Goal: Information Seeking & Learning: Learn about a topic

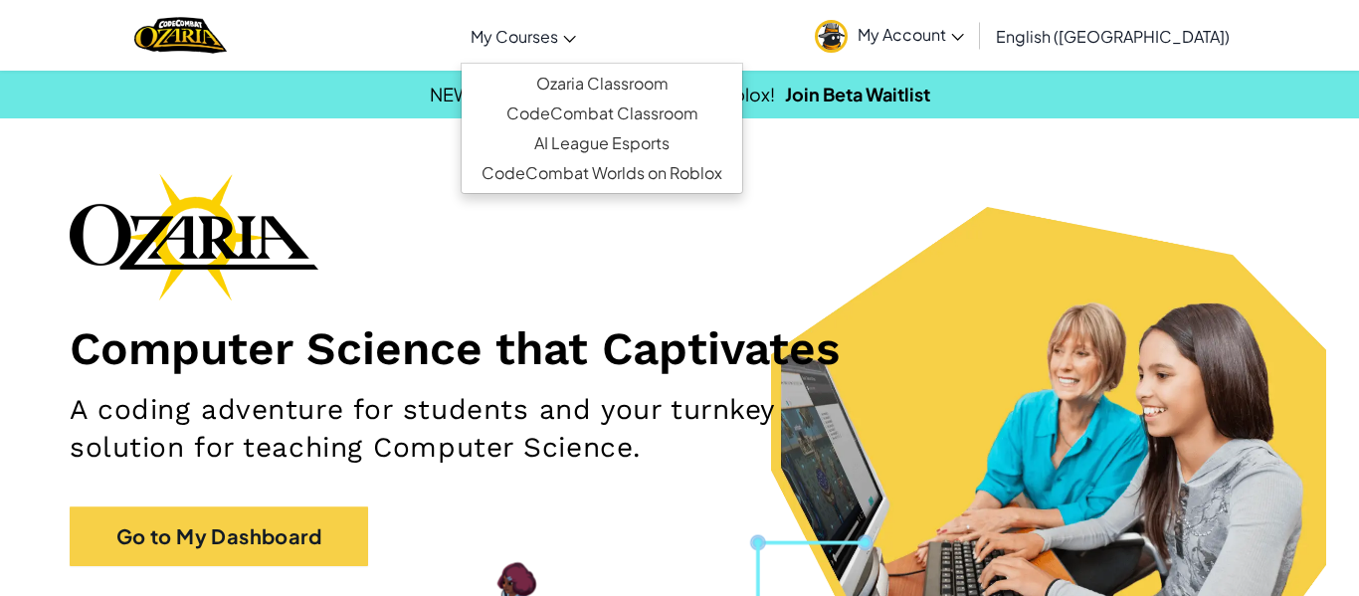
click at [558, 26] on span "My Courses" at bounding box center [514, 36] width 88 height 21
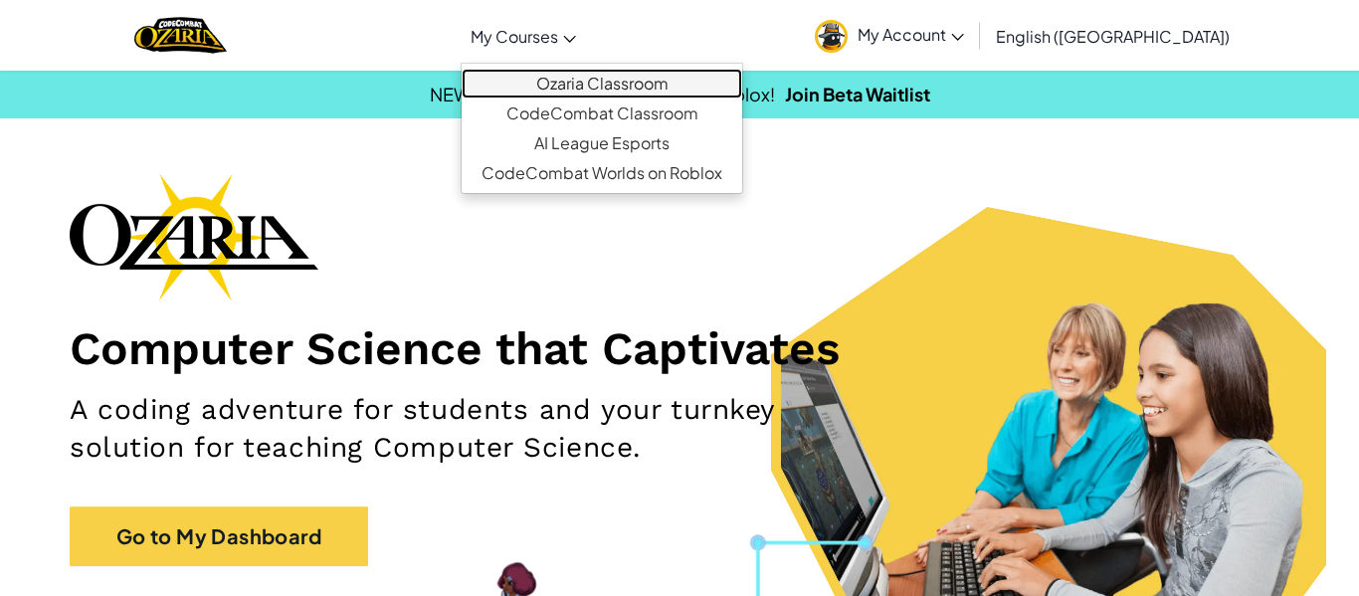
click at [665, 88] on link "Ozaria Classroom" at bounding box center [602, 84] width 280 height 30
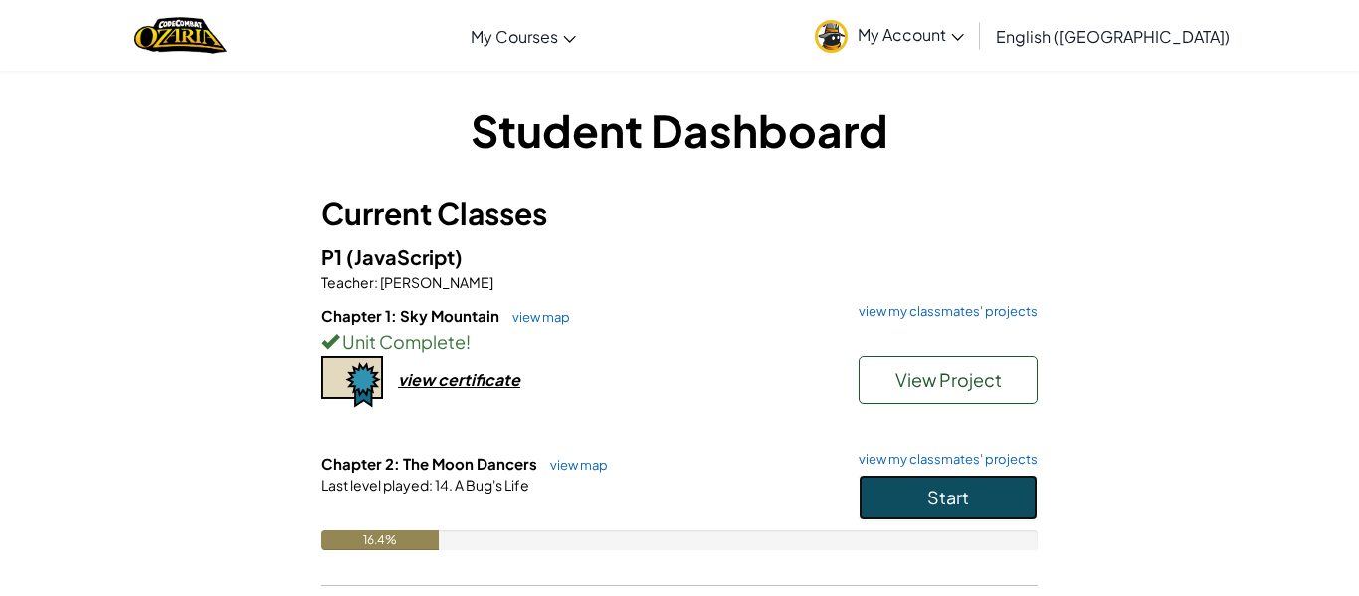
click at [915, 489] on button "Start" at bounding box center [947, 497] width 179 height 46
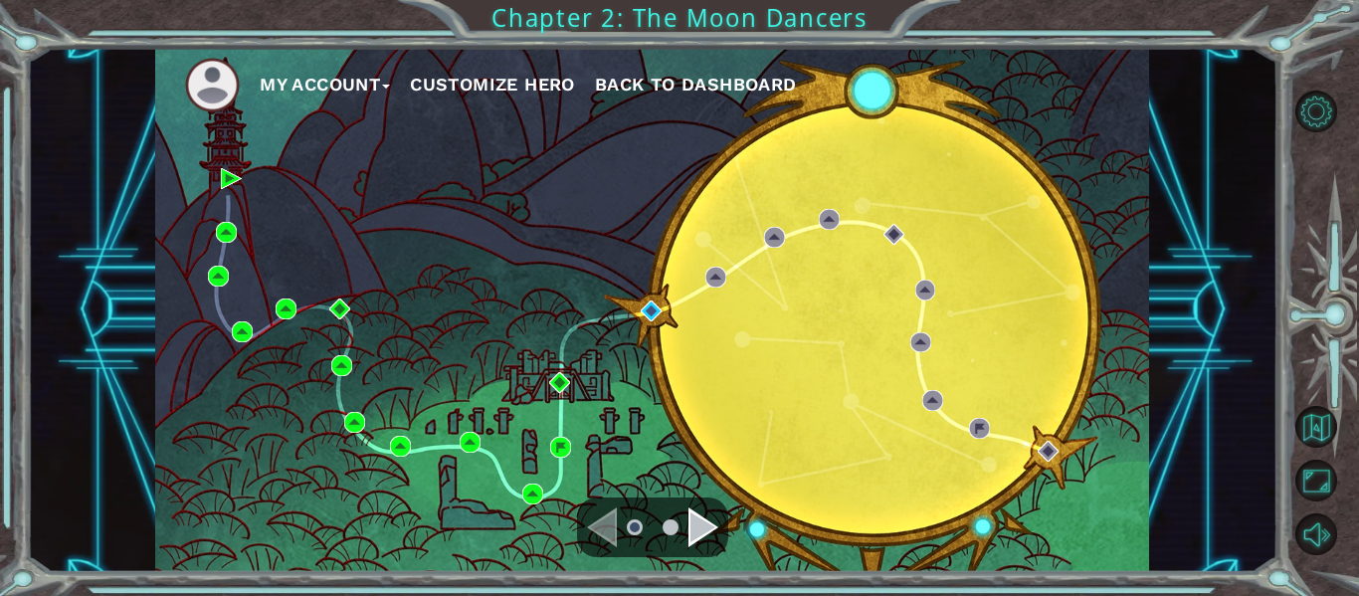
click at [684, 521] on ul at bounding box center [653, 527] width 72 height 40
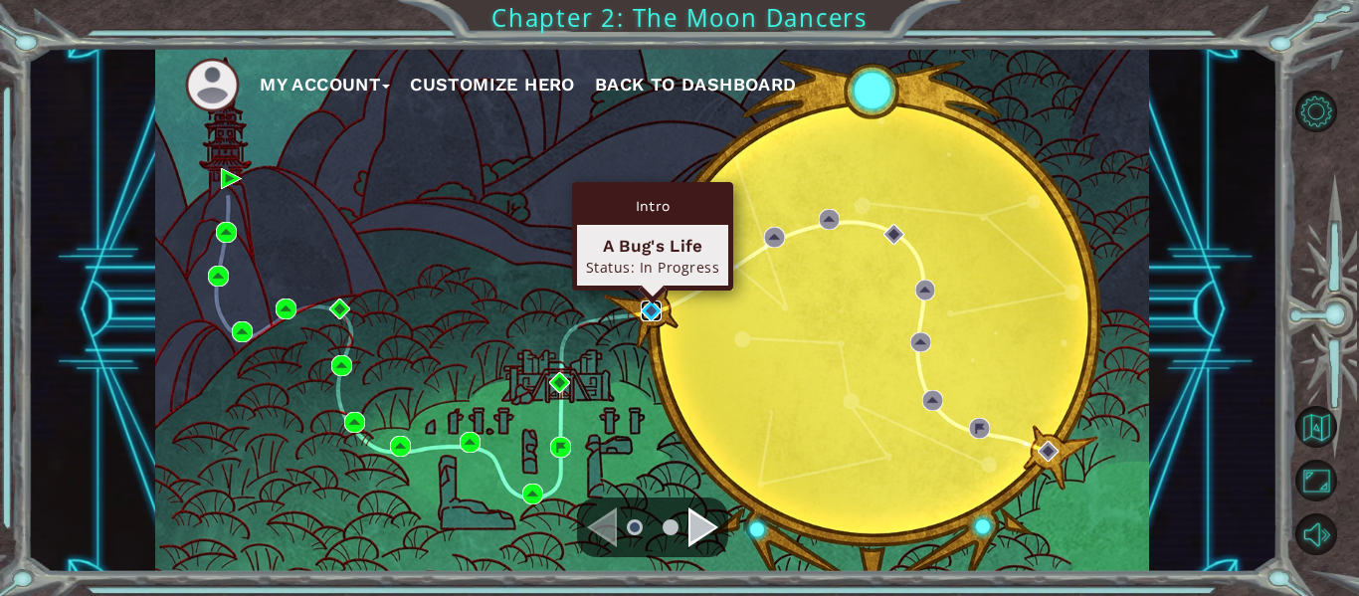
click at [653, 310] on img at bounding box center [651, 310] width 21 height 21
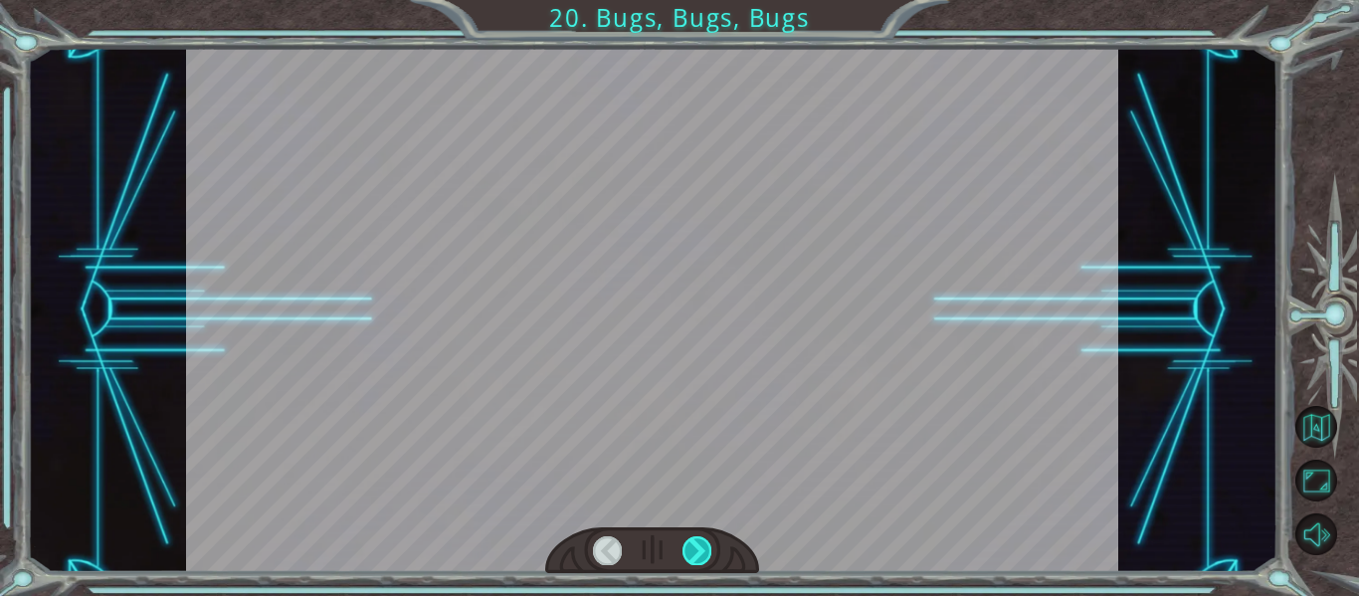
click at [696, 554] on div at bounding box center [696, 550] width 29 height 28
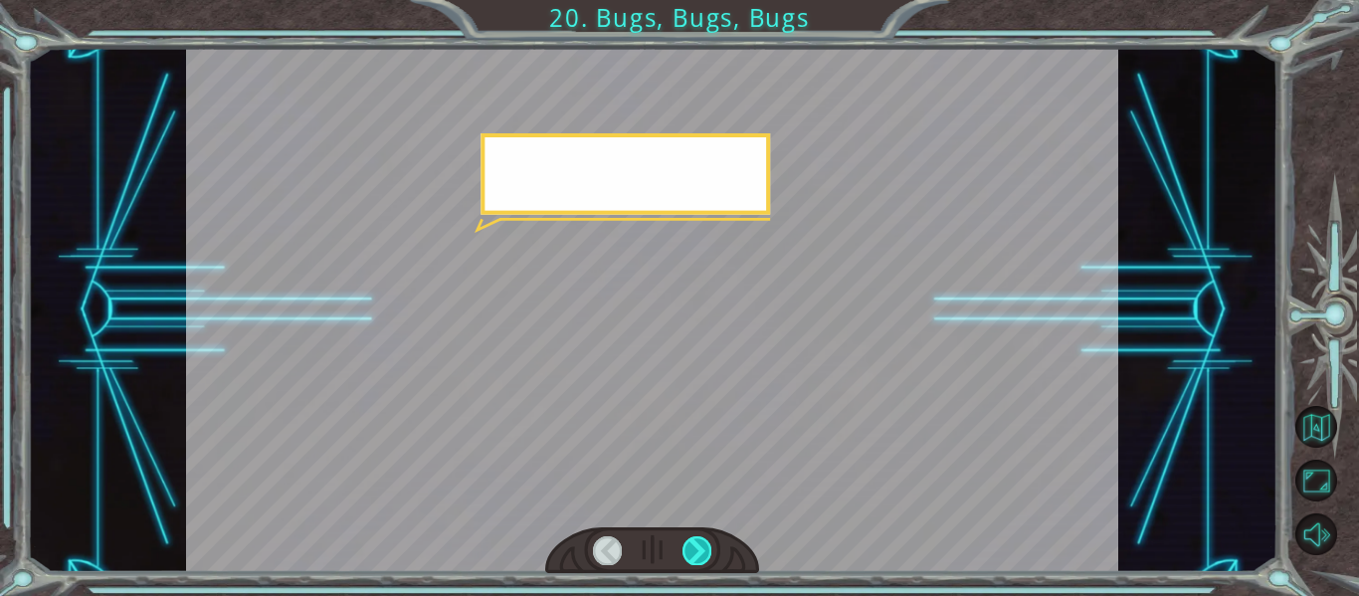
click at [696, 554] on div at bounding box center [696, 550] width 29 height 28
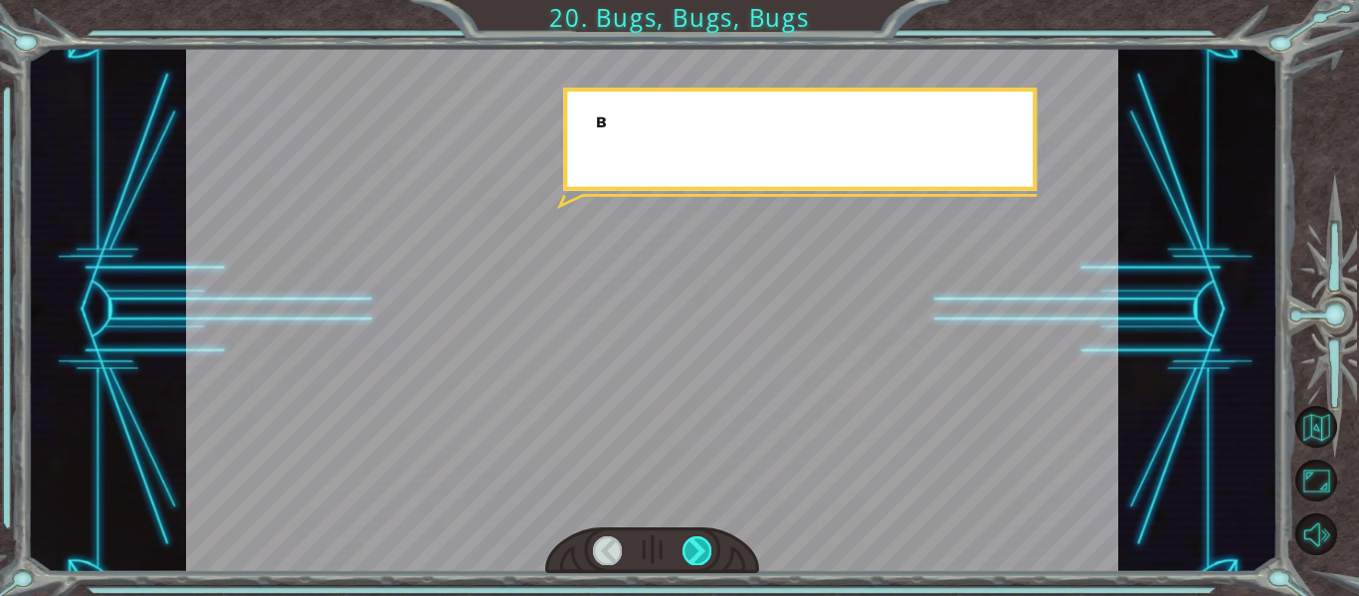
click at [696, 554] on div at bounding box center [696, 550] width 29 height 28
click at [695, 554] on div at bounding box center [696, 550] width 29 height 28
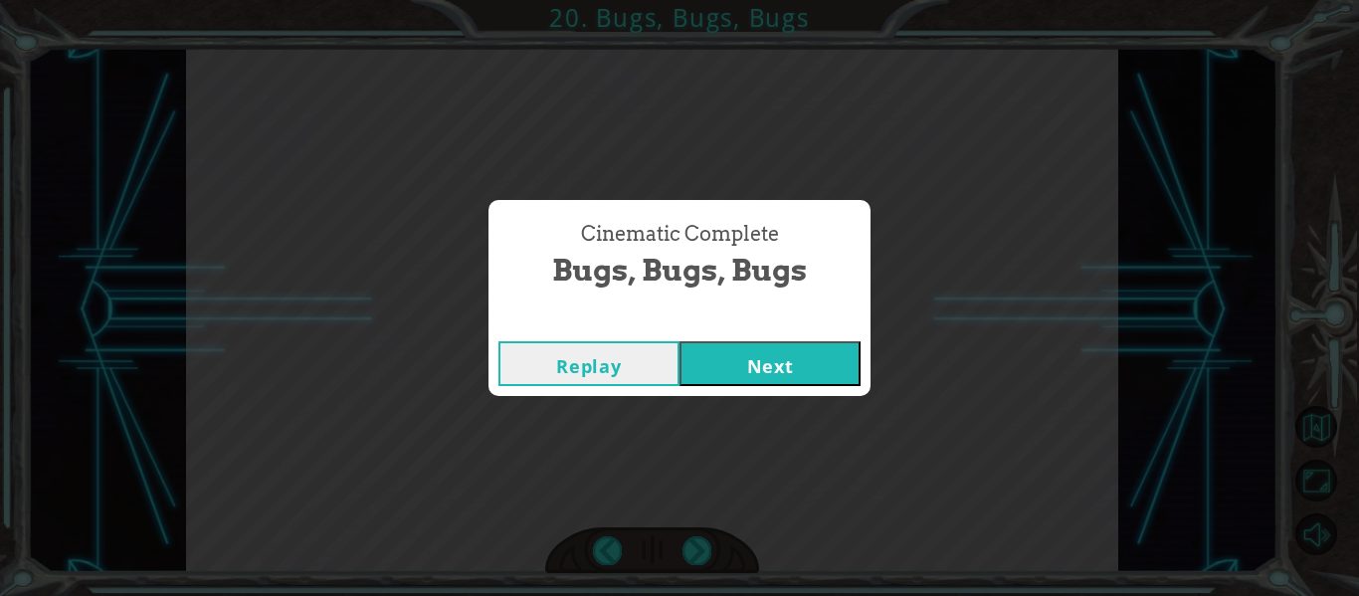
click at [768, 362] on button "Next" at bounding box center [769, 363] width 181 height 45
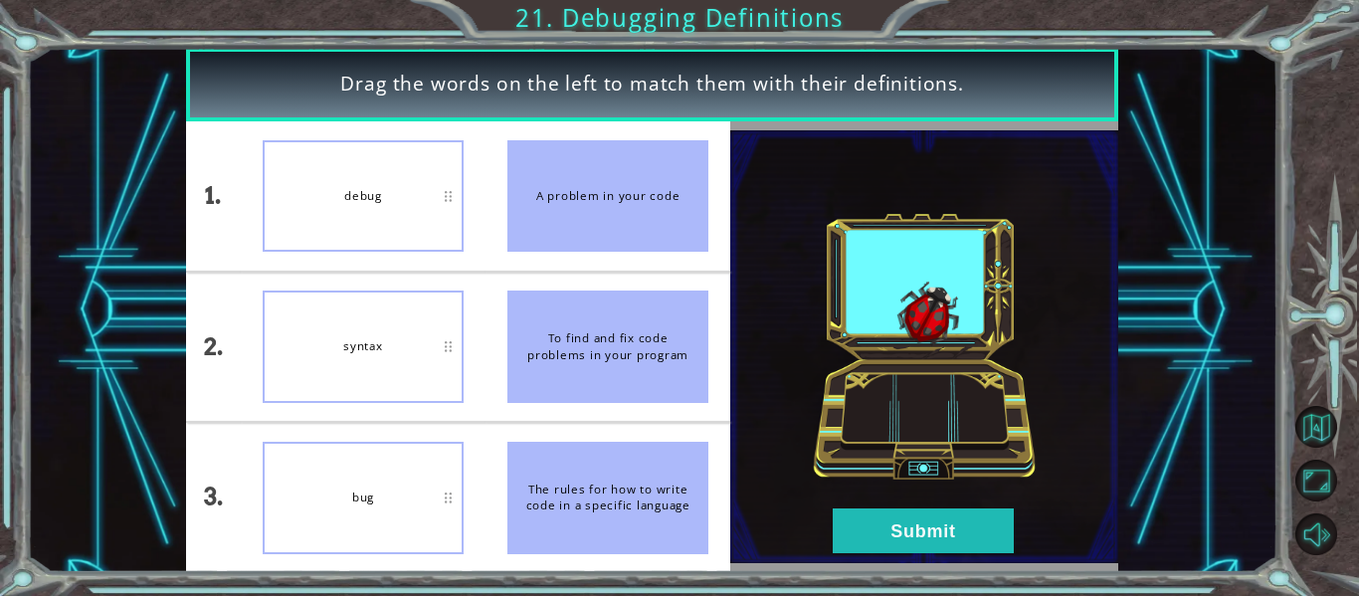
click at [435, 180] on div "debug" at bounding box center [363, 196] width 201 height 112
drag, startPoint x: 435, startPoint y: 180, endPoint x: 404, endPoint y: 337, distance: 160.1
click at [404, 337] on ul "debug syntax bug" at bounding box center [363, 346] width 245 height 451
click at [894, 526] on button "Submit" at bounding box center [922, 530] width 181 height 45
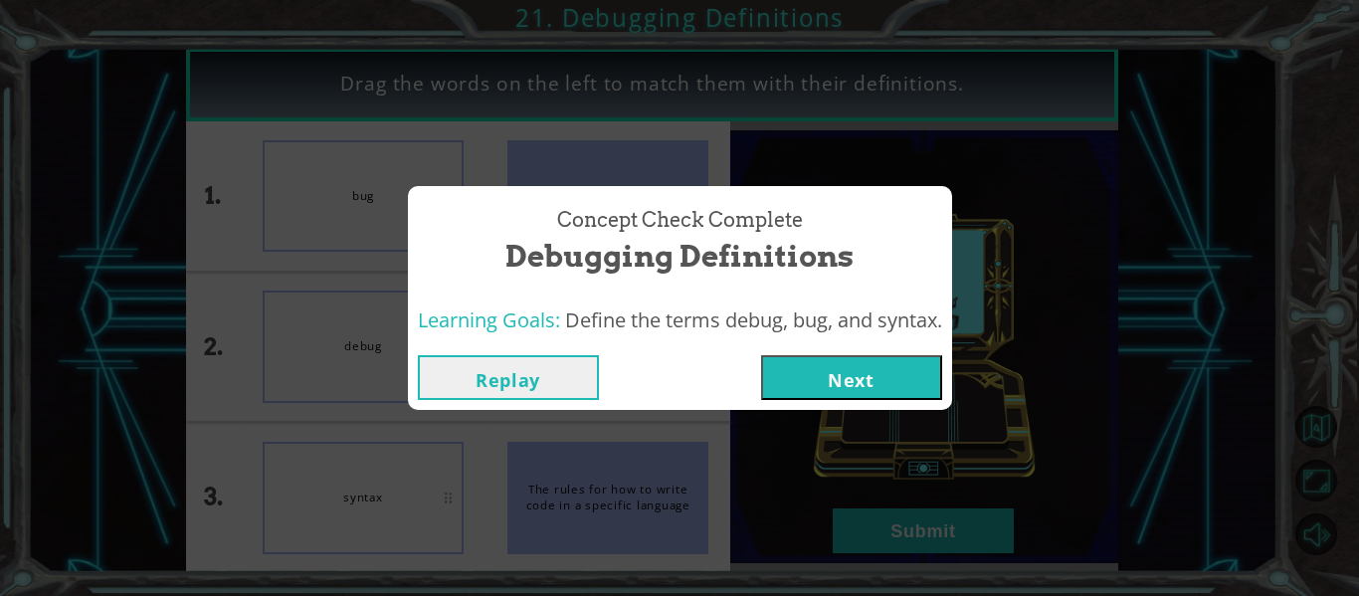
click at [820, 394] on button "Next" at bounding box center [851, 377] width 181 height 45
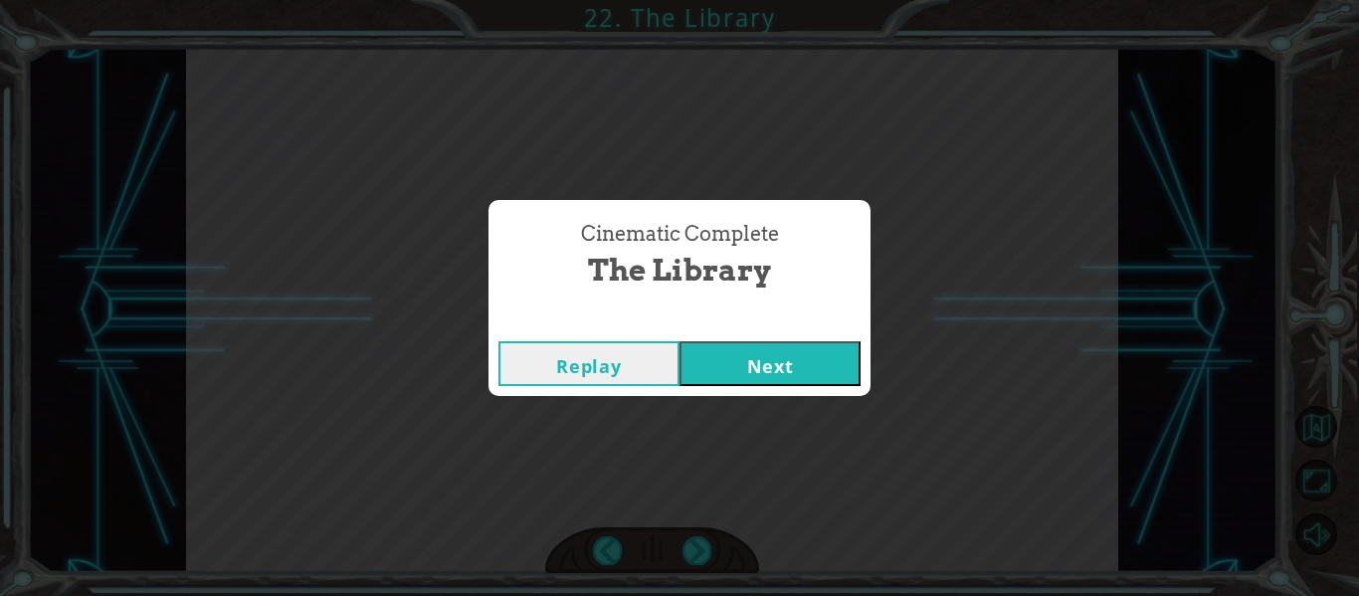
click at [788, 367] on button "Next" at bounding box center [769, 363] width 181 height 45
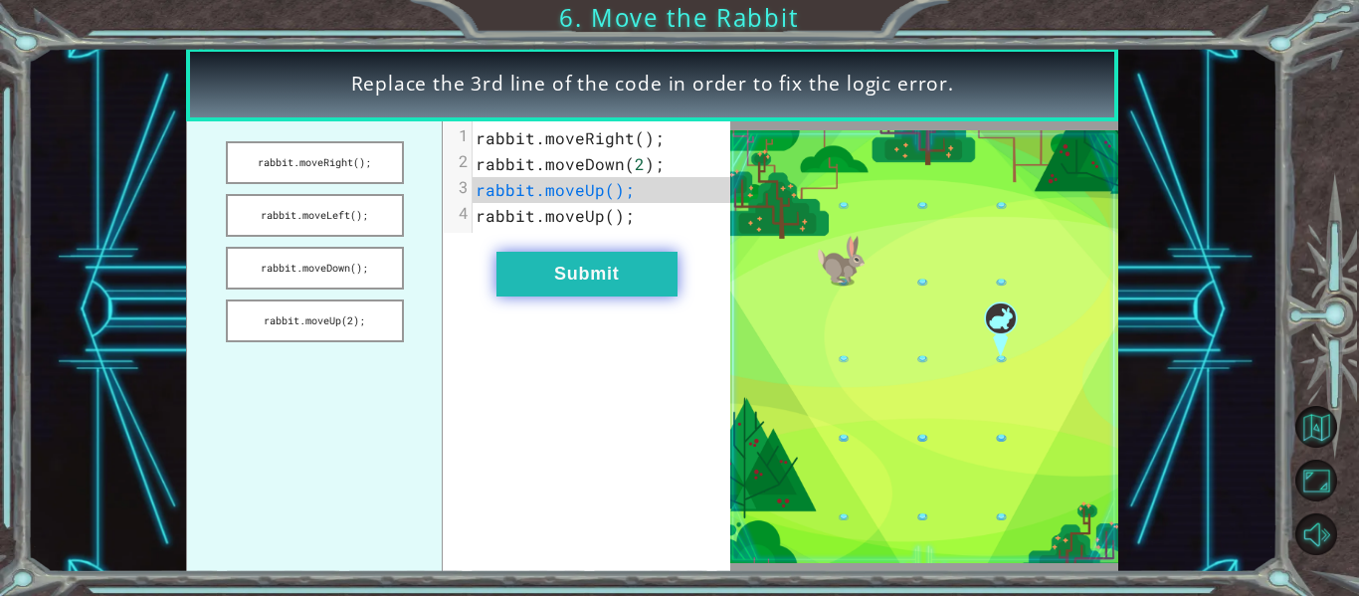
click at [523, 252] on button "Submit" at bounding box center [586, 274] width 181 height 45
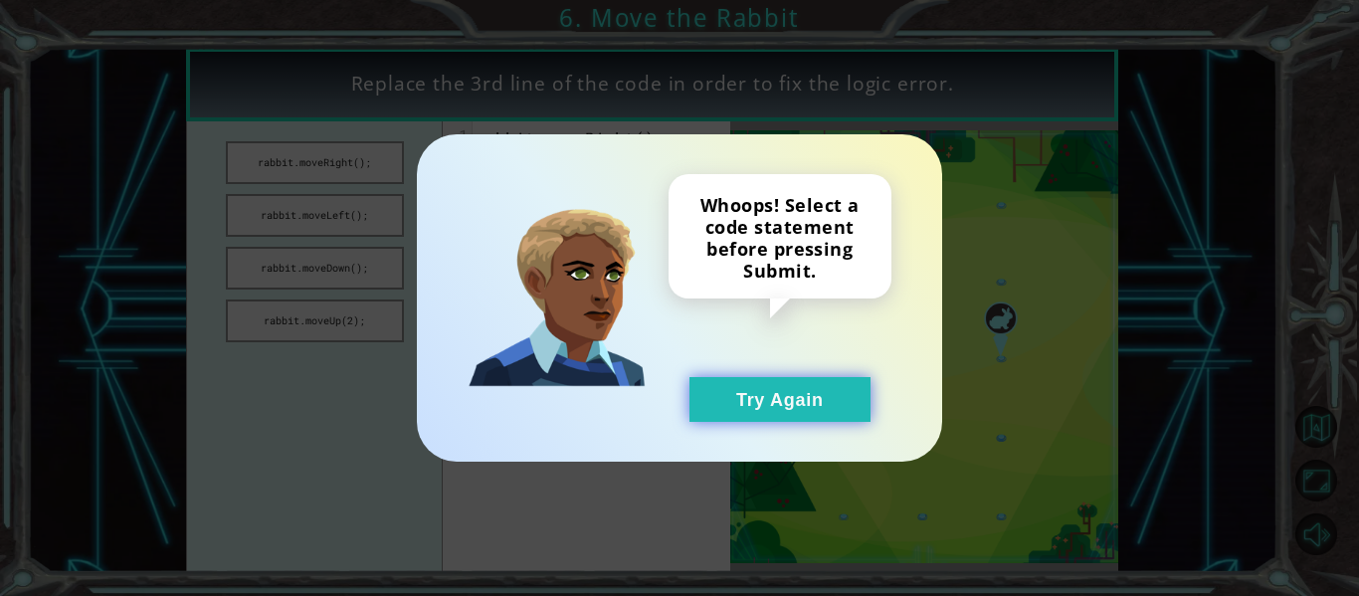
click at [804, 408] on button "Try Again" at bounding box center [779, 399] width 181 height 45
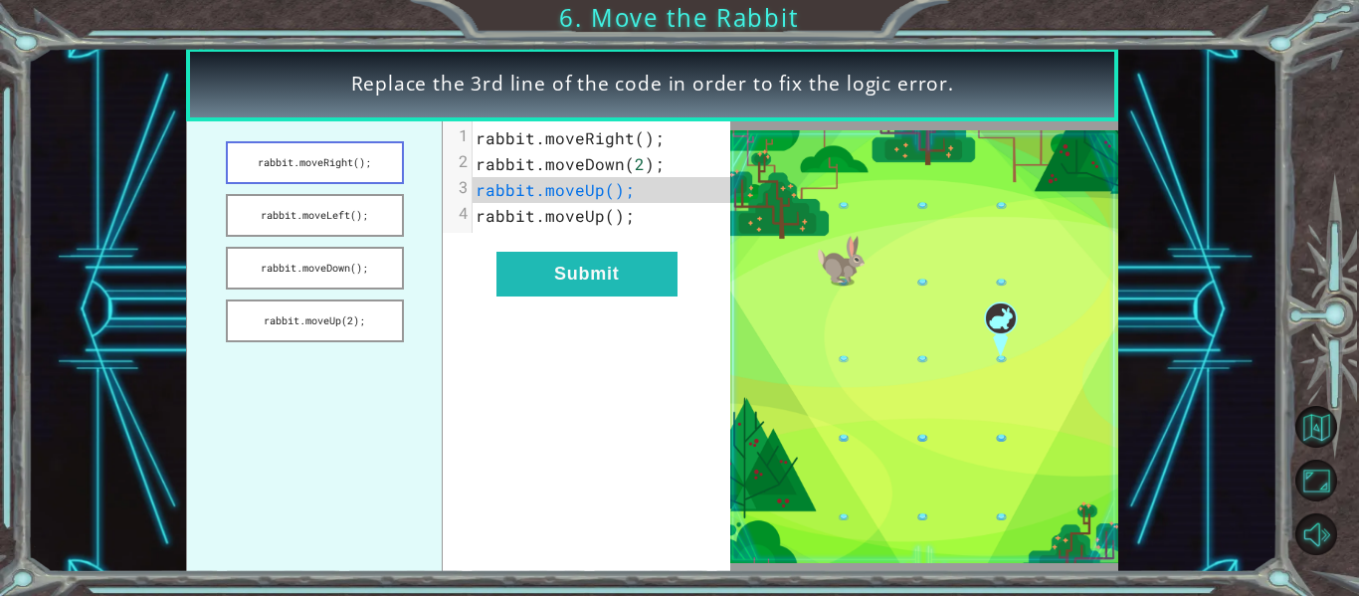
click at [340, 154] on button "rabbit.moveRight();" at bounding box center [315, 162] width 178 height 43
click at [350, 158] on button "rabbit.moveRight();" at bounding box center [315, 162] width 178 height 43
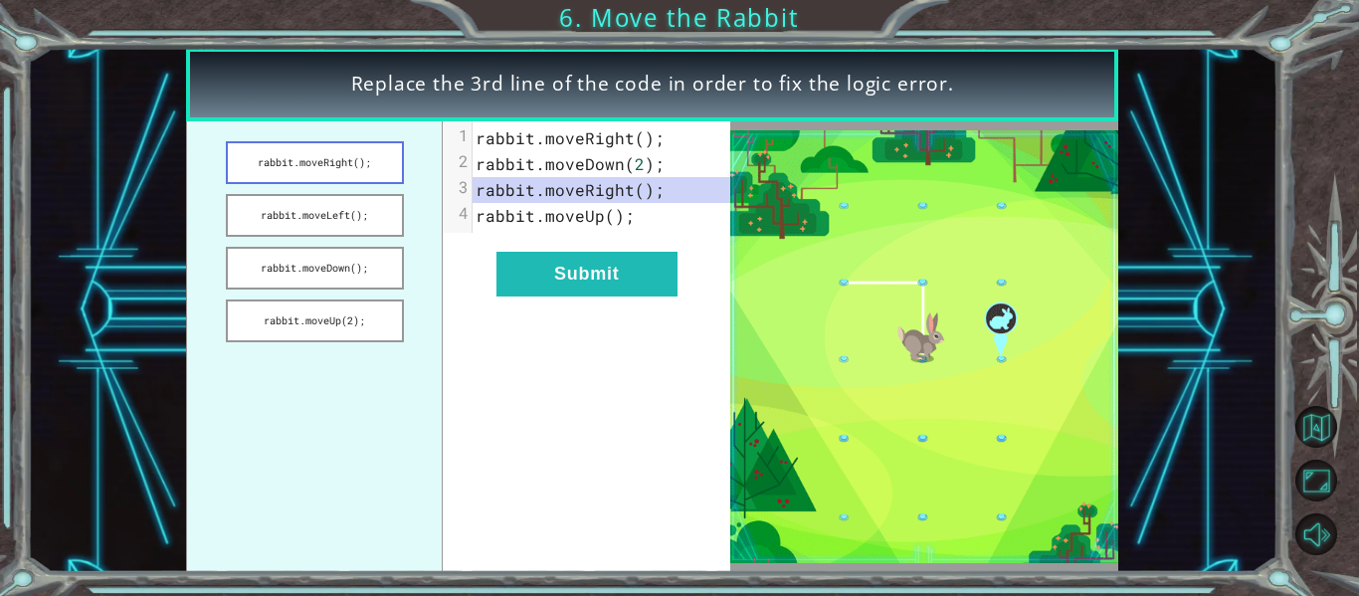
click at [350, 158] on button "rabbit.moveRight();" at bounding box center [315, 162] width 178 height 43
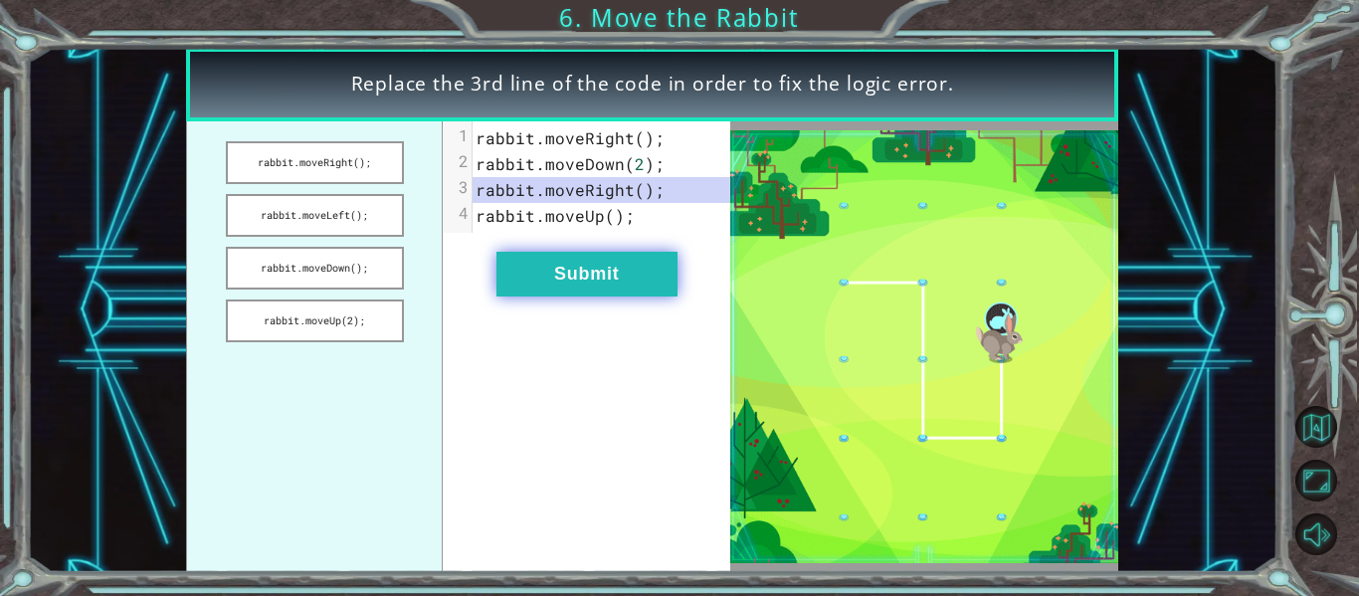
click at [572, 264] on button "Submit" at bounding box center [586, 274] width 181 height 45
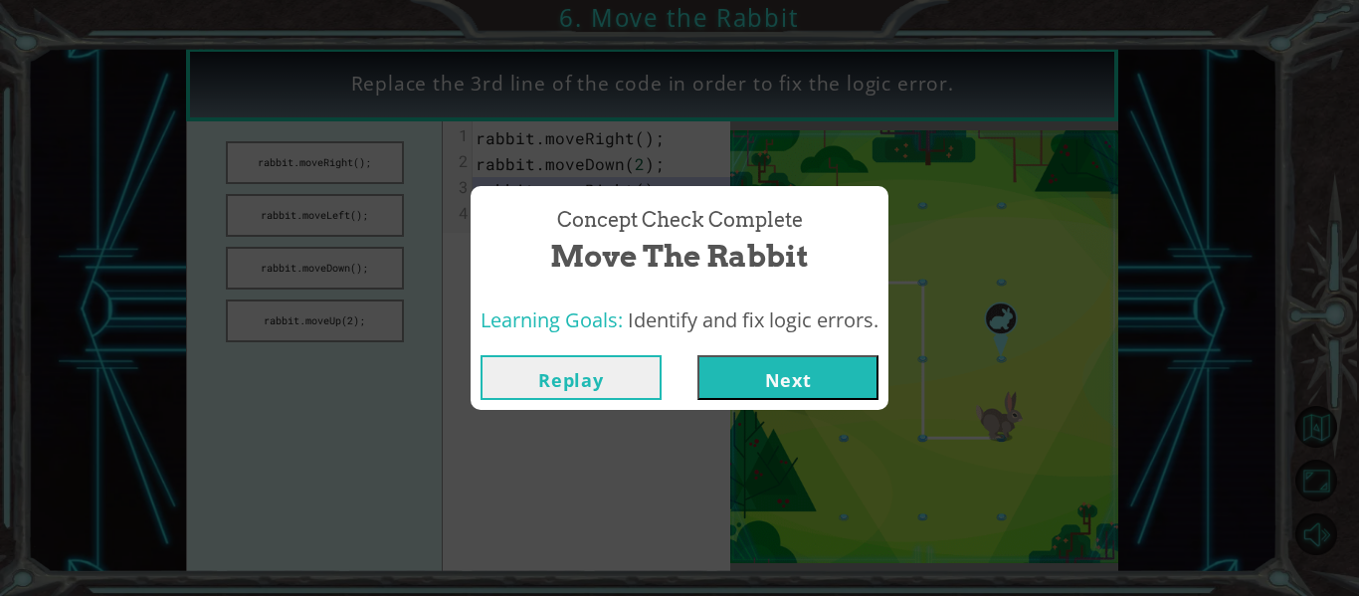
click at [778, 370] on button "Next" at bounding box center [787, 377] width 181 height 45
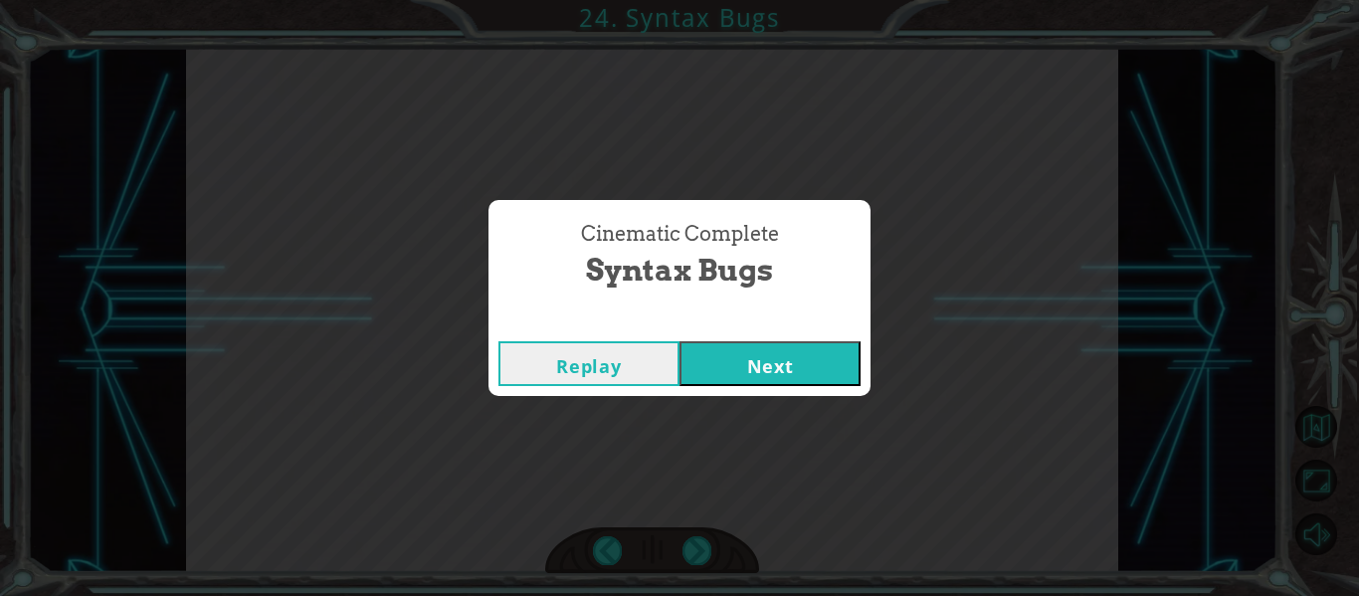
click at [811, 360] on button "Next" at bounding box center [769, 363] width 181 height 45
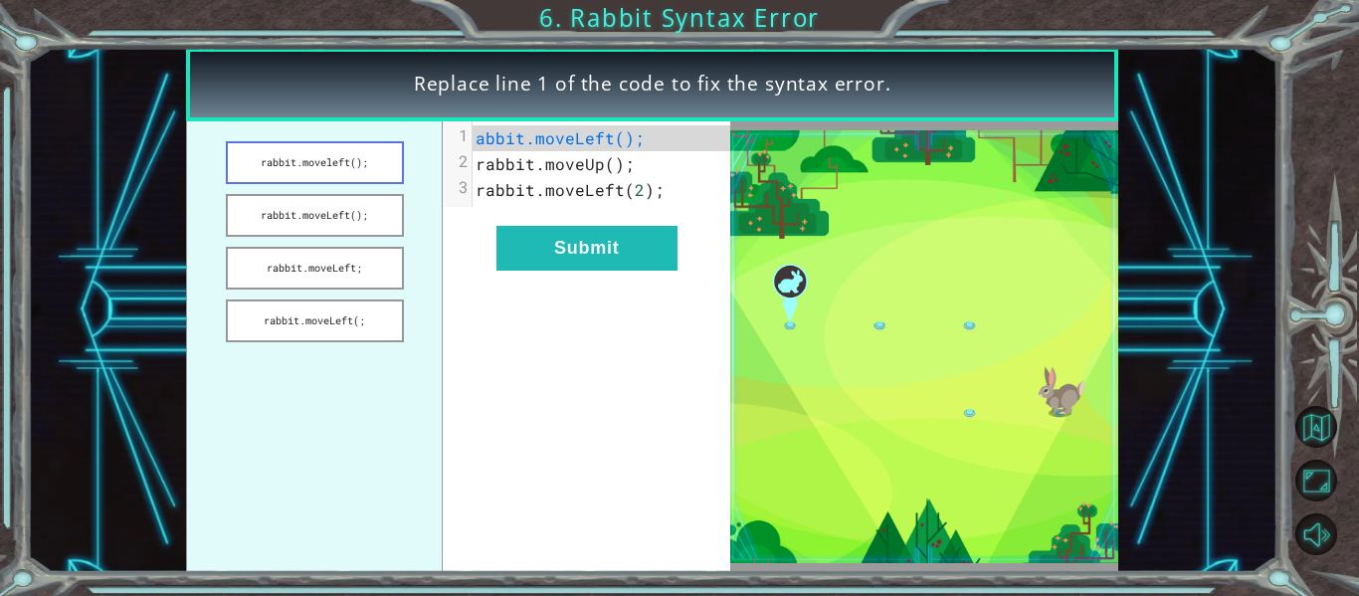
click at [372, 153] on button "rabbit.moveleft();" at bounding box center [315, 162] width 178 height 43
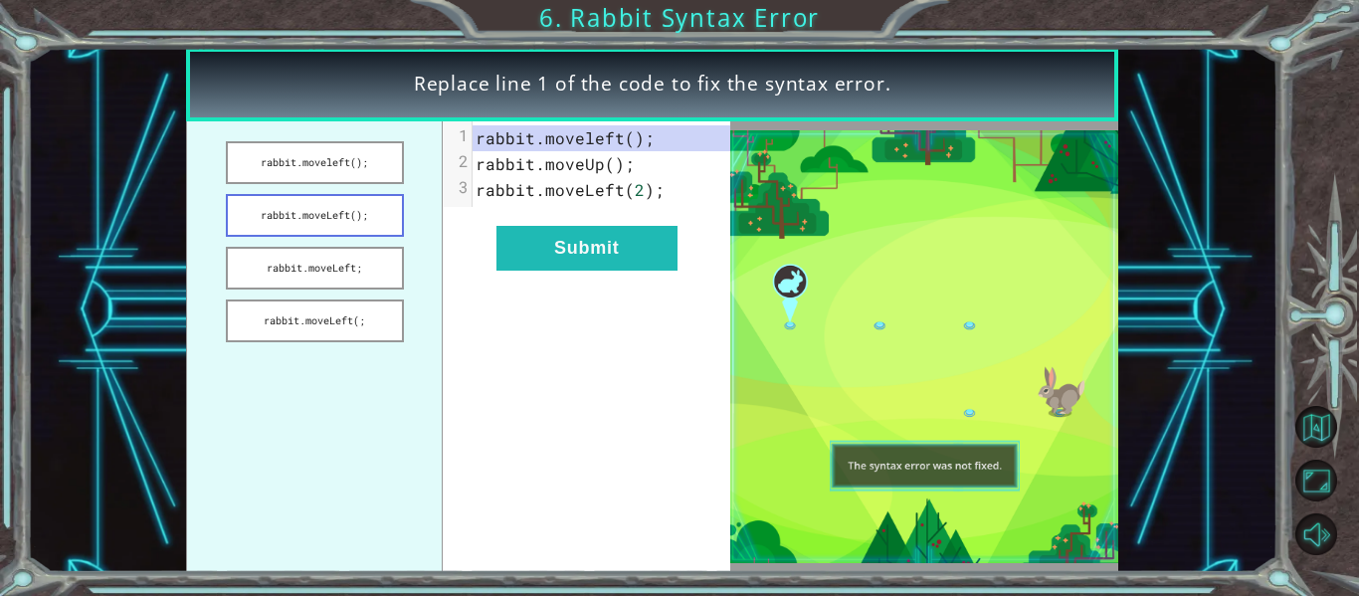
click at [327, 221] on button "rabbit.moveLeft();" at bounding box center [315, 215] width 178 height 43
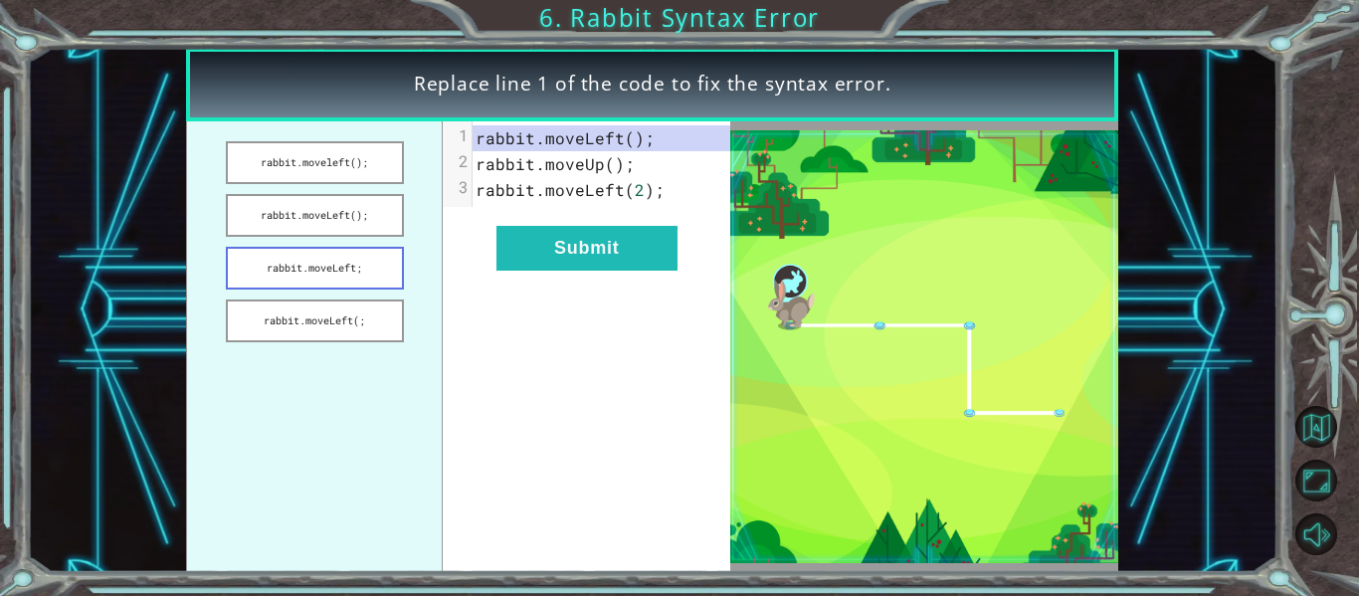
click at [356, 268] on button "rabbit.moveLeft;" at bounding box center [315, 268] width 178 height 43
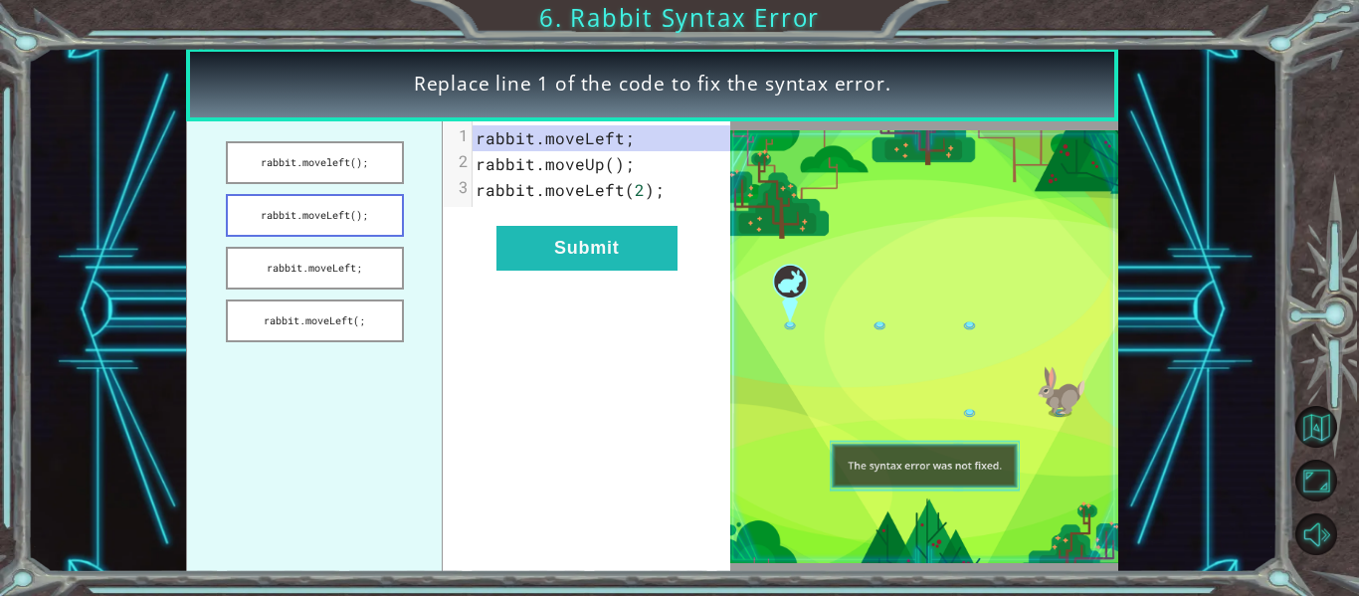
click at [338, 212] on button "rabbit.moveLeft();" at bounding box center [315, 215] width 178 height 43
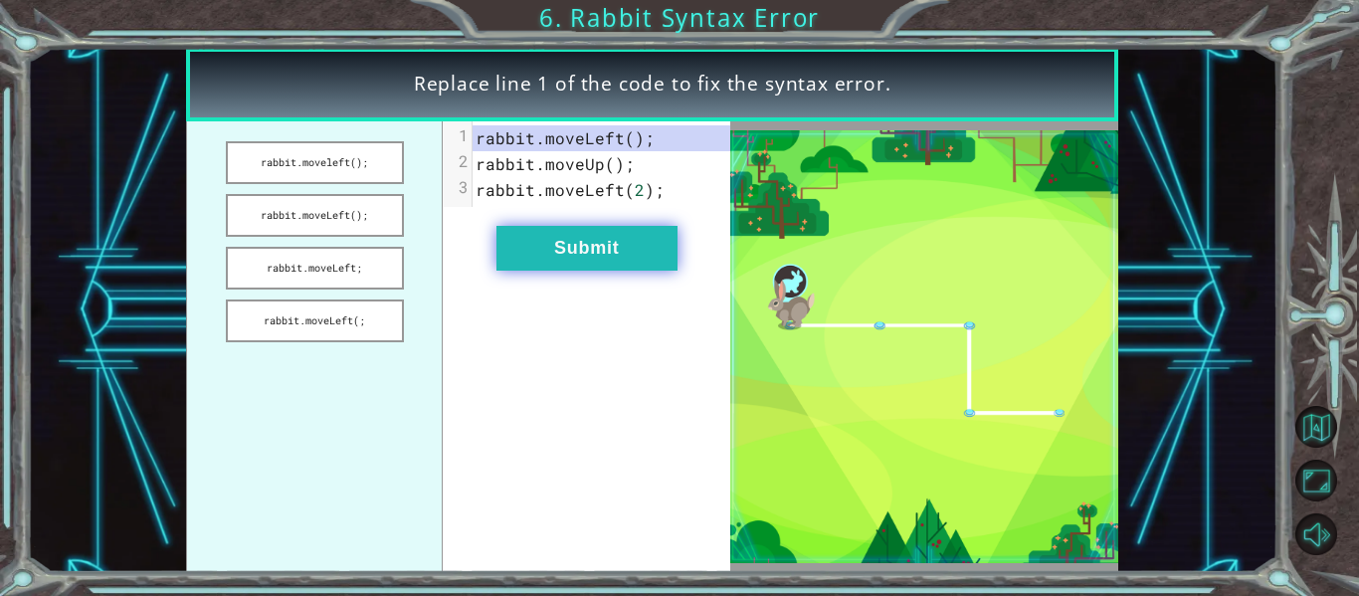
click at [513, 247] on button "Submit" at bounding box center [586, 248] width 181 height 45
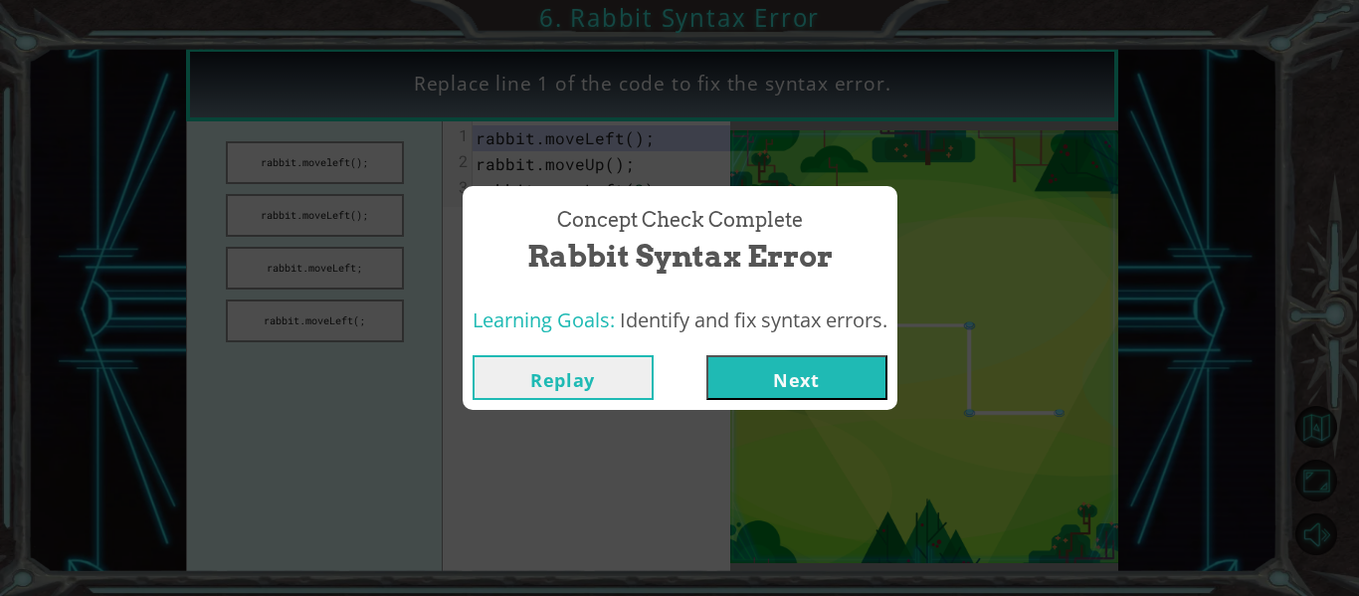
click at [734, 383] on button "Next" at bounding box center [796, 377] width 181 height 45
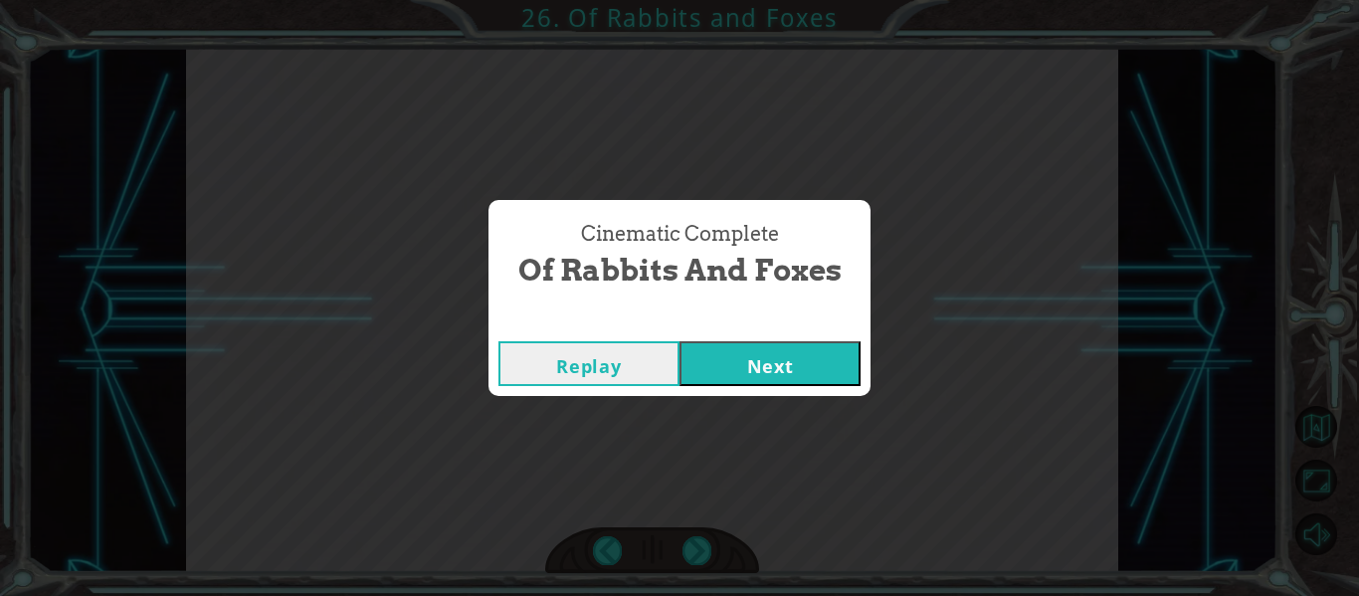
click at [752, 358] on button "Next" at bounding box center [769, 363] width 181 height 45
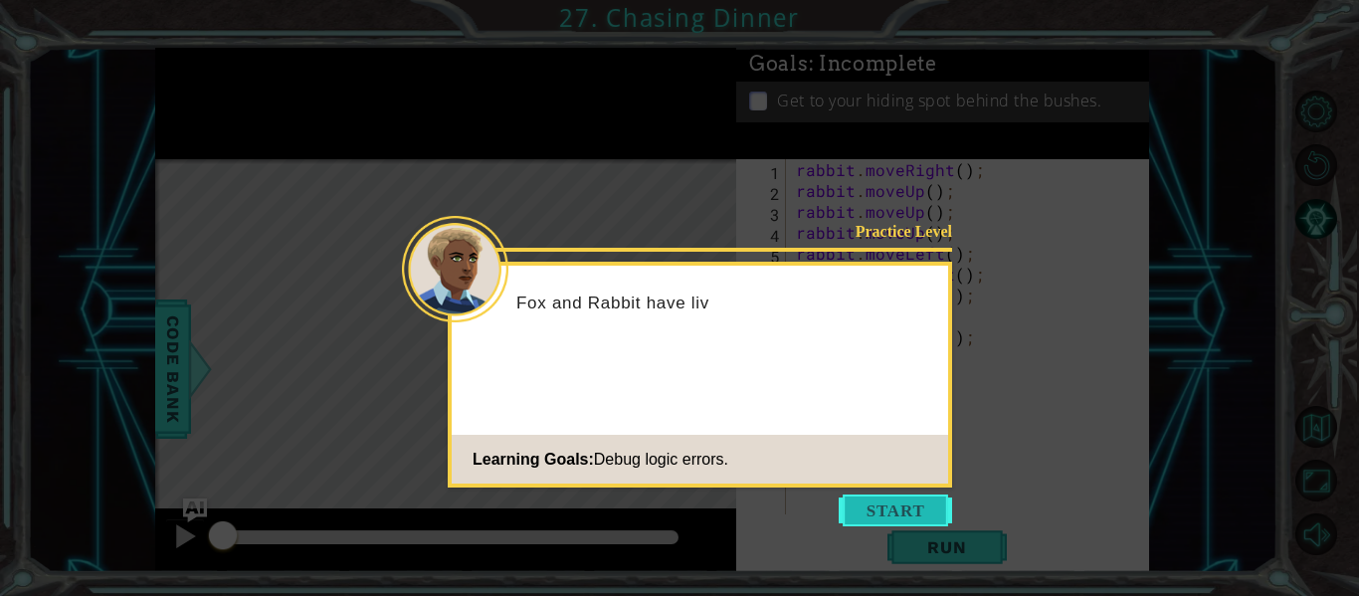
click at [884, 510] on button "Start" at bounding box center [894, 510] width 113 height 32
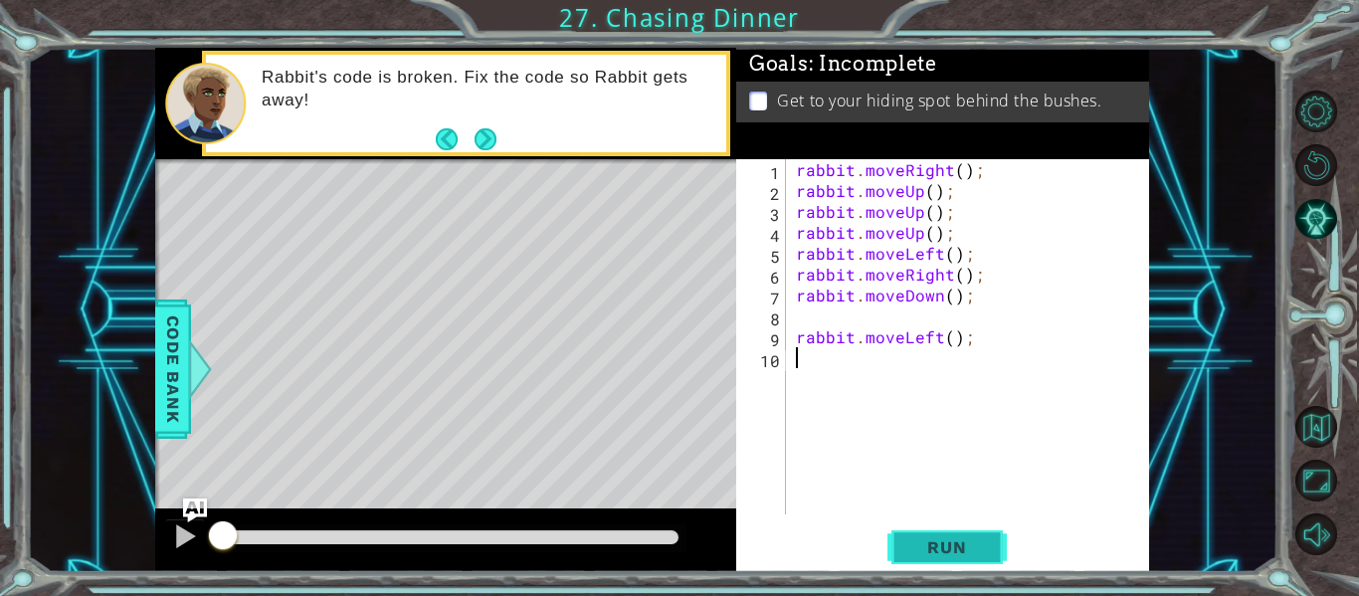
click at [967, 545] on span "Run" at bounding box center [946, 547] width 79 height 20
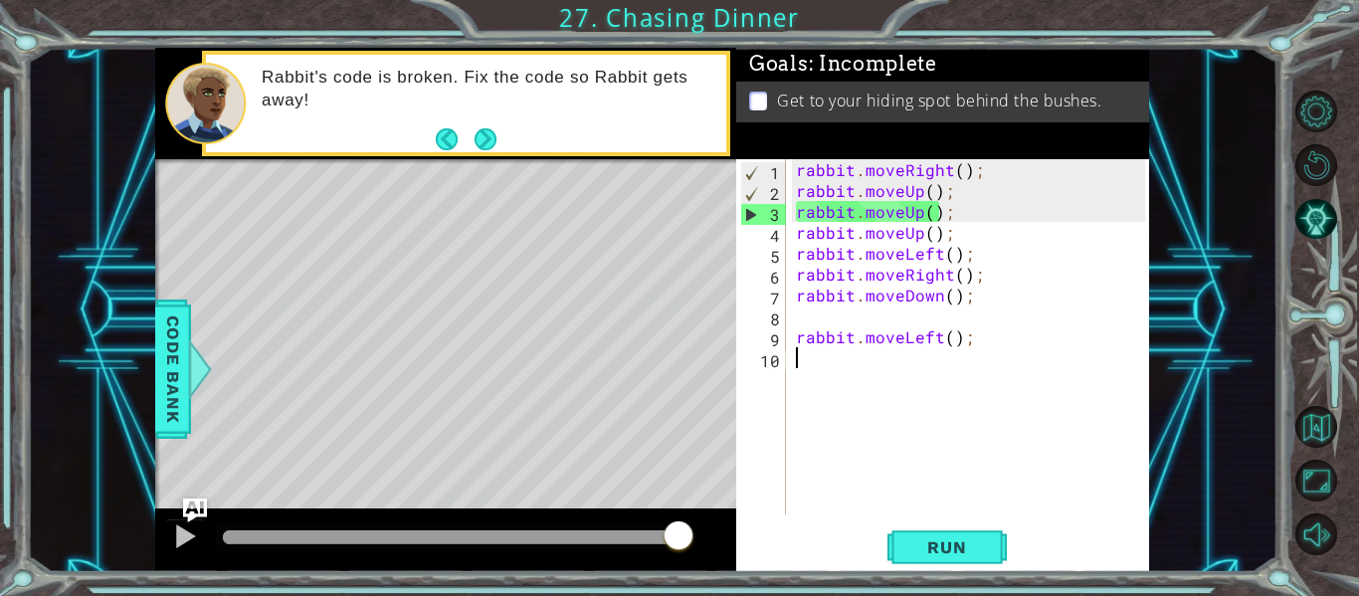
click at [823, 344] on div "rabbit . moveRight ( ) ; rabbit . moveUp ( ) ; rabbit . moveUp ( ) ; rabbit . m…" at bounding box center [973, 357] width 363 height 397
type textarea "rabbit.moveLeft();"
click at [823, 344] on div "rabbit . moveRight ( ) ; rabbit . moveUp ( ) ; rabbit . moveUp ( ) ; rabbit . m…" at bounding box center [973, 357] width 363 height 397
click at [992, 349] on div "rabbit . moveRight ( ) ; rabbit . moveUp ( ) ; rabbit . moveUp ( ) ; rabbit . m…" at bounding box center [973, 357] width 363 height 397
click at [961, 176] on div "rabbit . moveRight ( ) ; rabbit . moveUp ( ) ; rabbit . moveUp ( ) ; rabbit . m…" at bounding box center [973, 357] width 363 height 397
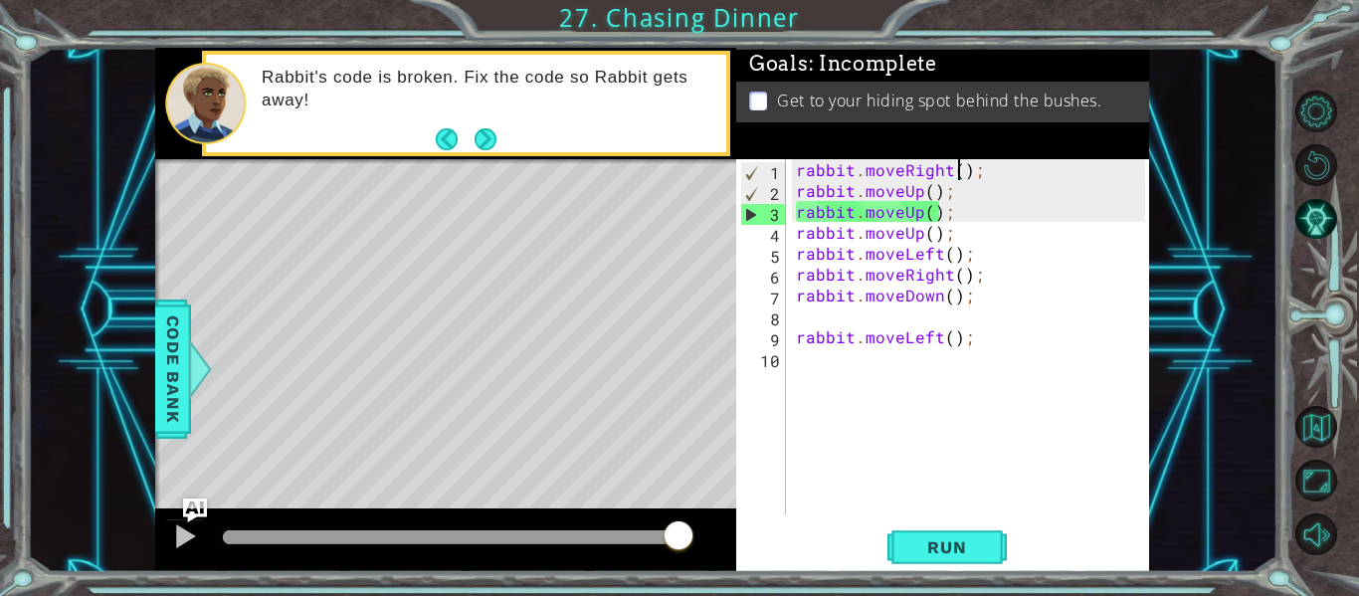
scroll to position [0, 11]
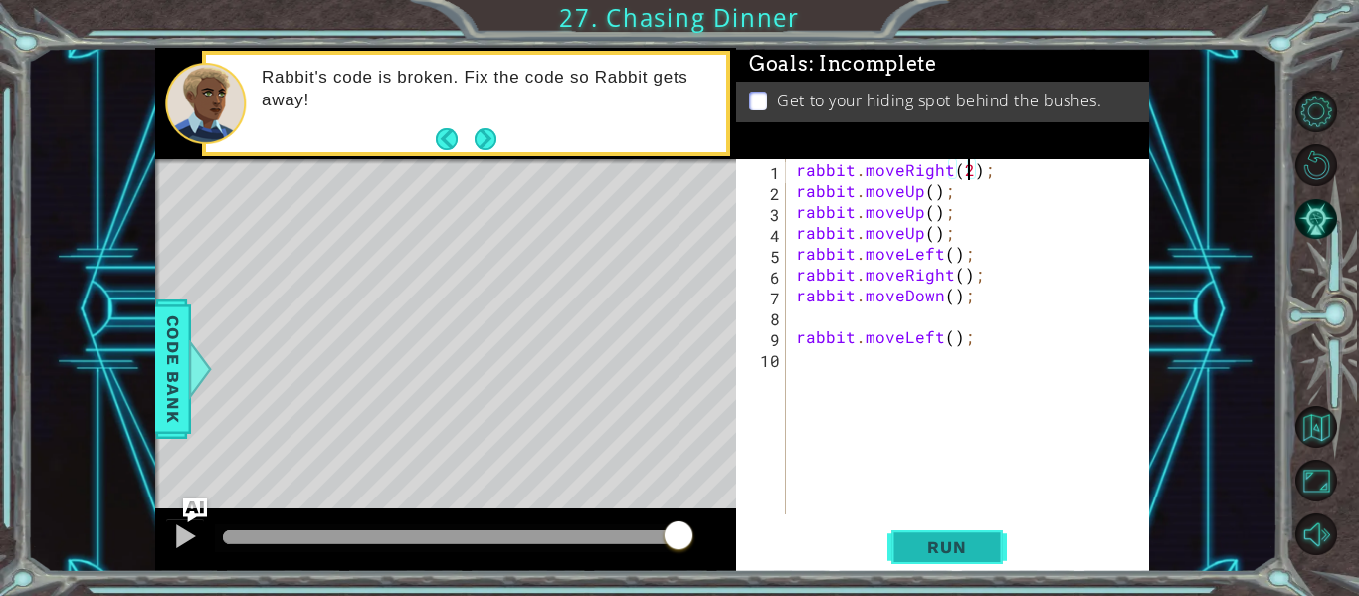
type textarea "rabbit.moveRight(2);"
click at [953, 546] on span "Run" at bounding box center [946, 547] width 79 height 20
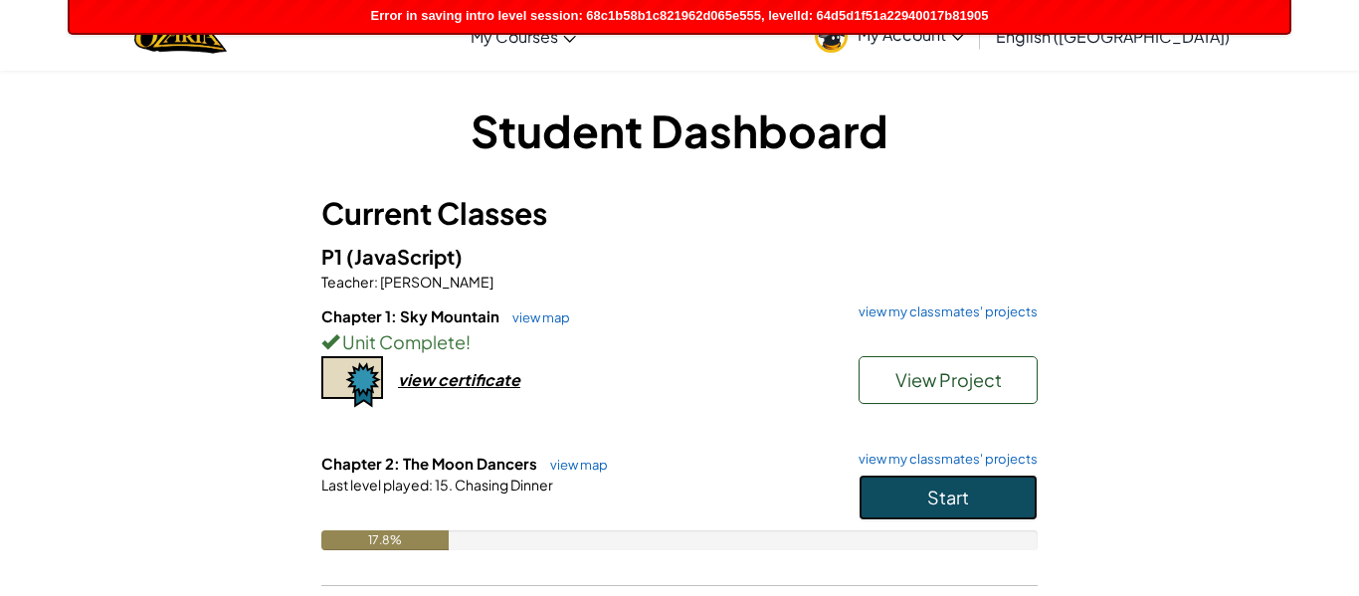
click at [867, 491] on button "Start" at bounding box center [947, 497] width 179 height 46
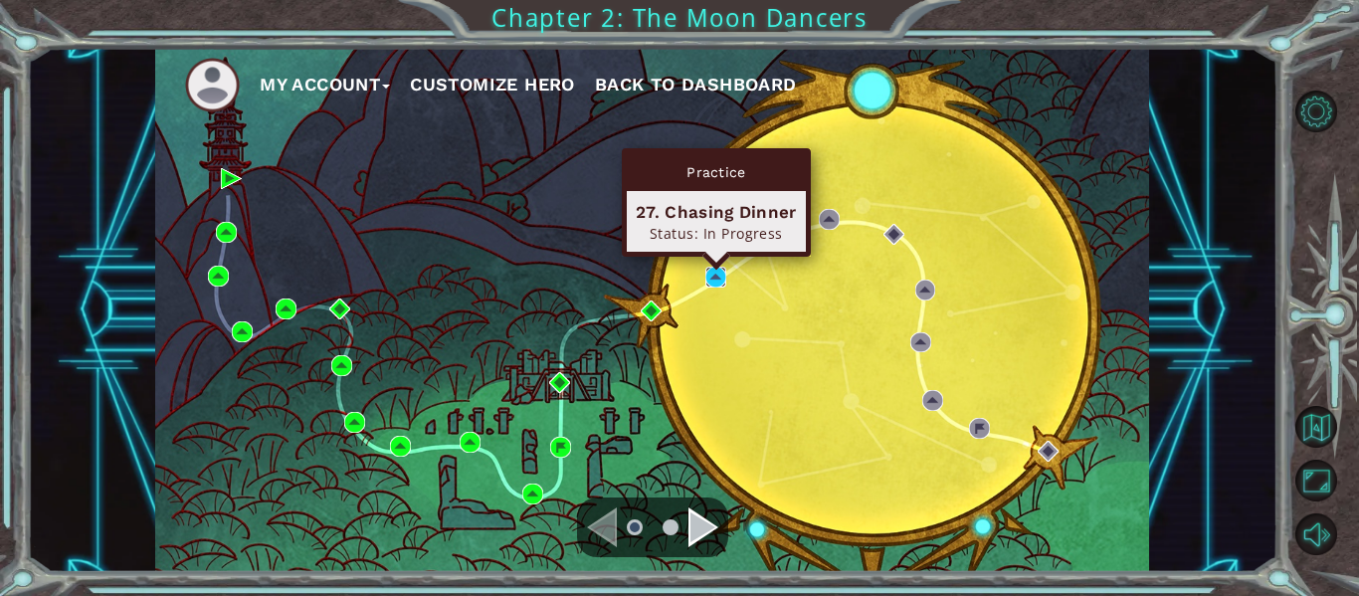
click at [721, 275] on img at bounding box center [715, 277] width 21 height 21
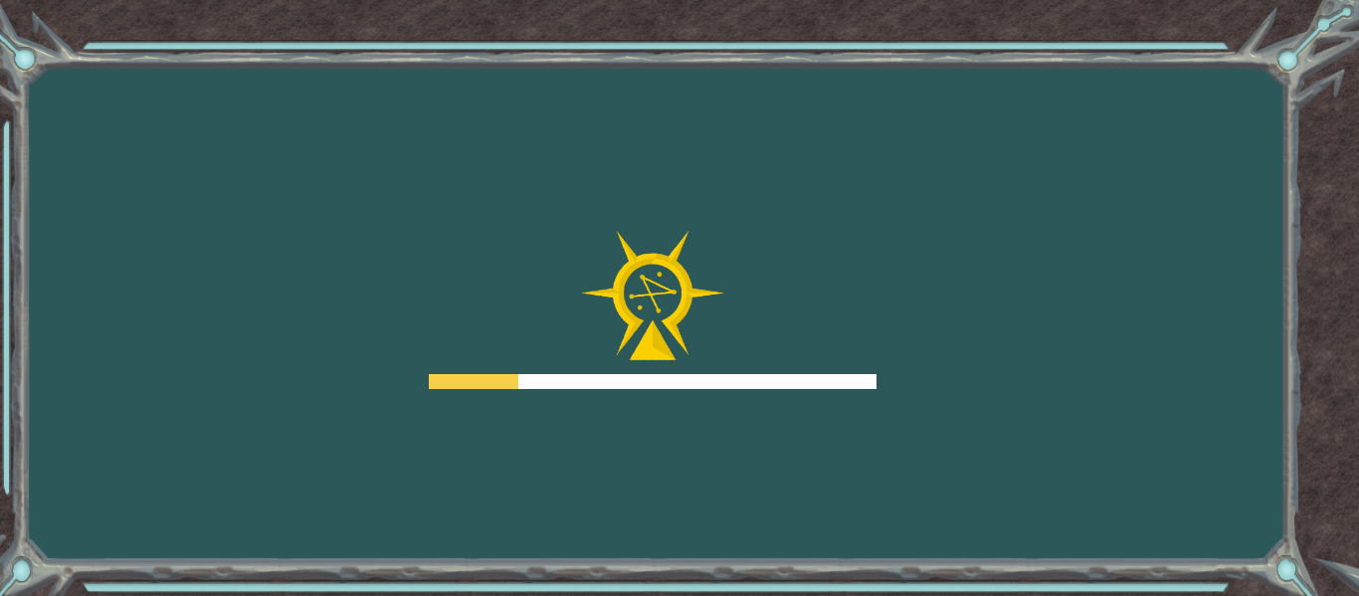
click at [568, 213] on div "Goals Error loading from server. Try refreshing the page. You'll need to join a…" at bounding box center [679, 298] width 1359 height 596
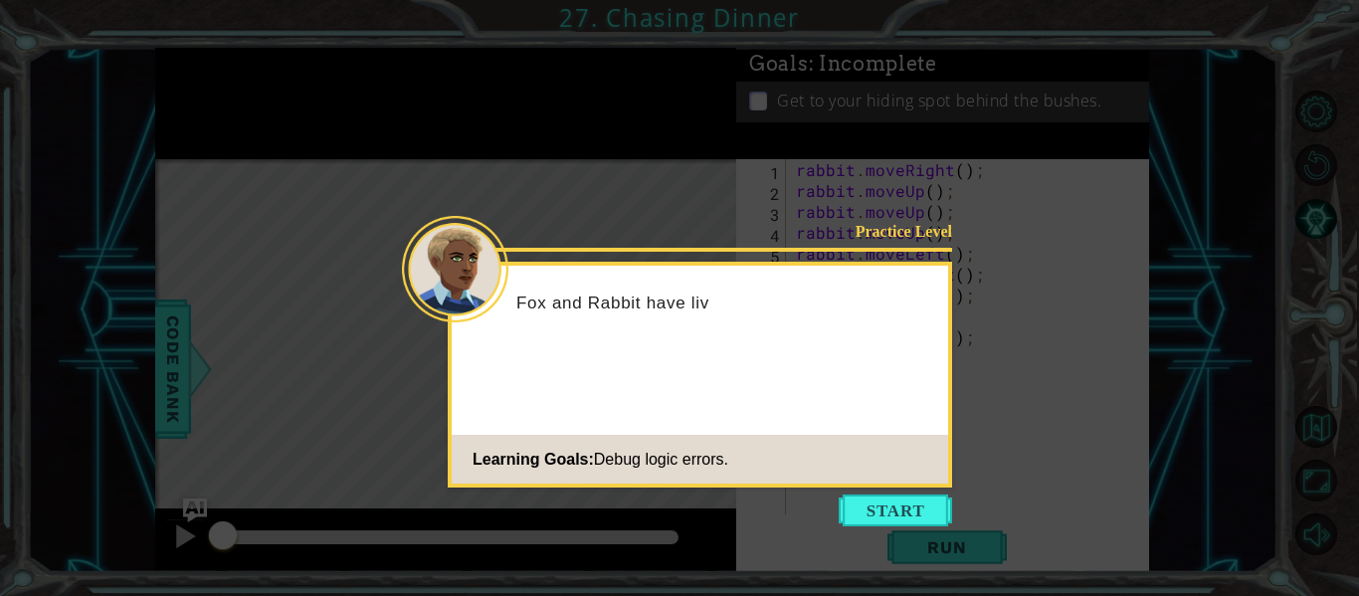
click at [432, 453] on icon at bounding box center [679, 298] width 1359 height 596
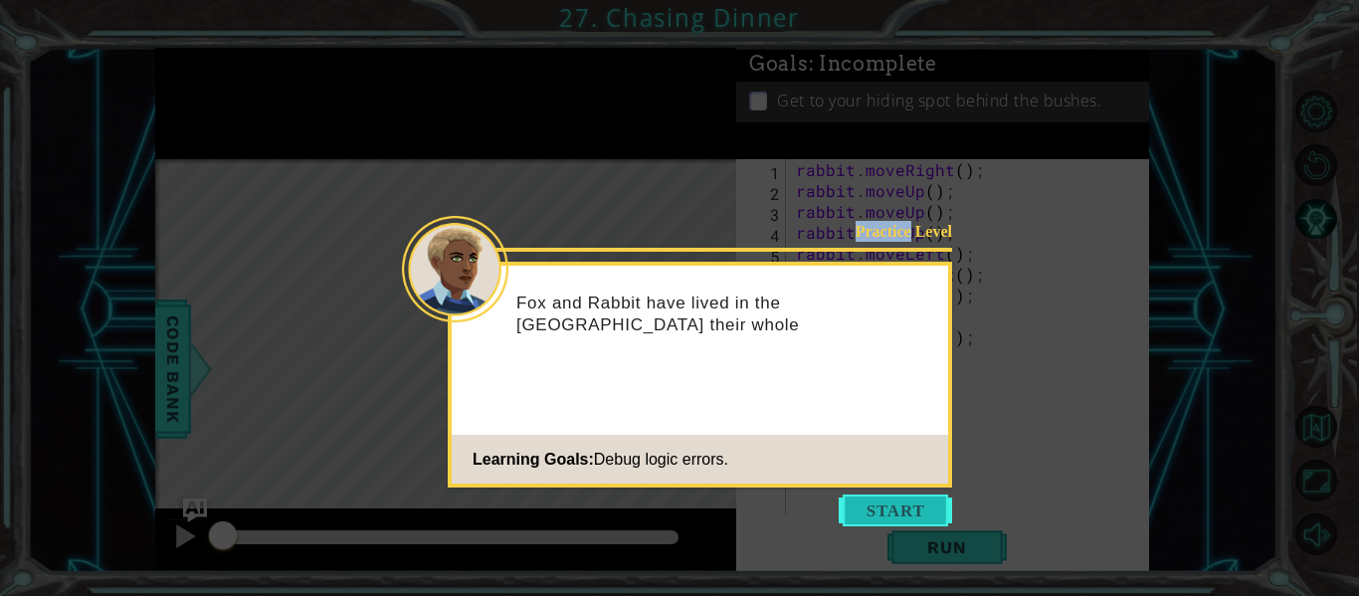
click at [856, 494] on button "Start" at bounding box center [894, 510] width 113 height 32
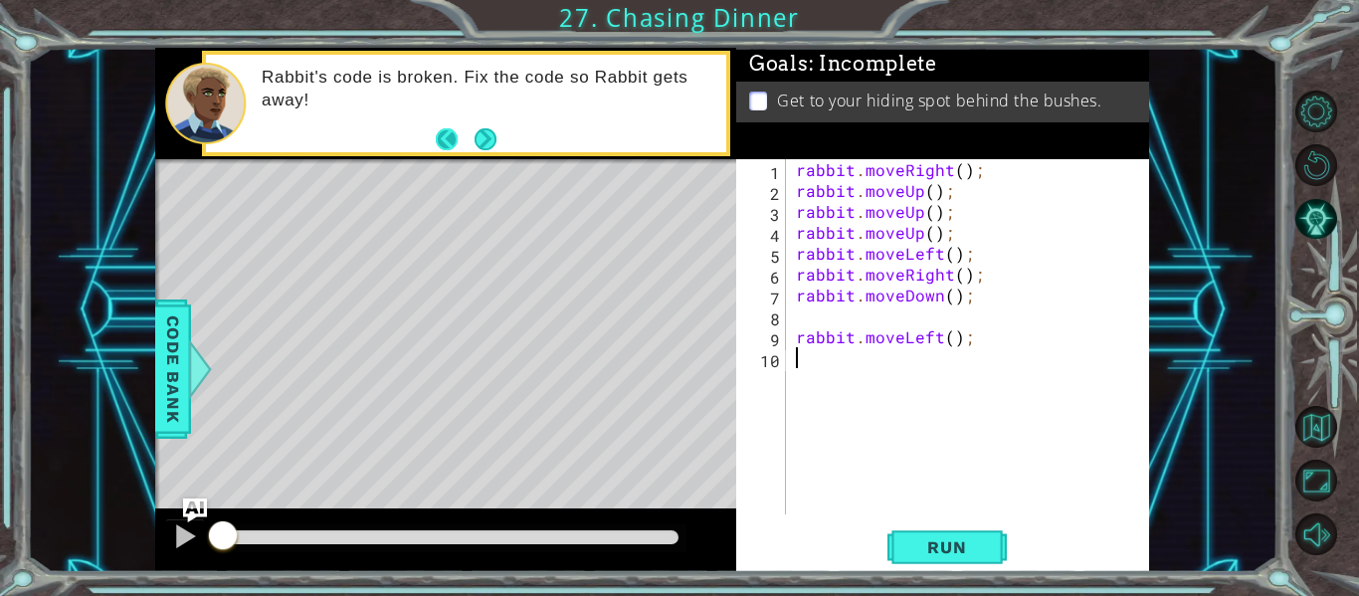
click at [460, 142] on button "Back" at bounding box center [455, 139] width 39 height 22
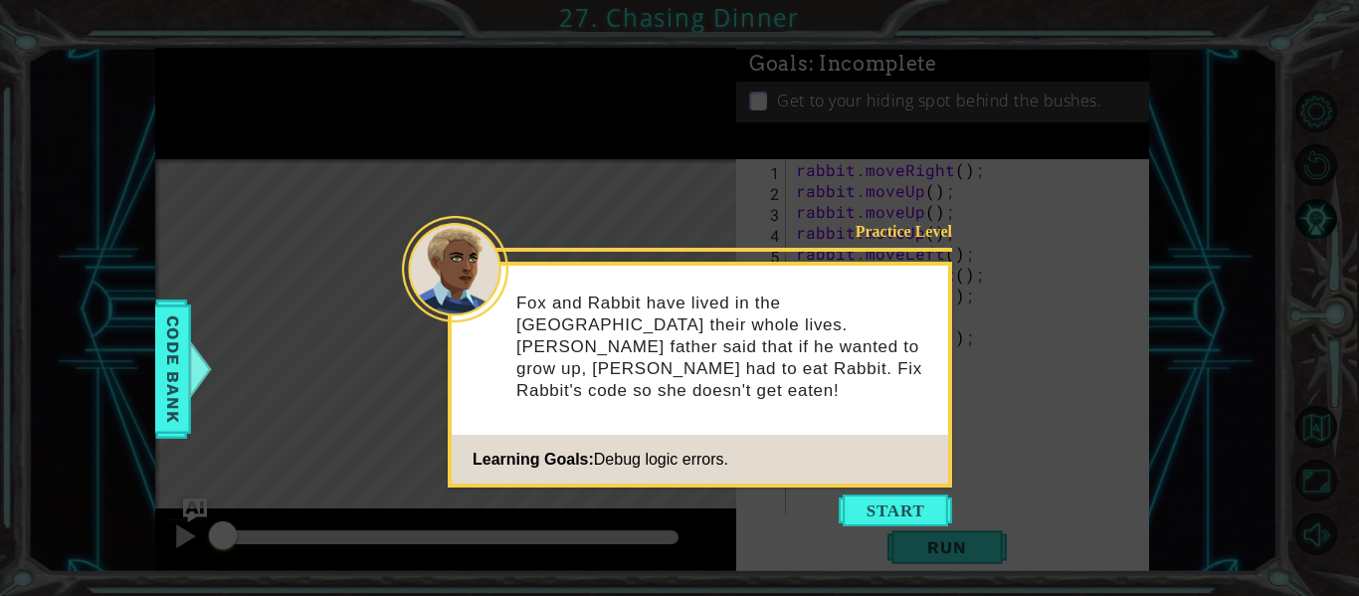
click at [460, 494] on icon at bounding box center [679, 298] width 1359 height 596
click at [284, 333] on icon at bounding box center [679, 298] width 1359 height 596
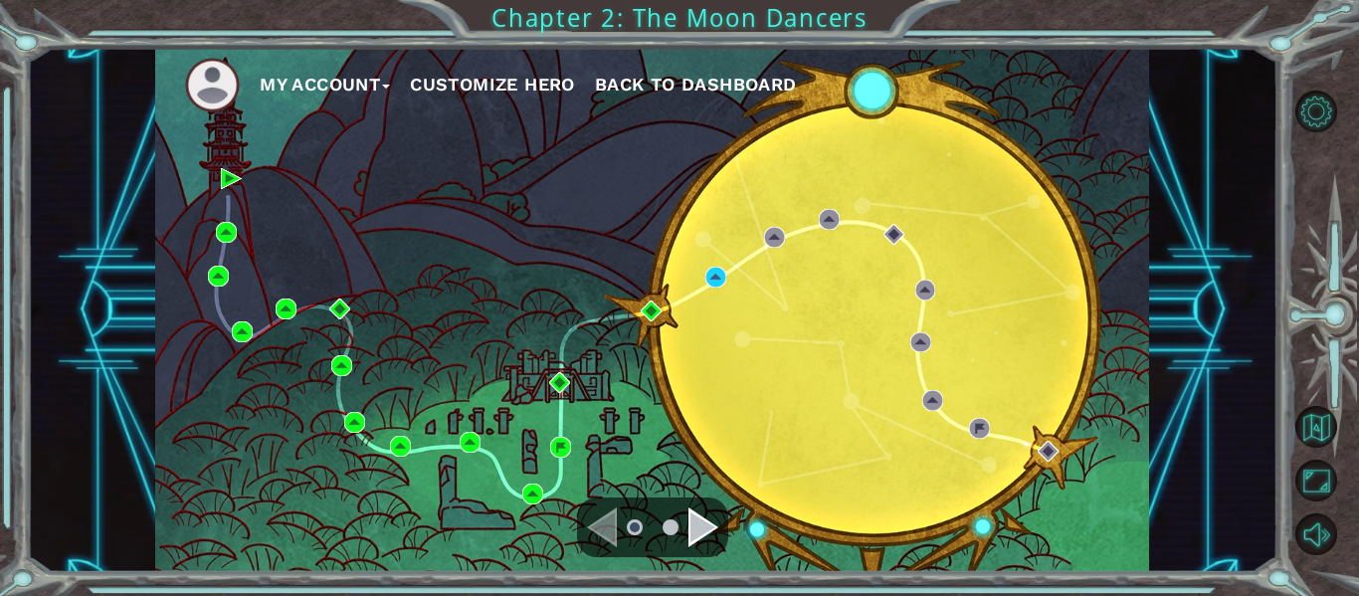
click at [661, 312] on div "My Account Customize Hero Back to Dashboard" at bounding box center [652, 310] width 994 height 524
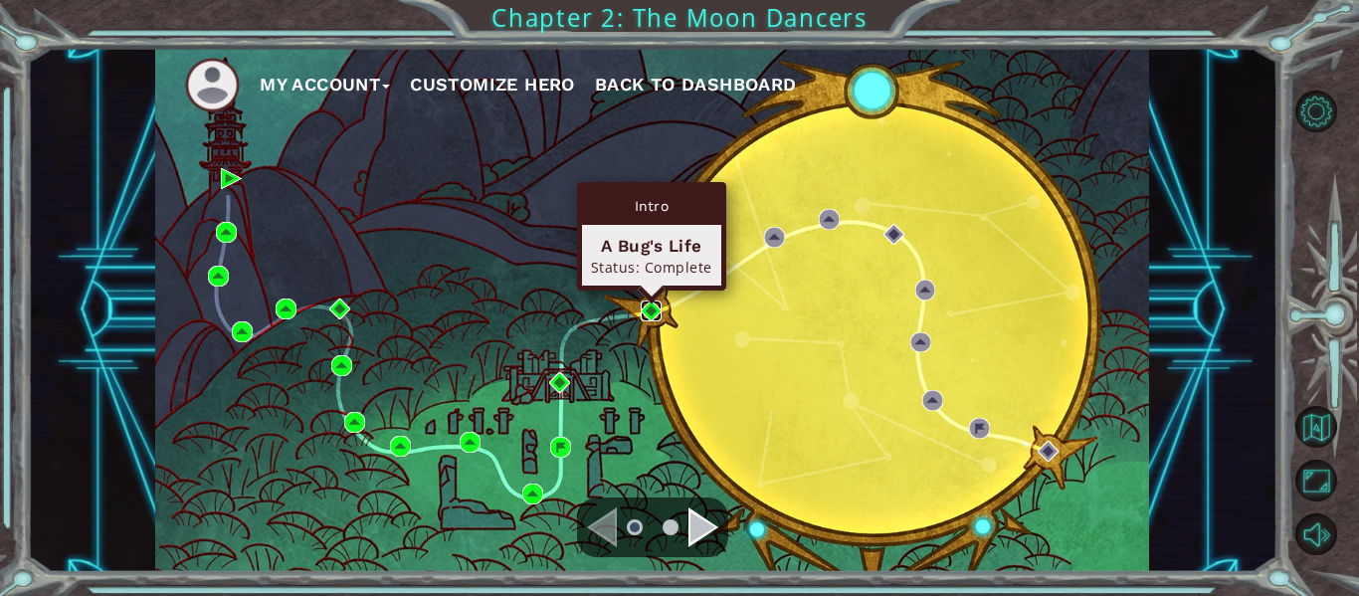
click at [657, 311] on img at bounding box center [651, 310] width 21 height 21
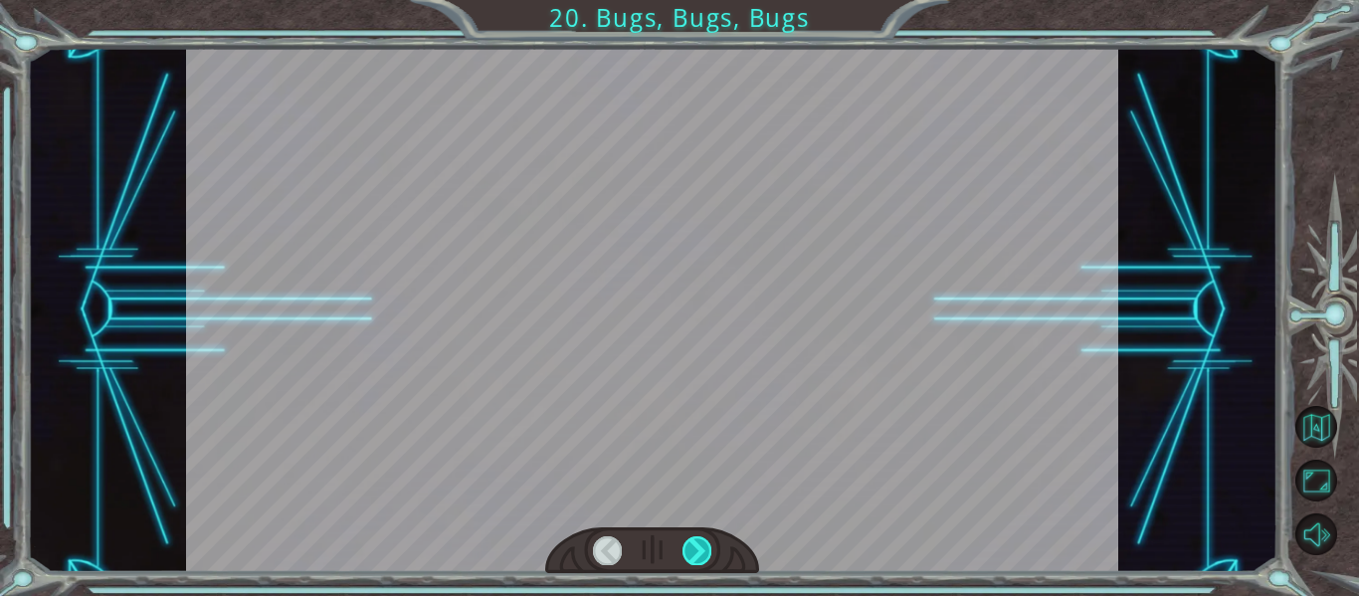
click at [700, 562] on div at bounding box center [696, 550] width 29 height 28
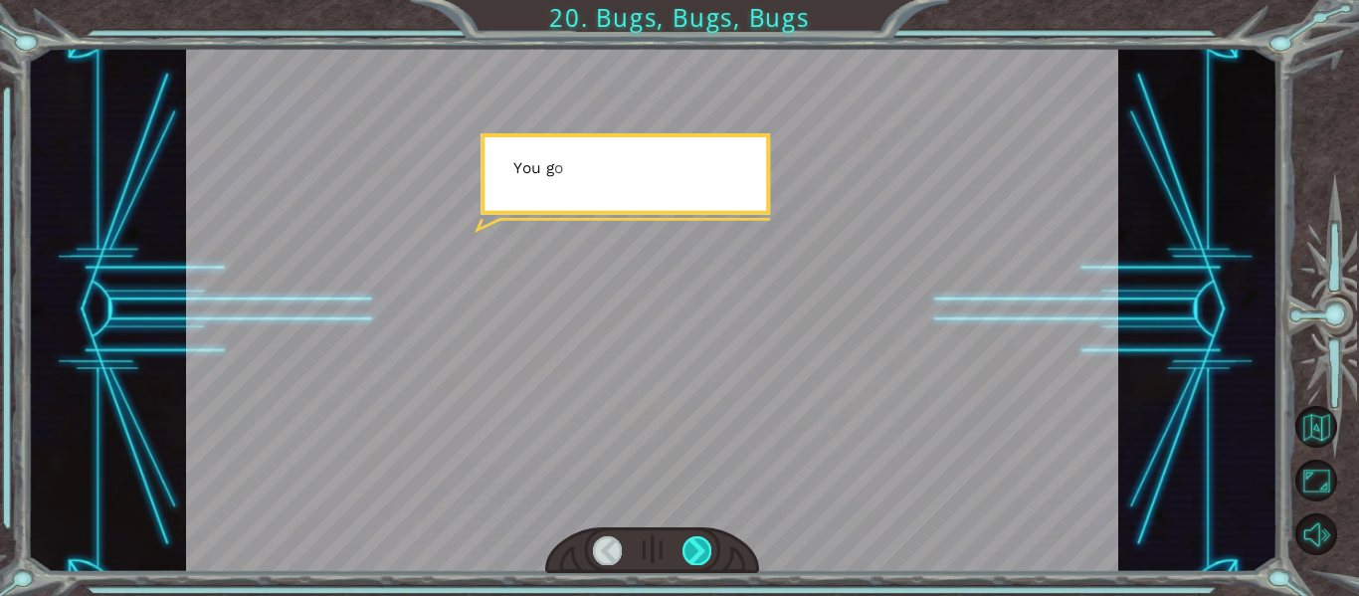
click at [700, 562] on div at bounding box center [696, 550] width 29 height 28
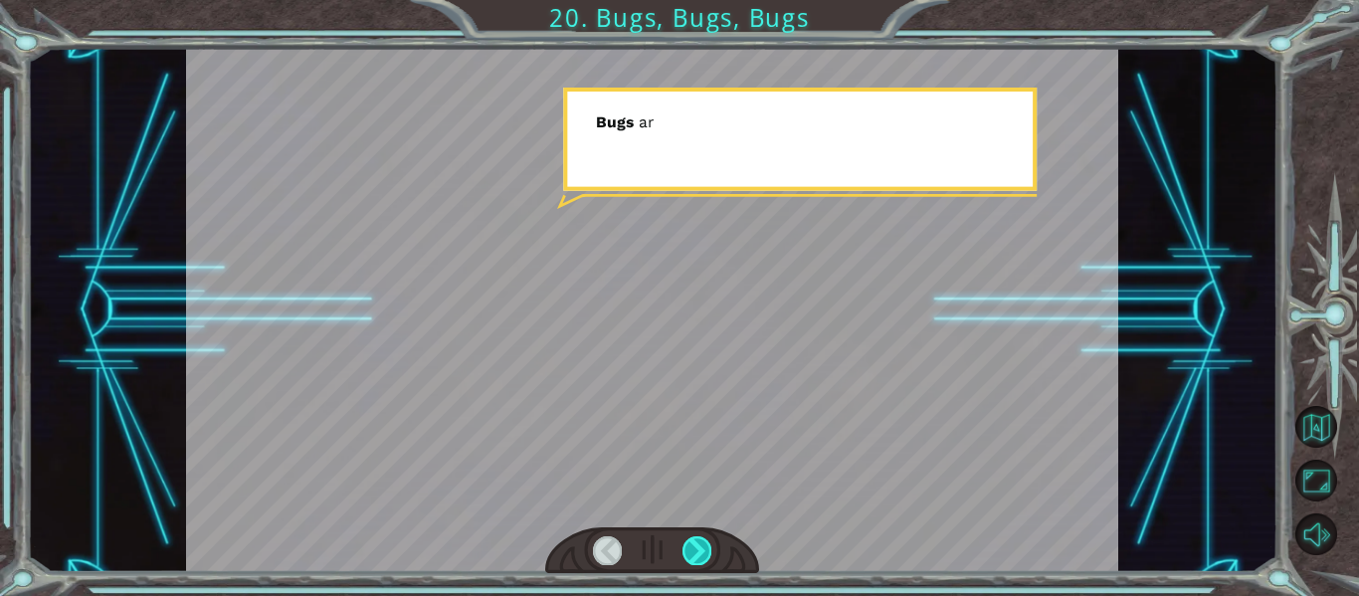
click at [700, 562] on div at bounding box center [696, 550] width 29 height 28
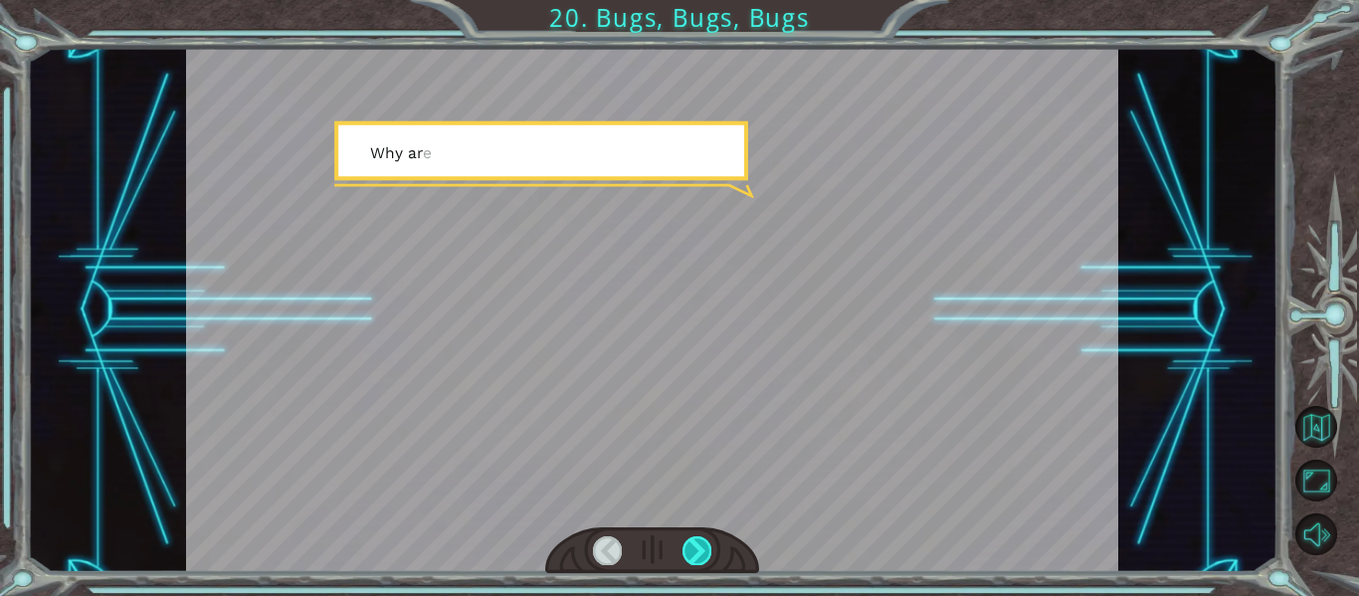
click at [700, 562] on div at bounding box center [696, 550] width 29 height 28
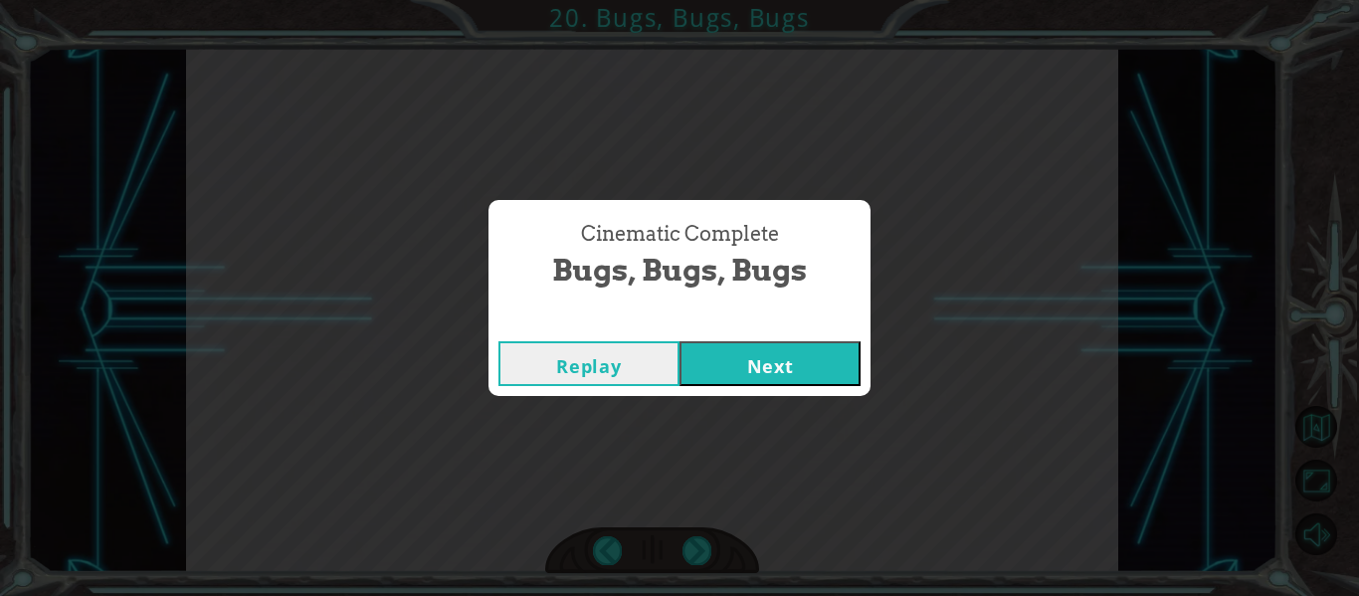
click at [825, 349] on button "Next" at bounding box center [769, 363] width 181 height 45
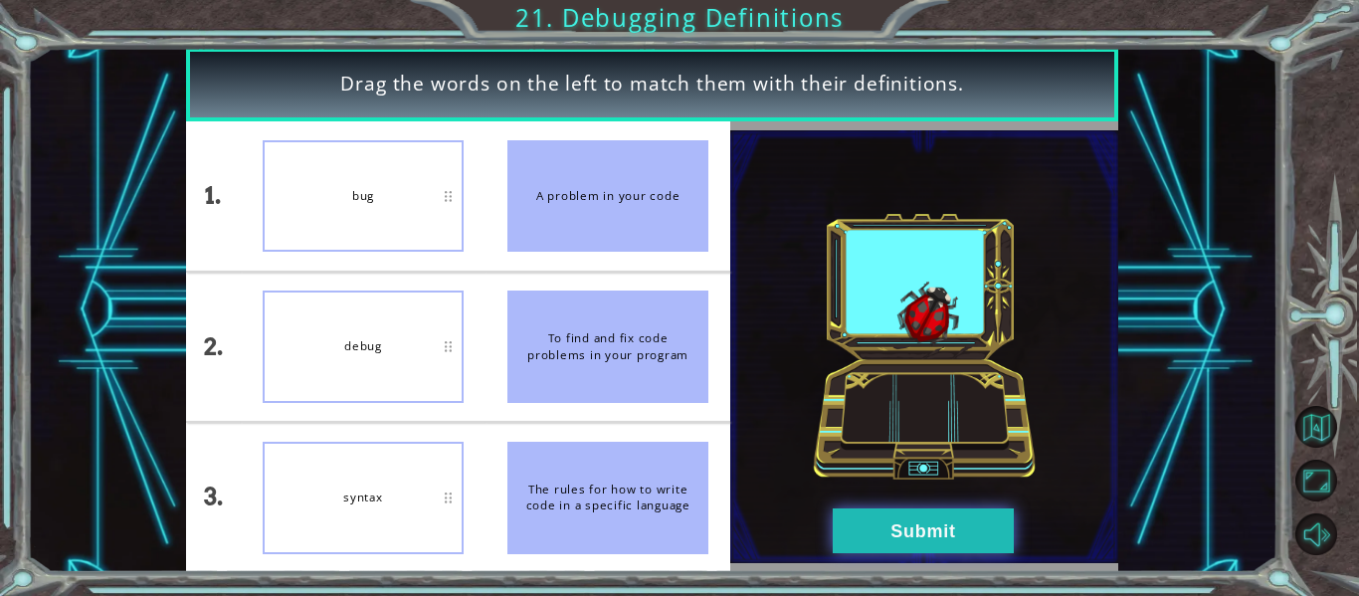
click at [853, 542] on button "Submit" at bounding box center [922, 530] width 181 height 45
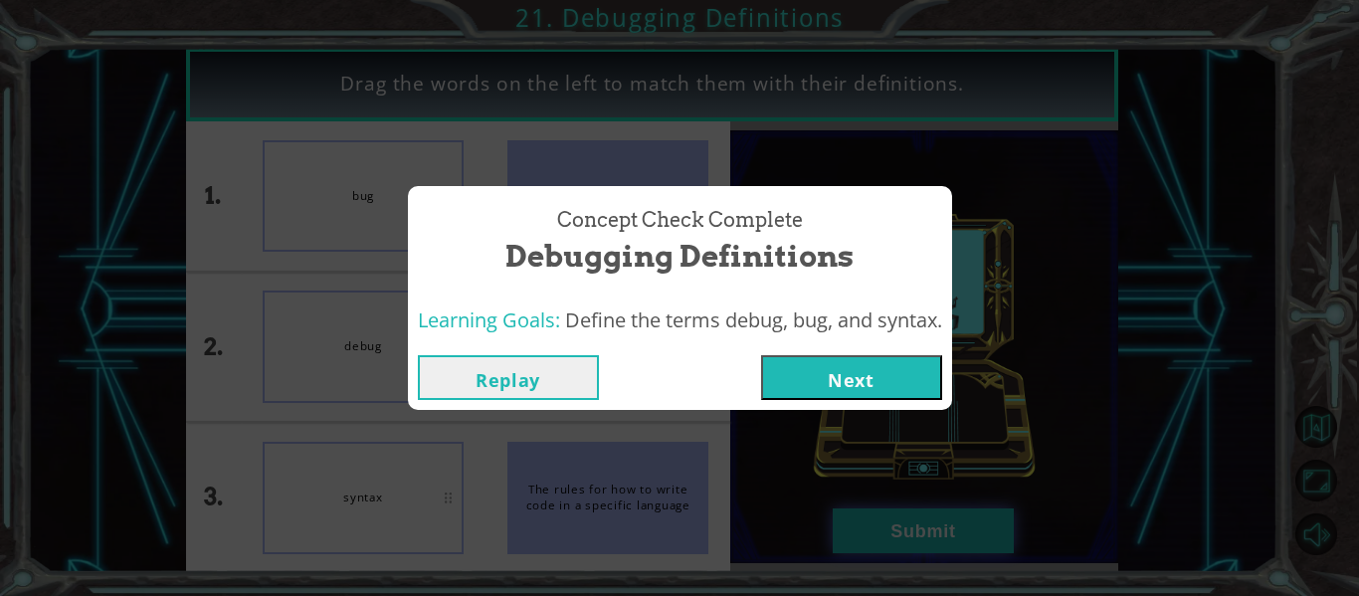
click at [853, 542] on div "Concept Check Complete Debugging Definitions Learning Goals: Define the terms d…" at bounding box center [679, 298] width 1359 height 596
click at [843, 365] on button "Next" at bounding box center [851, 377] width 181 height 45
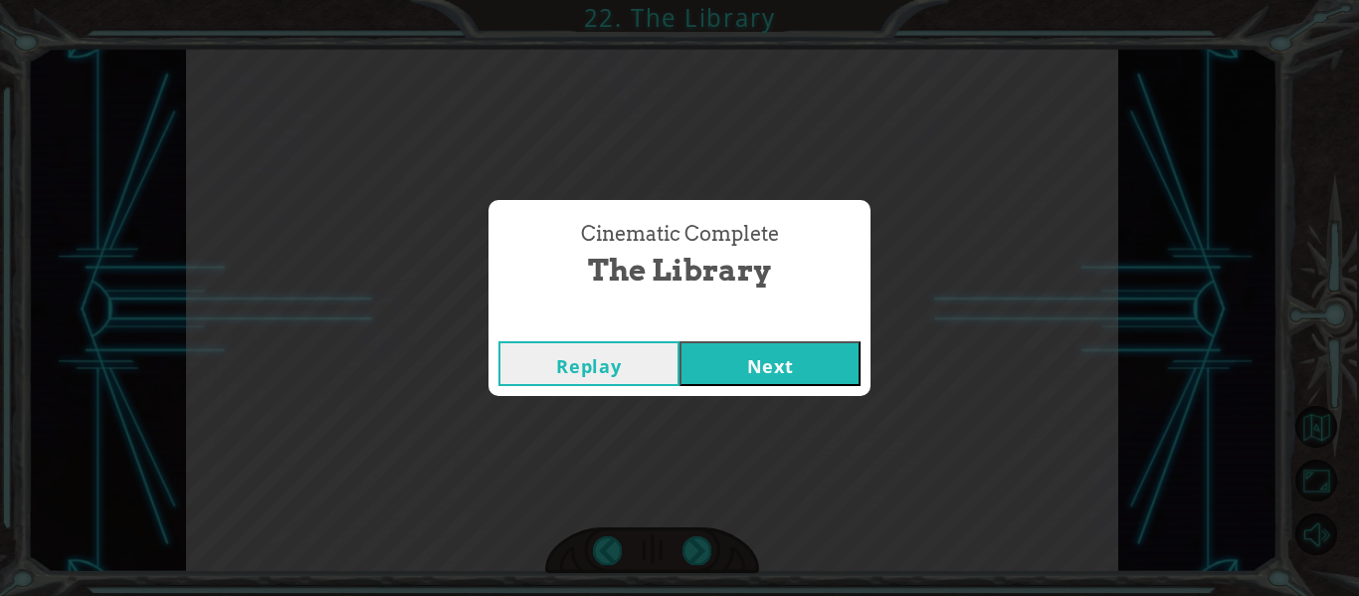
click at [721, 343] on button "Next" at bounding box center [769, 363] width 181 height 45
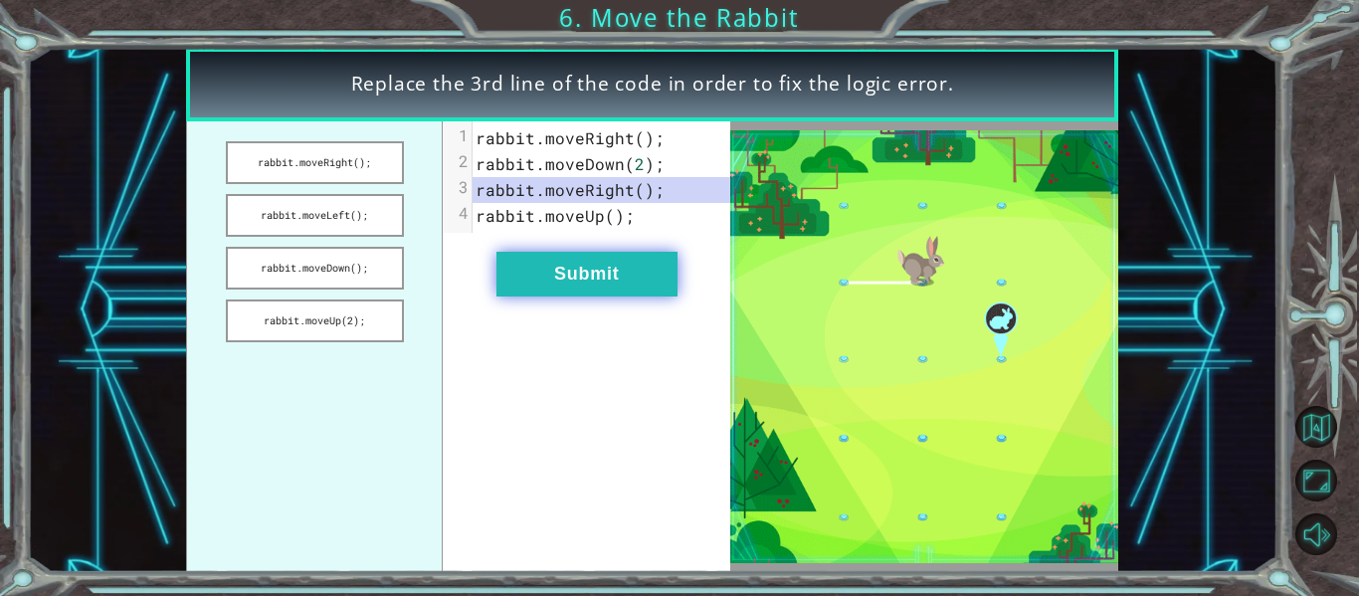
click at [641, 277] on button "Submit" at bounding box center [586, 274] width 181 height 45
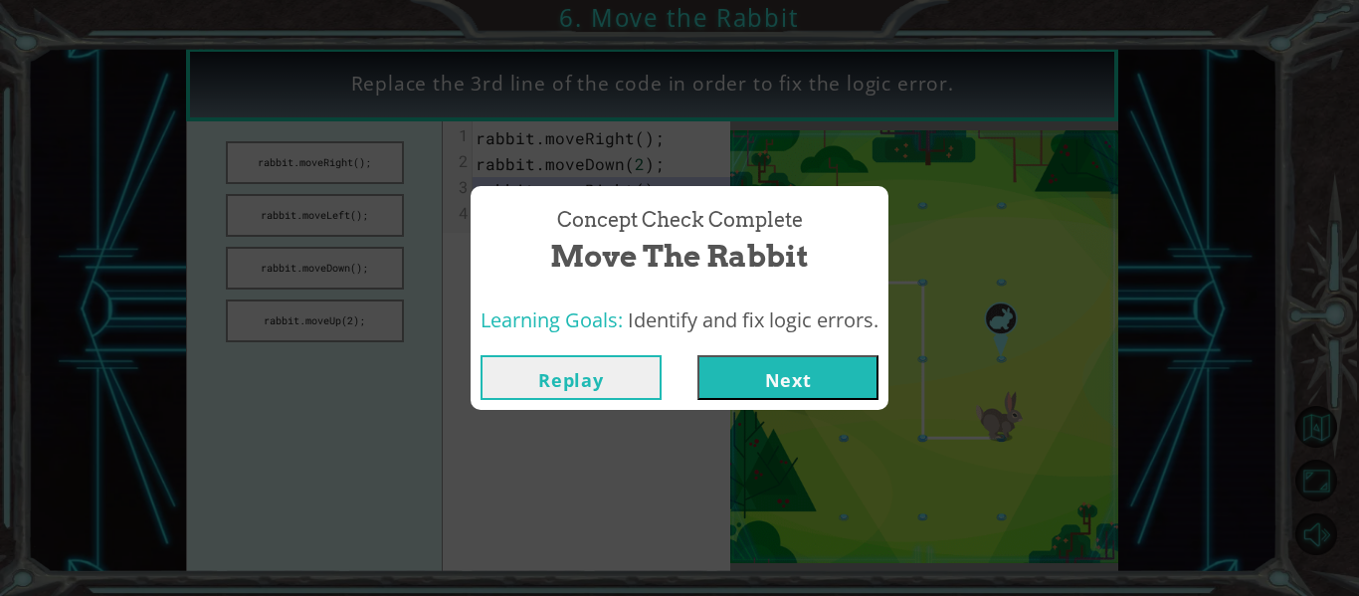
click at [779, 386] on button "Next" at bounding box center [787, 377] width 181 height 45
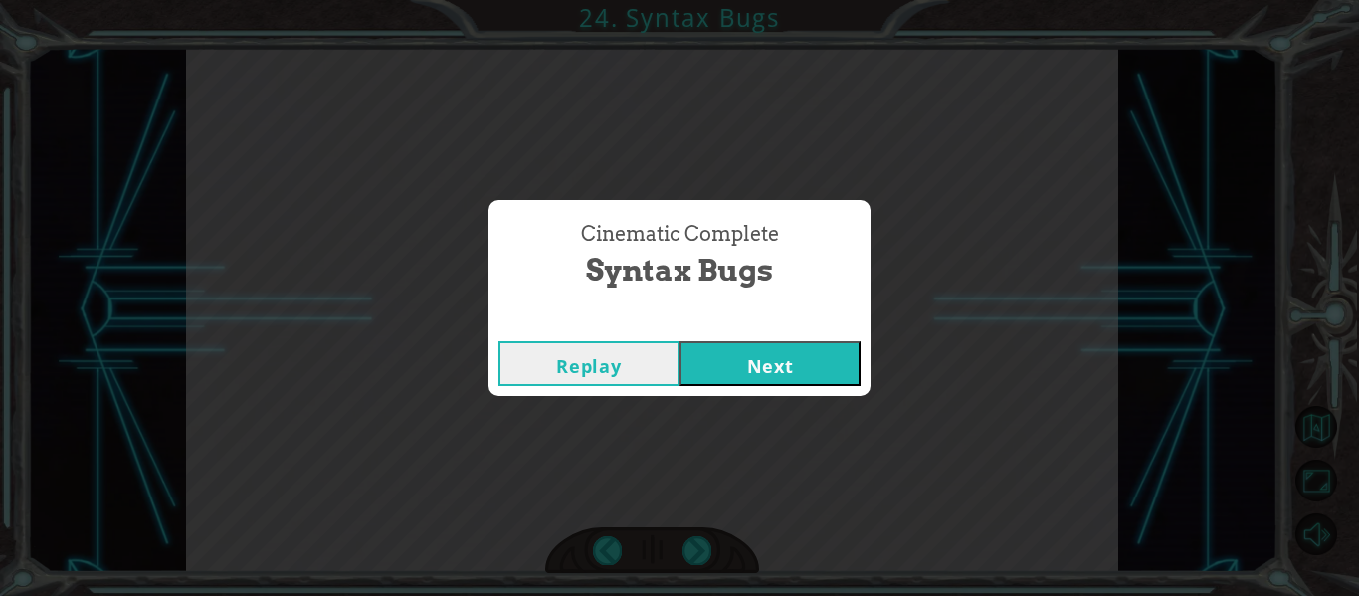
click at [716, 360] on button "Next" at bounding box center [769, 363] width 181 height 45
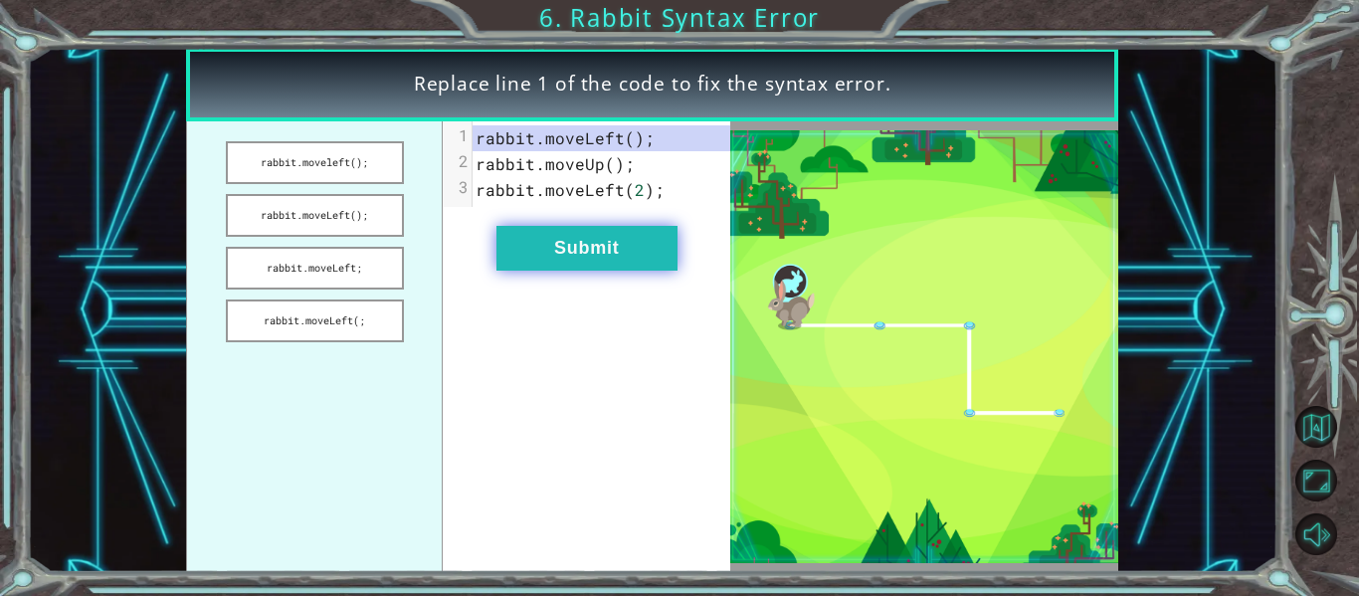
click at [572, 239] on button "Submit" at bounding box center [586, 248] width 181 height 45
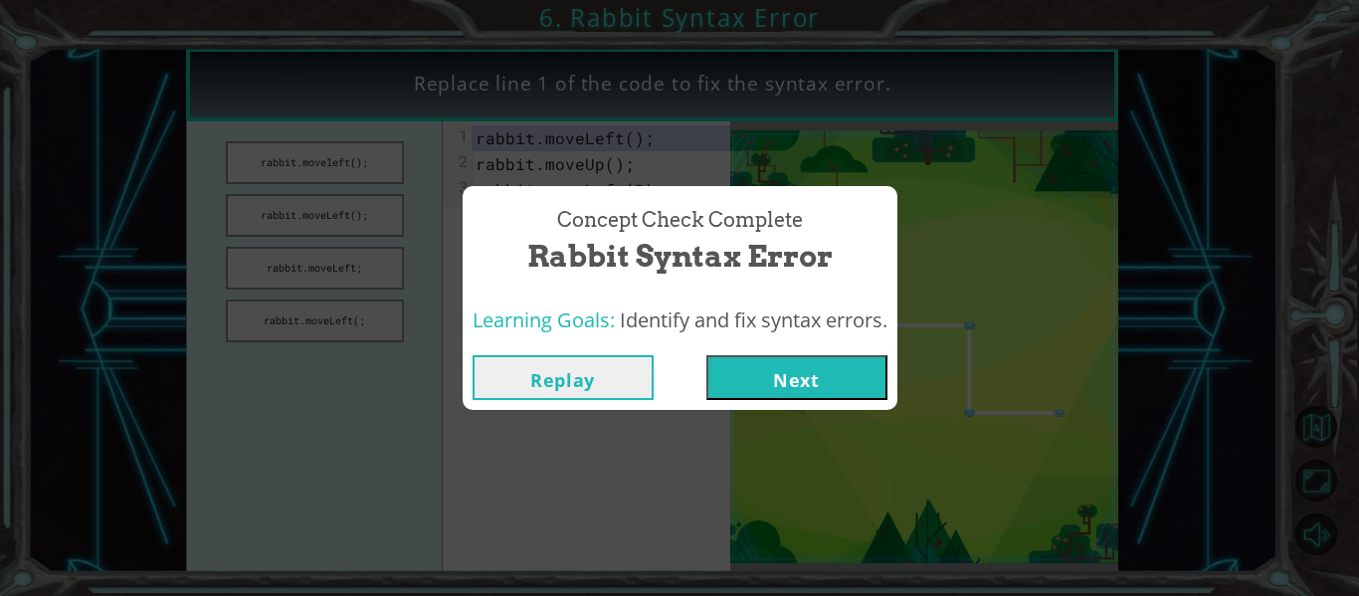
click at [858, 375] on button "Next" at bounding box center [796, 377] width 181 height 45
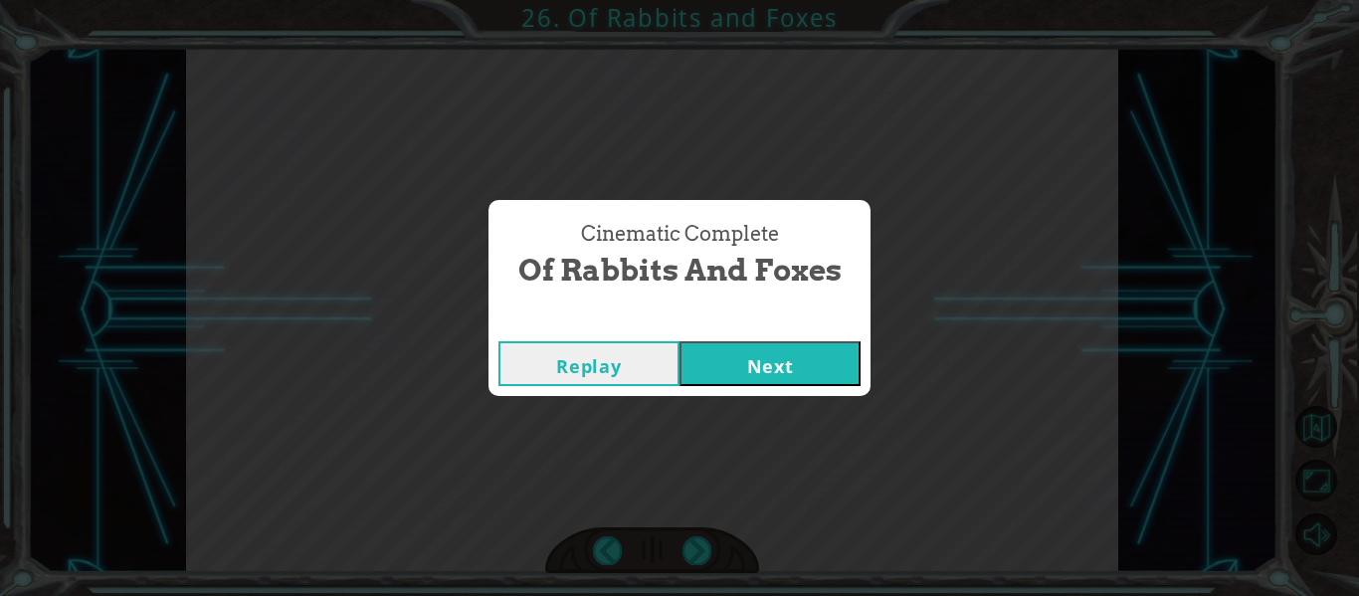
click at [731, 349] on button "Next" at bounding box center [769, 363] width 181 height 45
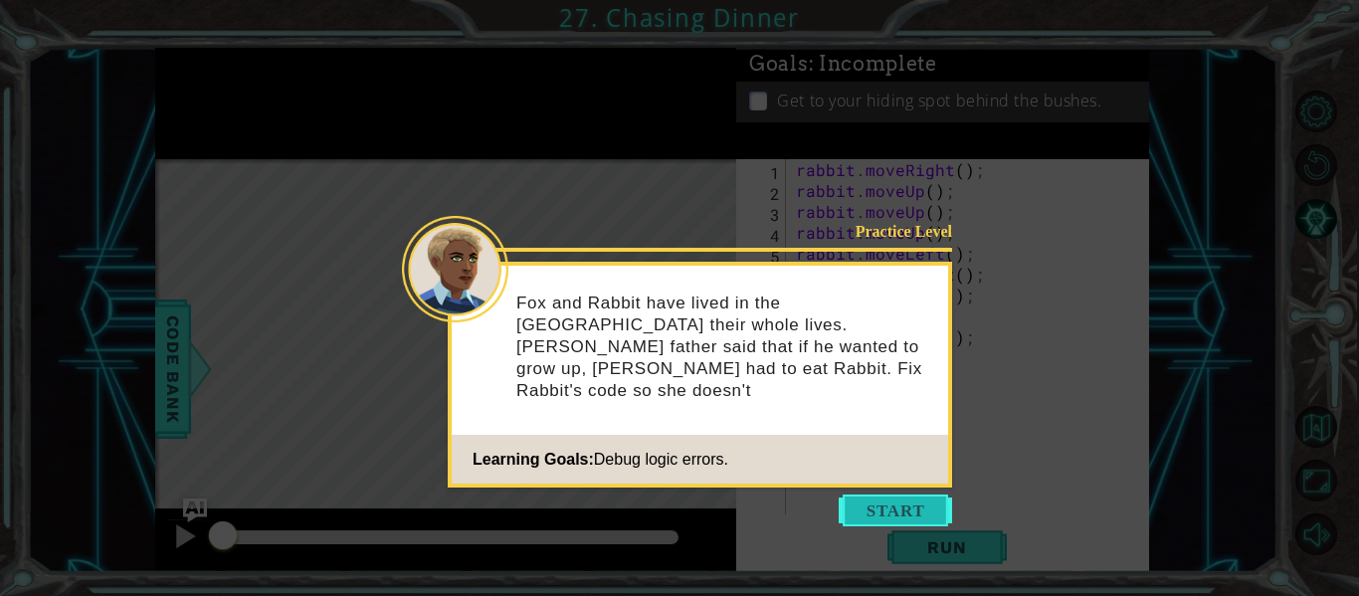
click at [867, 514] on button "Start" at bounding box center [894, 510] width 113 height 32
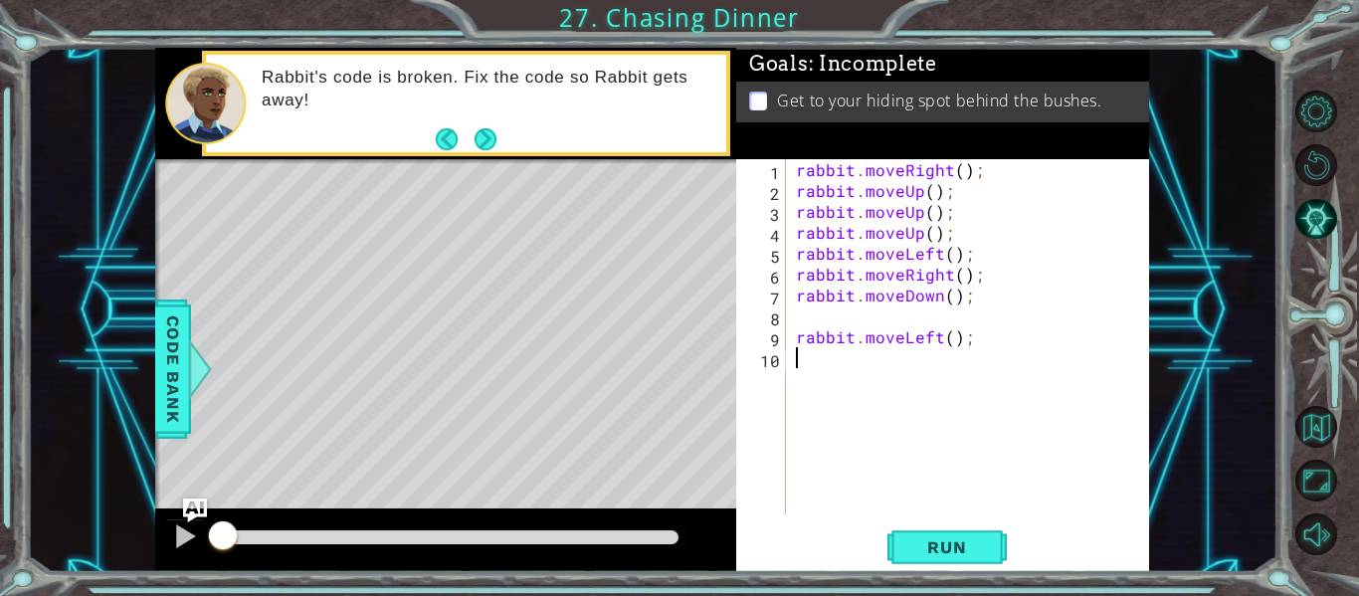
click at [958, 176] on div "rabbit . moveRight ( ) ; rabbit . moveUp ( ) ; rabbit . moveUp ( ) ; rabbit . m…" at bounding box center [973, 357] width 363 height 397
click at [985, 552] on span "Run" at bounding box center [946, 547] width 79 height 20
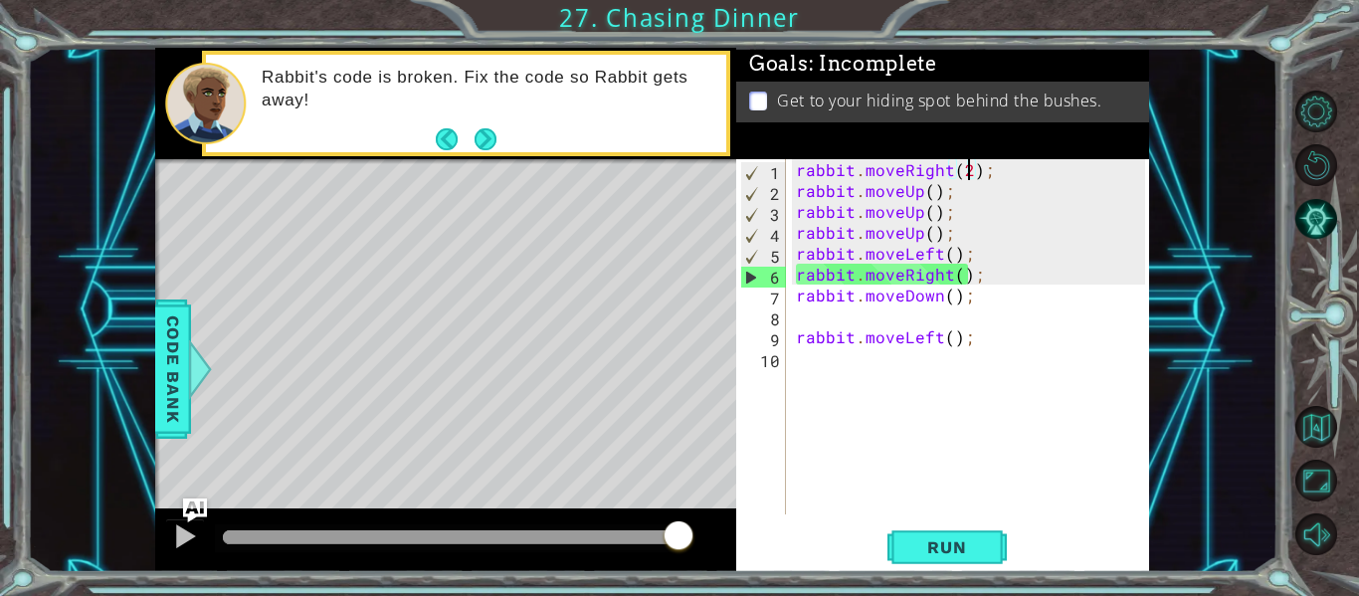
click at [952, 280] on div "rabbit . moveRight ( 2 ) ; rabbit . moveUp ( ) ; rabbit . moveUp ( ) ; rabbit .…" at bounding box center [973, 357] width 363 height 397
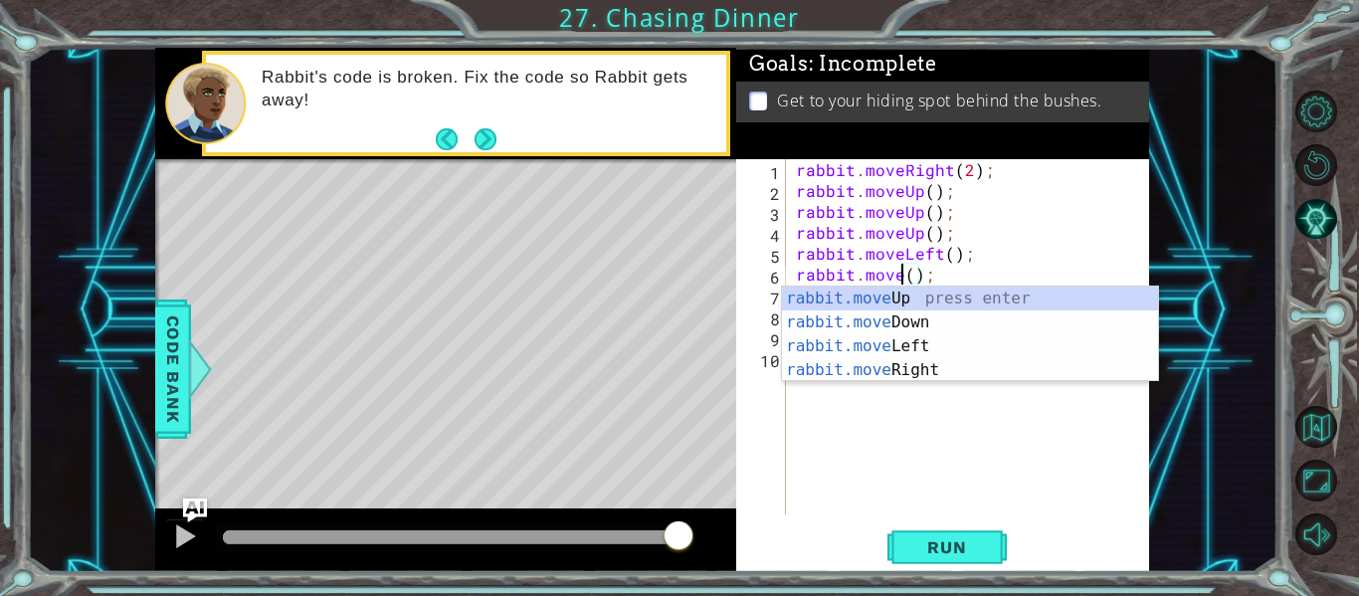
scroll to position [0, 7]
click at [988, 339] on div "rabbit.move Up press enter rabbit.move Down press enter rabbit.move Left press …" at bounding box center [970, 357] width 376 height 143
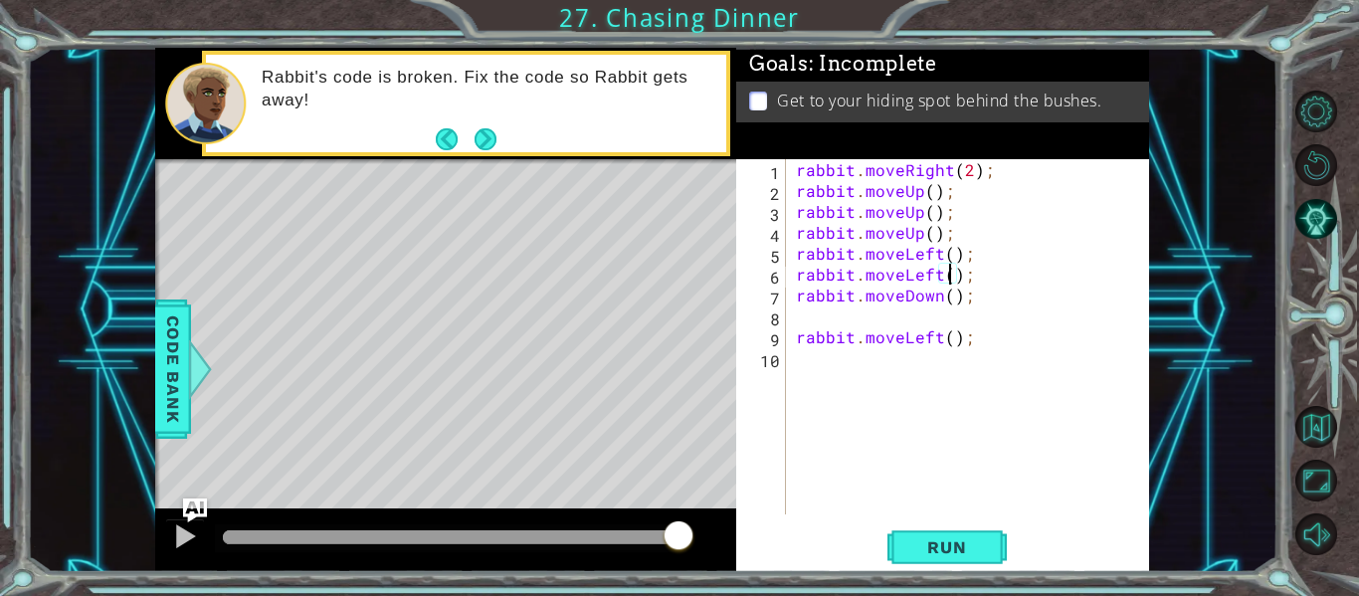
scroll to position [0, 10]
click at [932, 534] on button "Run" at bounding box center [946, 547] width 119 height 41
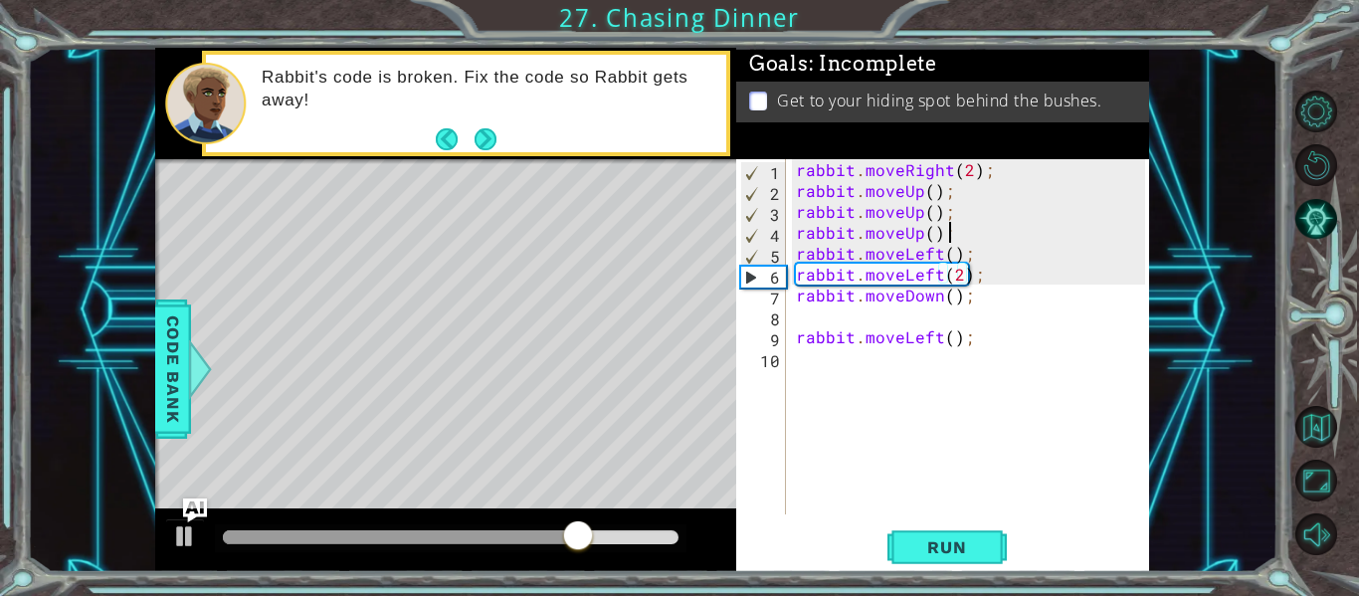
click at [954, 236] on div "rabbit . moveRight ( 2 ) ; rabbit . moveUp ( ) ; rabbit . moveUp ( ) ; rabbit .…" at bounding box center [973, 357] width 363 height 397
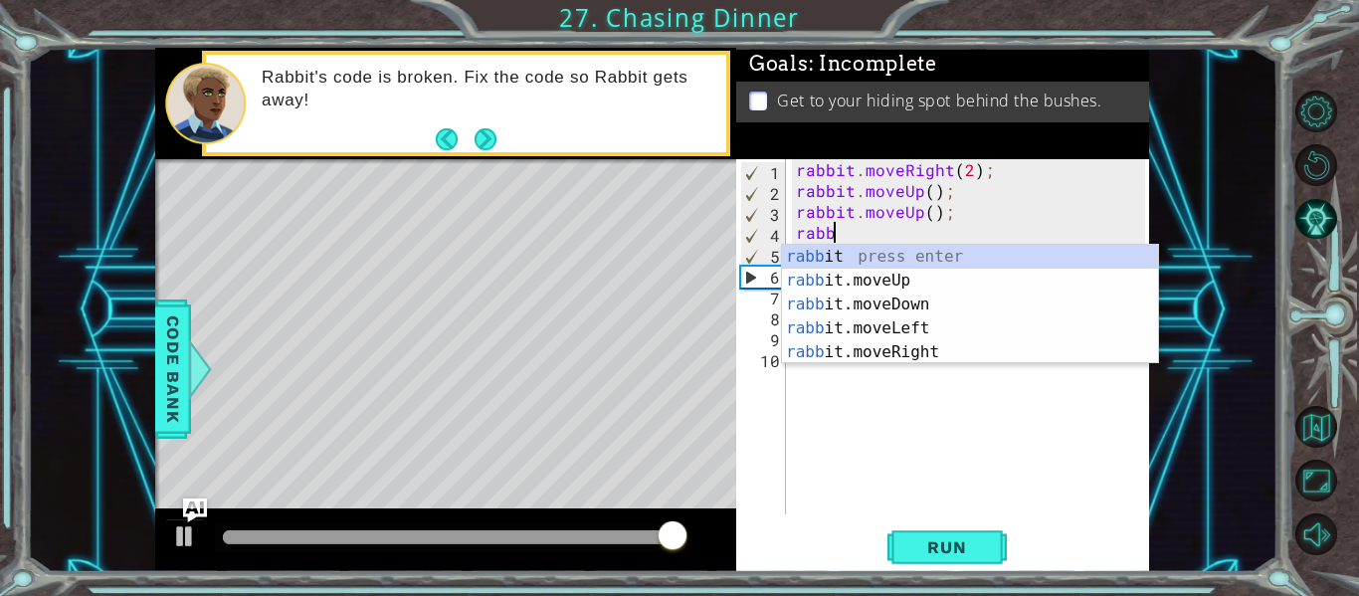
scroll to position [0, 0]
type textarea "r"
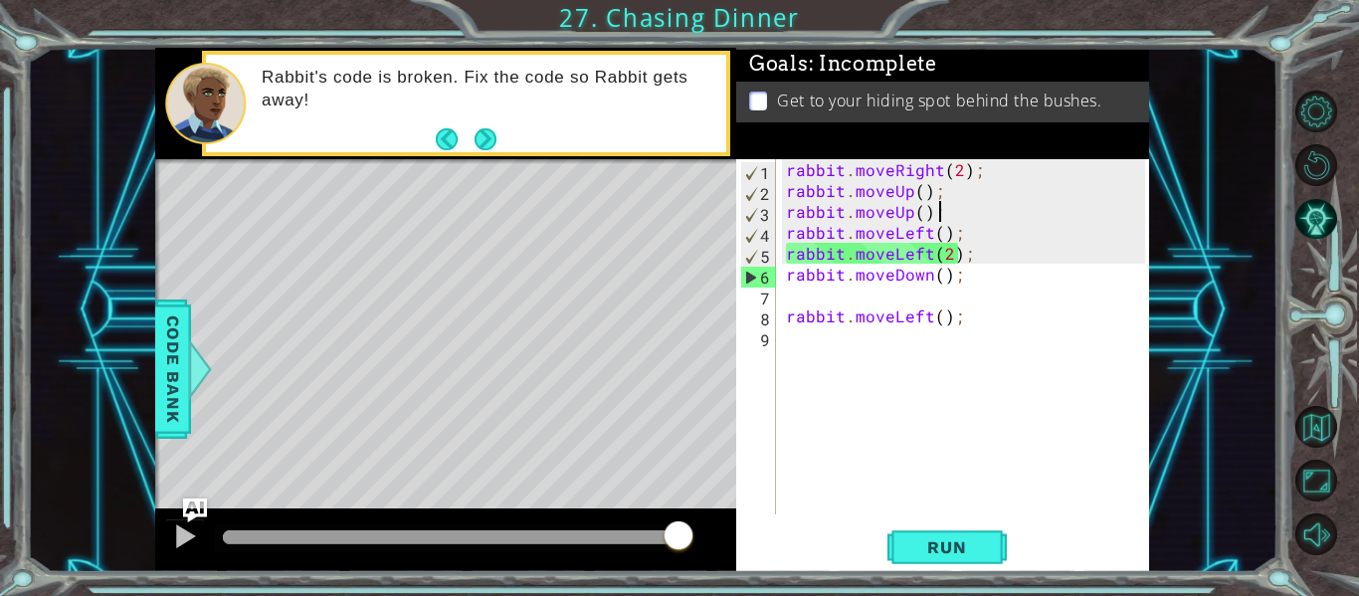
type textarea "rabbit.moveUp()"
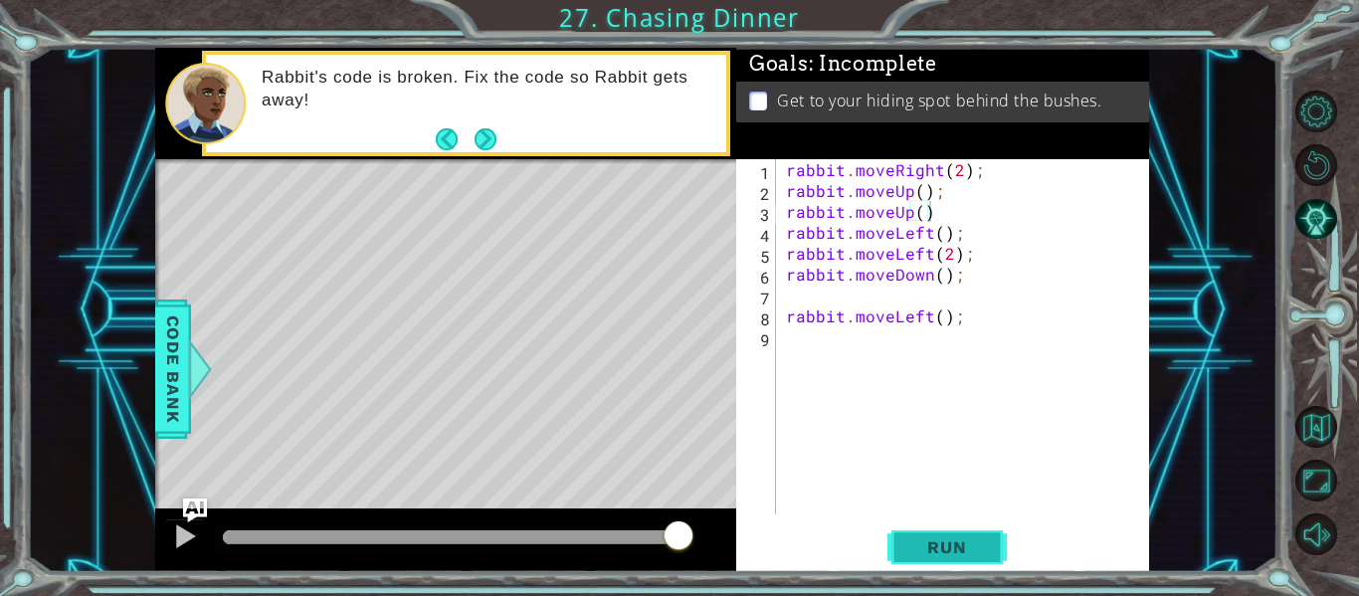
click at [932, 540] on span "Run" at bounding box center [946, 547] width 79 height 20
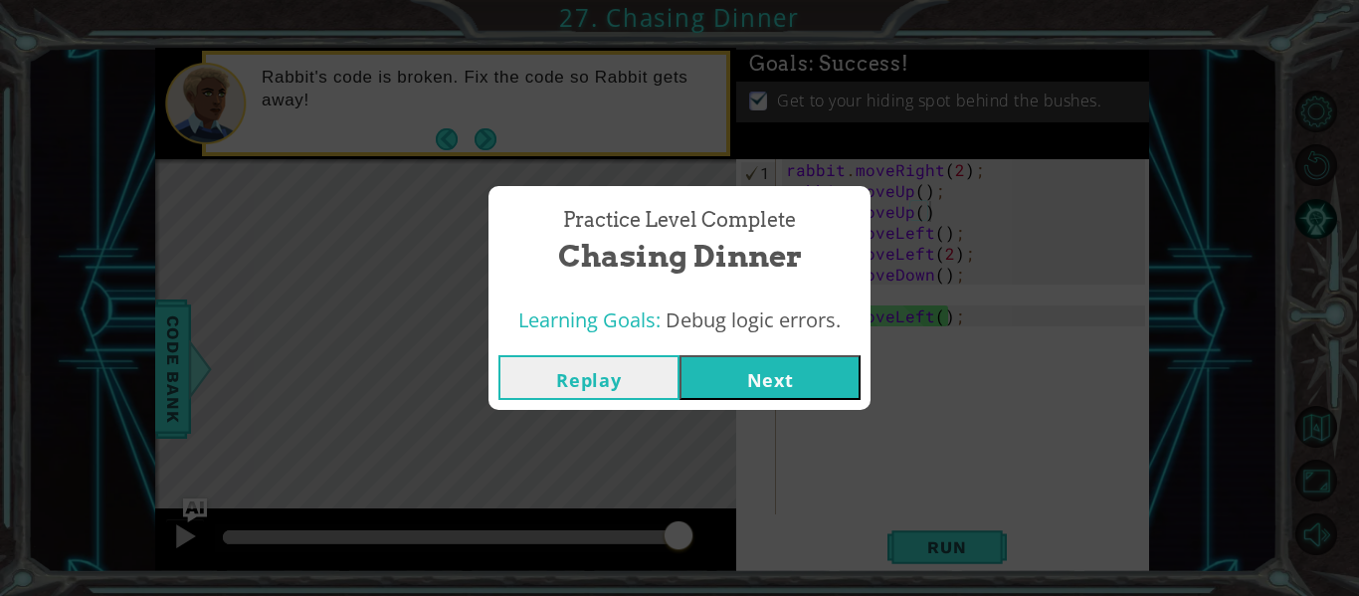
click at [765, 375] on button "Next" at bounding box center [769, 377] width 181 height 45
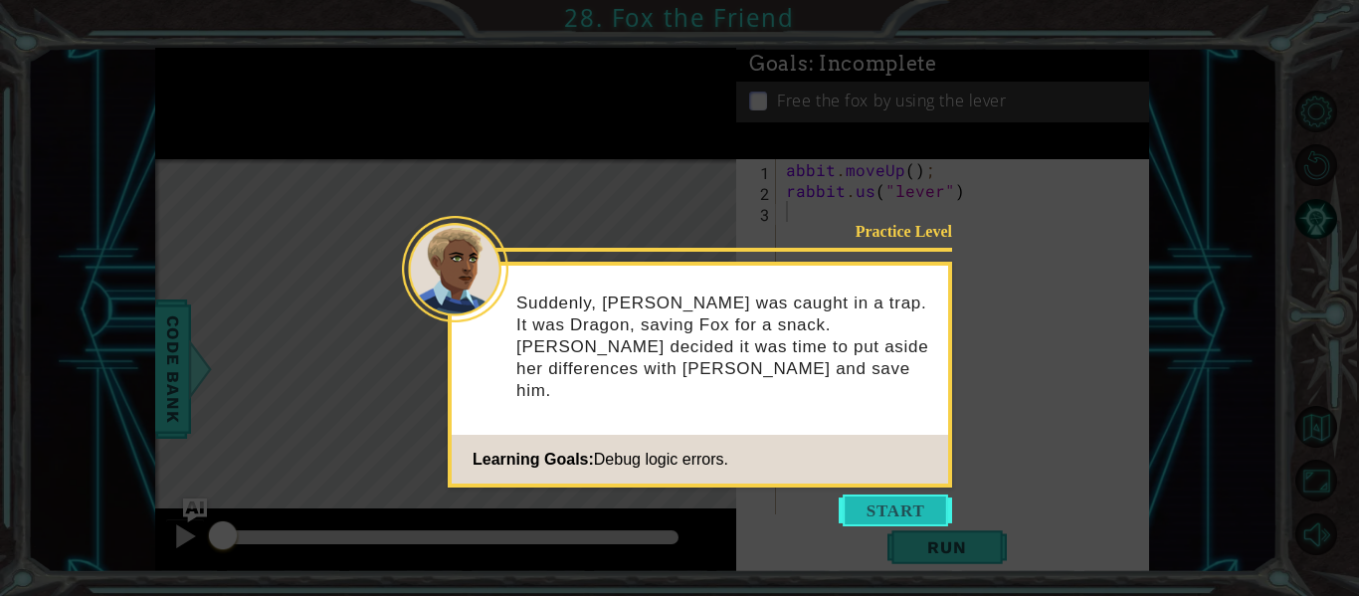
click at [909, 510] on button "Start" at bounding box center [894, 510] width 113 height 32
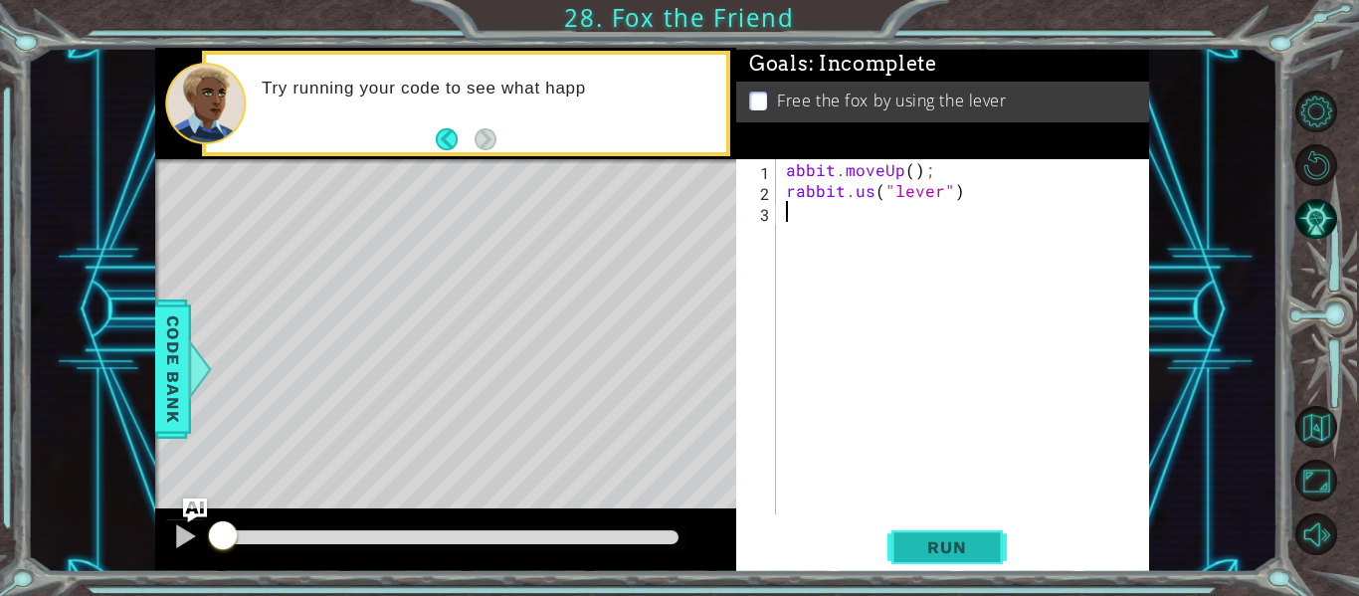
click at [979, 558] on button "Run" at bounding box center [946, 547] width 119 height 41
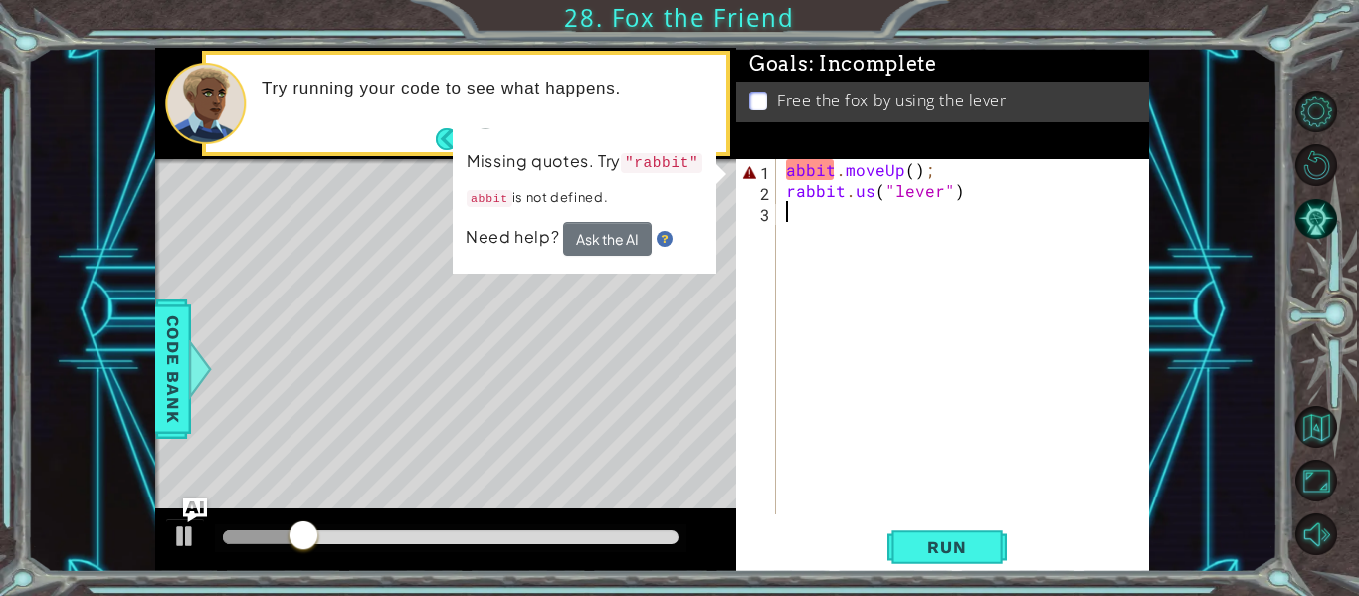
click at [784, 170] on div "abbit . moveUp ( ) ; rabbit . us ( "lever" )" at bounding box center [968, 357] width 373 height 397
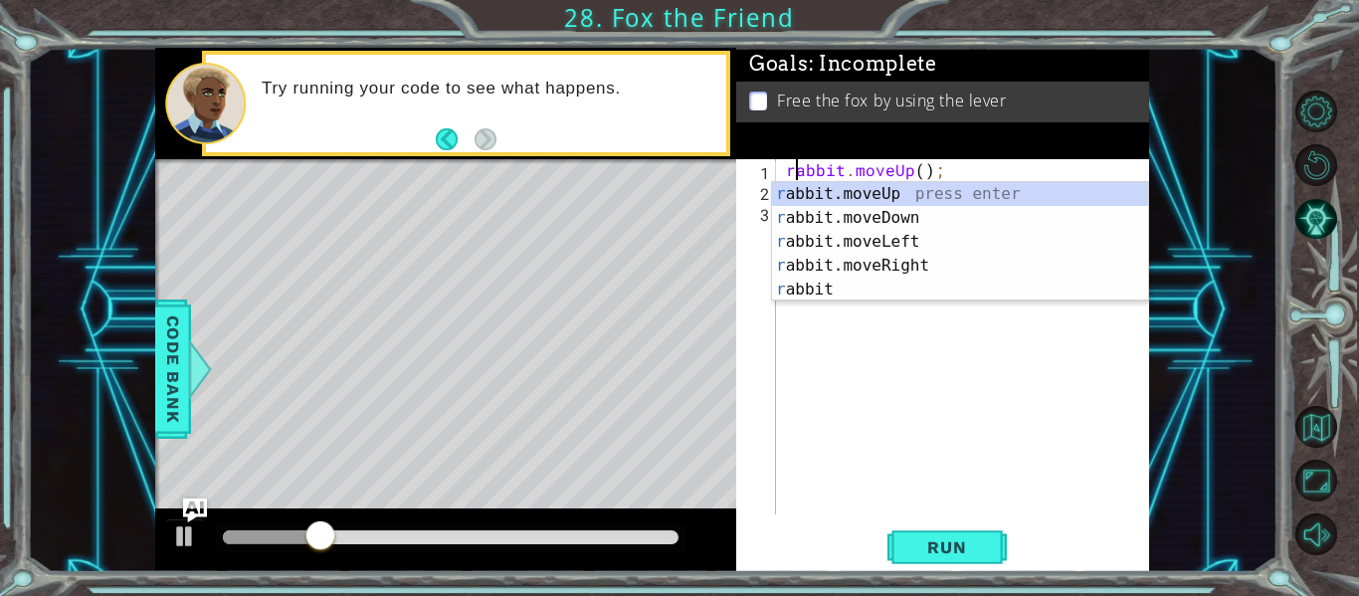
scroll to position [0, 1]
click at [887, 549] on button "Run" at bounding box center [946, 547] width 119 height 41
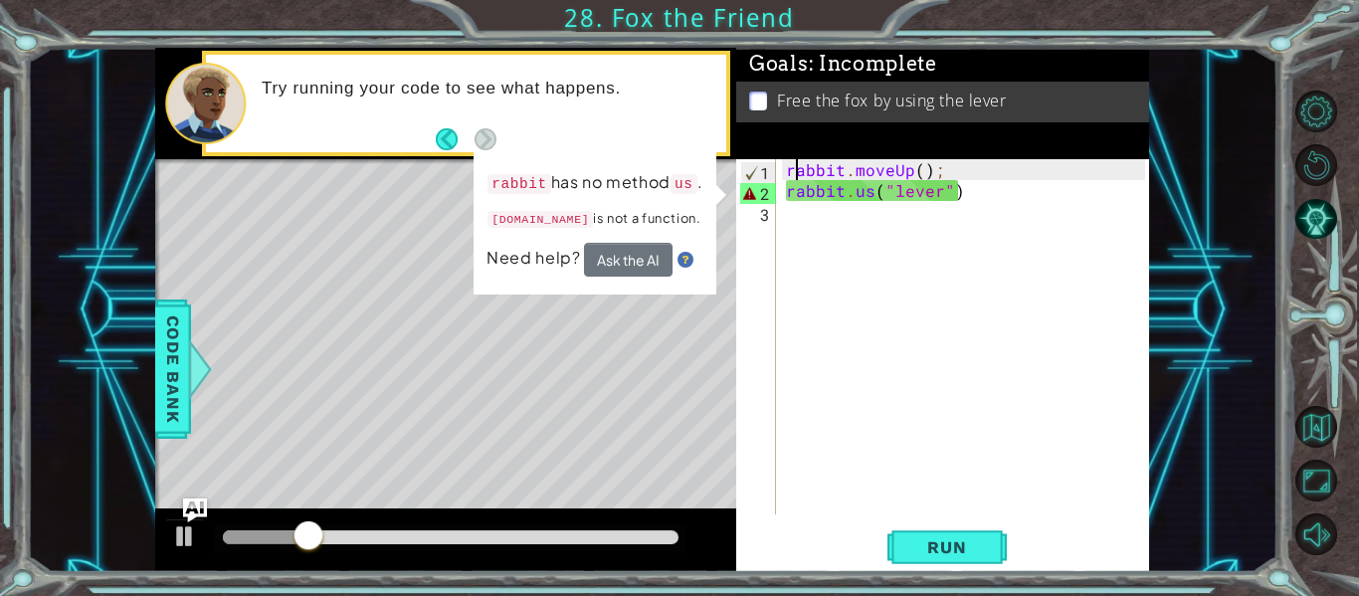
click at [872, 188] on div "rabbit . moveUp ( ) ; rabbit . us ( "lever" )" at bounding box center [968, 357] width 373 height 397
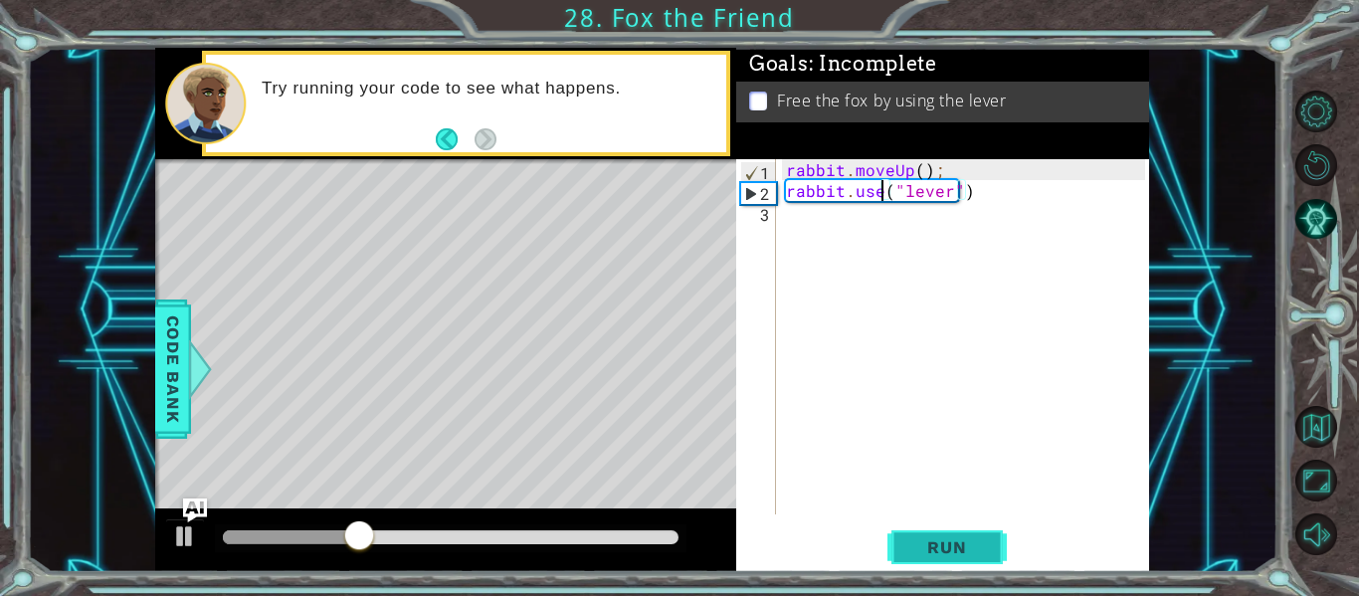
type textarea "rabbit.use("lever")"
click at [978, 546] on span "Run" at bounding box center [946, 547] width 79 height 20
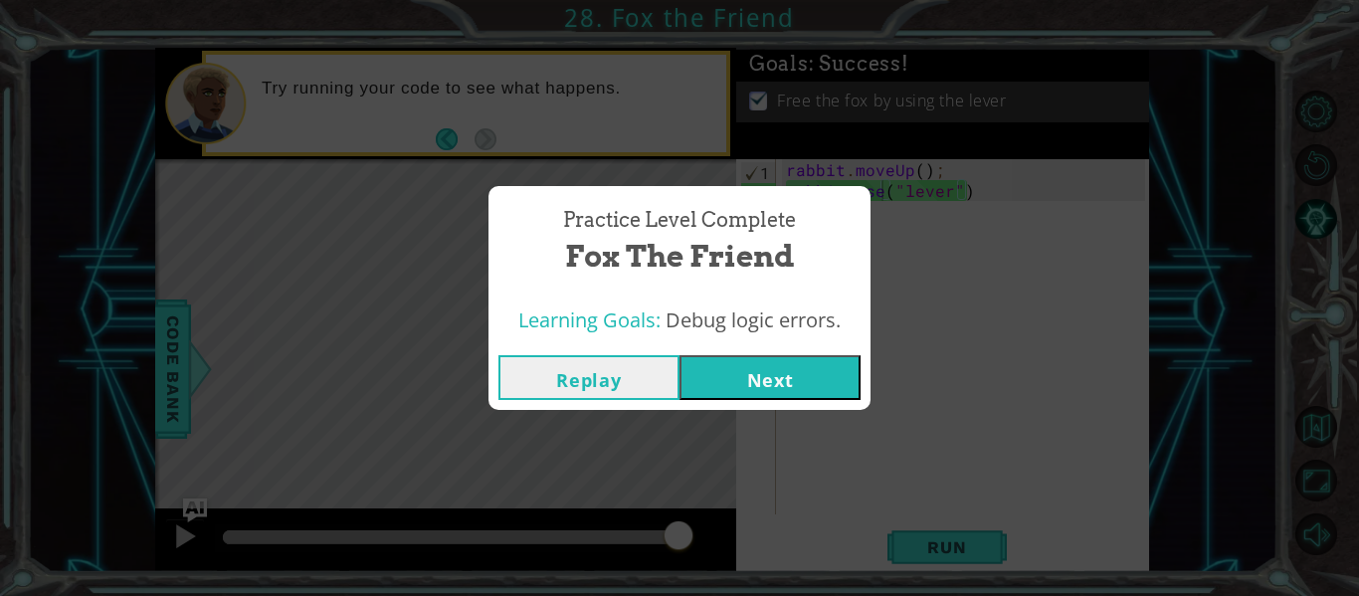
click at [730, 373] on button "Next" at bounding box center [769, 377] width 181 height 45
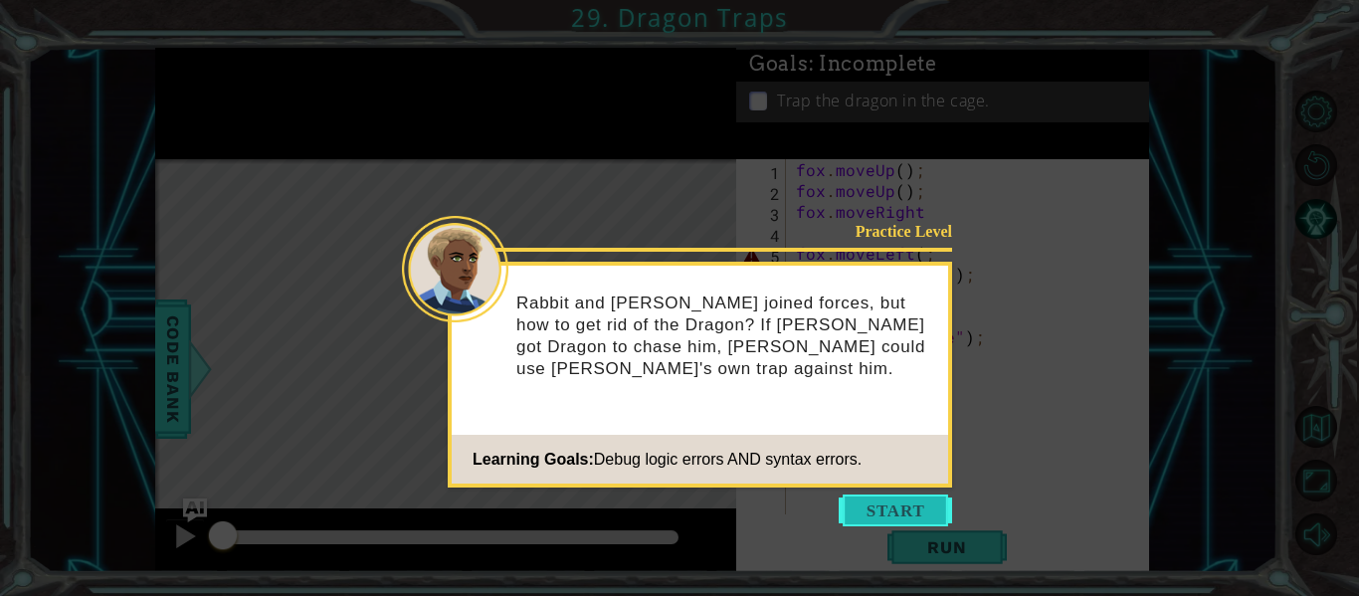
click at [918, 518] on button "Start" at bounding box center [894, 510] width 113 height 32
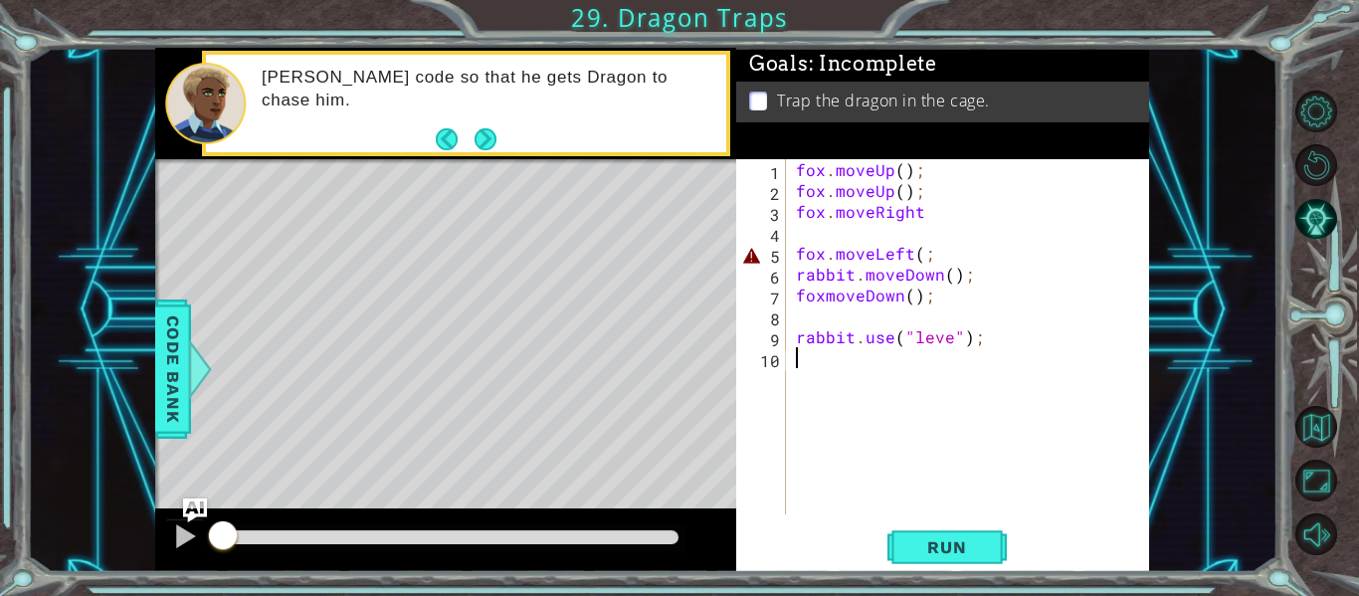
click at [924, 258] on div "fox . moveUp ( ) ; fox . moveUp ( ) ; fox . moveRight fox . moveLeft ( ; rabbit…" at bounding box center [973, 357] width 363 height 397
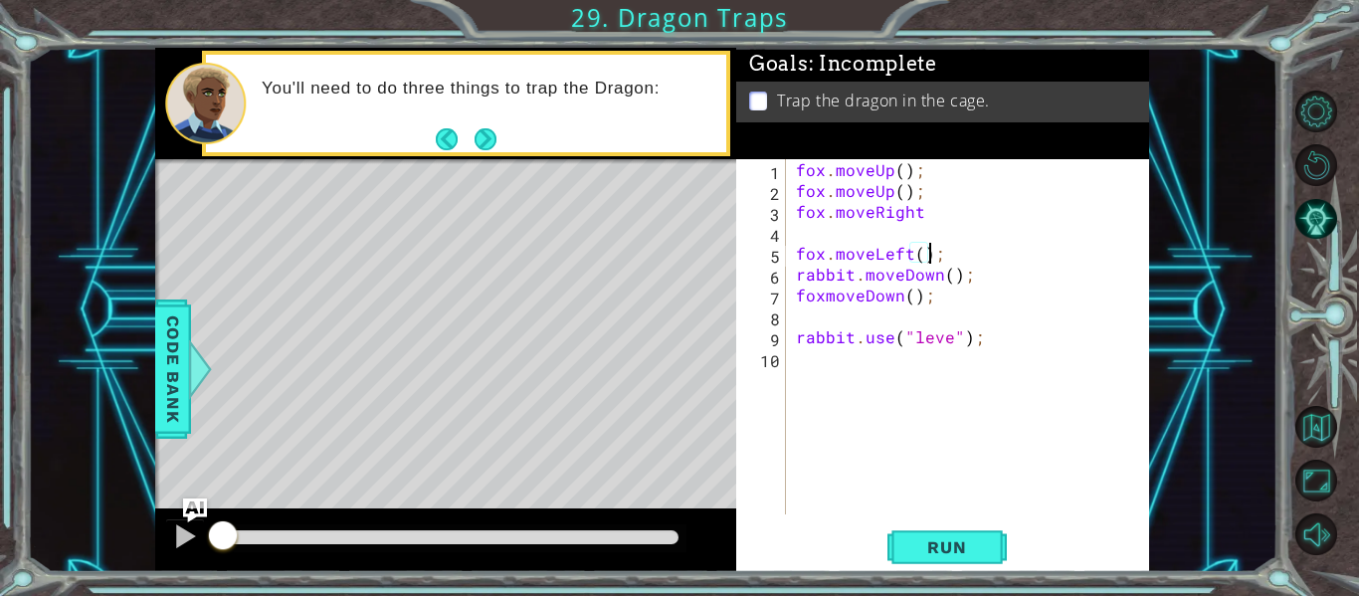
click at [953, 346] on div "fox . moveUp ( ) ; fox . moveUp ( ) ; fox . moveRight fox . moveLeft ( ) ; rabb…" at bounding box center [973, 357] width 363 height 397
click at [979, 537] on span "Run" at bounding box center [946, 547] width 79 height 20
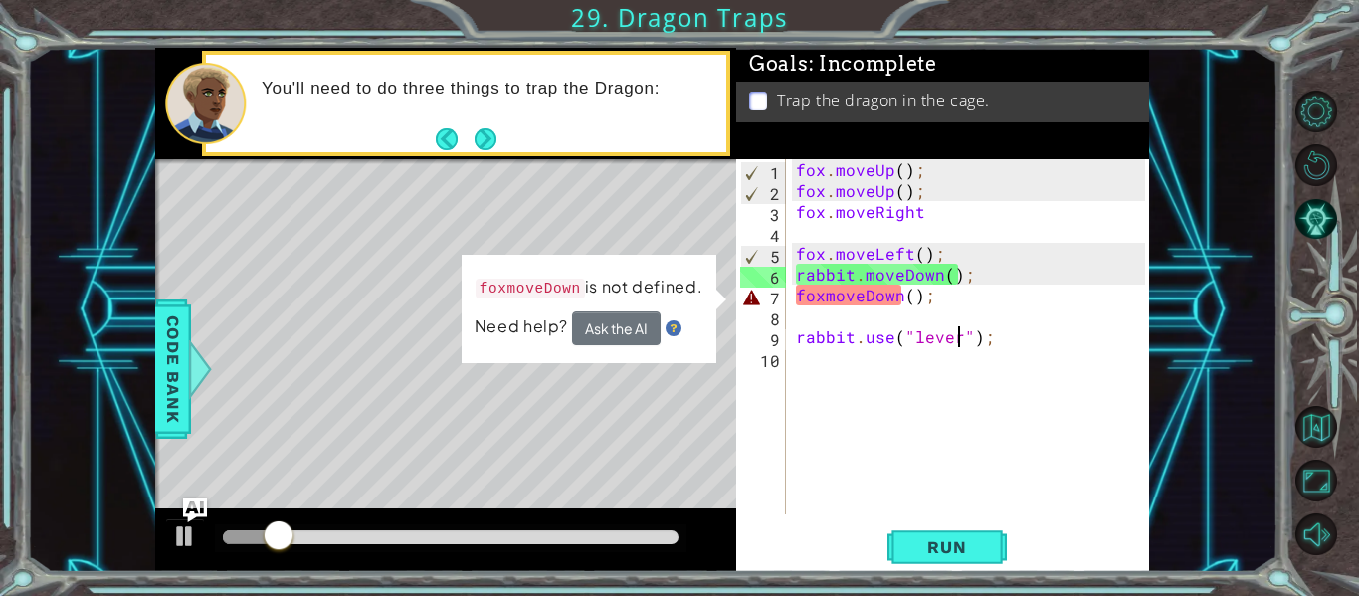
click at [865, 300] on div "fox . moveUp ( ) ; fox . moveUp ( ) ; fox . moveRight fox . moveLeft ( ) ; rabb…" at bounding box center [973, 357] width 363 height 397
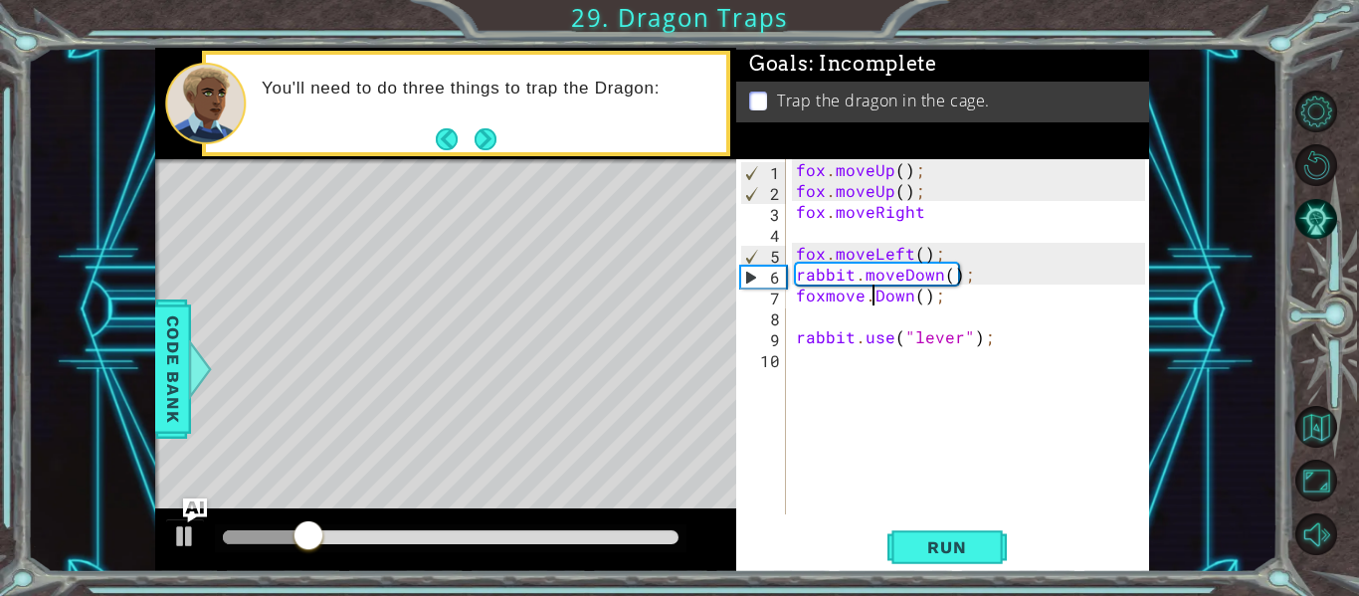
click at [824, 294] on div "fox . moveUp ( ) ; fox . moveUp ( ) ; fox . moveRight fox . moveLeft ( ) ; rabb…" at bounding box center [973, 357] width 363 height 397
click at [947, 545] on span "Run" at bounding box center [946, 547] width 79 height 20
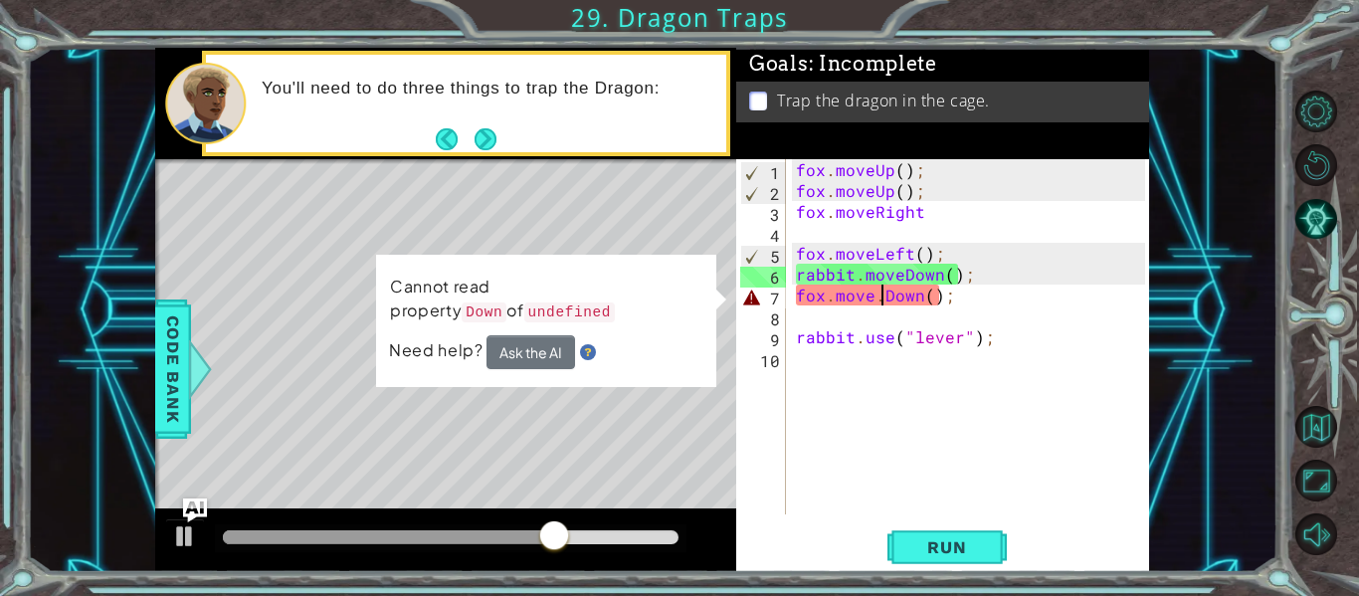
click at [881, 301] on div "fox . moveUp ( ) ; fox . moveUp ( ) ; fox . moveRight fox . moveLeft ( ) ; rabb…" at bounding box center [973, 357] width 363 height 397
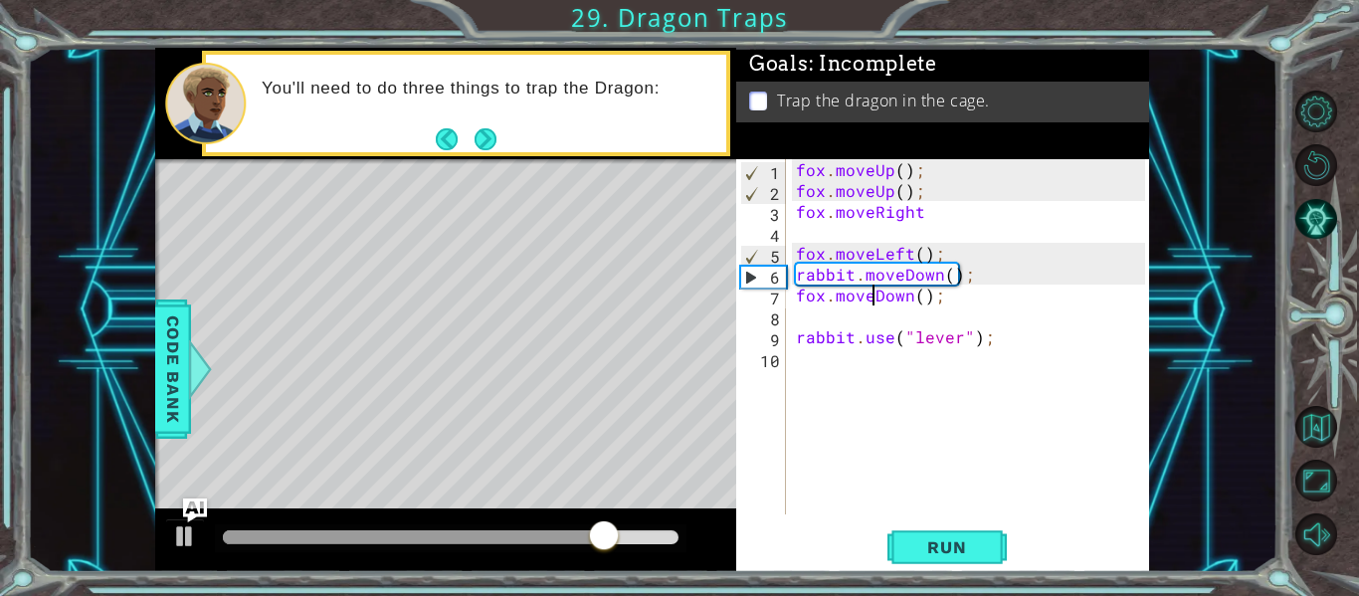
click at [912, 299] on div "fox . moveUp ( ) ; fox . moveUp ( ) ; fox . moveRight fox . moveLeft ( ) ; rabb…" at bounding box center [973, 357] width 363 height 397
click at [940, 548] on span "Run" at bounding box center [946, 547] width 79 height 20
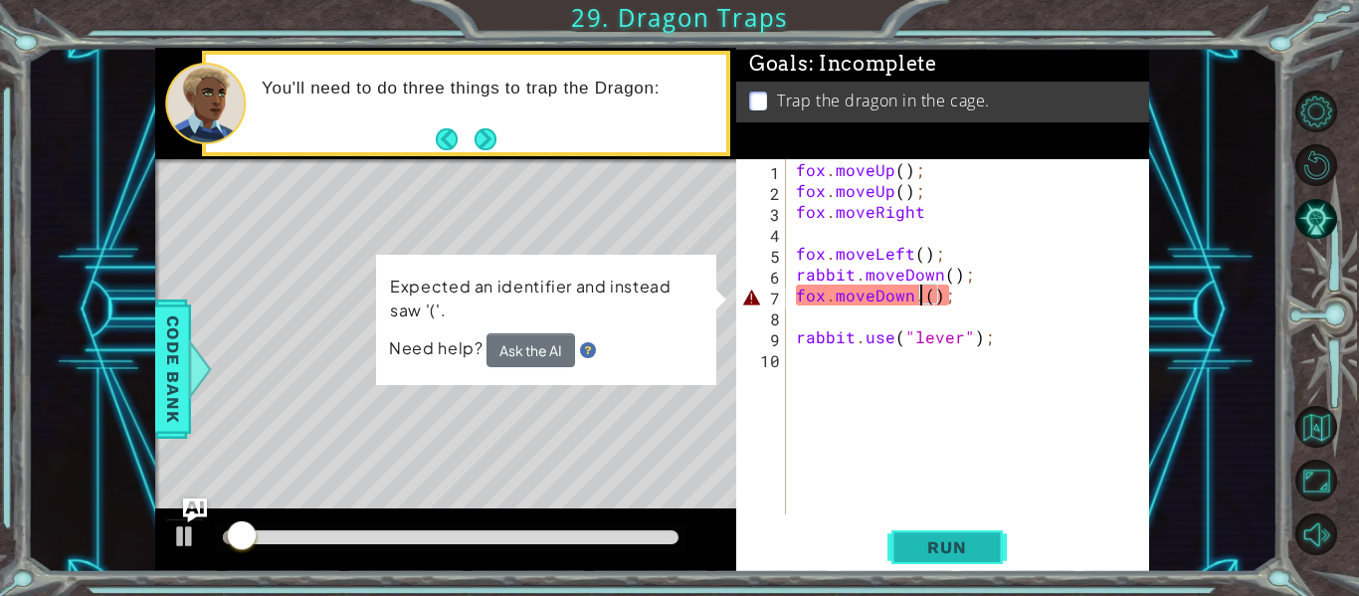
type textarea "fox.moveDown();"
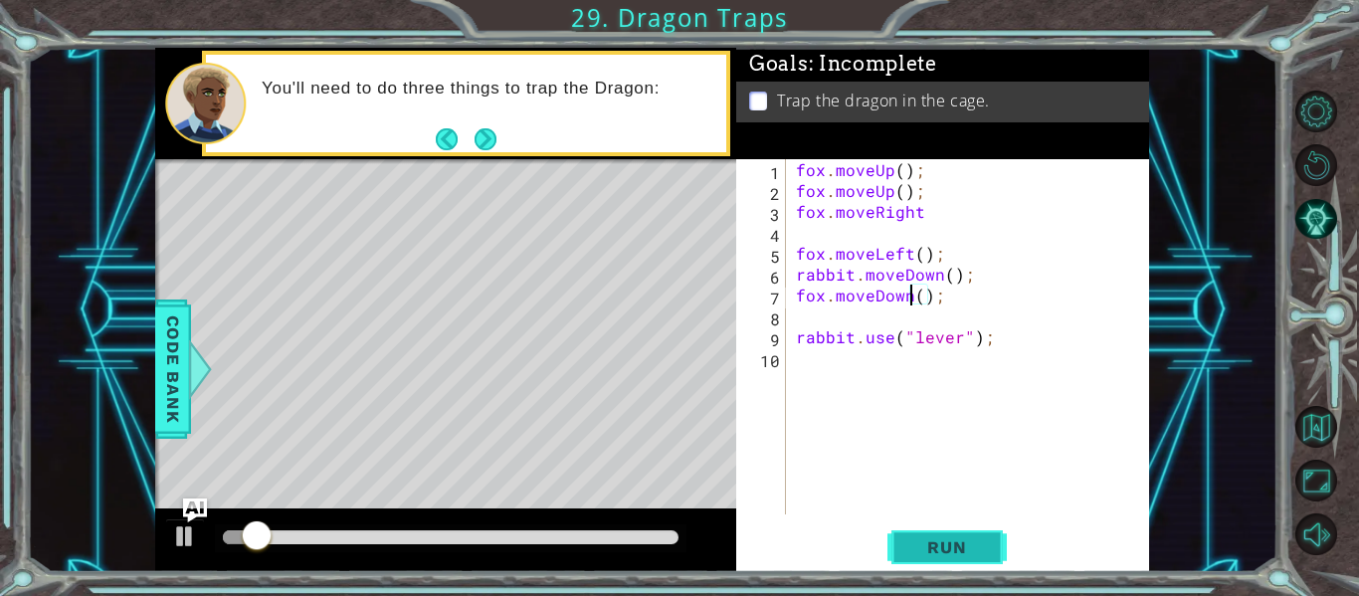
click at [941, 549] on span "Run" at bounding box center [946, 547] width 79 height 20
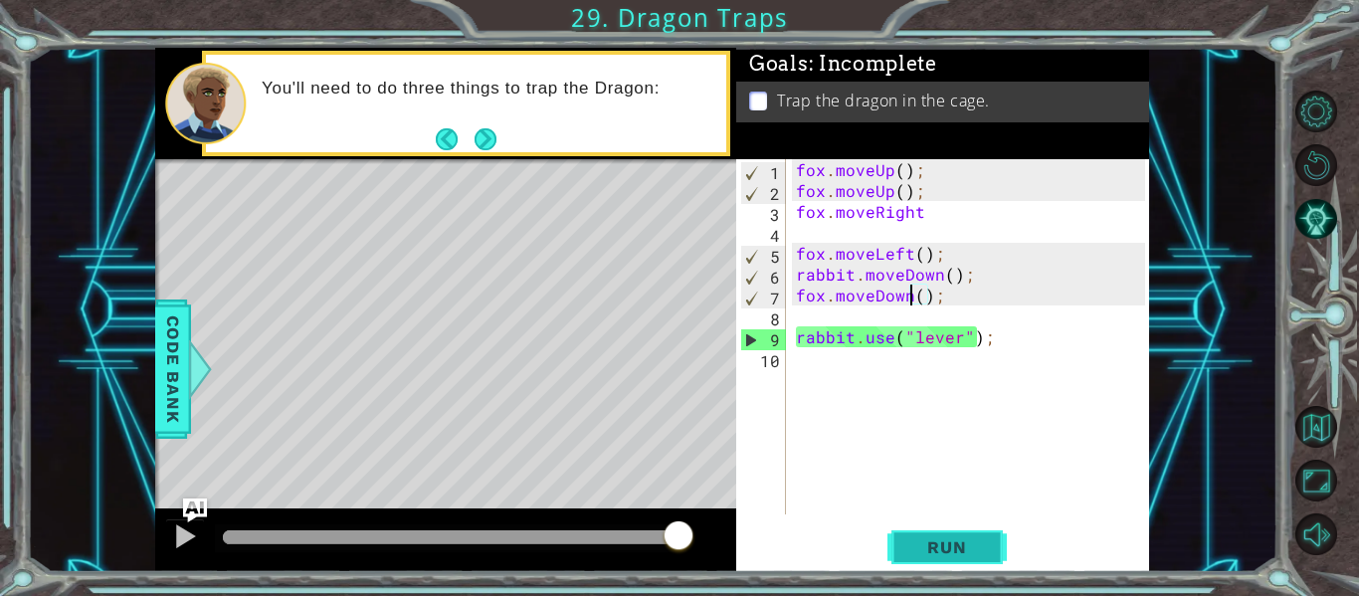
click at [951, 543] on span "Run" at bounding box center [946, 547] width 79 height 20
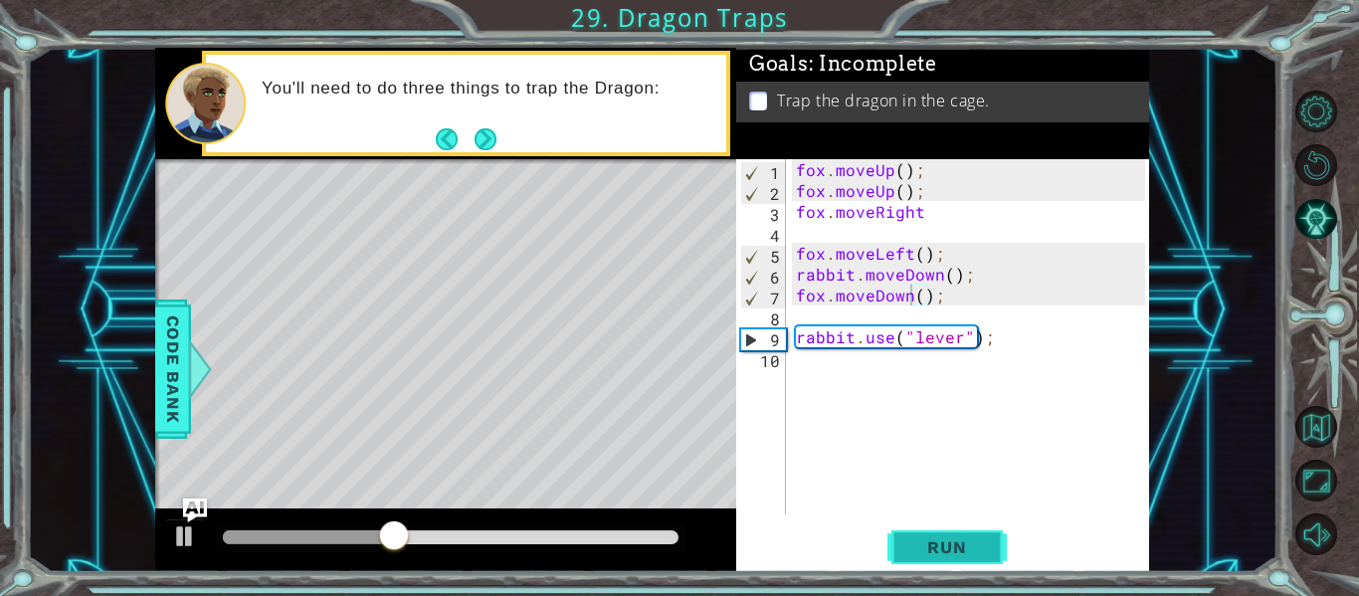
click at [958, 554] on span "Run" at bounding box center [946, 547] width 79 height 20
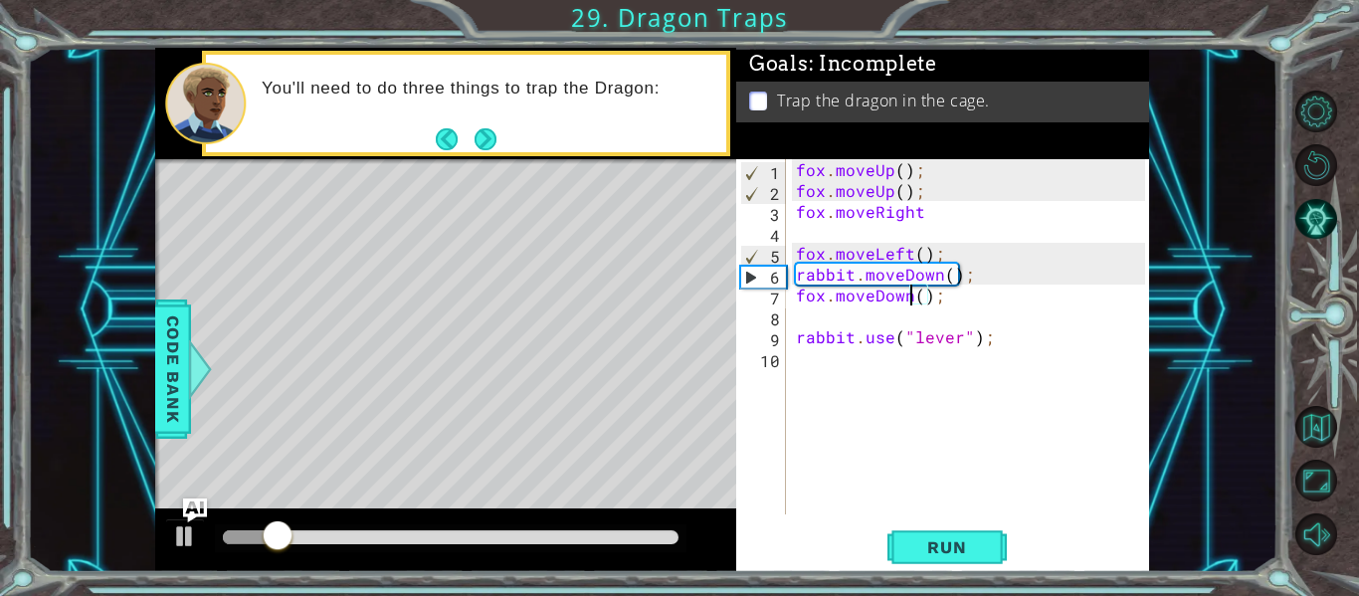
click at [924, 237] on div "fox . moveUp ( ) ; fox . moveUp ( ) ; fox . moveRight fox . moveLeft ( ) ; rabb…" at bounding box center [973, 357] width 363 height 397
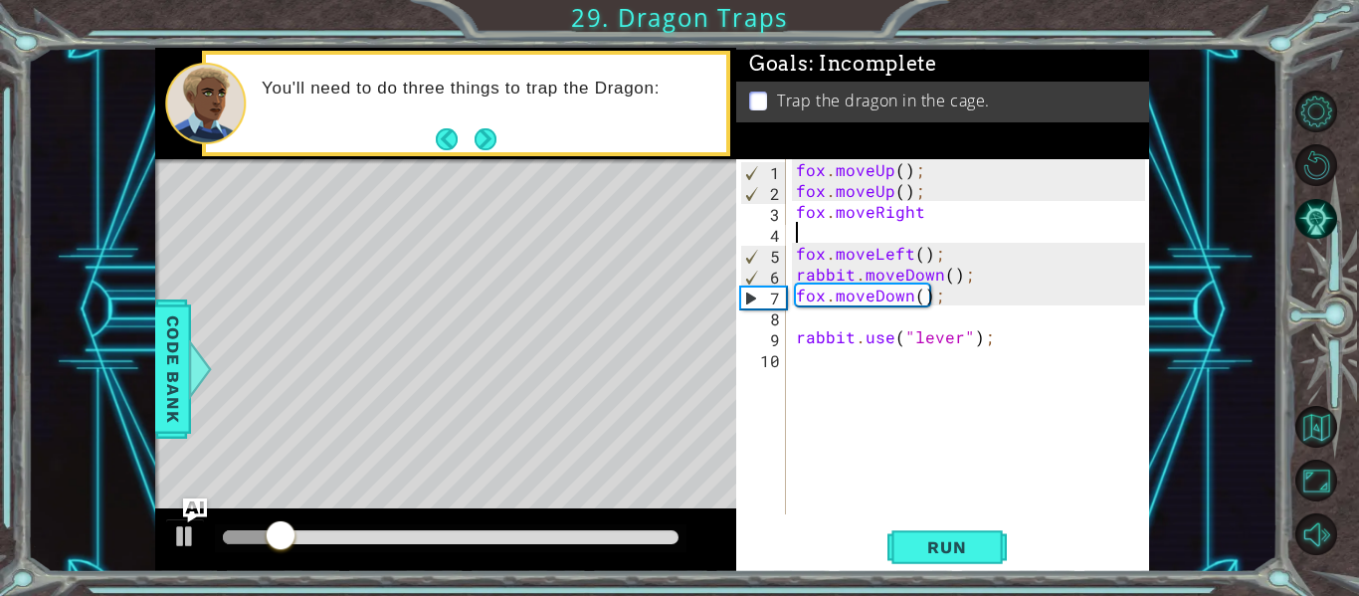
scroll to position [0, 0]
type textarea "fox.moveRight"
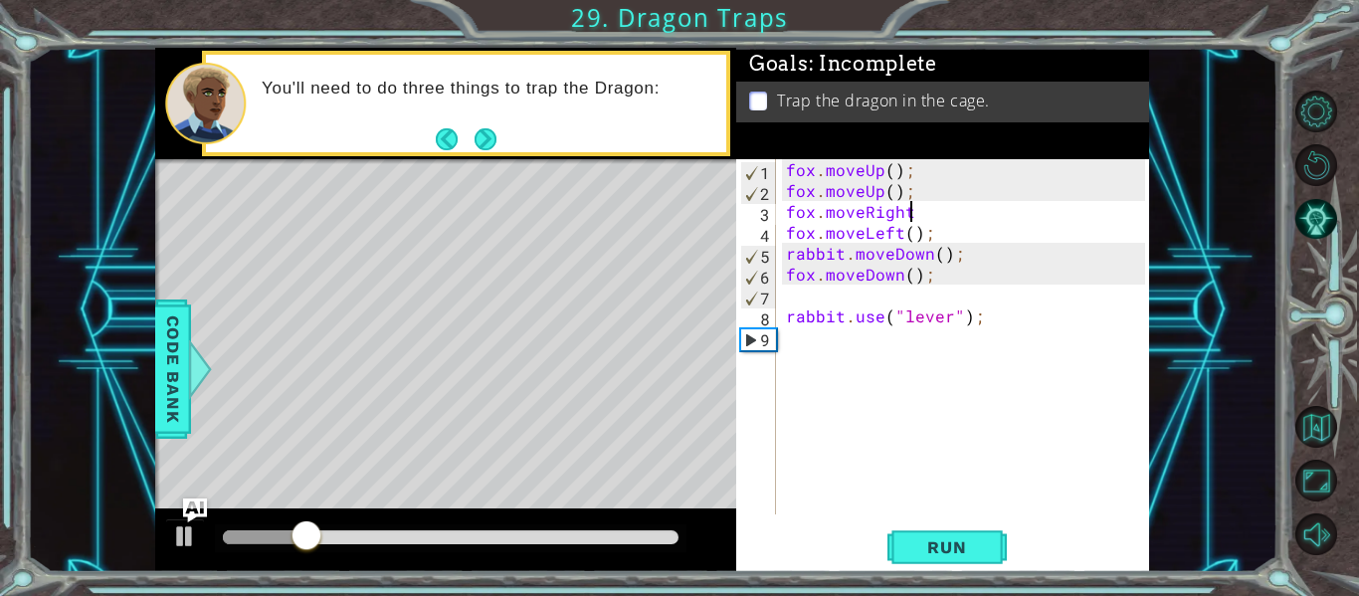
click at [923, 301] on div "fox . moveUp ( ) ; fox . moveUp ( ) ; fox . moveRight fox . moveLeft ( ) ; rabb…" at bounding box center [968, 357] width 373 height 397
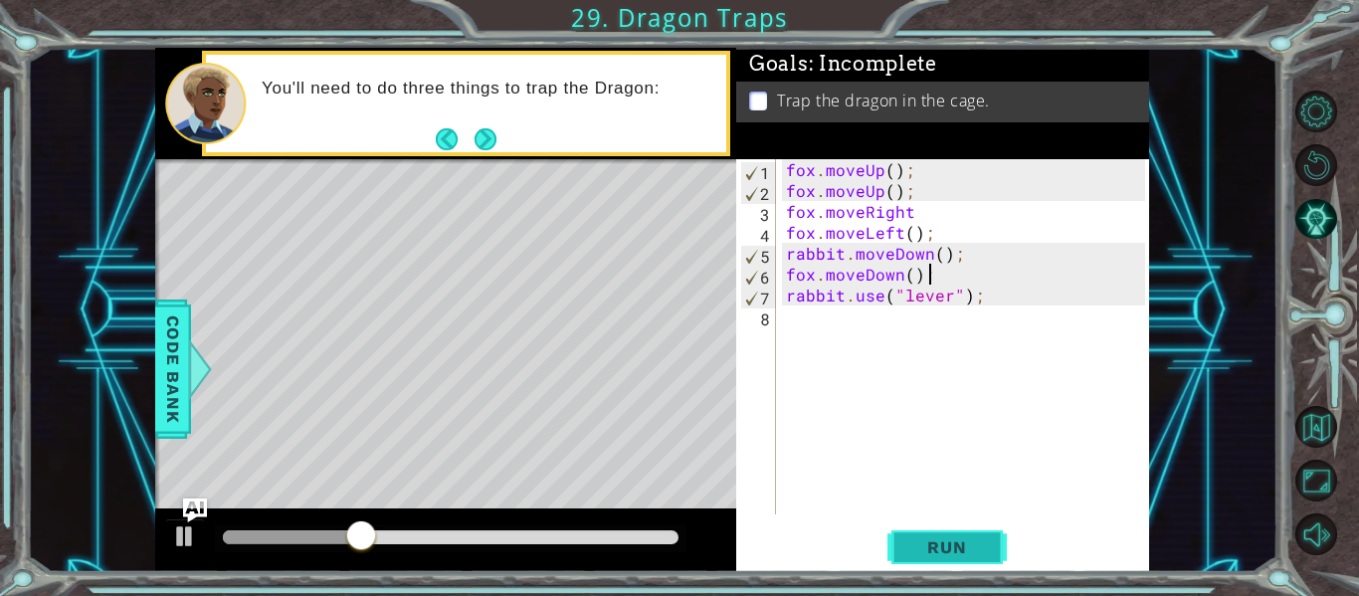
click at [924, 550] on span "Run" at bounding box center [946, 547] width 79 height 20
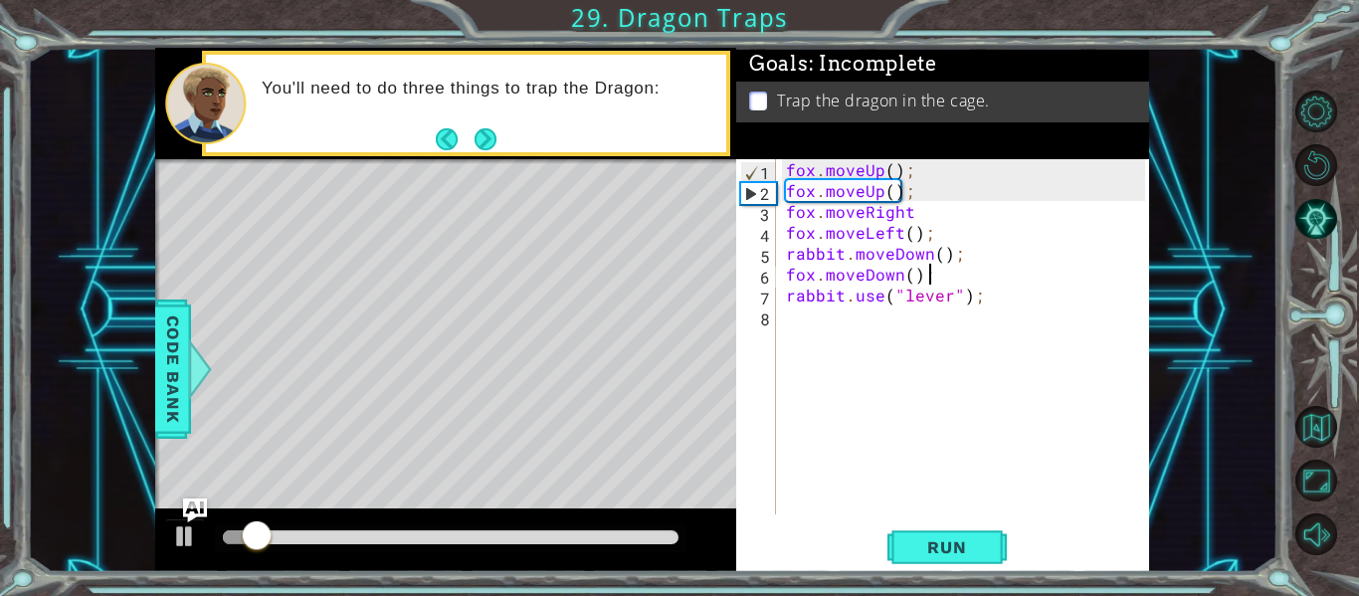
click at [917, 221] on div "fox . moveUp ( ) ; fox . moveUp ( ) ; fox . moveRight fox . moveLeft ( ) ; rabb…" at bounding box center [968, 357] width 373 height 397
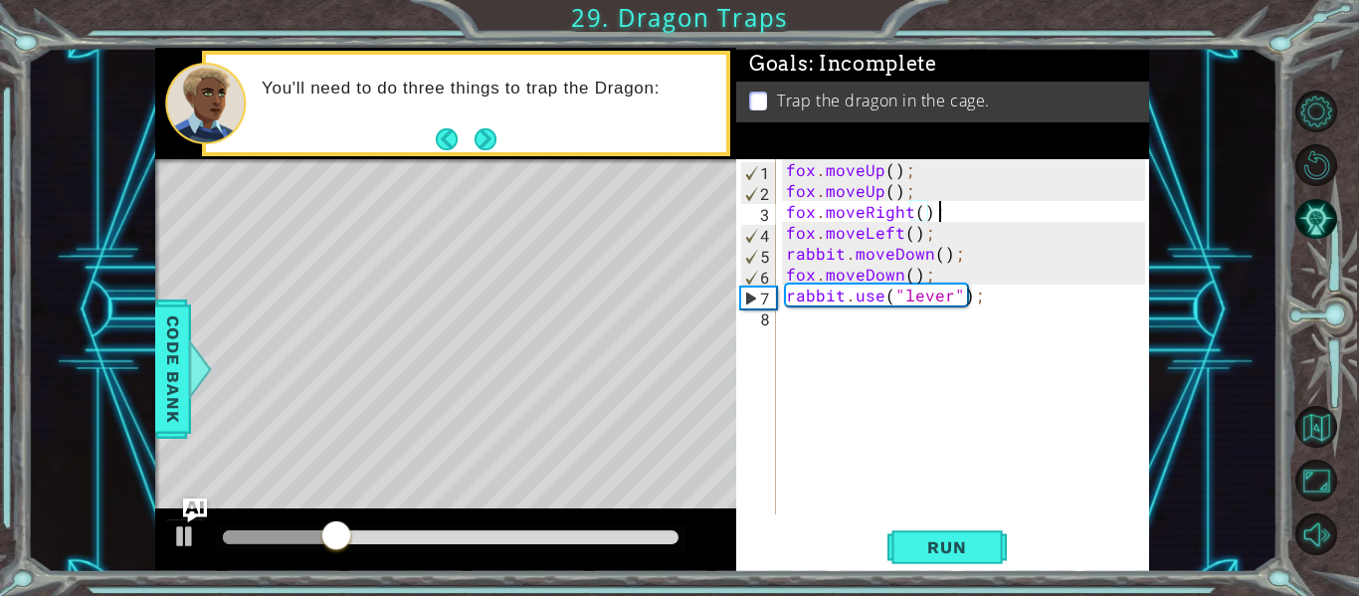
scroll to position [0, 9]
click at [948, 539] on span "Run" at bounding box center [946, 547] width 79 height 20
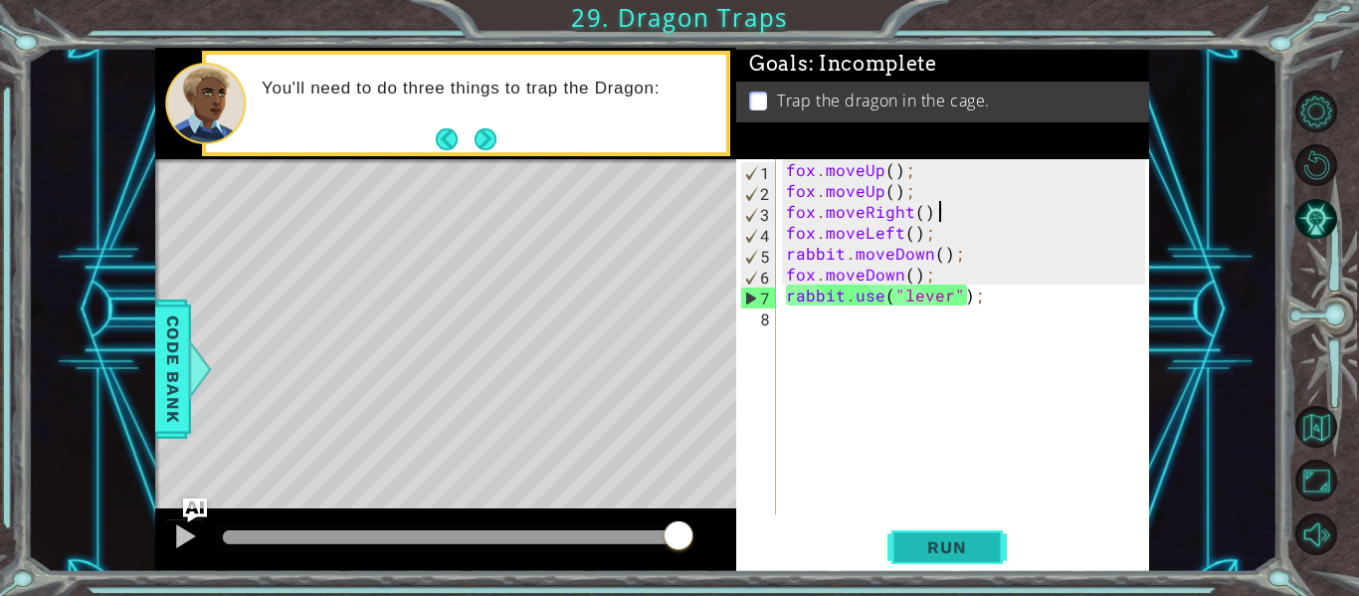
click at [931, 549] on span "Run" at bounding box center [946, 547] width 79 height 20
click at [955, 558] on button "Run" at bounding box center [946, 547] width 119 height 41
click at [939, 546] on span "Run" at bounding box center [946, 547] width 79 height 20
click at [934, 276] on div "fox . moveUp ( ) ; fox . moveUp ( ) ; fox . moveRight ( ) ; fox . moveLeft ( ) …" at bounding box center [968, 357] width 373 height 397
type textarea "fox.moveDown();"
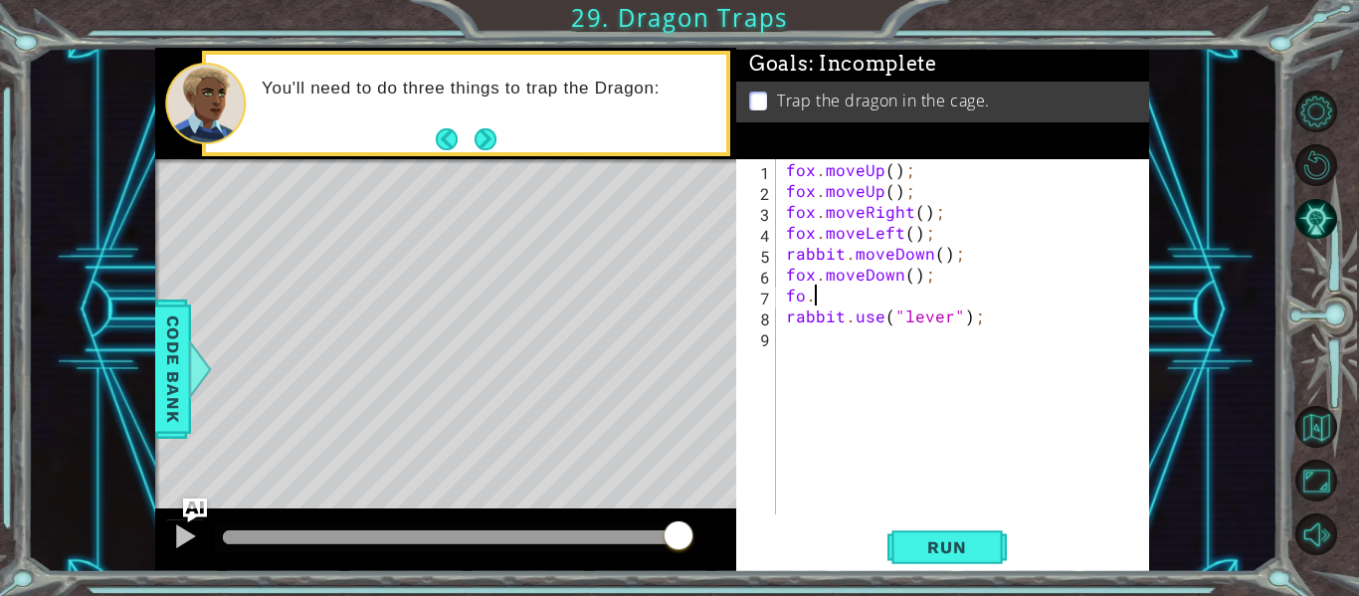
scroll to position [0, 0]
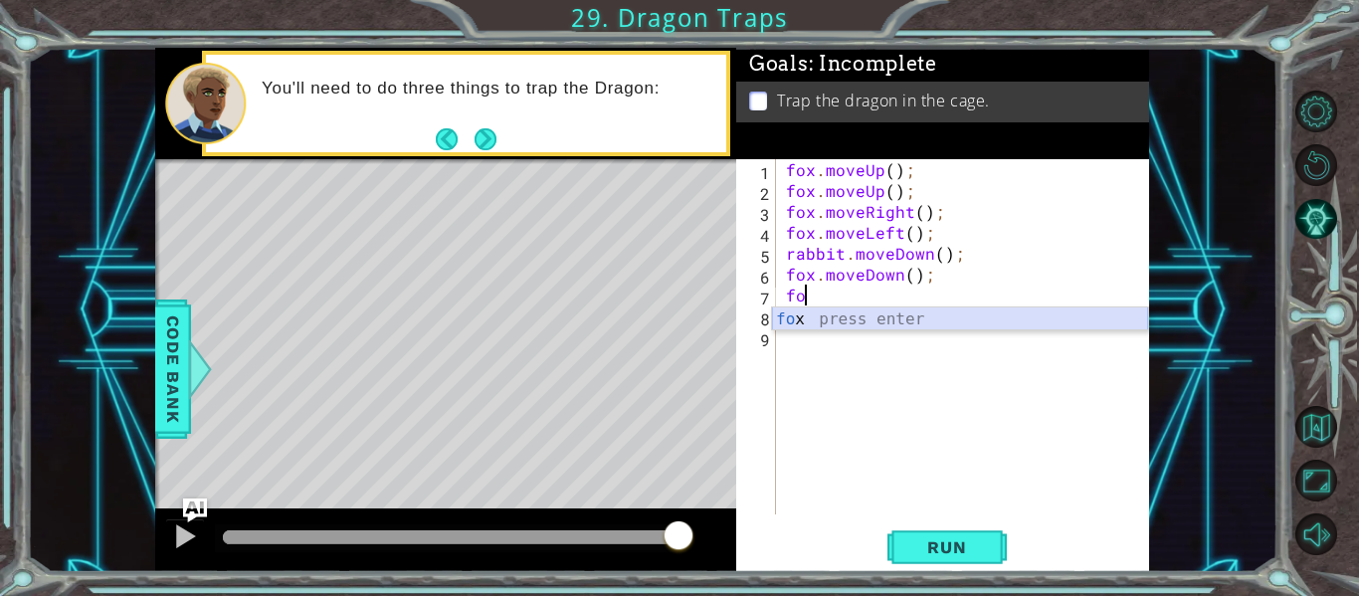
click at [959, 318] on div "fo x press enter" at bounding box center [960, 343] width 376 height 72
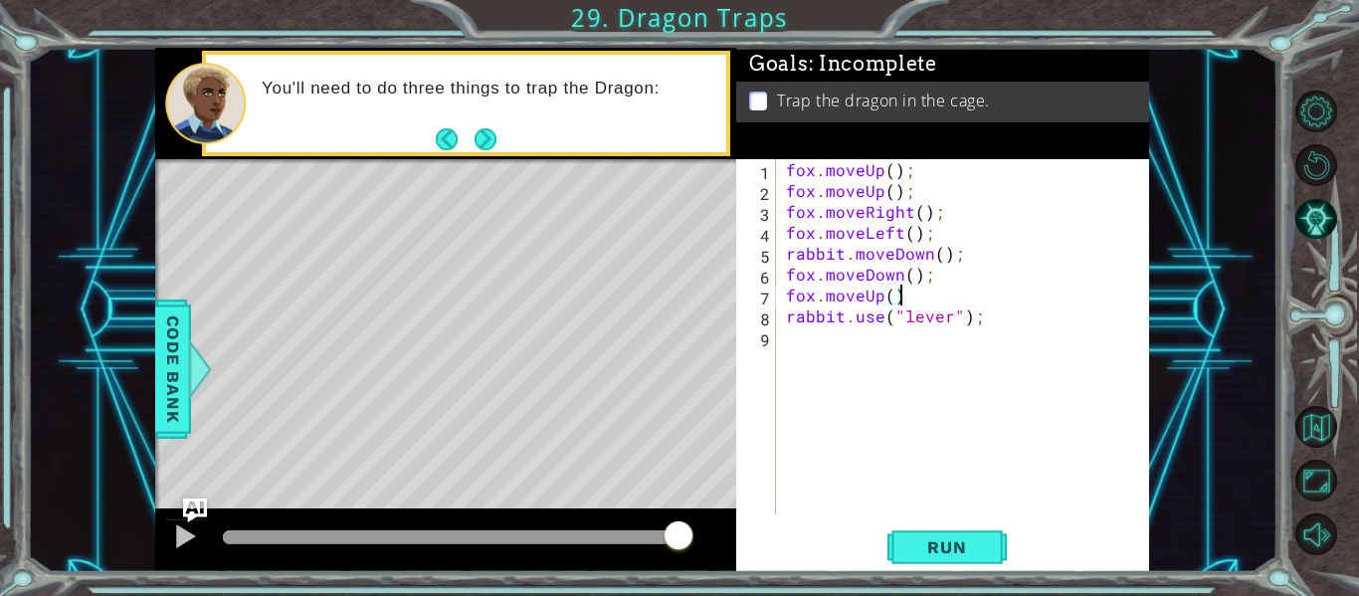
scroll to position [0, 7]
type textarea "fox.moveUp();"
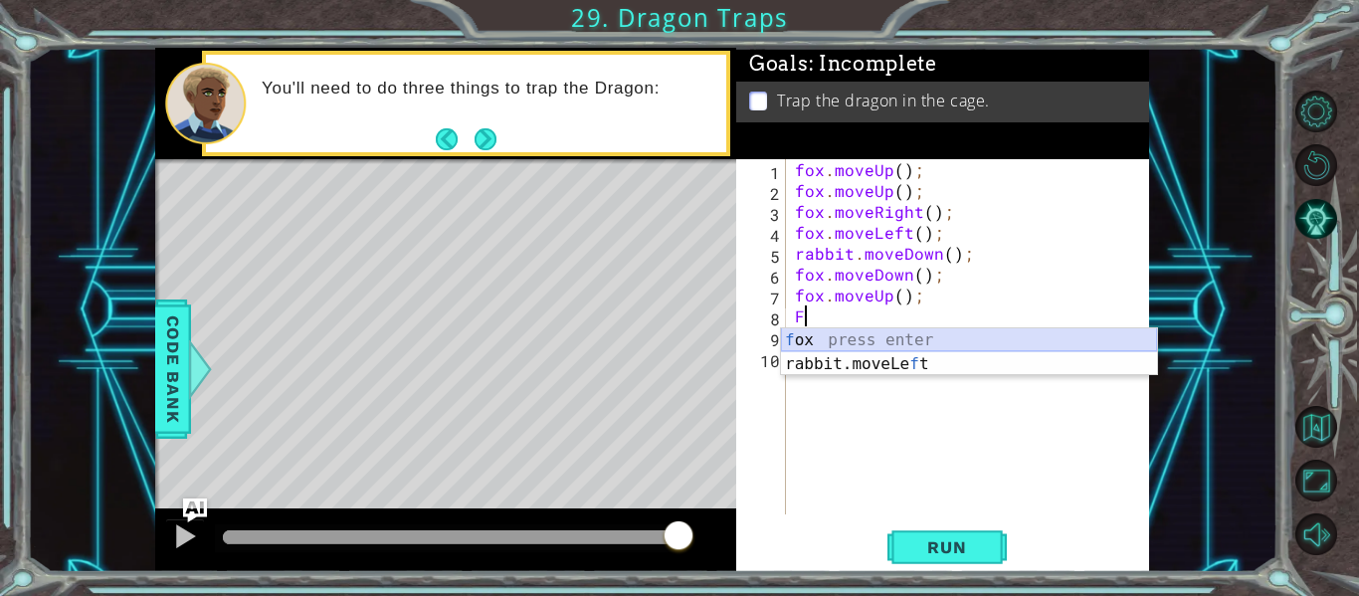
click at [973, 342] on div "f ox press enter rabbit.moveLe f t press enter" at bounding box center [969, 375] width 376 height 95
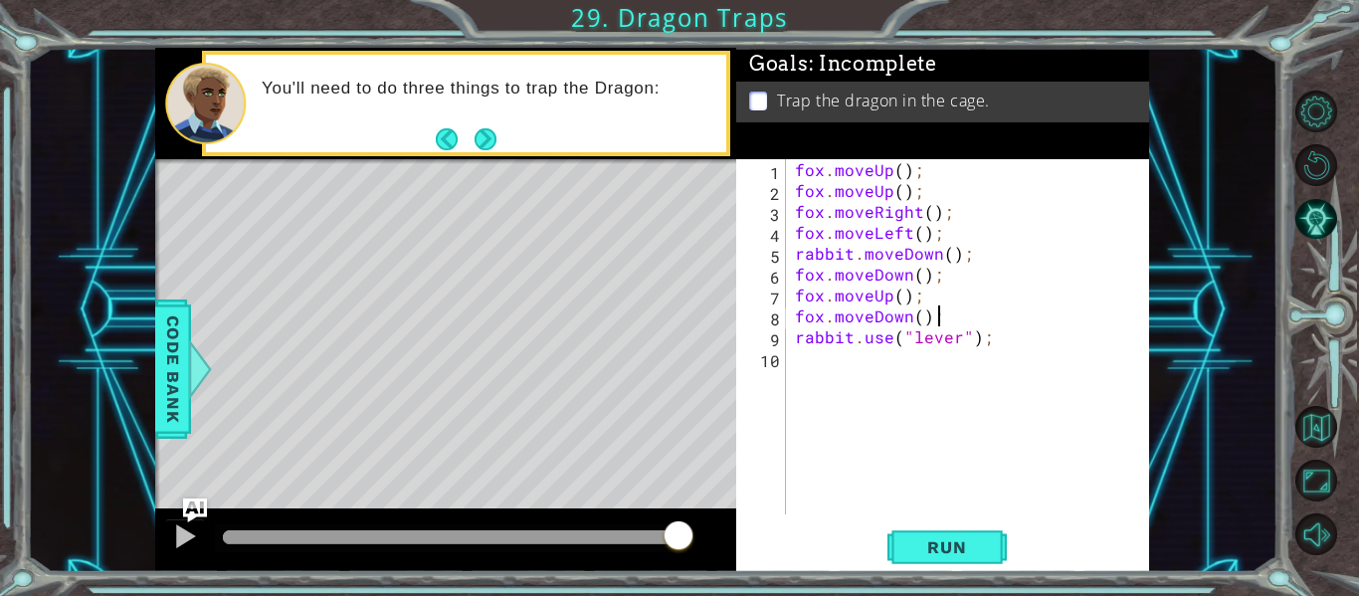
scroll to position [0, 8]
click at [974, 566] on button "Run" at bounding box center [946, 547] width 119 height 41
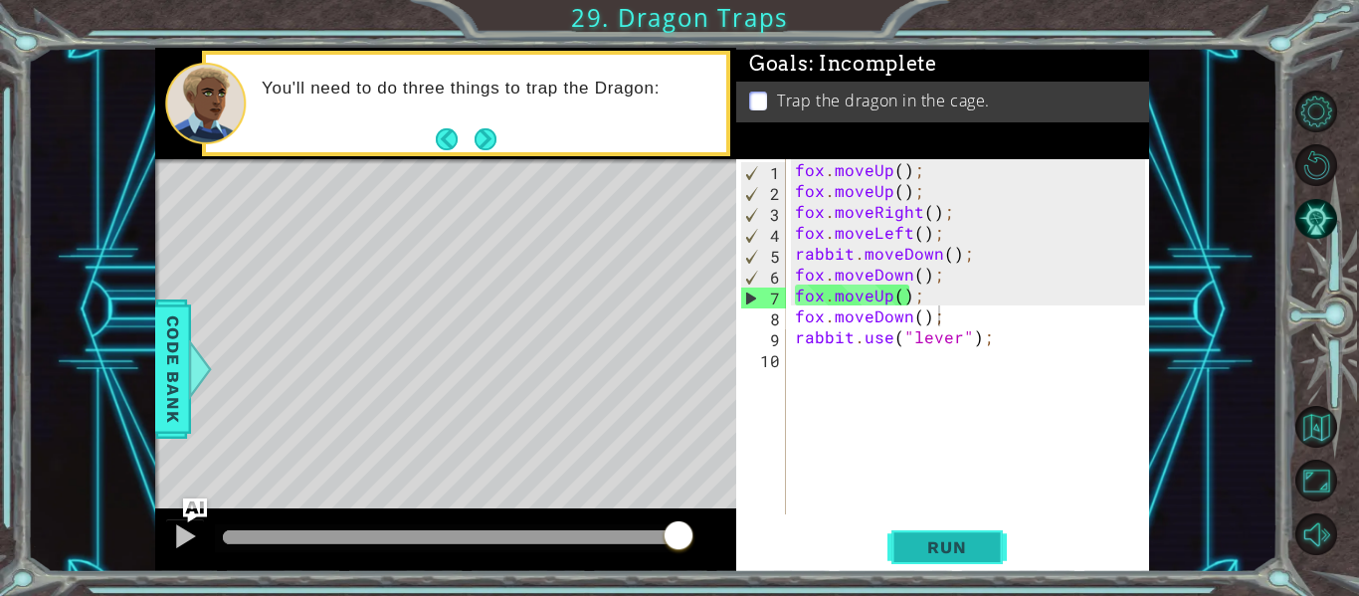
click at [962, 532] on button "Run" at bounding box center [946, 547] width 119 height 41
click at [899, 293] on div "fox . moveUp ( ) ; fox . moveUp ( ) ; fox . moveRight ( ) ; fox . moveLeft ( ) …" at bounding box center [973, 357] width 364 height 397
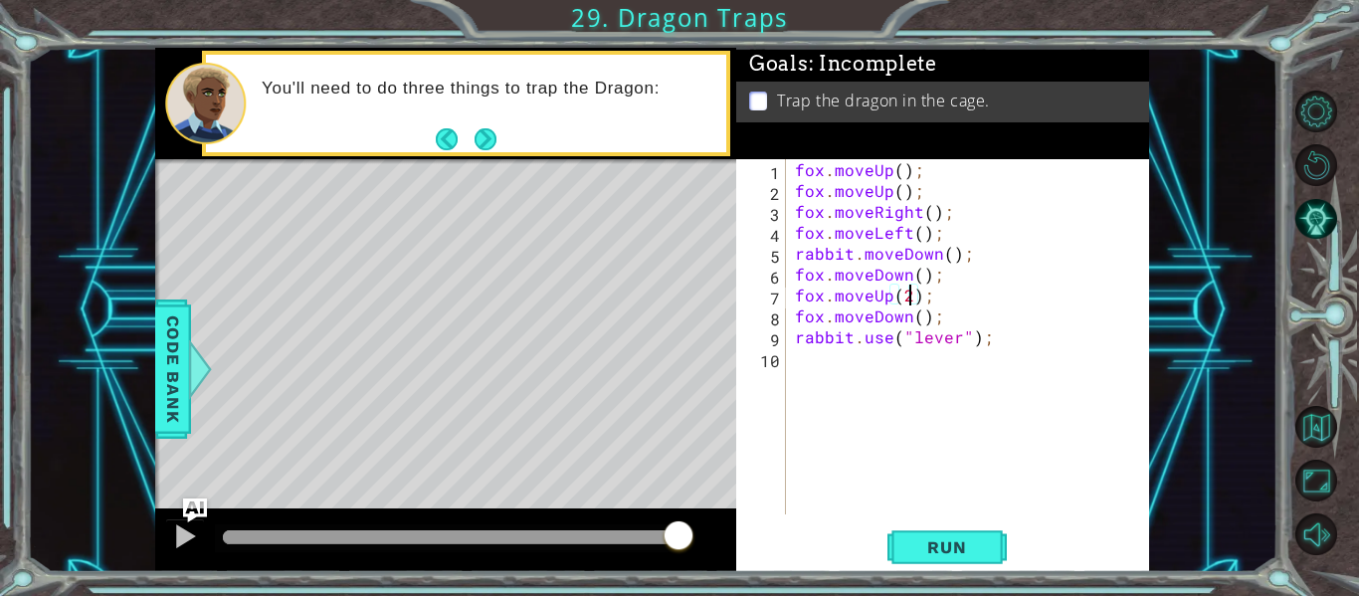
click at [921, 324] on div "fox . moveUp ( ) ; fox . moveUp ( ) ; fox . moveRight ( ) ; fox . moveLeft ( ) …" at bounding box center [973, 357] width 364 height 397
click at [973, 541] on span "Run" at bounding box center [946, 547] width 79 height 20
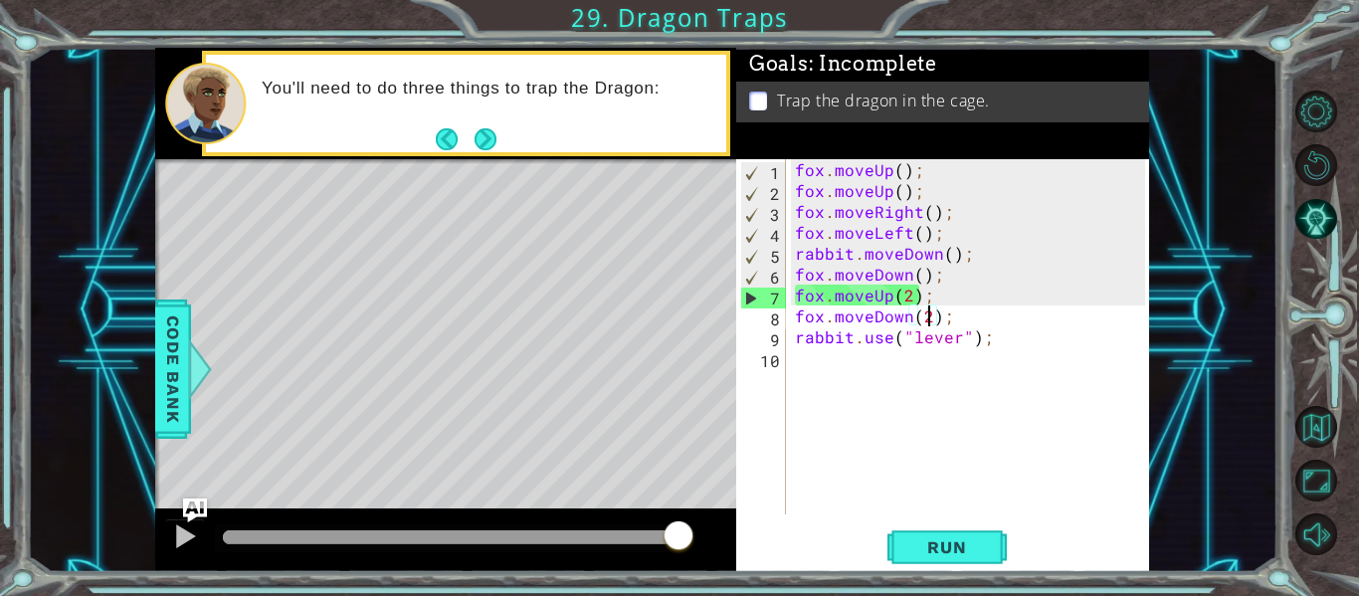
click at [911, 297] on div "fox . moveUp ( ) ; fox . moveUp ( ) ; fox . moveRight ( ) ; fox . moveLeft ( ) …" at bounding box center [973, 357] width 364 height 397
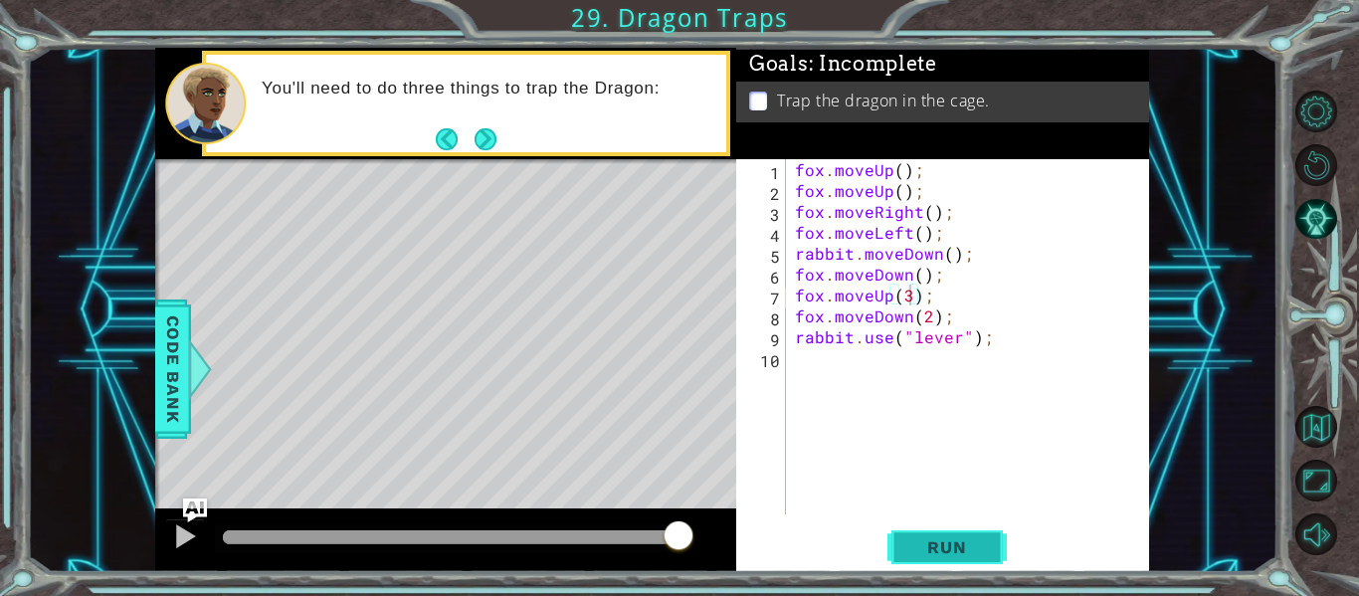
click at [994, 541] on button "Run" at bounding box center [946, 547] width 119 height 41
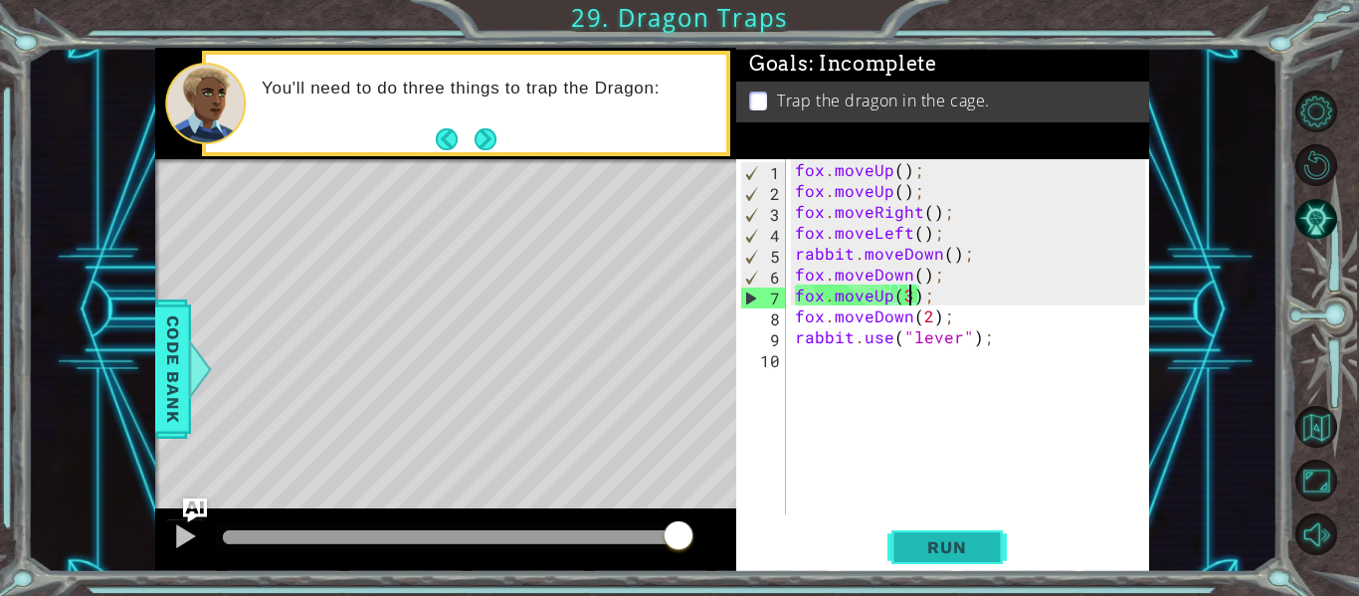
click at [994, 544] on button "Run" at bounding box center [946, 547] width 119 height 41
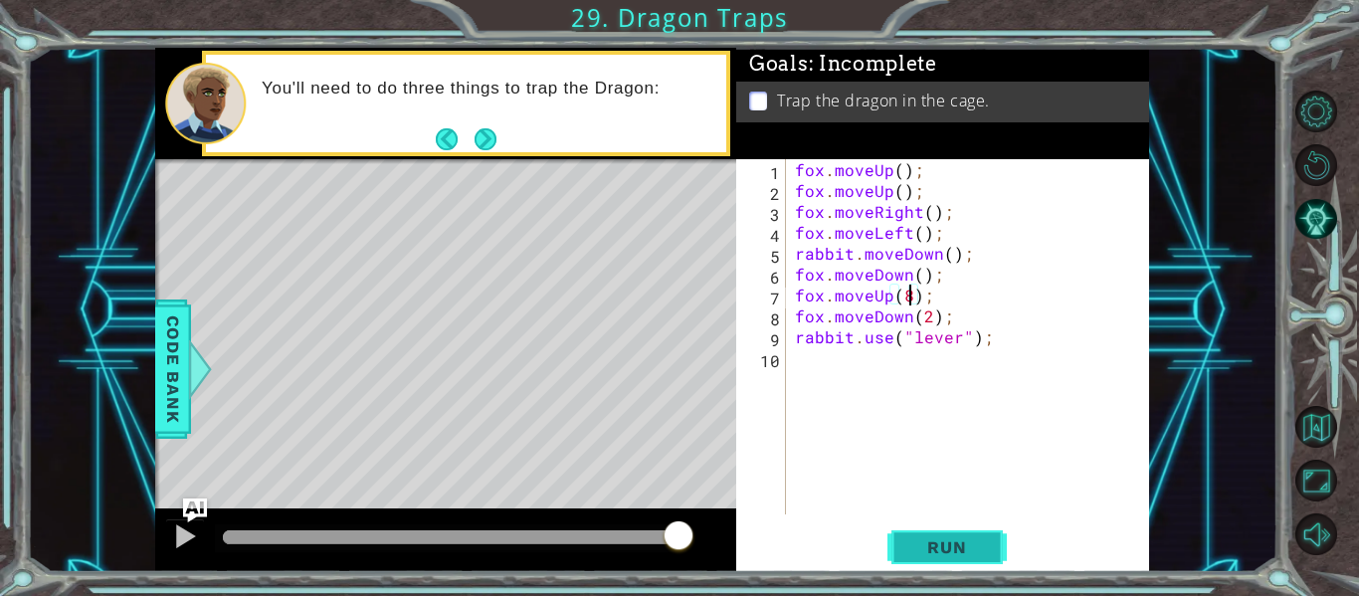
click at [947, 545] on span "Run" at bounding box center [946, 547] width 79 height 20
type textarea "fox.moveUp(10);"
click at [952, 541] on span "Run" at bounding box center [946, 547] width 79 height 20
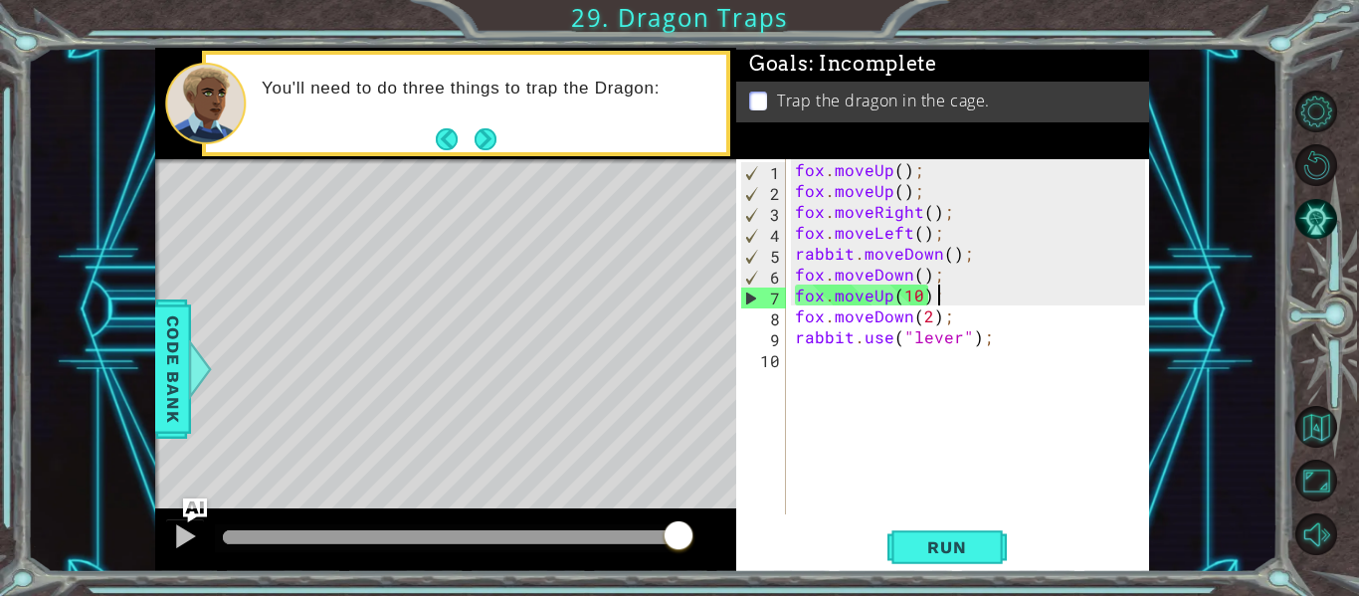
click at [923, 297] on div "fox . moveUp ( ) ; fox . moveUp ( ) ; fox . moveRight ( ) ; fox . moveLeft ( ) …" at bounding box center [973, 357] width 364 height 397
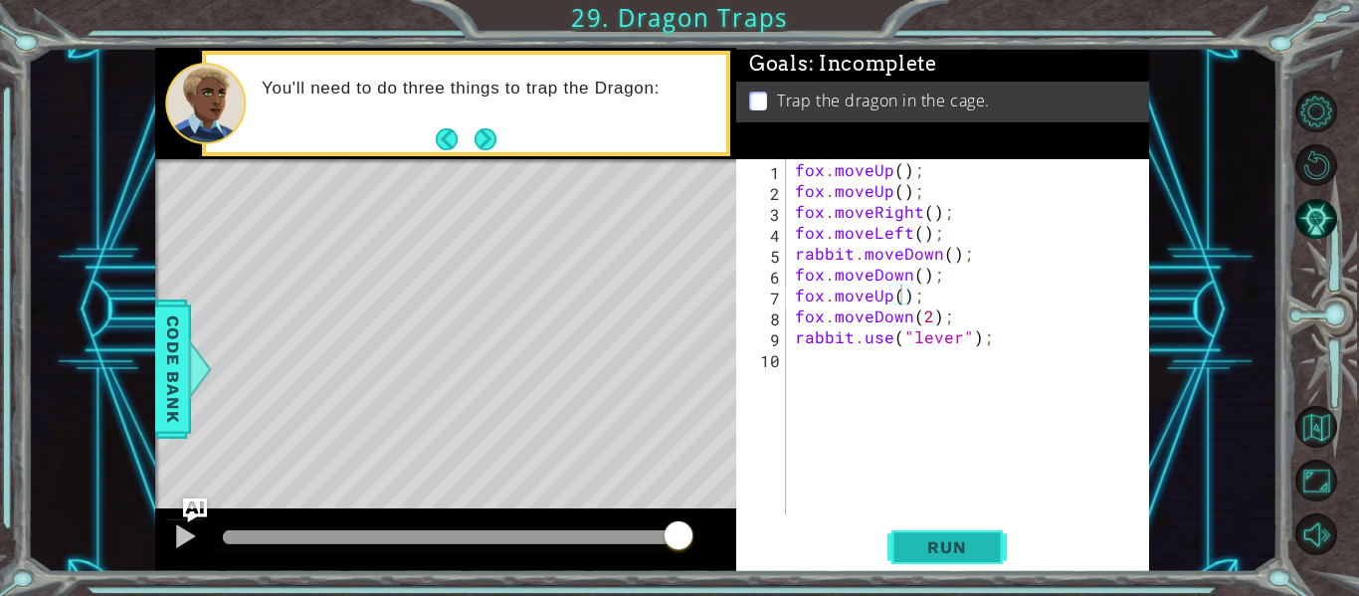
click at [932, 530] on button "Run" at bounding box center [946, 547] width 119 height 41
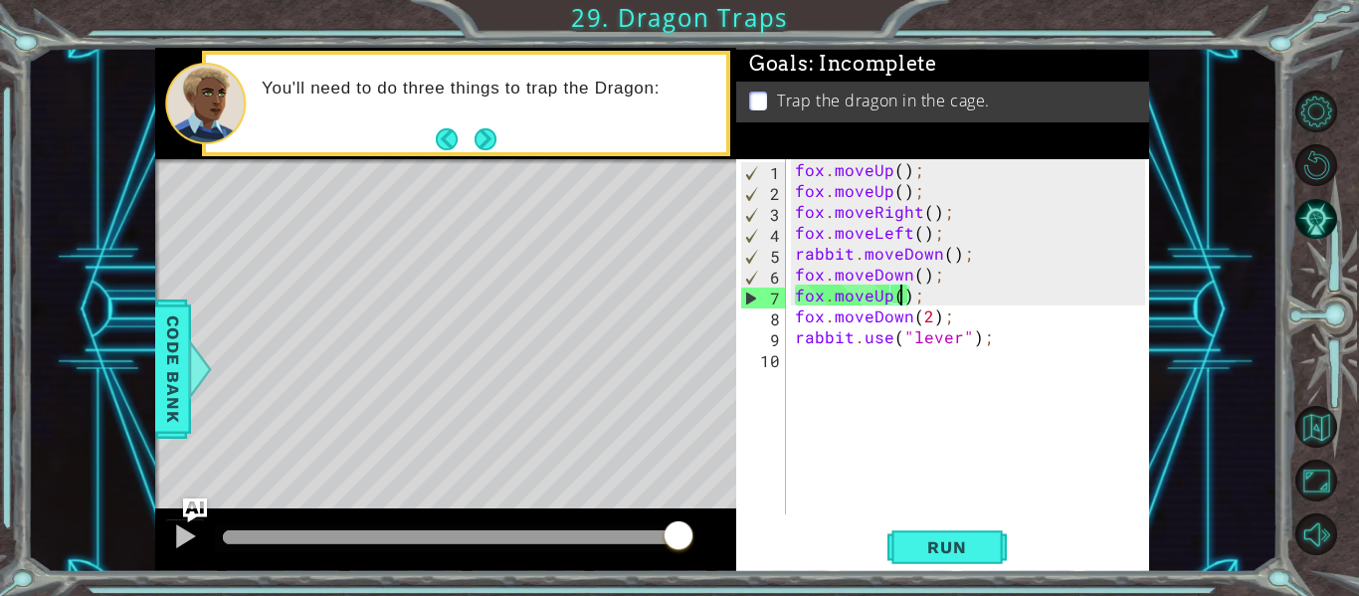
click at [975, 262] on div "fox . moveUp ( ) ; fox . moveUp ( ) ; fox . moveRight ( ) ; fox . moveLeft ( ) …" at bounding box center [973, 357] width 364 height 397
click at [994, 324] on div "fox . moveUp ( ) ; fox . moveUp ( ) ; fox . moveRight ( ) ; fox . moveLeft ( ) …" at bounding box center [973, 357] width 364 height 397
click at [1000, 347] on div "fox . moveUp ( ) ; fox . moveUp ( ) ; fox . moveRight ( ) ; fox . moveLeft ( ) …" at bounding box center [973, 357] width 364 height 397
click at [954, 557] on button "Run" at bounding box center [946, 547] width 119 height 41
click at [988, 336] on div "fox . moveUp ( ) ; fox . moveUp ( ) ; fox . moveRight ( ) ; fox . moveLeft ( ) …" at bounding box center [973, 357] width 364 height 397
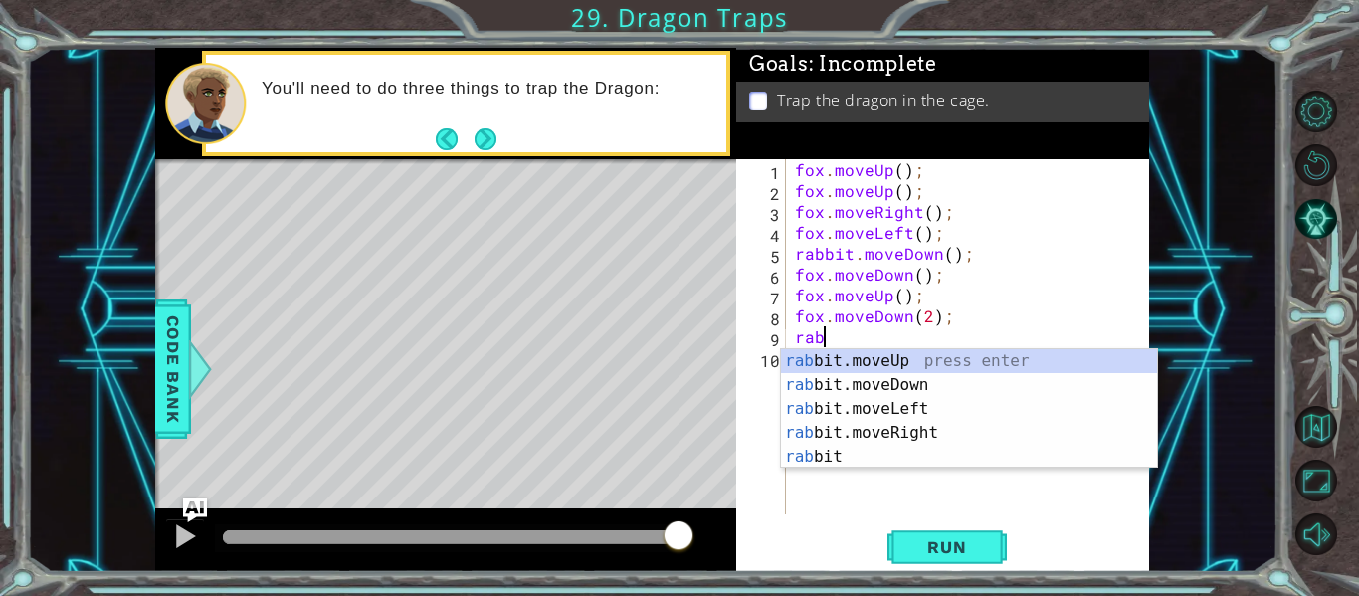
type textarea "r"
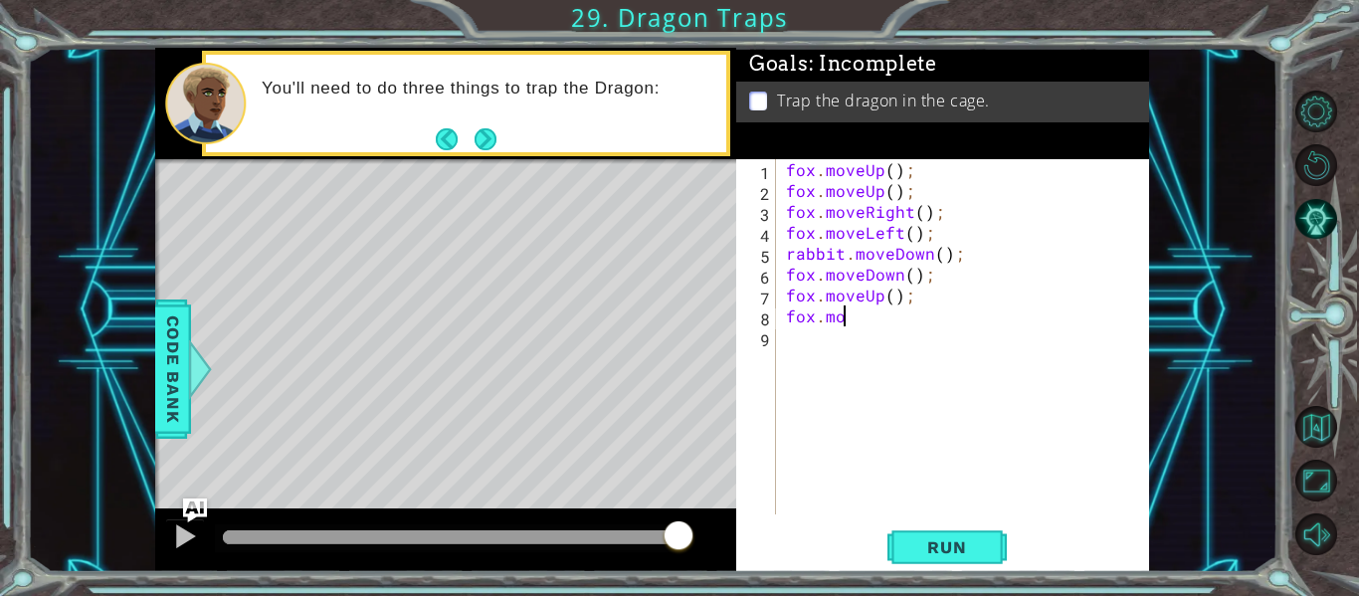
type textarea "f"
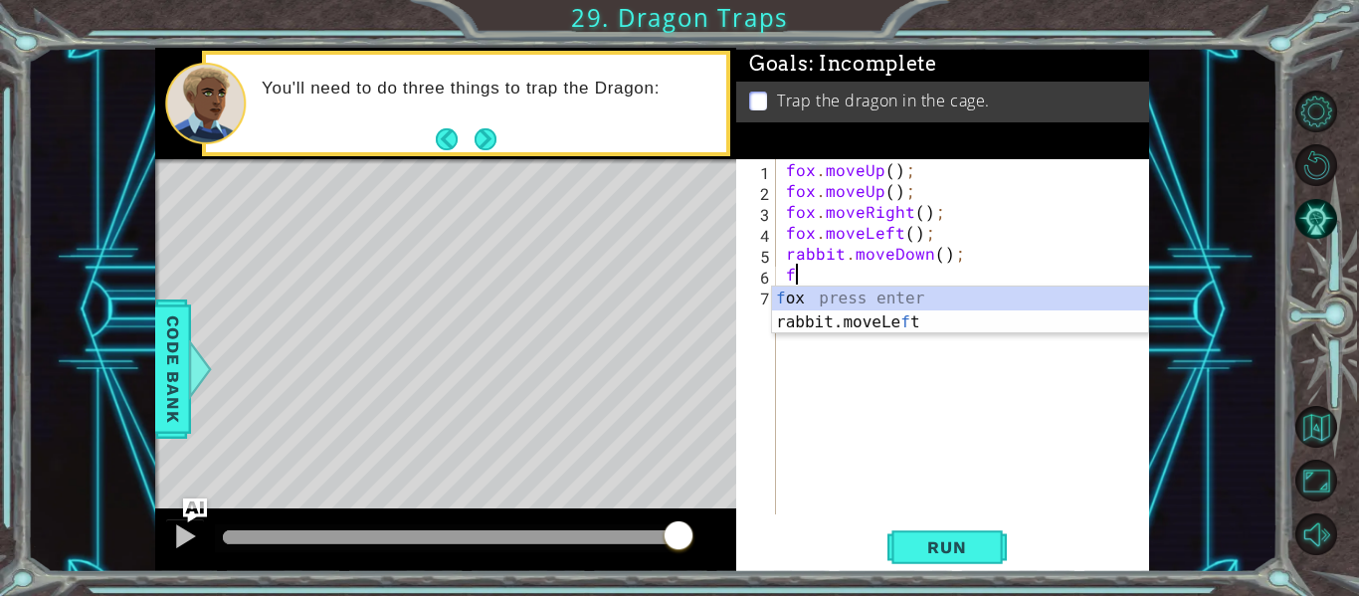
type textarea "rabbit.moveDown();"
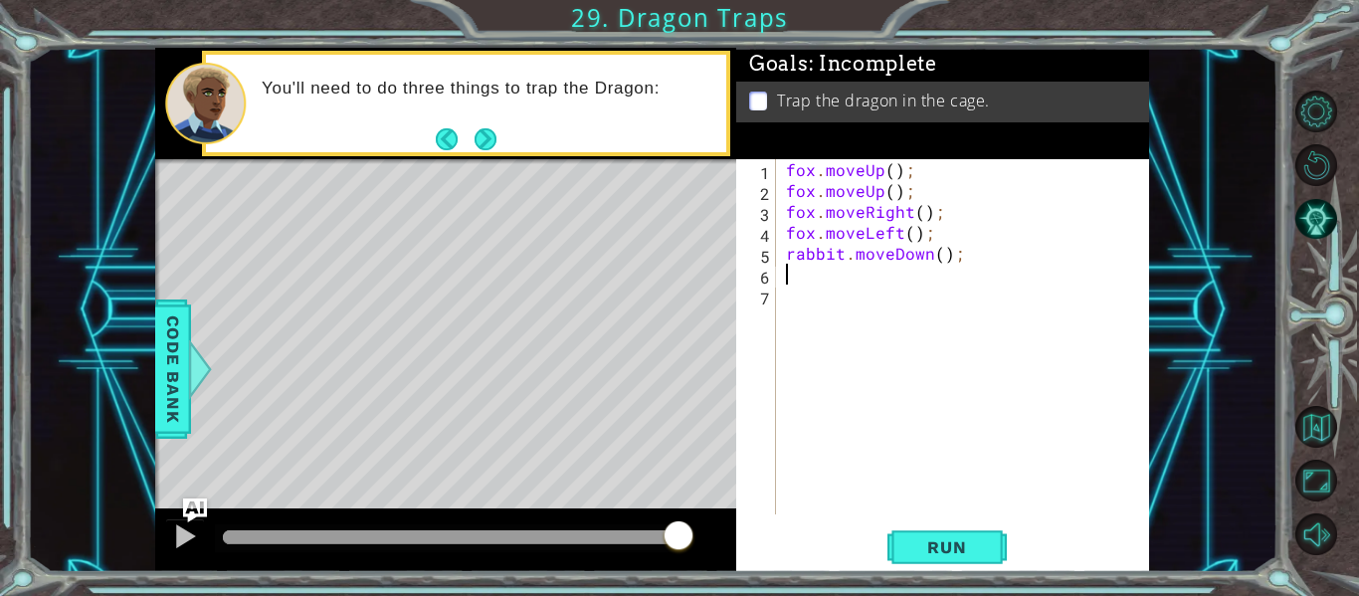
type textarea "rabbit.moveDown();"
click at [996, 540] on button "Run" at bounding box center [946, 547] width 119 height 41
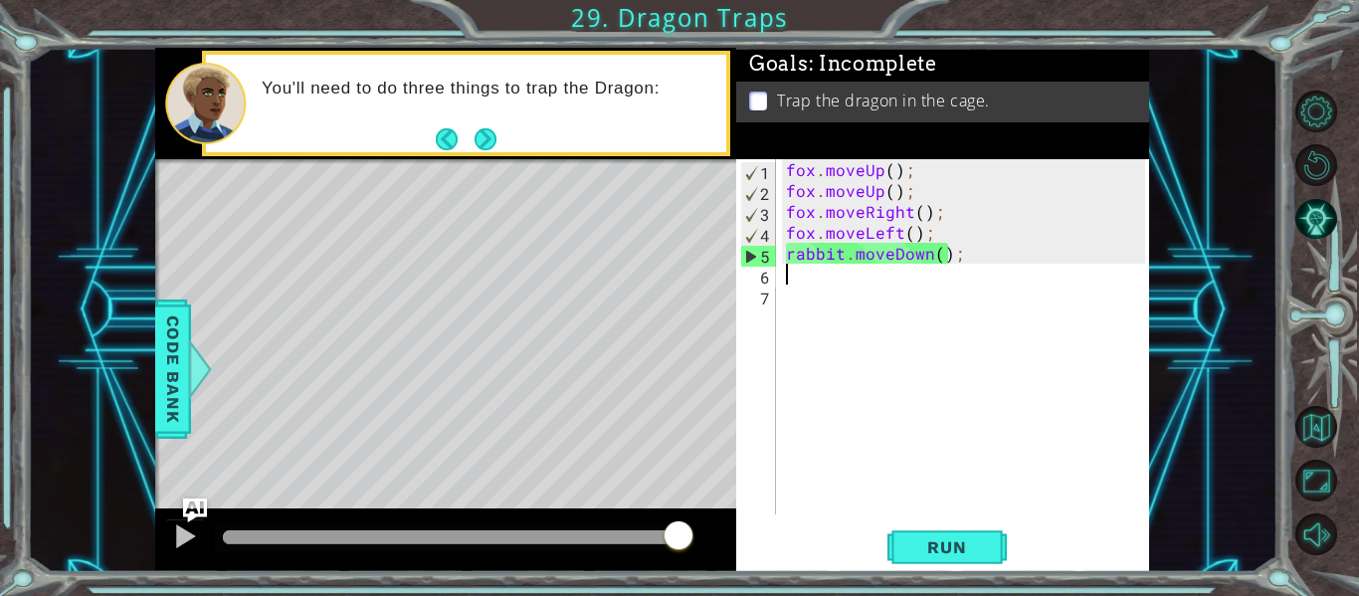
click at [957, 254] on div "fox . moveUp ( ) ; fox . moveUp ( ) ; fox . moveRight ( ) ; fox . moveLeft ( ) …" at bounding box center [968, 357] width 373 height 397
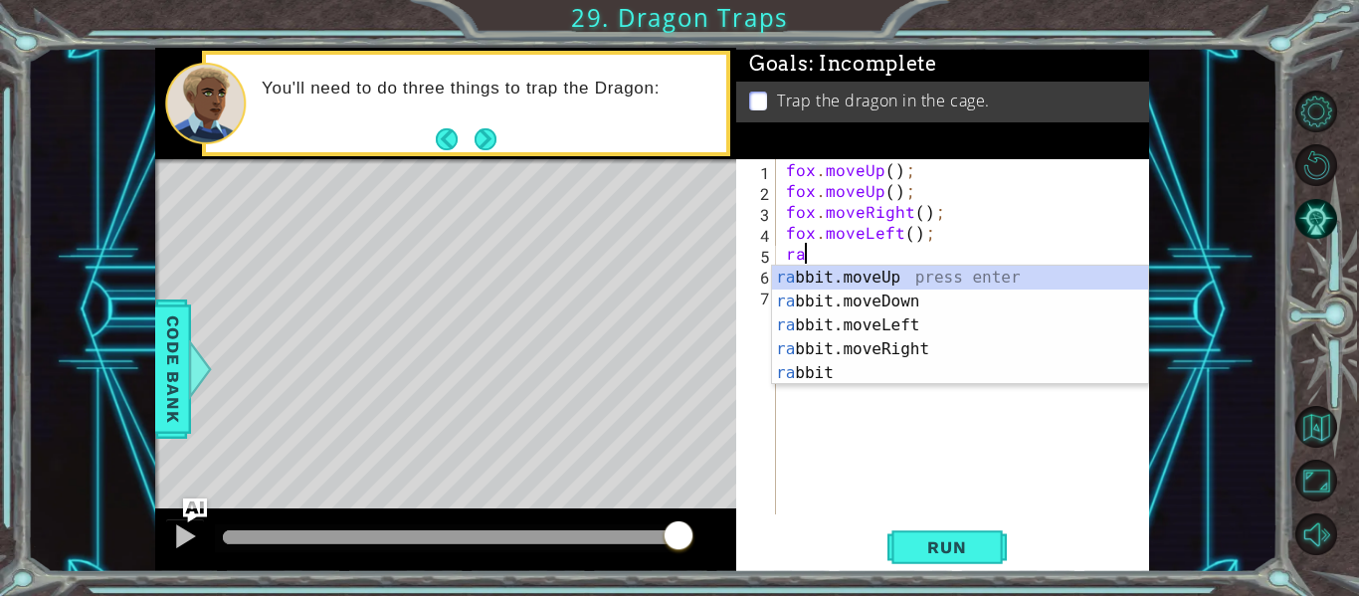
type textarea "r"
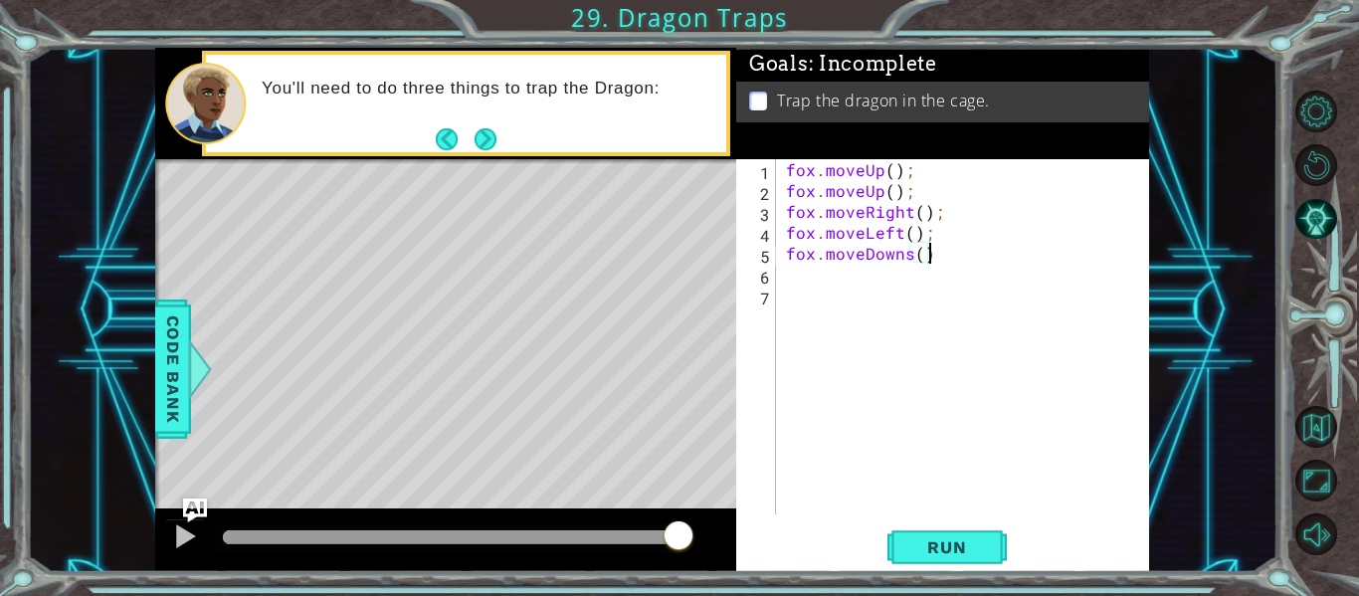
scroll to position [0, 9]
click at [909, 257] on div "fox . moveUp ( ) ; fox . moveUp ( ) ; fox . moveRight ( ) ; fox . moveLeft ( ) …" at bounding box center [968, 357] width 373 height 397
type textarea "fox.moveDown();"
click at [978, 544] on span "Run" at bounding box center [946, 547] width 79 height 20
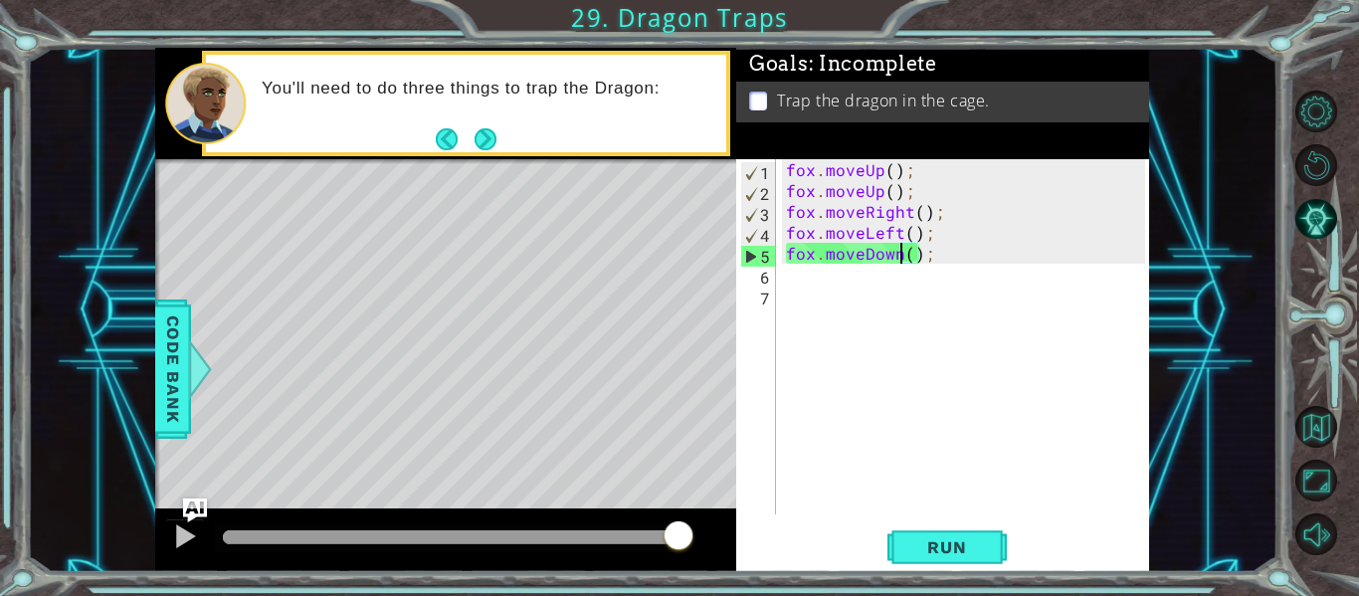
click at [790, 285] on div "fox . moveUp ( ) ; fox . moveUp ( ) ; fox . moveRight ( ) ; fox . moveLeft ( ) …" at bounding box center [968, 357] width 373 height 397
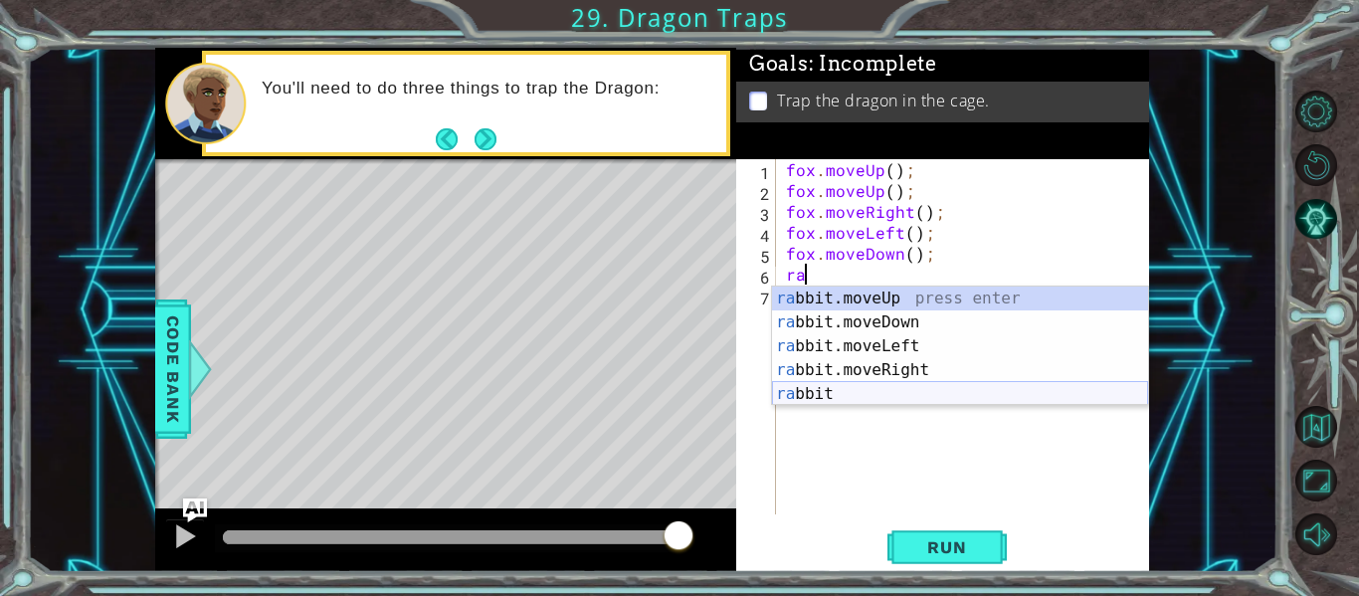
click at [846, 386] on div "ra bbit.moveUp press enter ra bbit.moveDown press enter ra bbit.moveLeft press …" at bounding box center [960, 369] width 376 height 167
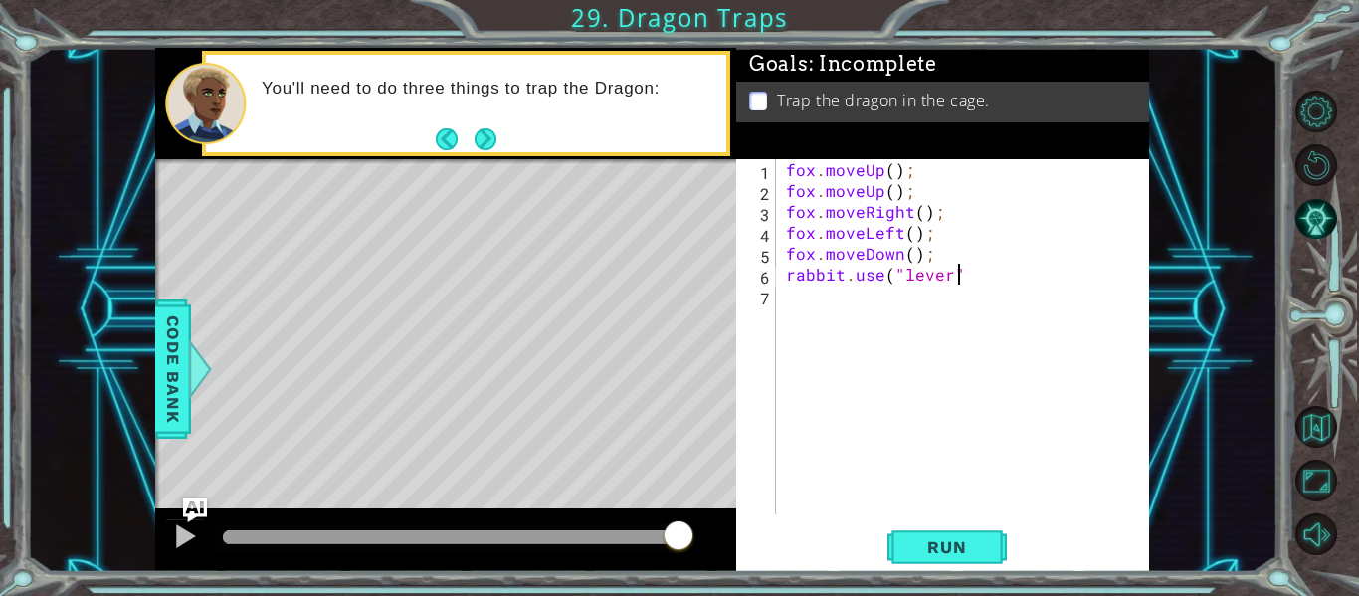
scroll to position [0, 10]
type textarea "rabbit.use("lever")"
click at [994, 535] on button "Run" at bounding box center [946, 547] width 119 height 41
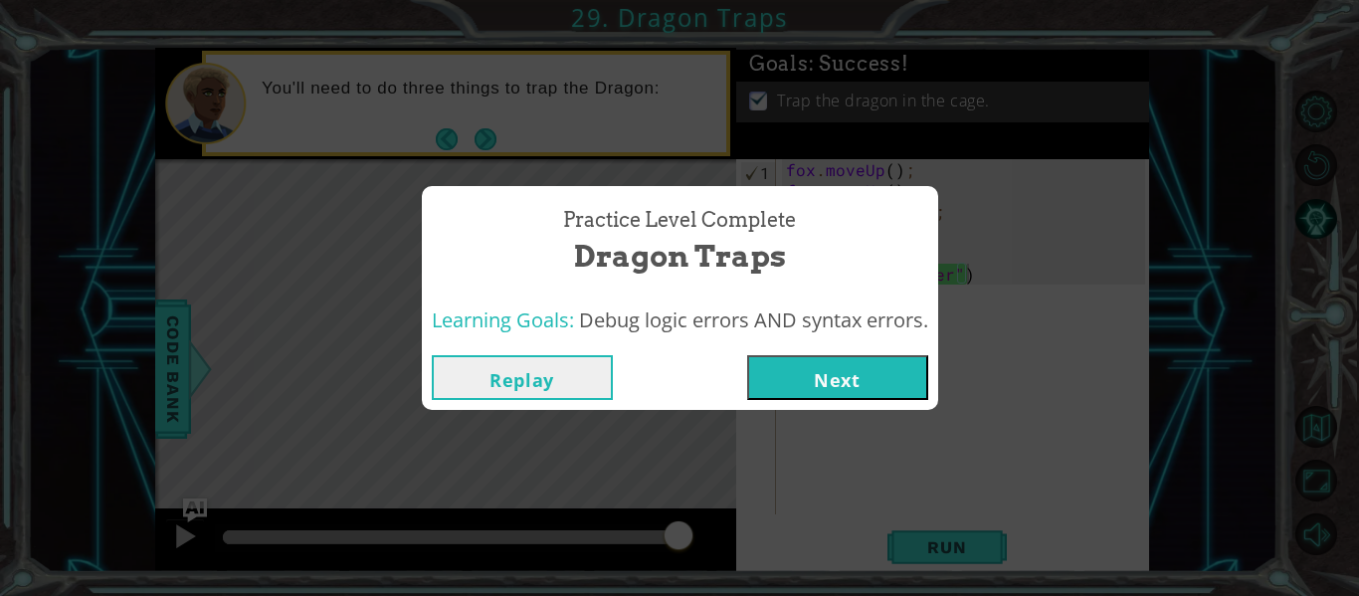
click at [854, 387] on button "Next" at bounding box center [837, 377] width 181 height 45
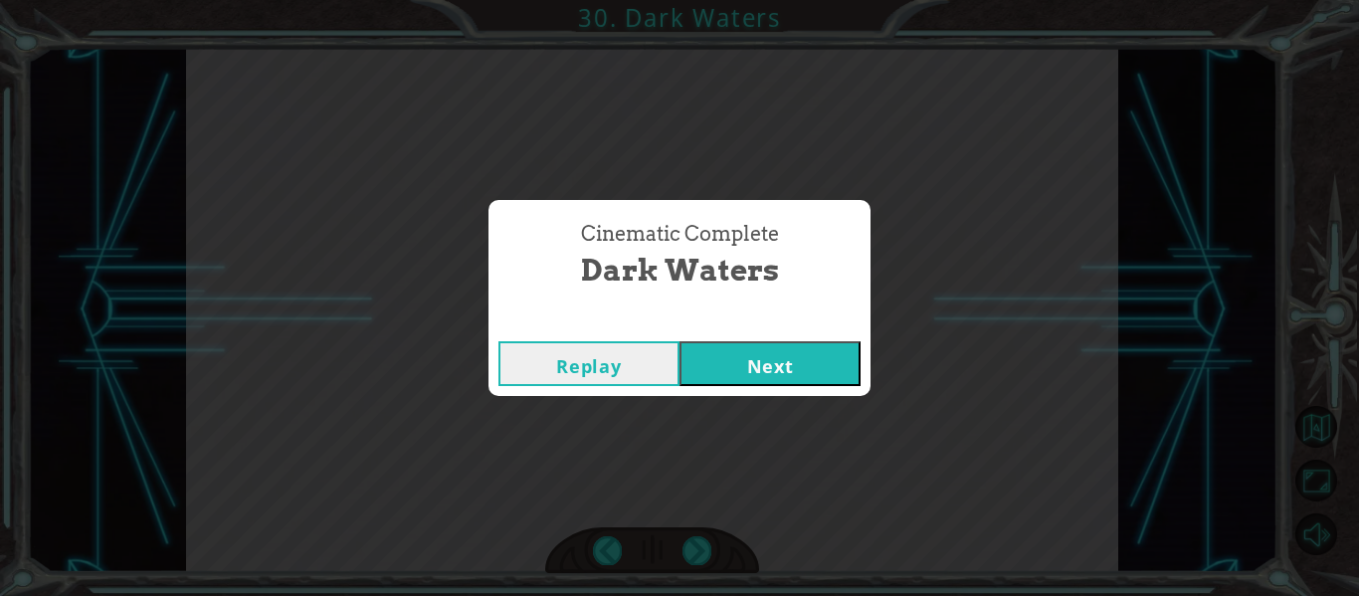
click at [824, 360] on button "Next" at bounding box center [769, 363] width 181 height 45
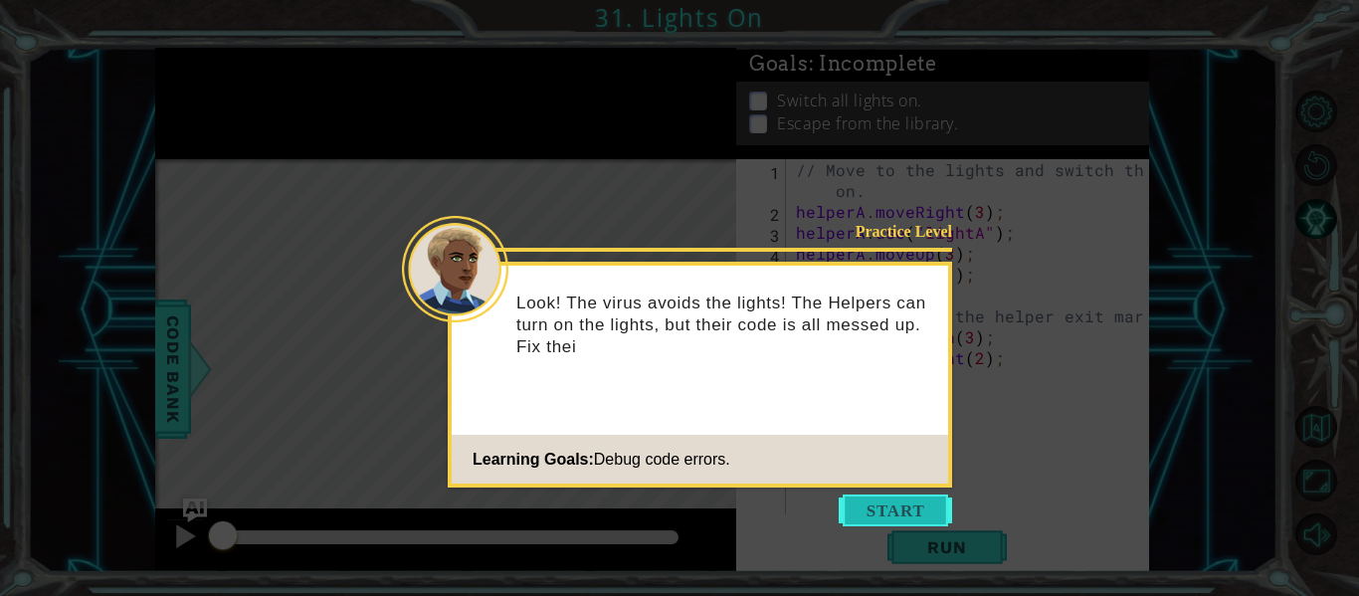
click at [874, 501] on button "Start" at bounding box center [894, 510] width 113 height 32
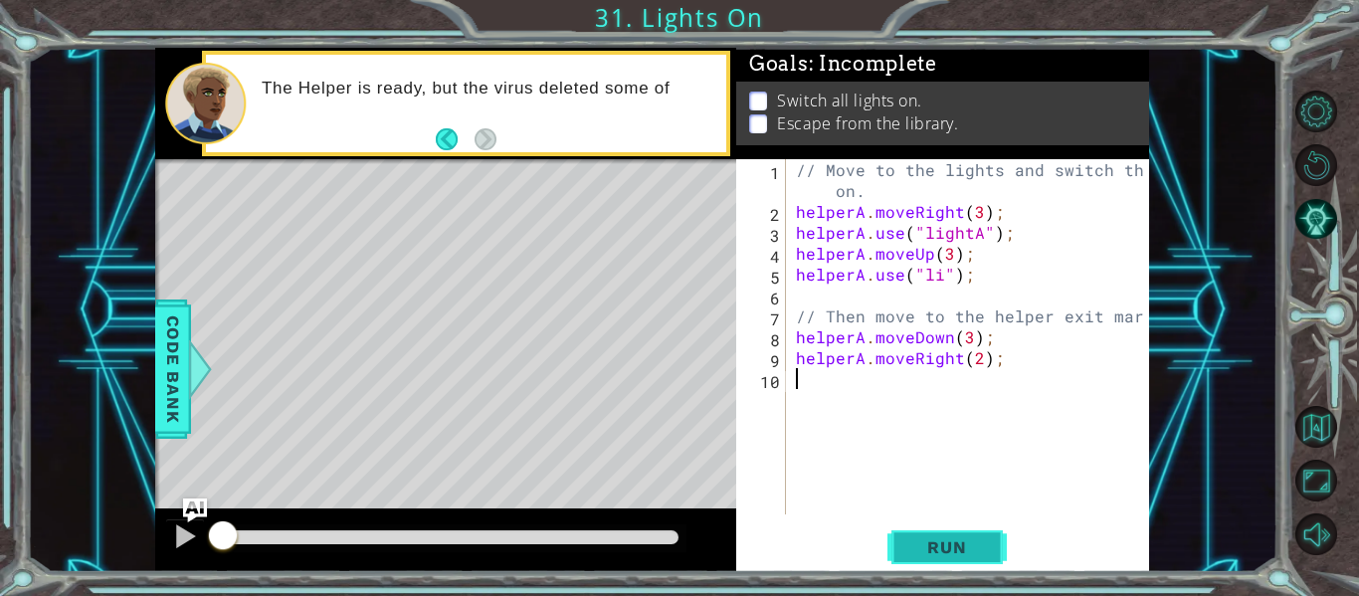
click at [933, 545] on span "Run" at bounding box center [946, 547] width 79 height 20
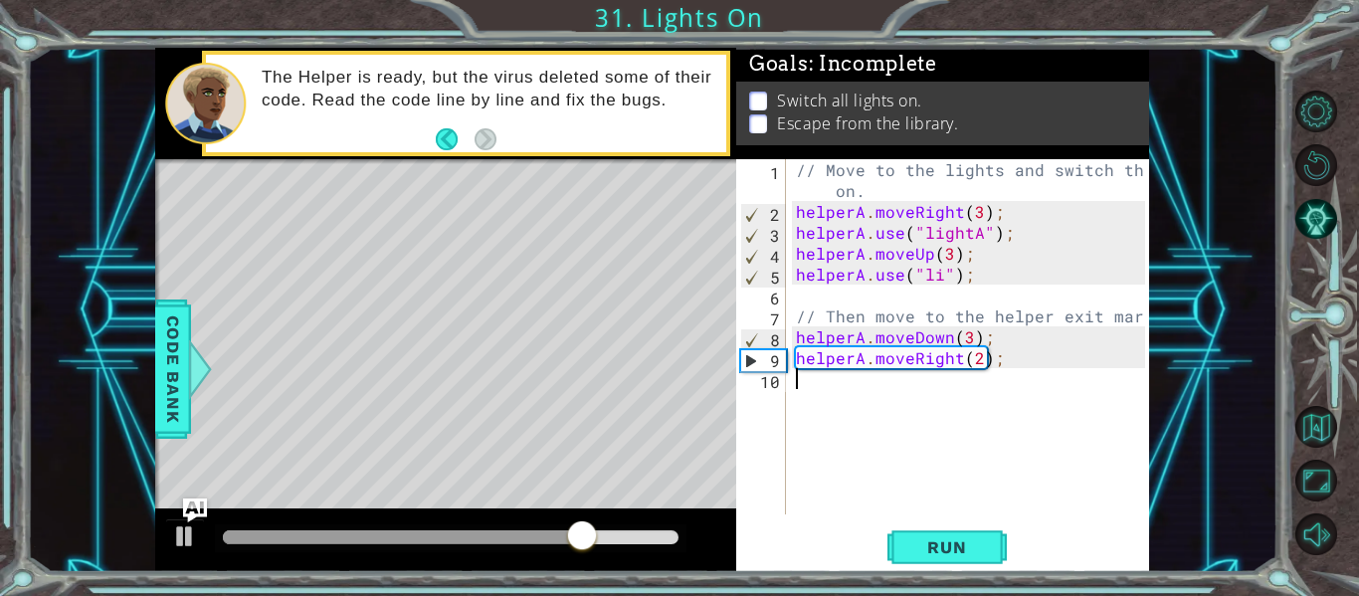
click at [976, 331] on div "// Move to the lights and switch them on. helperA . moveRight ( 3 ) ; helperA .…" at bounding box center [973, 368] width 363 height 418
click at [977, 330] on div "// Move to the lights and switch them on. helperA . moveRight ( 3 ) ; helperA .…" at bounding box center [973, 368] width 363 height 418
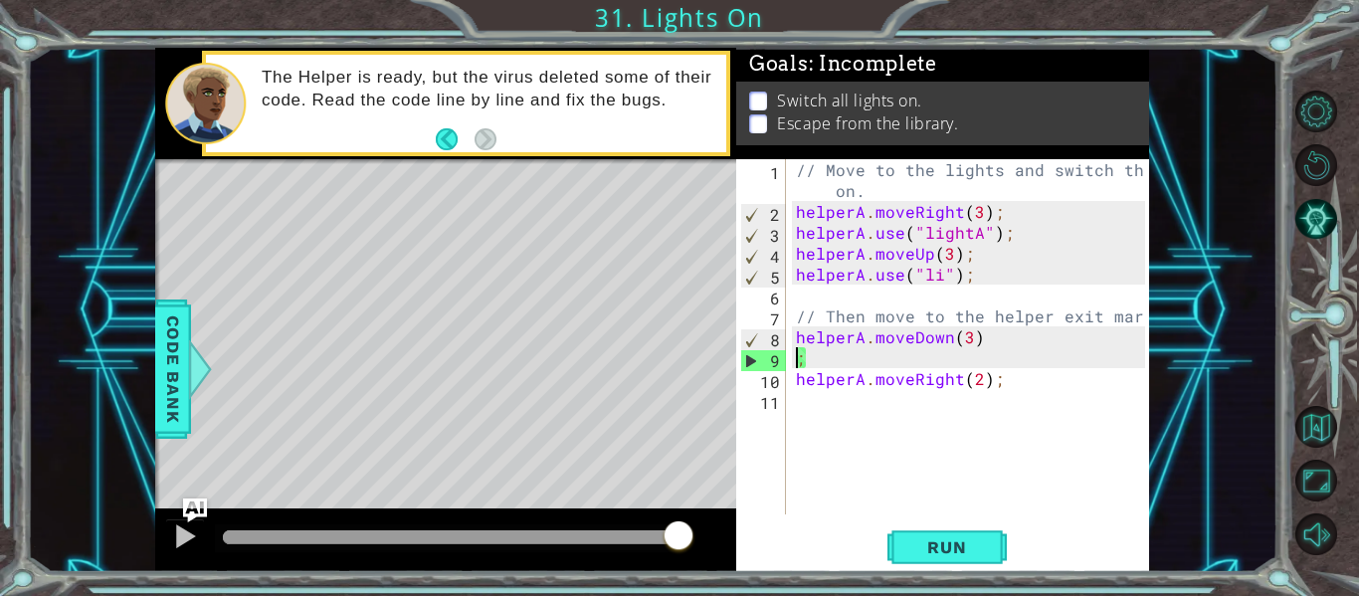
click at [986, 336] on div "// Move to the lights and switch them on. helperA . moveRight ( 3 ) ; helperA .…" at bounding box center [973, 368] width 363 height 418
type textarea "helperA.moveDown(3)"
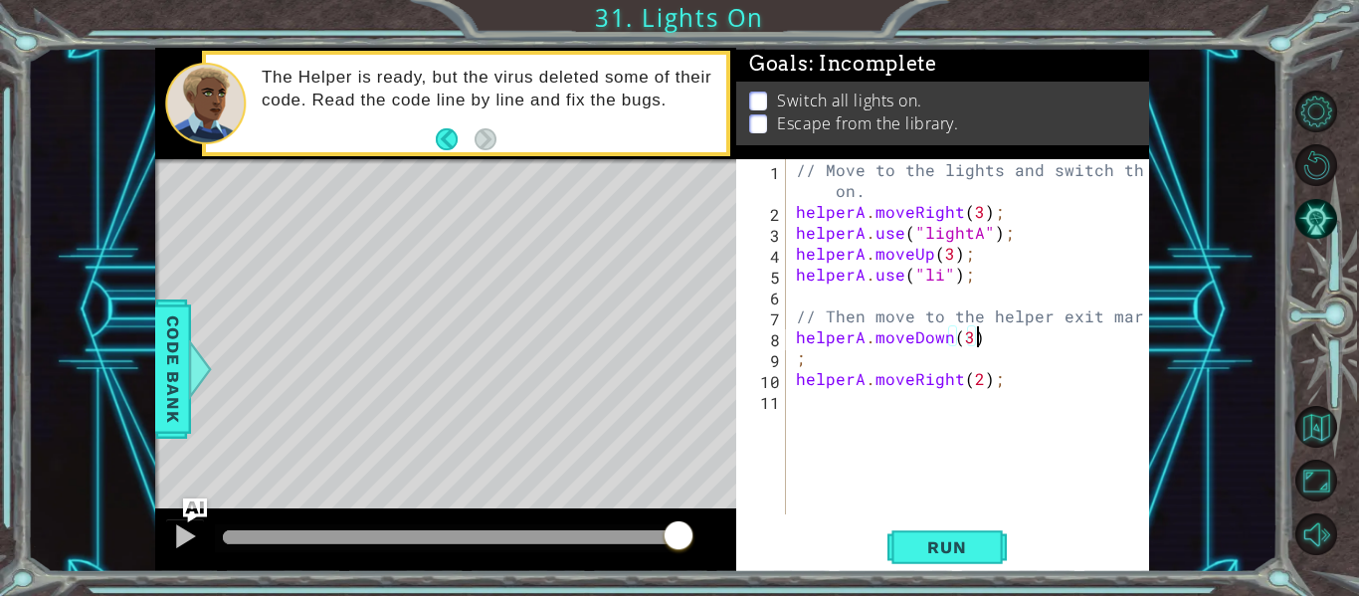
scroll to position [0, 10]
type textarea "helperA.moveDown(3);"
click at [797, 336] on div "// Move to the lights and switch them on. helperA . moveRight ( 3 ) ; helperA .…" at bounding box center [973, 368] width 363 height 418
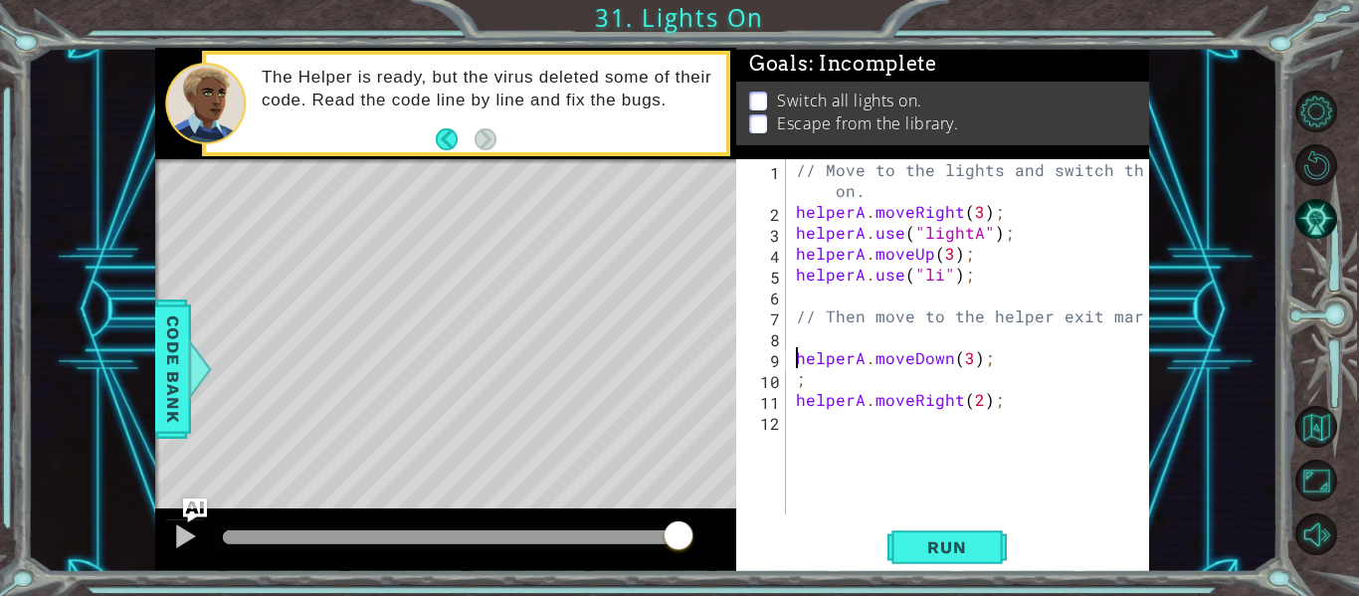
click at [798, 339] on div "// Move to the lights and switch them on. helperA . moveRight ( 3 ) ; helperA .…" at bounding box center [973, 368] width 363 height 418
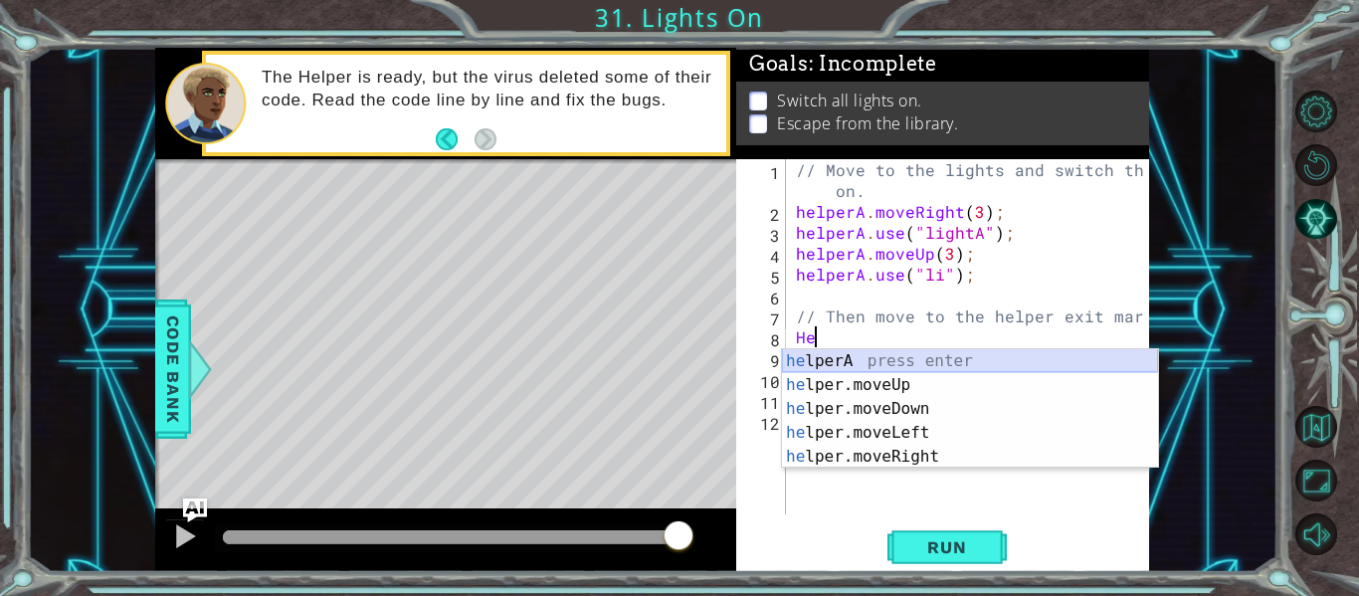
click at [824, 358] on div "he lperA press enter he lper.moveUp press enter he lper.moveDown press enter he…" at bounding box center [970, 432] width 376 height 167
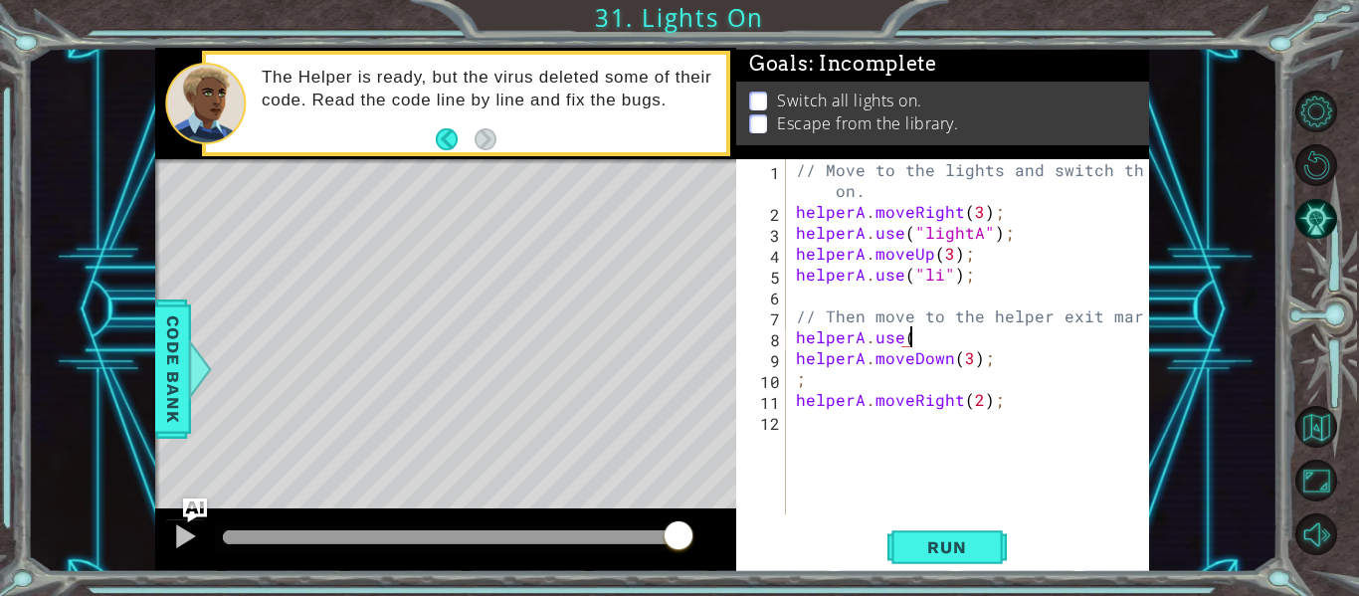
scroll to position [0, 7]
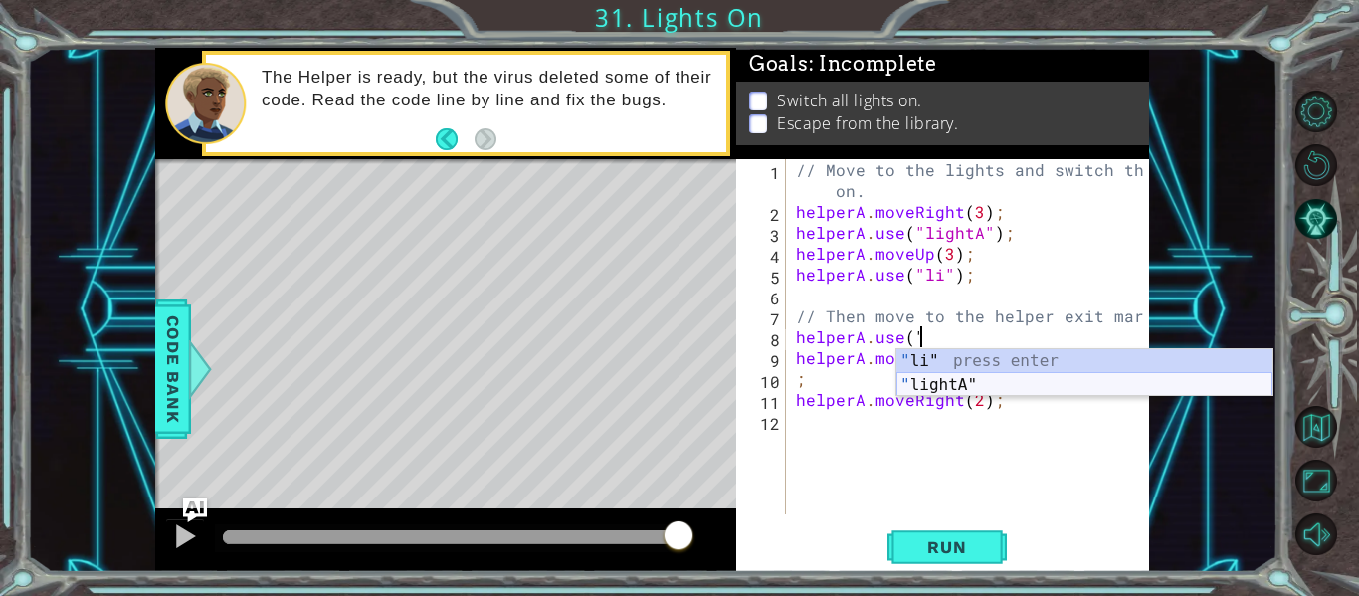
click at [937, 385] on div "" li" press enter " lightA" press enter" at bounding box center [1084, 396] width 376 height 95
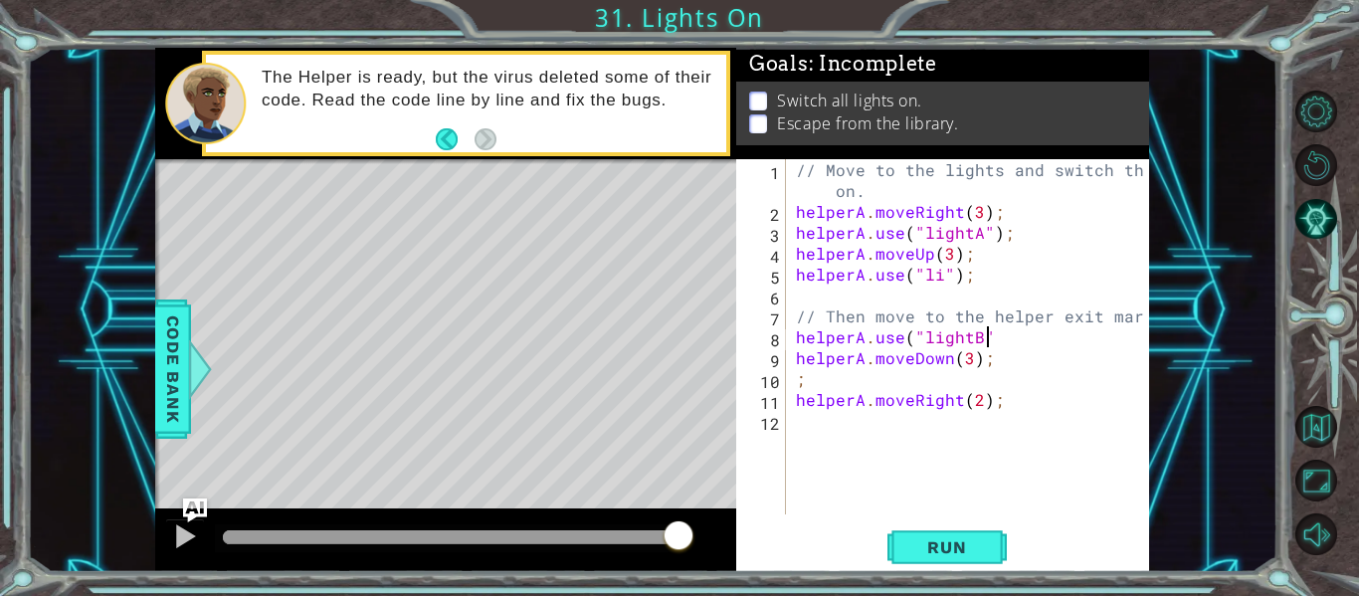
scroll to position [0, 12]
click at [957, 384] on div "// Move to the lights and switch them on. helperA . moveRight ( 3 ) ; helperA .…" at bounding box center [973, 368] width 363 height 418
type textarea ";"
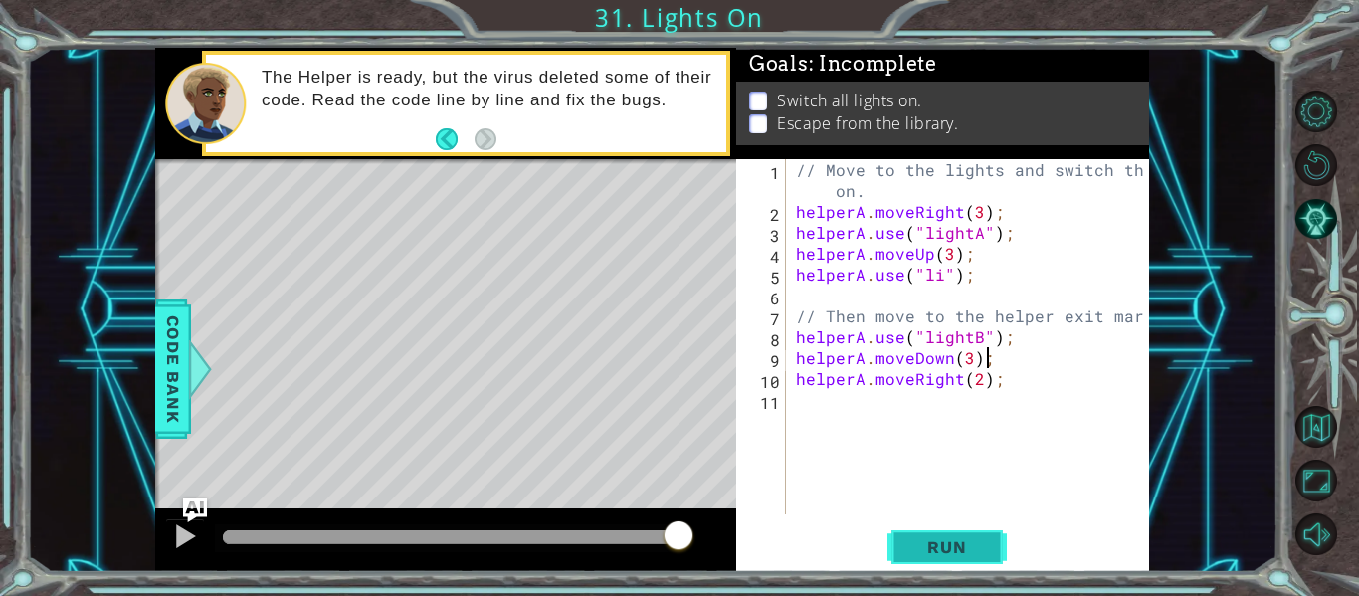
click at [965, 551] on span "Run" at bounding box center [946, 547] width 79 height 20
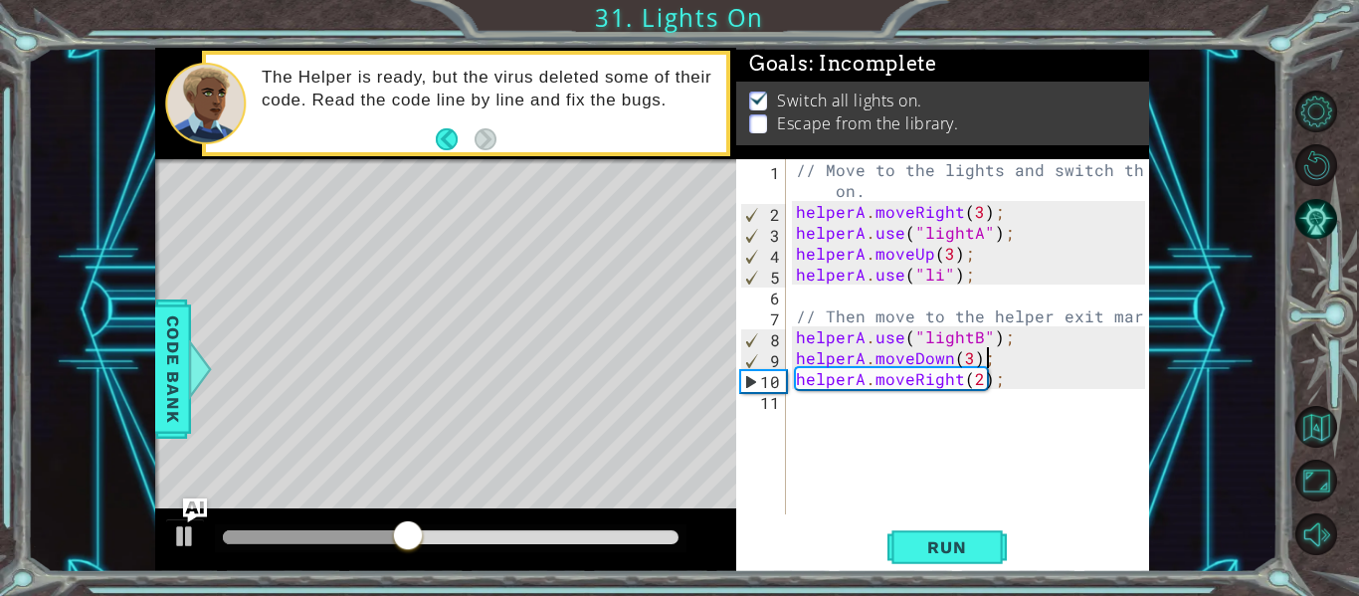
click at [967, 362] on div "// Move to the lights and switch them on. helperA . moveRight ( 3 ) ; helperA .…" at bounding box center [973, 368] width 363 height 418
click at [1001, 386] on div "// Move to the lights and switch them on. helperA . moveRight ( 3 ) ; helperA .…" at bounding box center [973, 368] width 363 height 418
type textarea "helperA.moveRight(2);"
click at [916, 551] on span "Run" at bounding box center [946, 547] width 79 height 20
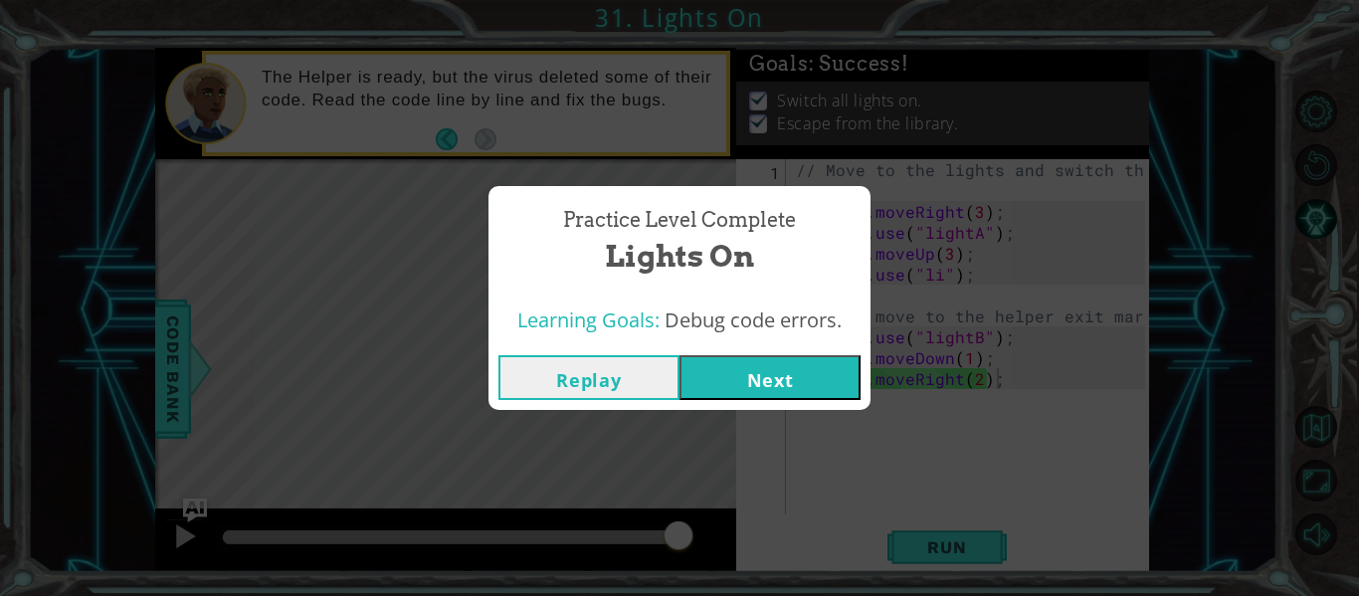
click at [792, 382] on button "Next" at bounding box center [769, 377] width 181 height 45
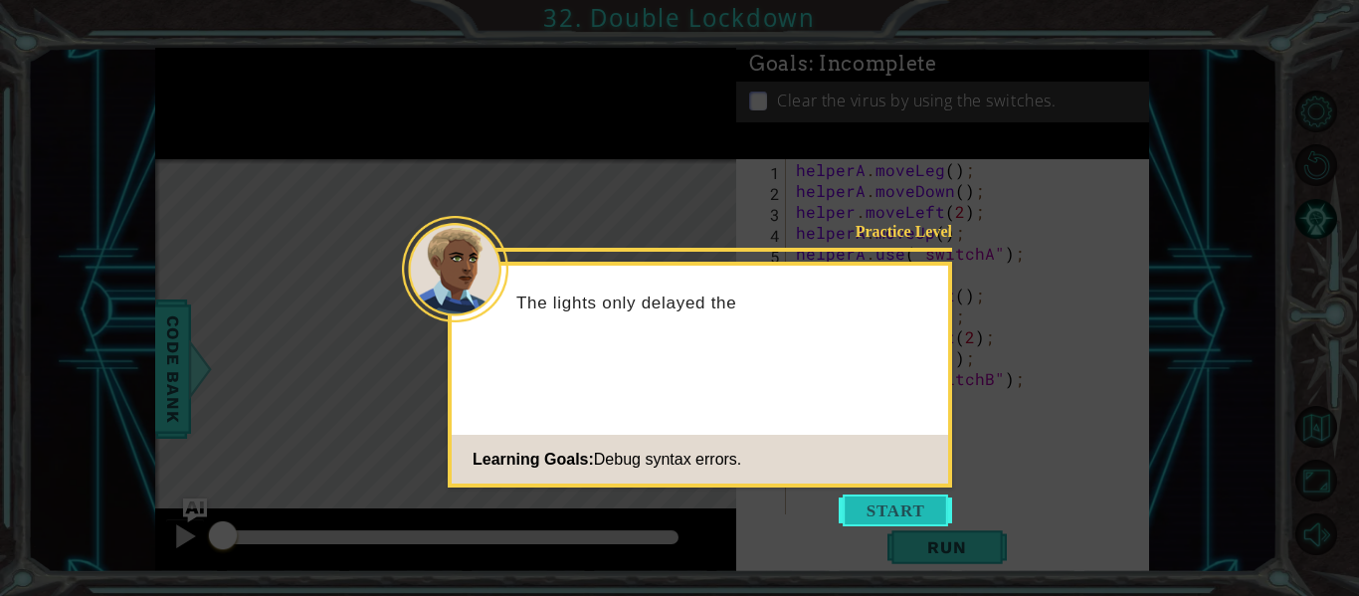
click at [879, 522] on button "Start" at bounding box center [894, 510] width 113 height 32
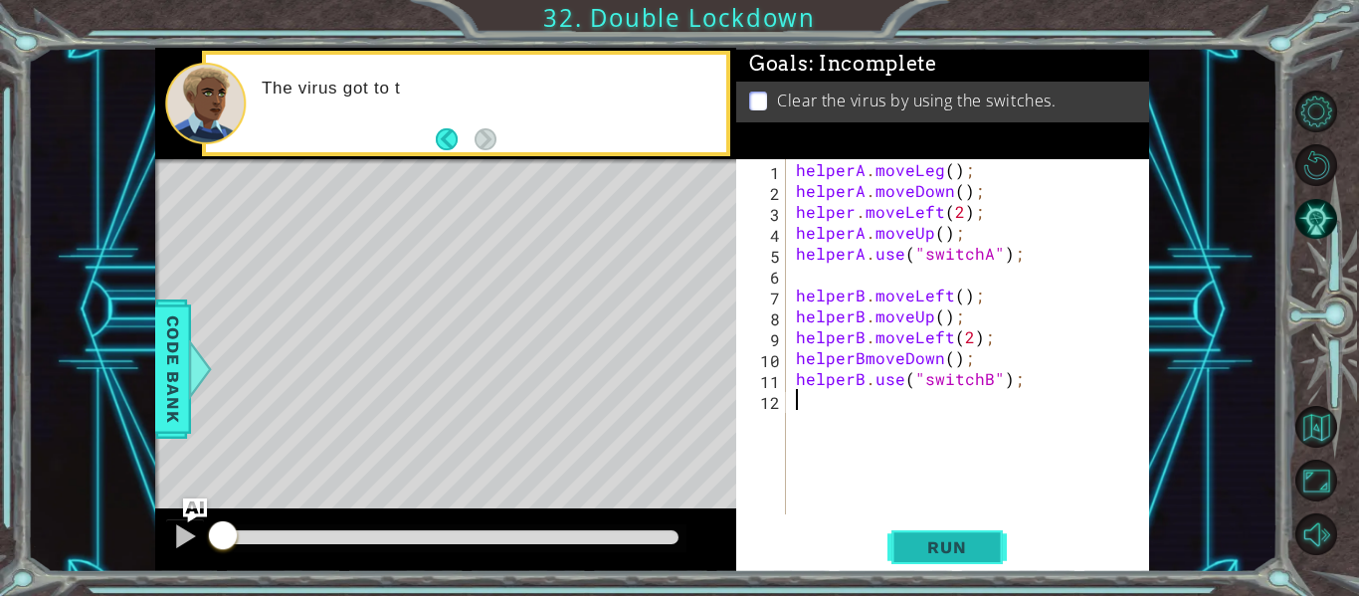
click at [913, 545] on span "Run" at bounding box center [946, 547] width 79 height 20
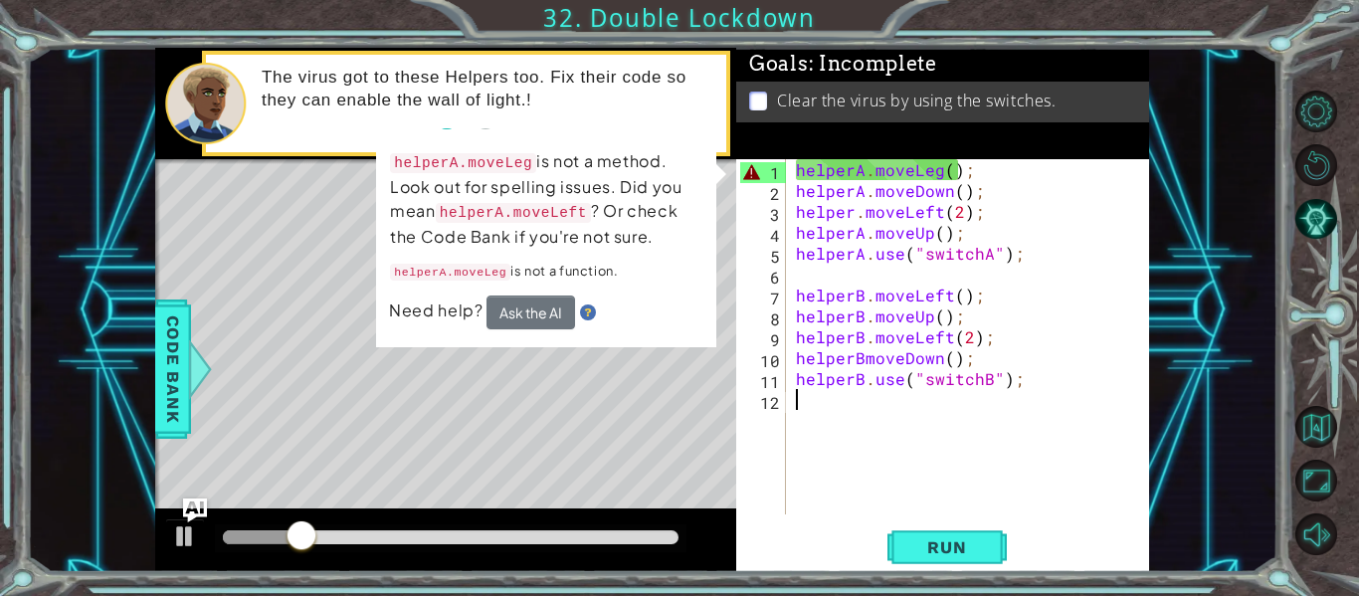
click at [939, 174] on div "helperA . moveLeg ( ) ; helperA . moveDown ( ) ; helper . moveLeft ( 2 ) ; help…" at bounding box center [973, 357] width 363 height 397
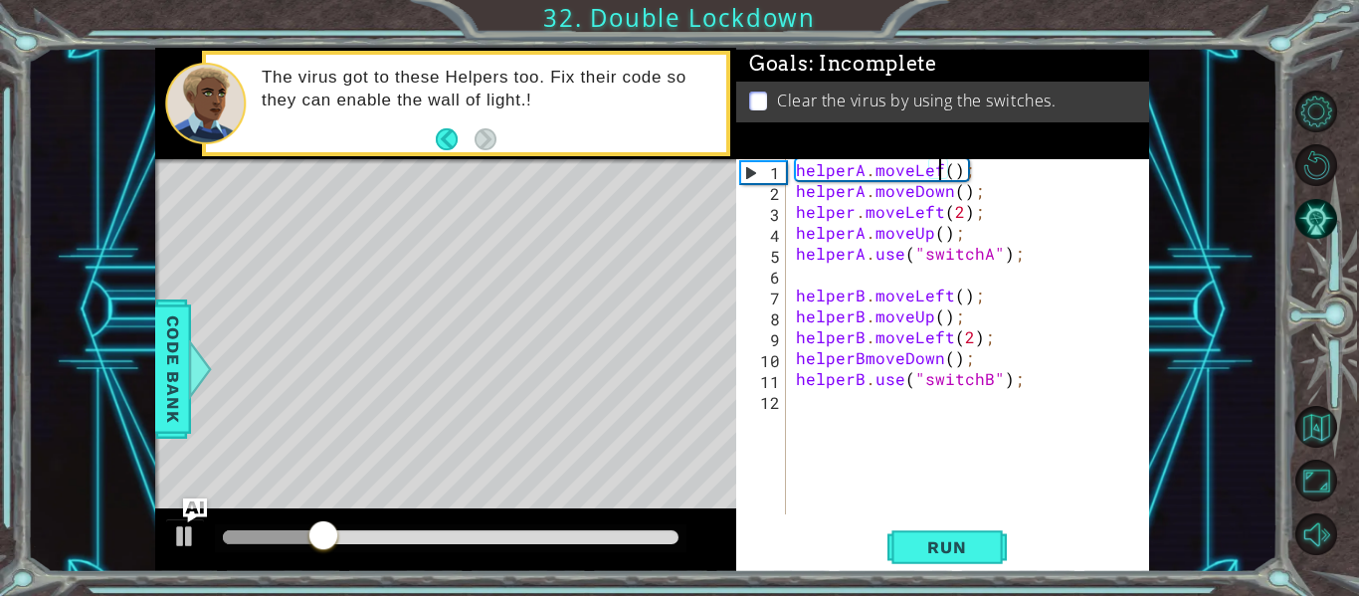
scroll to position [0, 10]
click at [966, 540] on span "Run" at bounding box center [946, 547] width 79 height 20
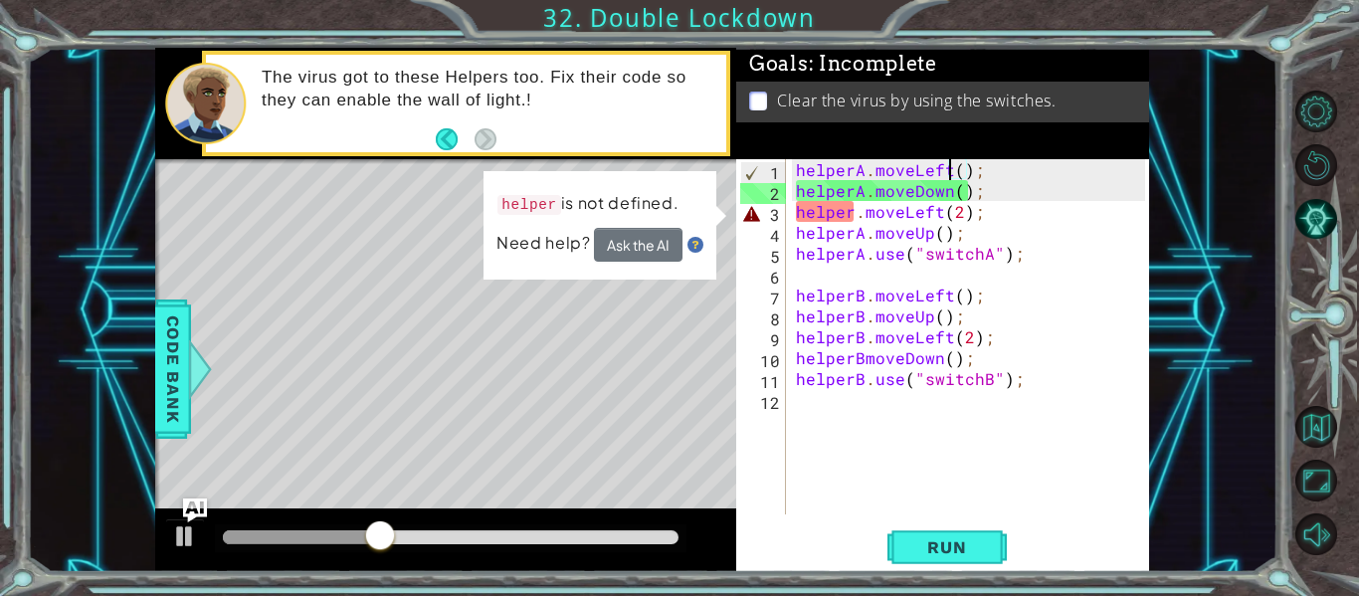
click at [855, 219] on div "helperA . moveLeft ( ) ; helperA . moveDown ( ) ; helper . moveLeft ( 2 ) ; hel…" at bounding box center [973, 357] width 363 height 397
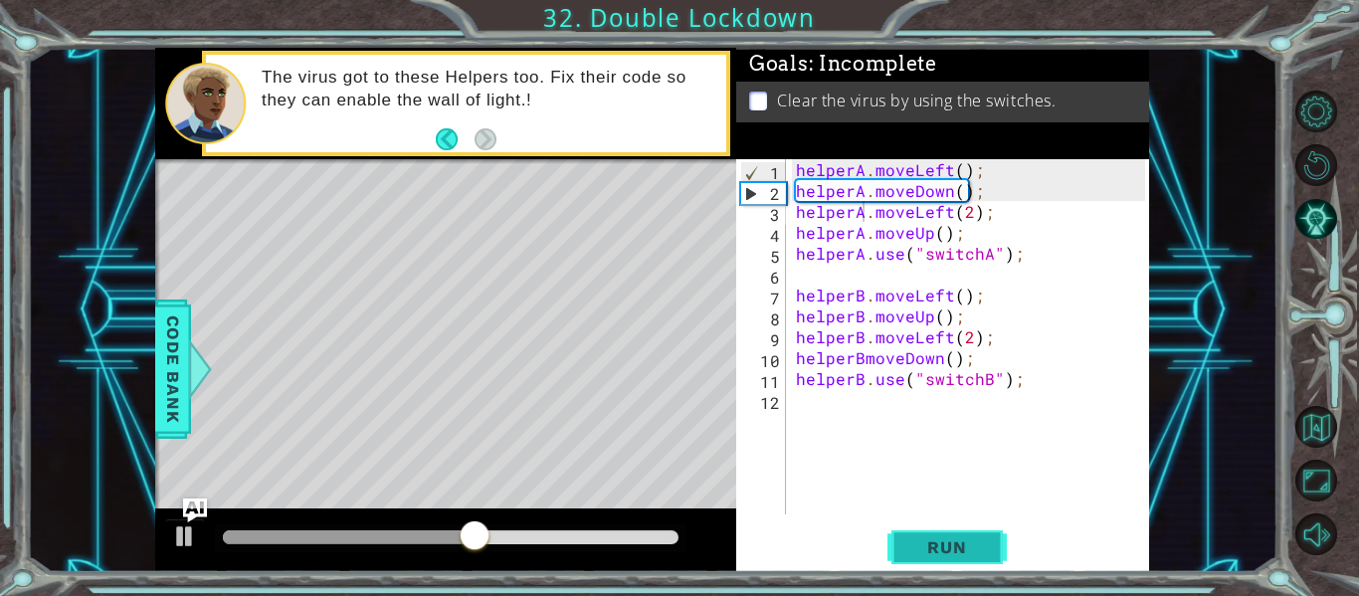
click at [959, 529] on button "Run" at bounding box center [946, 547] width 119 height 41
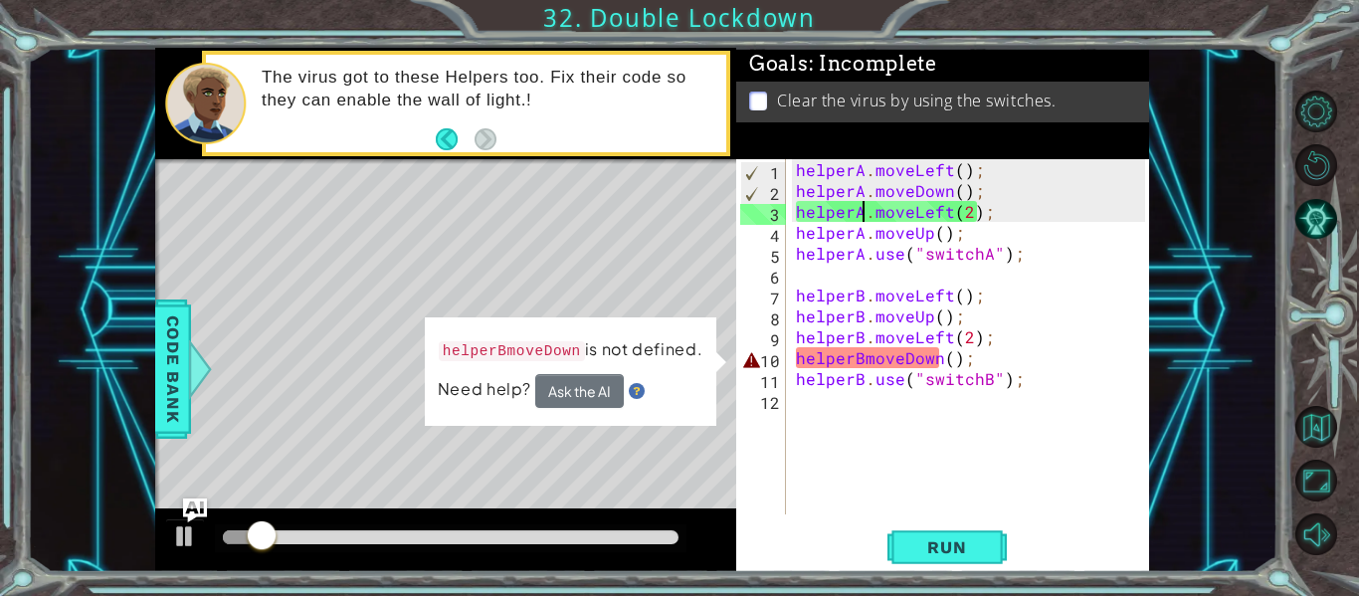
click at [863, 357] on div "helperA . moveLeft ( ) ; helperA . moveDown ( ) ; helperA . moveLeft ( 2 ) ; he…" at bounding box center [973, 357] width 363 height 397
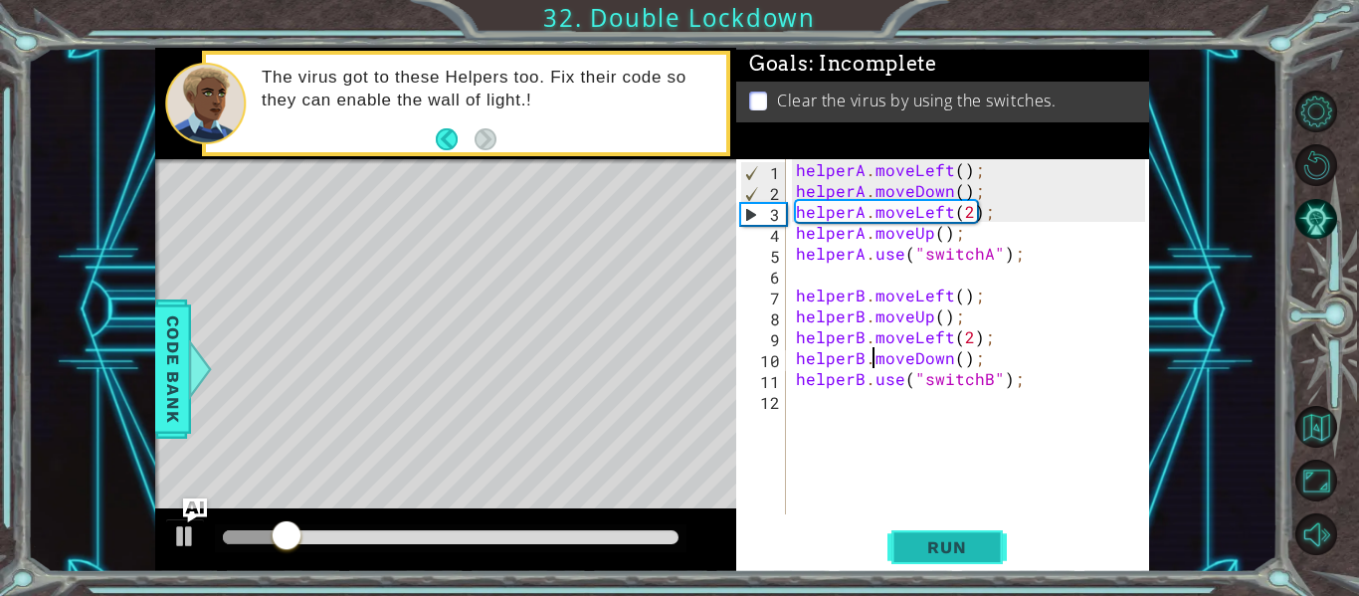
type textarea "helperB.moveDown();"
click at [981, 556] on span "Run" at bounding box center [946, 547] width 79 height 20
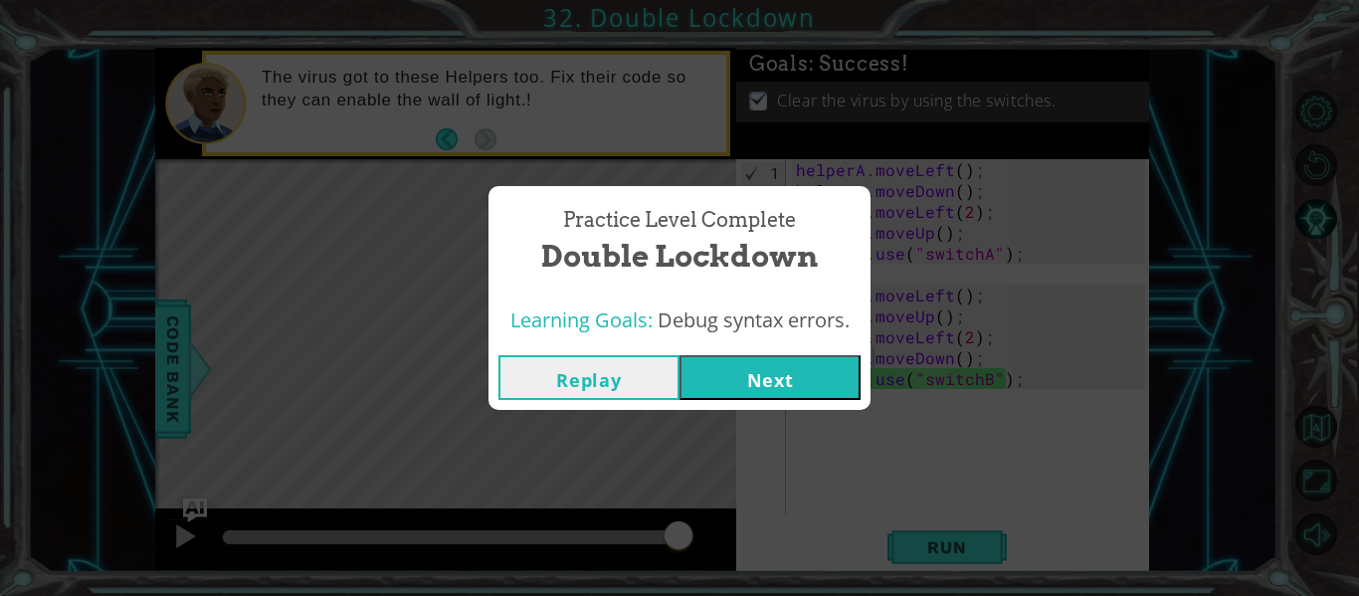
click at [807, 368] on button "Next" at bounding box center [769, 377] width 181 height 45
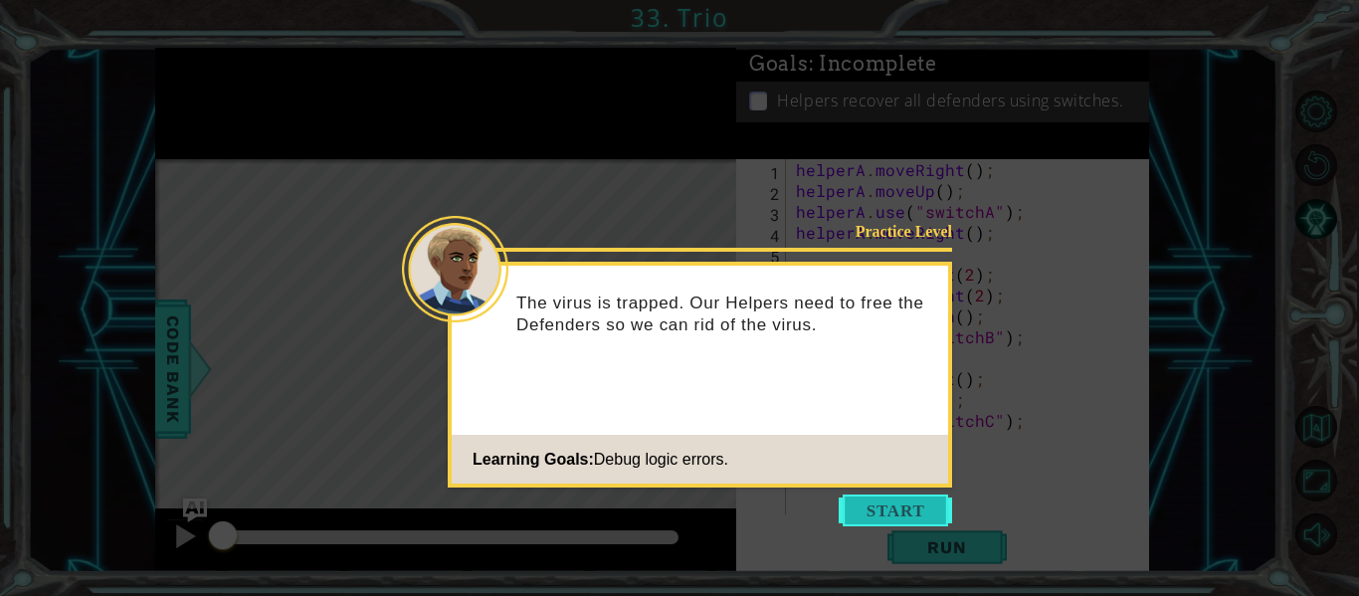
click at [897, 507] on button "Start" at bounding box center [894, 510] width 113 height 32
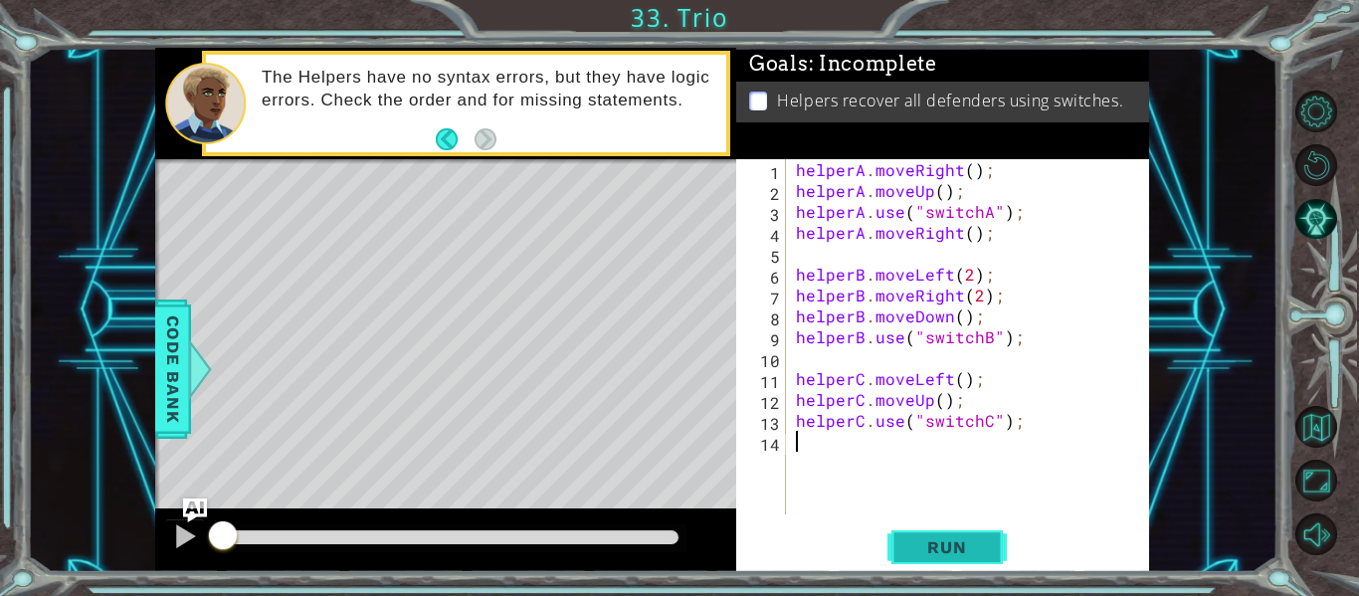
click at [986, 548] on button "Run" at bounding box center [946, 547] width 119 height 41
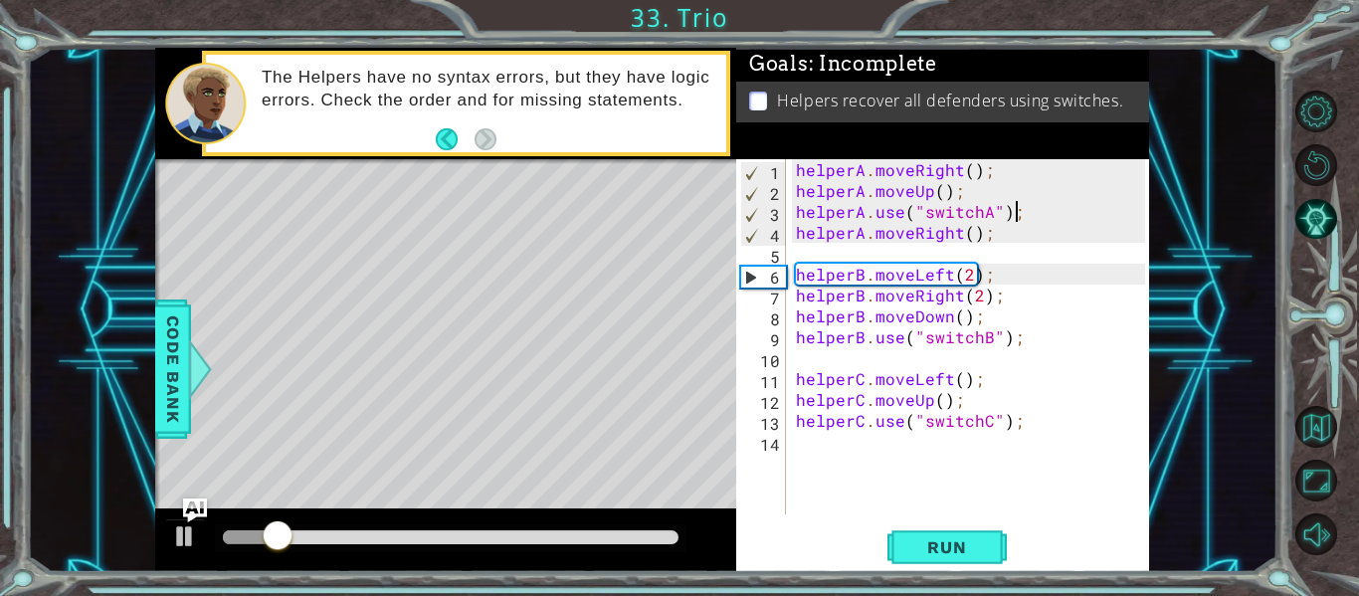
click at [1016, 221] on div "helperA . moveRight ( ) ; helperA . moveUp ( ) ; helperA . use ( "switchA" ) ; …" at bounding box center [973, 357] width 363 height 397
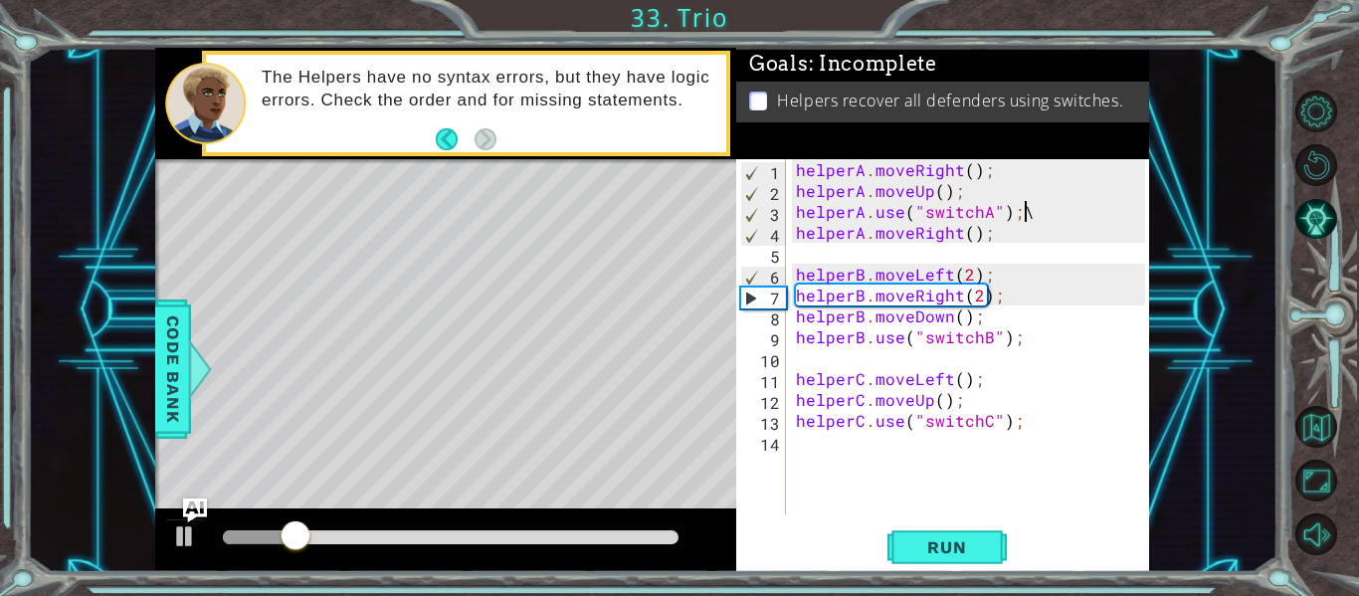
type textarea "helperA.use("switchA");"
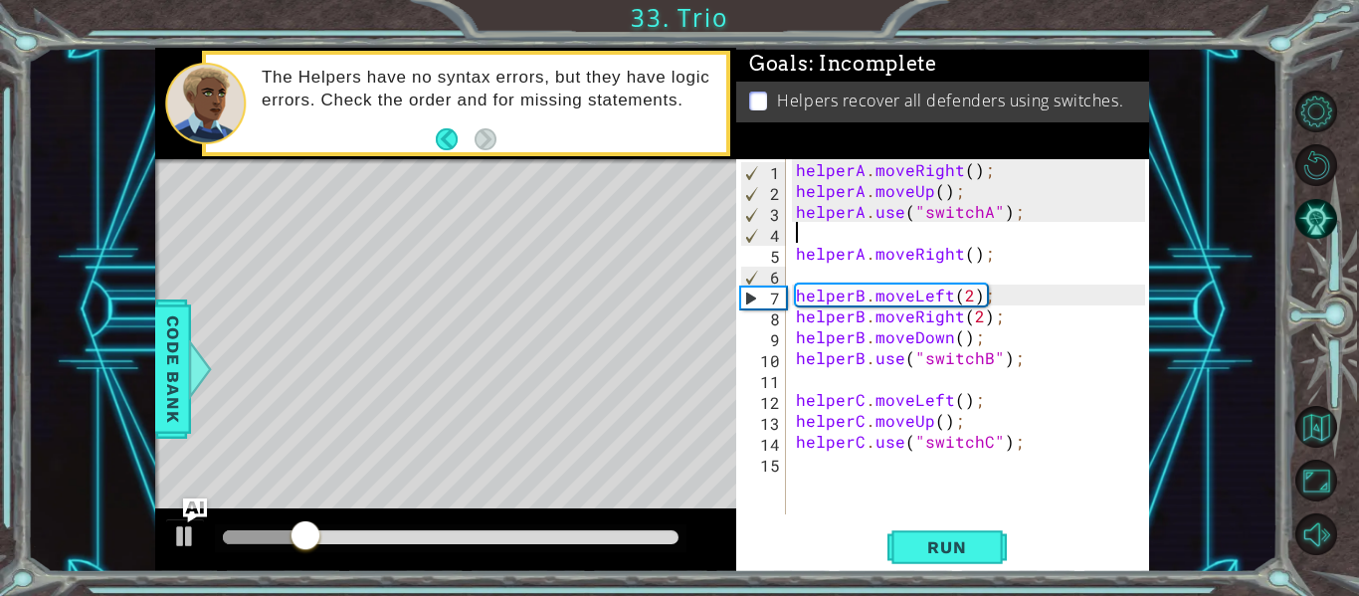
scroll to position [0, 0]
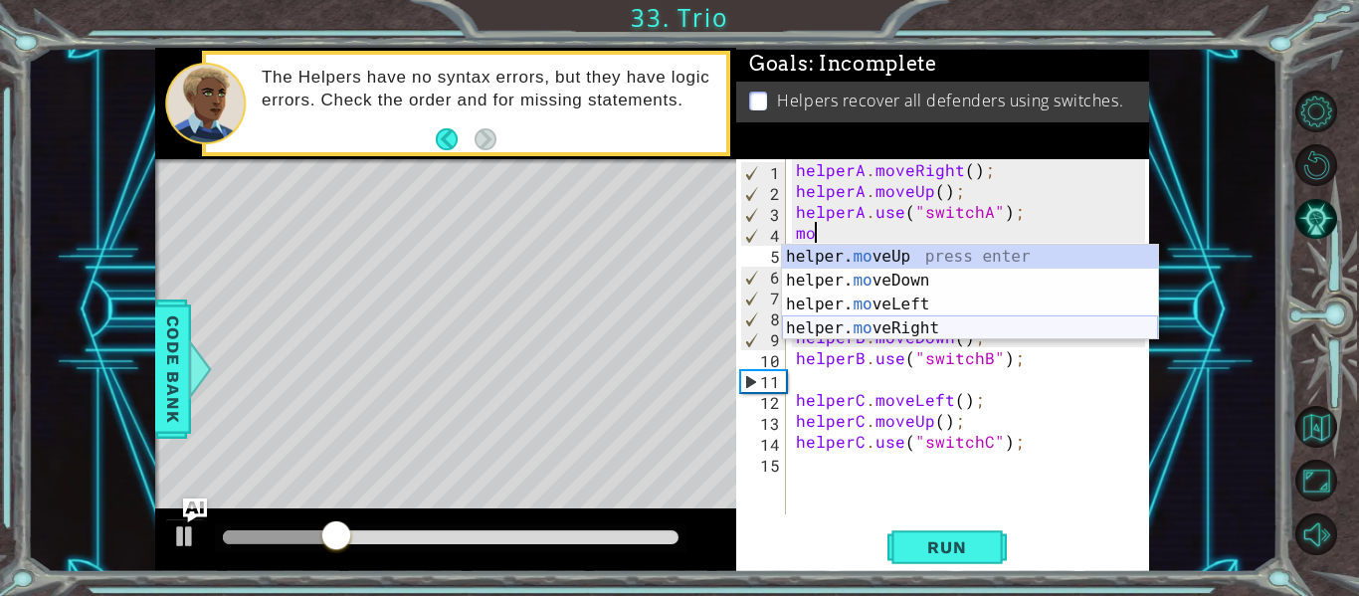
click at [961, 329] on div "helper. mo veUp press enter helper. mo veDown press enter helper. mo veLeft pre…" at bounding box center [970, 316] width 376 height 143
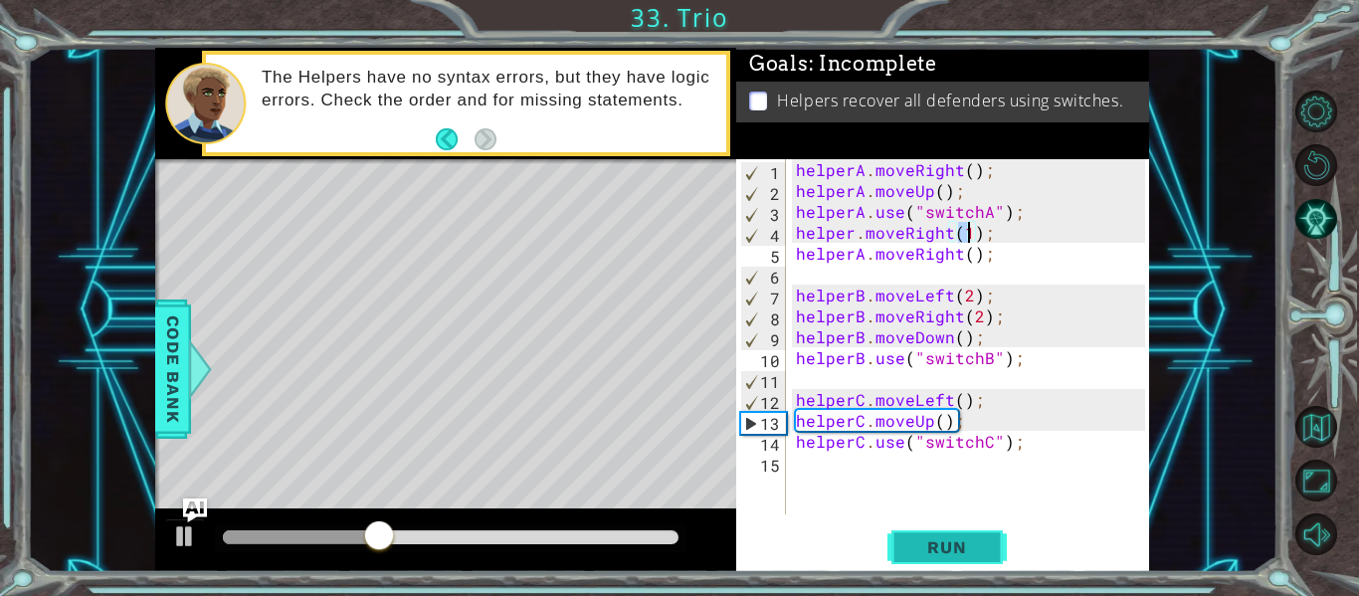
click at [975, 559] on button "Run" at bounding box center [946, 547] width 119 height 41
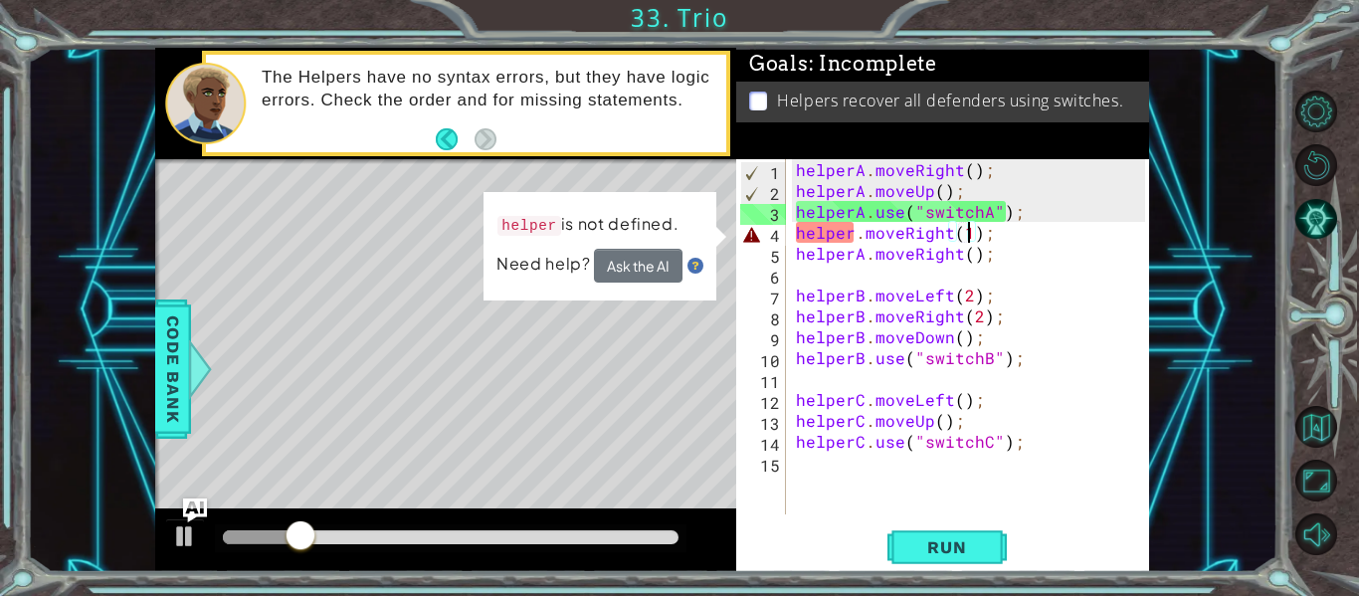
click at [850, 232] on div "helperA . moveRight ( ) ; helperA . moveUp ( ) ; helperA . use ( "switchA" ) ; …" at bounding box center [973, 357] width 363 height 397
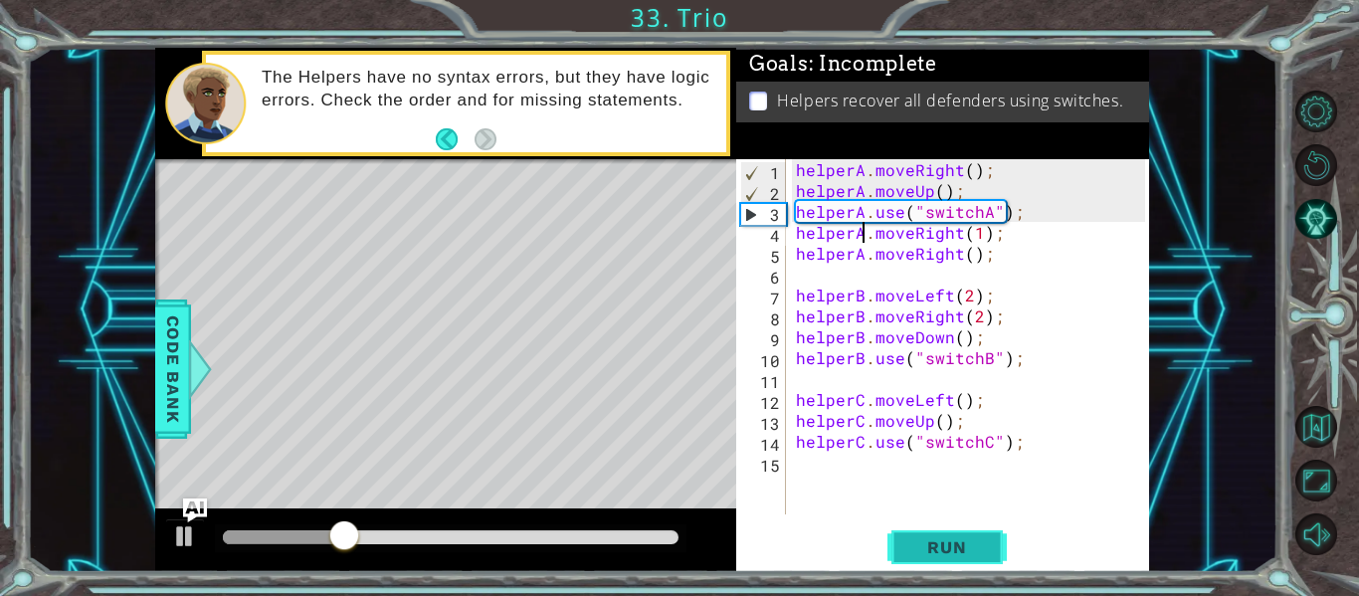
click at [943, 540] on span "Run" at bounding box center [946, 547] width 79 height 20
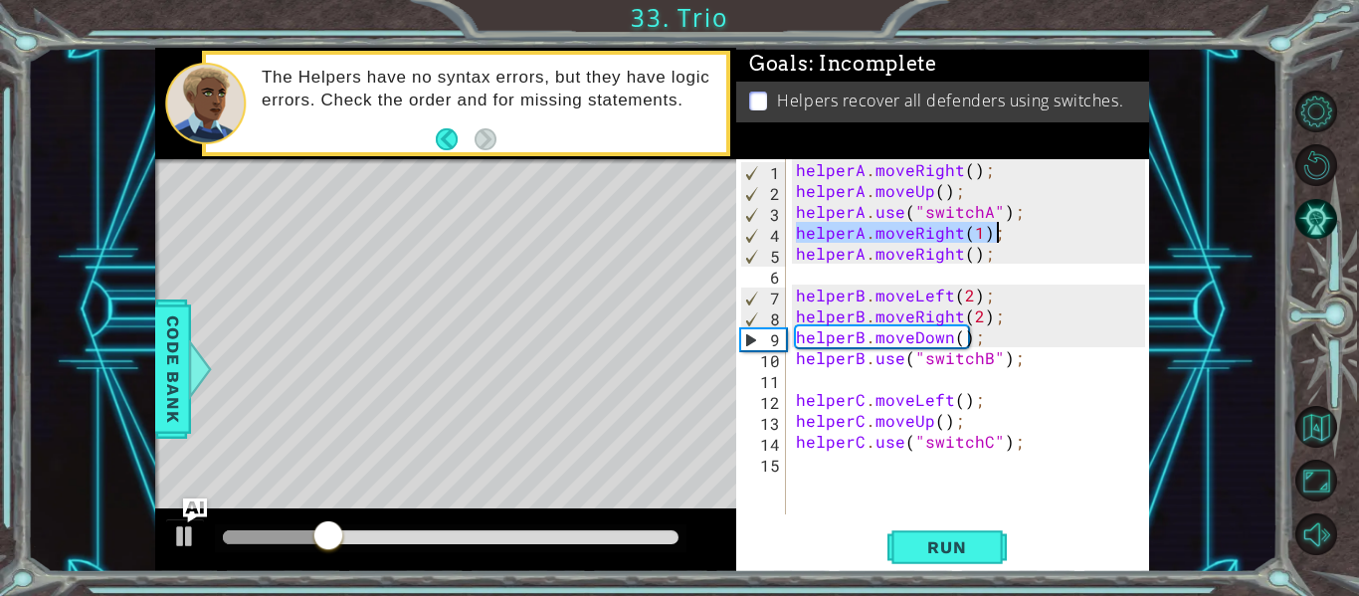
drag, startPoint x: 796, startPoint y: 233, endPoint x: 996, endPoint y: 232, distance: 199.9
click at [996, 232] on div "helperA . moveRight ( ) ; helperA . moveUp ( ) ; helperA . use ( "switchA" ) ; …" at bounding box center [973, 357] width 363 height 397
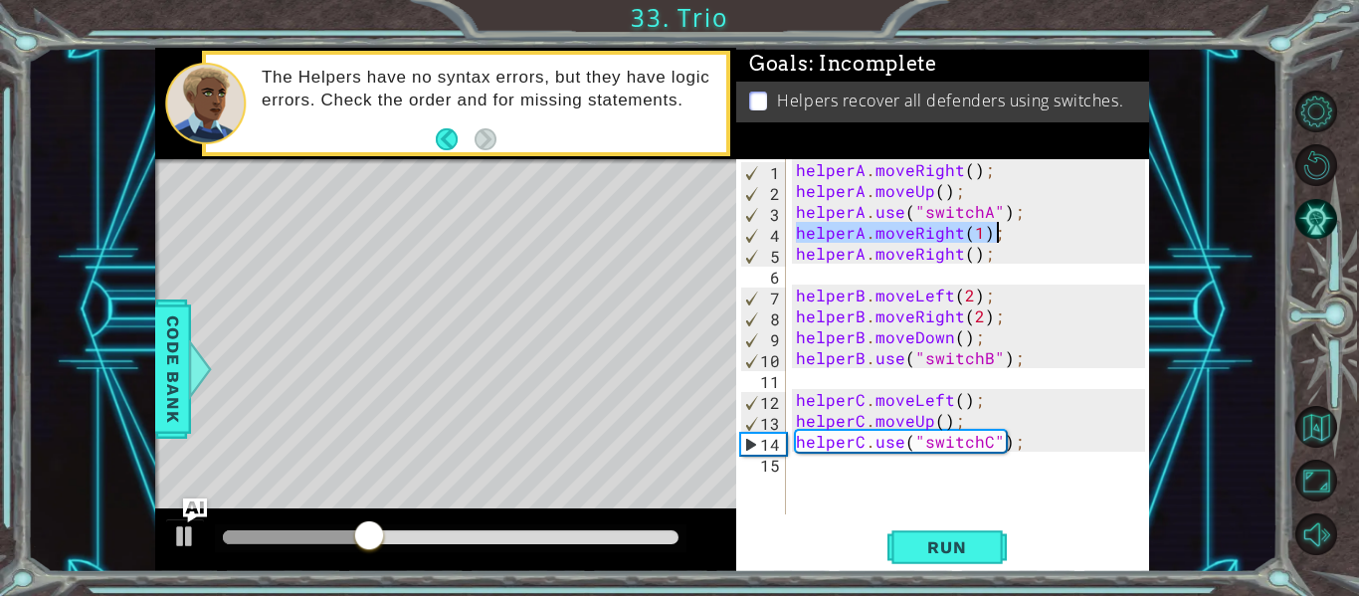
click at [960, 188] on div "helperA . moveRight ( ) ; helperA . moveUp ( ) ; helperA . use ( "switchA" ) ; …" at bounding box center [973, 357] width 363 height 397
type textarea "helperA.moveUp();"
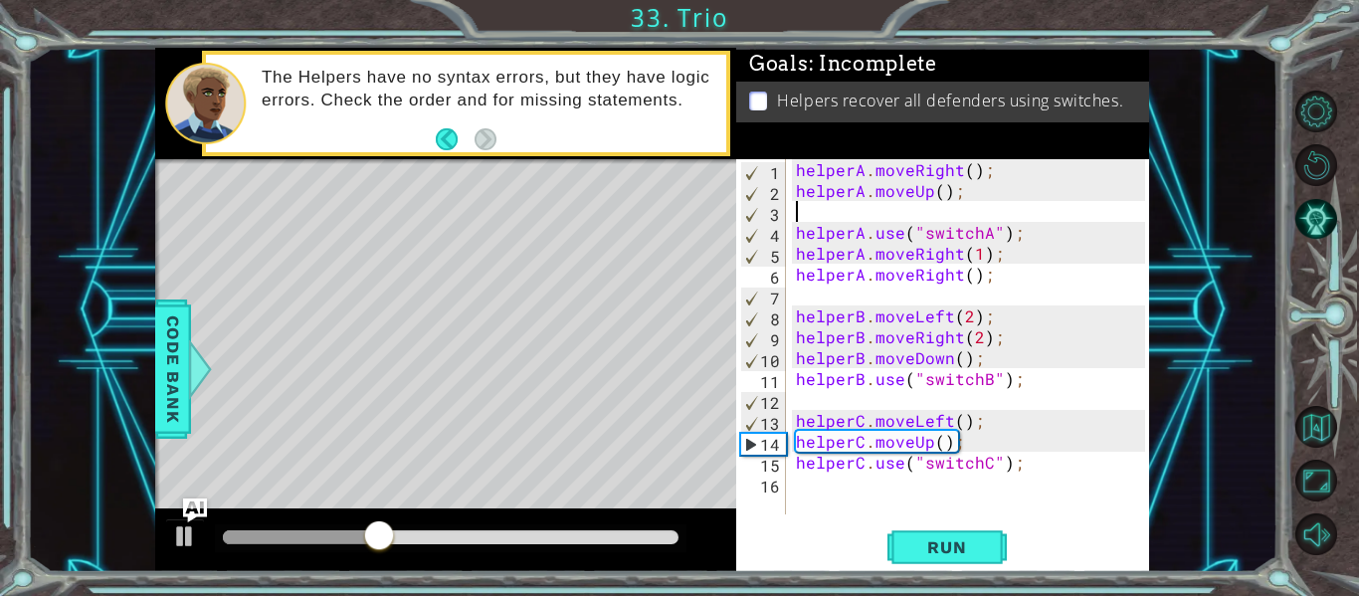
scroll to position [0, 0]
paste textarea "helperA.moveRight(1);"
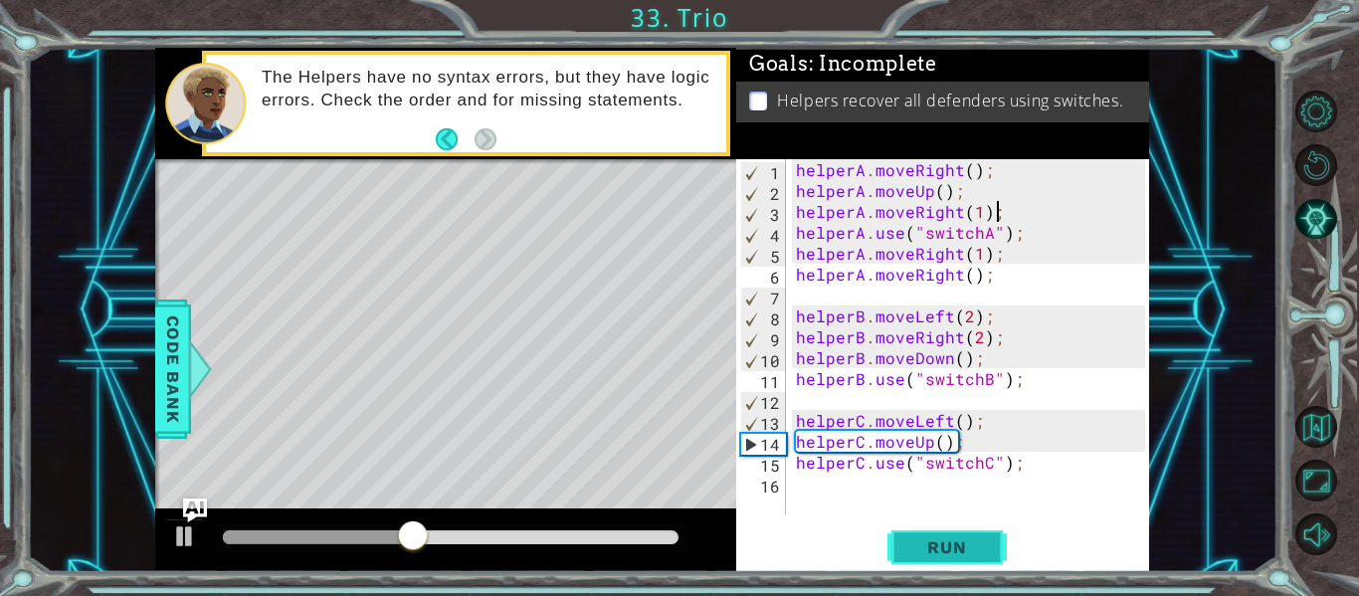
click at [965, 550] on span "Run" at bounding box center [946, 547] width 79 height 20
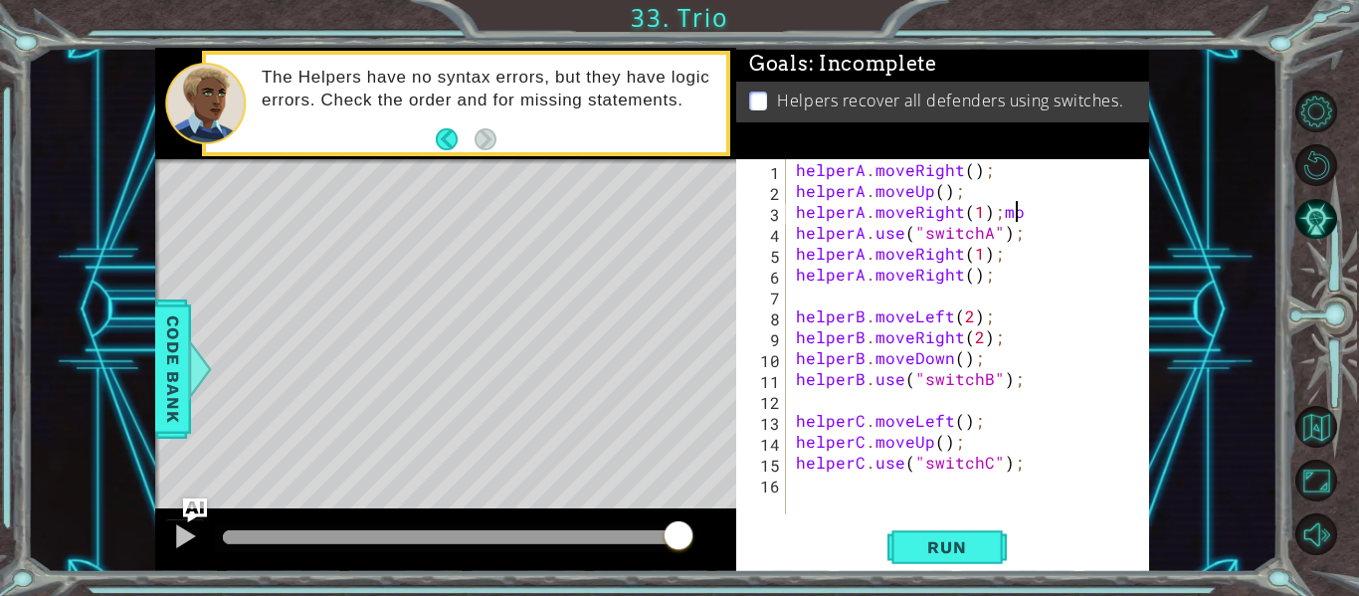
scroll to position [0, 12]
type textarea "helperA.moveRight(1);"
click at [873, 488] on div "helperA . moveRight ( ) ; helperA . moveUp ( ) ; helperA . moveRight ( 1 ) ; he…" at bounding box center [973, 357] width 363 height 397
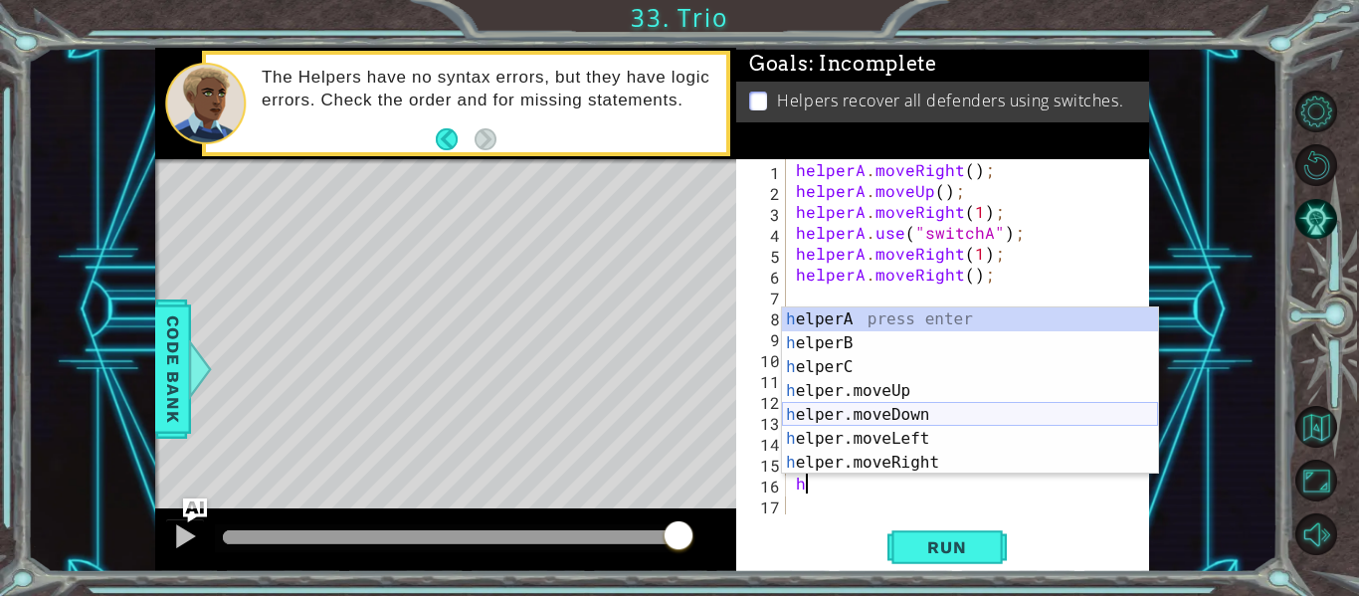
click at [858, 413] on div "h elperA press enter h elperB press enter h elperC press enter h elper.moveUp p…" at bounding box center [970, 414] width 376 height 215
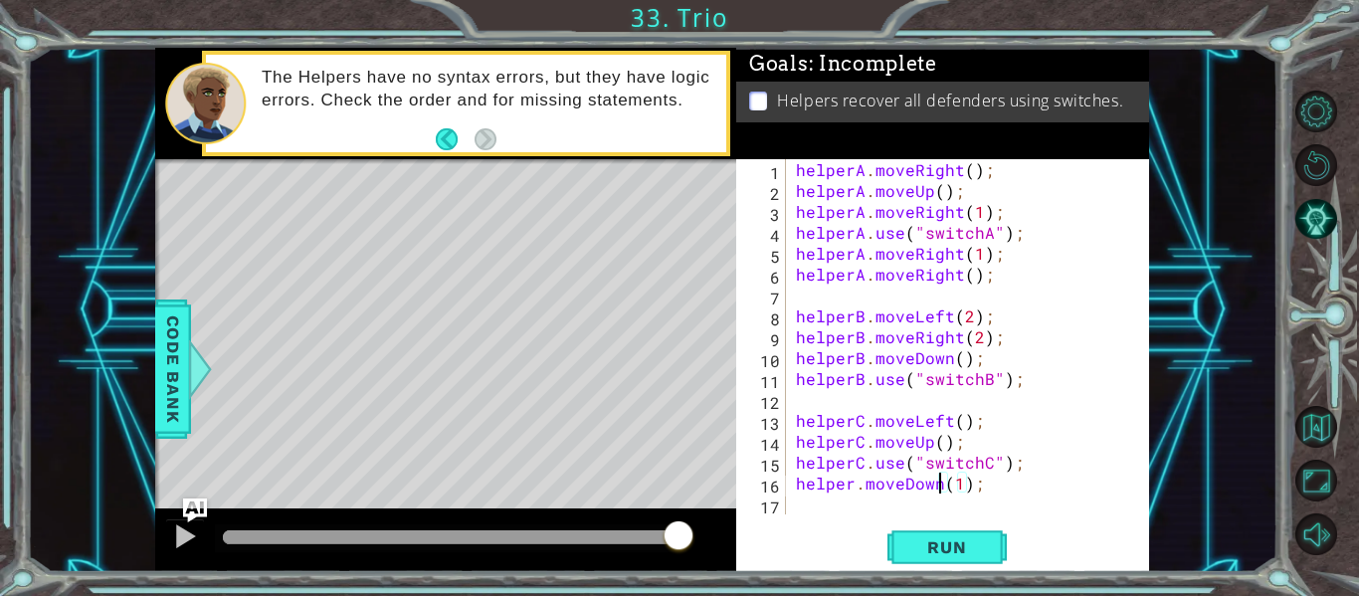
click at [938, 476] on div "helperA . moveRight ( ) ; helperA . moveUp ( ) ; helperA . moveRight ( 1 ) ; he…" at bounding box center [973, 357] width 363 height 397
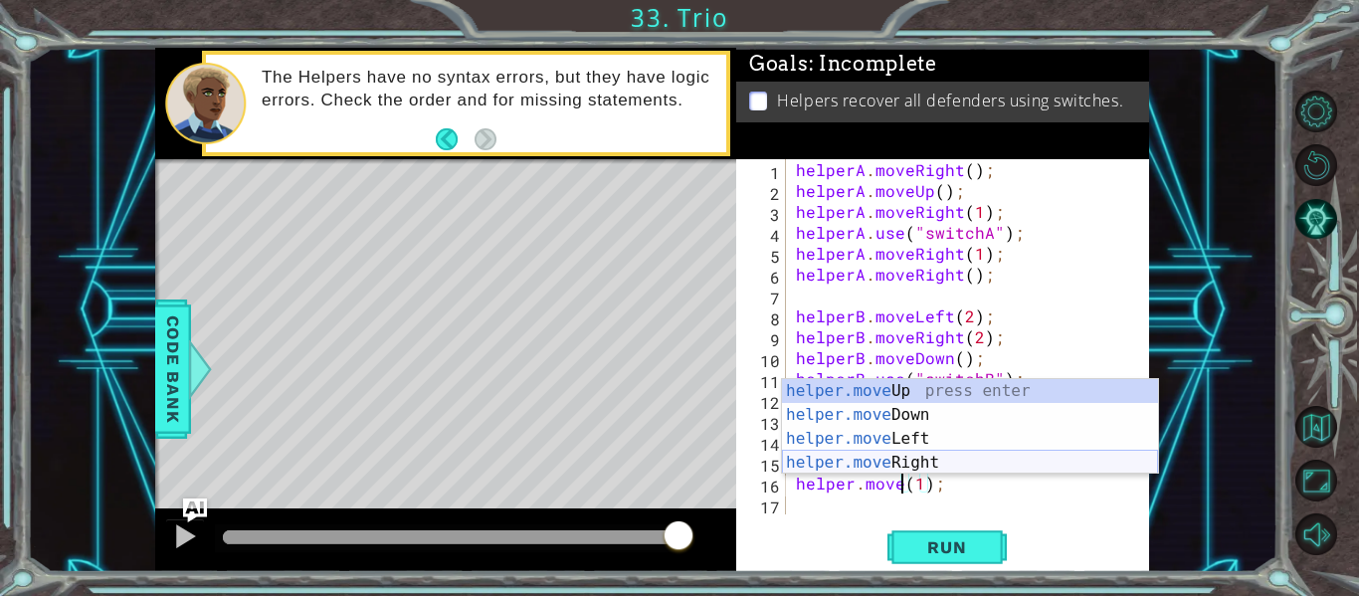
click at [943, 463] on div "helper.move Up press enter helper.move Down press enter helper.move Left press …" at bounding box center [970, 450] width 376 height 143
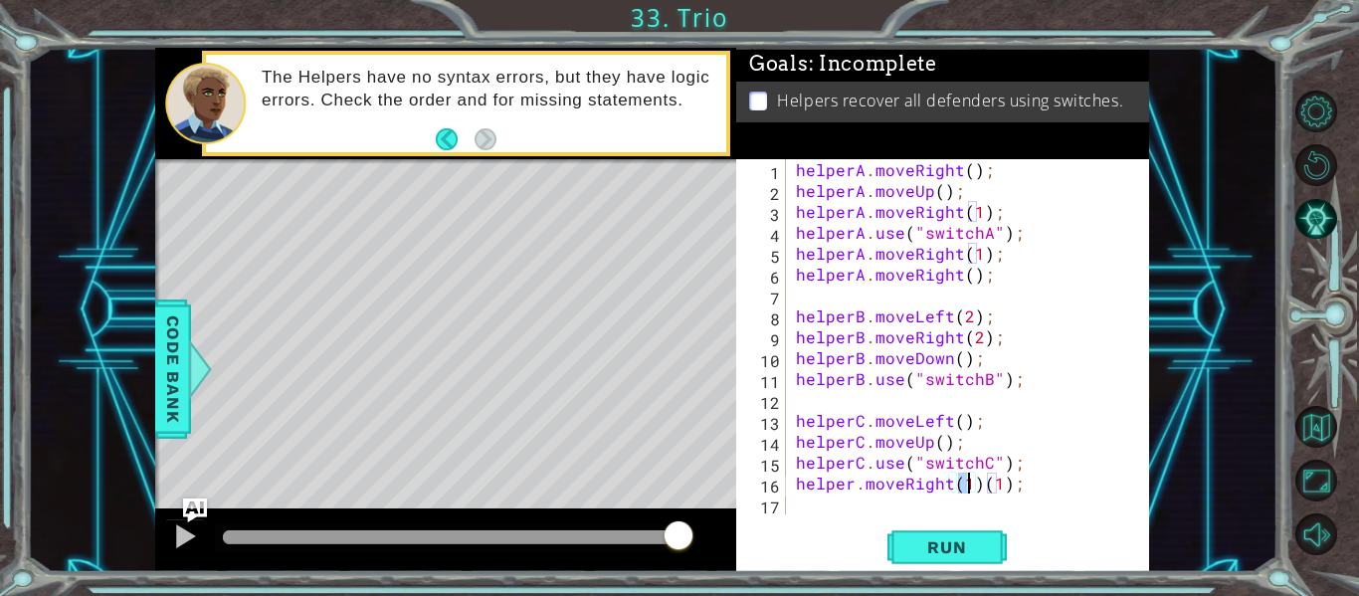
click at [983, 486] on div "helperA . moveRight ( ) ; helperA . moveUp ( ) ; helperA . moveRight ( 1 ) ; he…" at bounding box center [973, 357] width 363 height 397
click at [992, 542] on button "Run" at bounding box center [946, 547] width 119 height 41
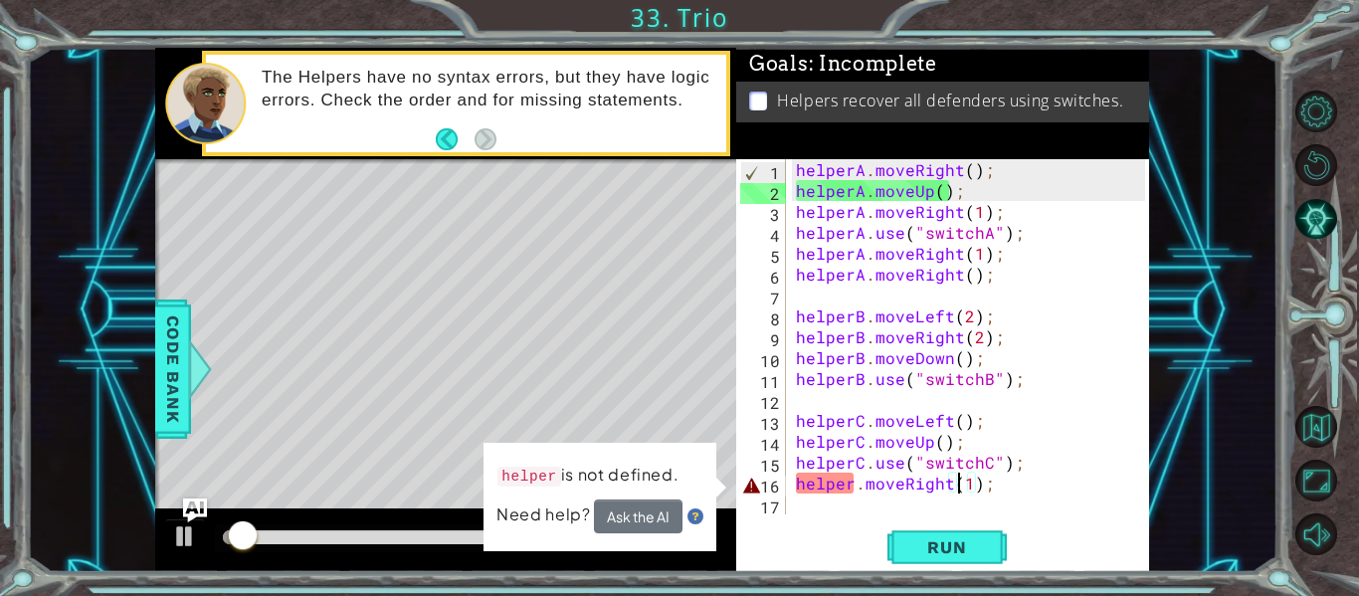
click at [861, 486] on div "helperA . moveRight ( ) ; helperA . moveUp ( ) ; helperA . moveRight ( 1 ) ; he…" at bounding box center [973, 357] width 363 height 397
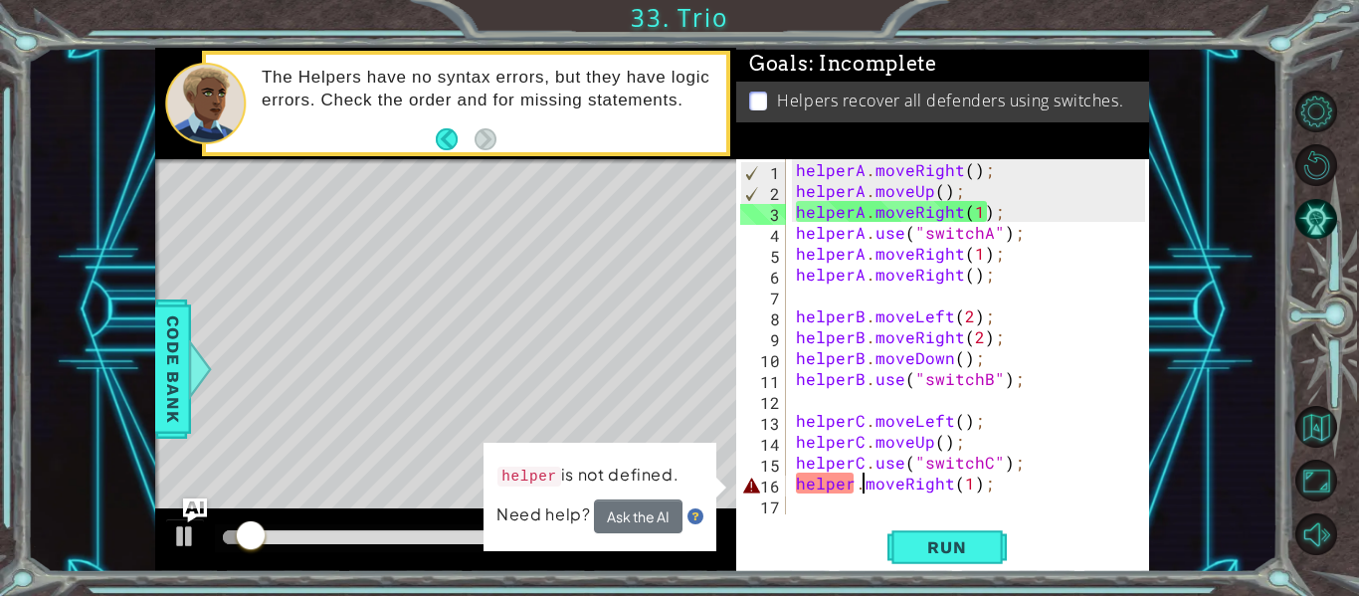
scroll to position [0, 5]
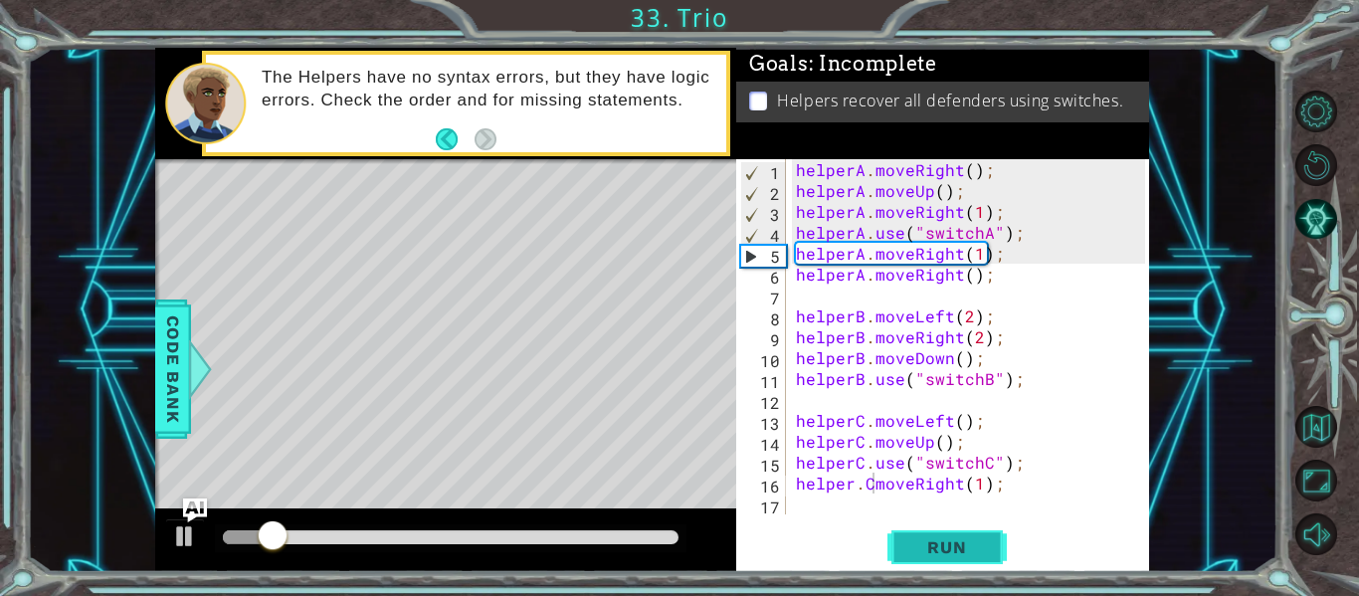
click at [963, 556] on span "Run" at bounding box center [946, 547] width 79 height 20
click at [939, 547] on span "Run" at bounding box center [946, 547] width 79 height 20
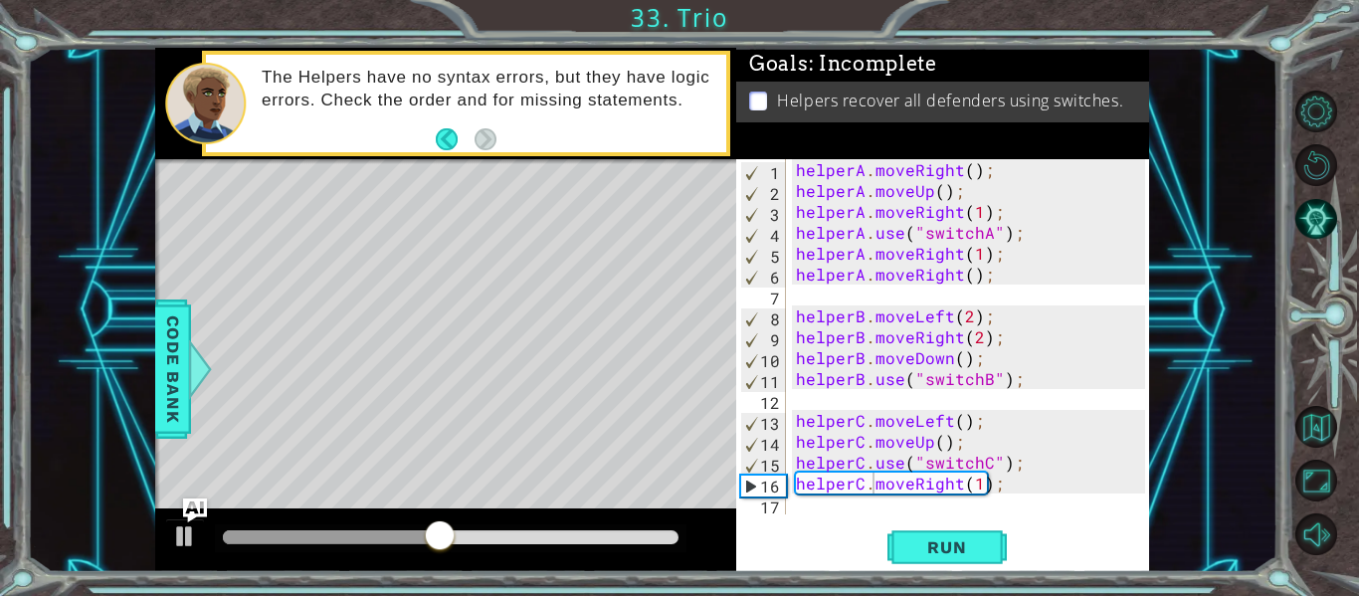
click at [791, 473] on div "helperC.moveRight(1); 1 2 3 4 5 6 7 8 9 10 11 12 13 14 15 16 17 helperA . moveR…" at bounding box center [940, 336] width 409 height 355
drag, startPoint x: 793, startPoint y: 475, endPoint x: 999, endPoint y: 479, distance: 205.9
click at [999, 479] on div "helperA . moveRight ( ) ; helperA . moveUp ( ) ; helperA . moveRight ( 1 ) ; he…" at bounding box center [973, 357] width 363 height 397
click at [964, 447] on div "helperA . moveRight ( ) ; helperA . moveUp ( ) ; helperA . moveRight ( 1 ) ; he…" at bounding box center [973, 357] width 363 height 397
type textarea "helperC.moveUp();"
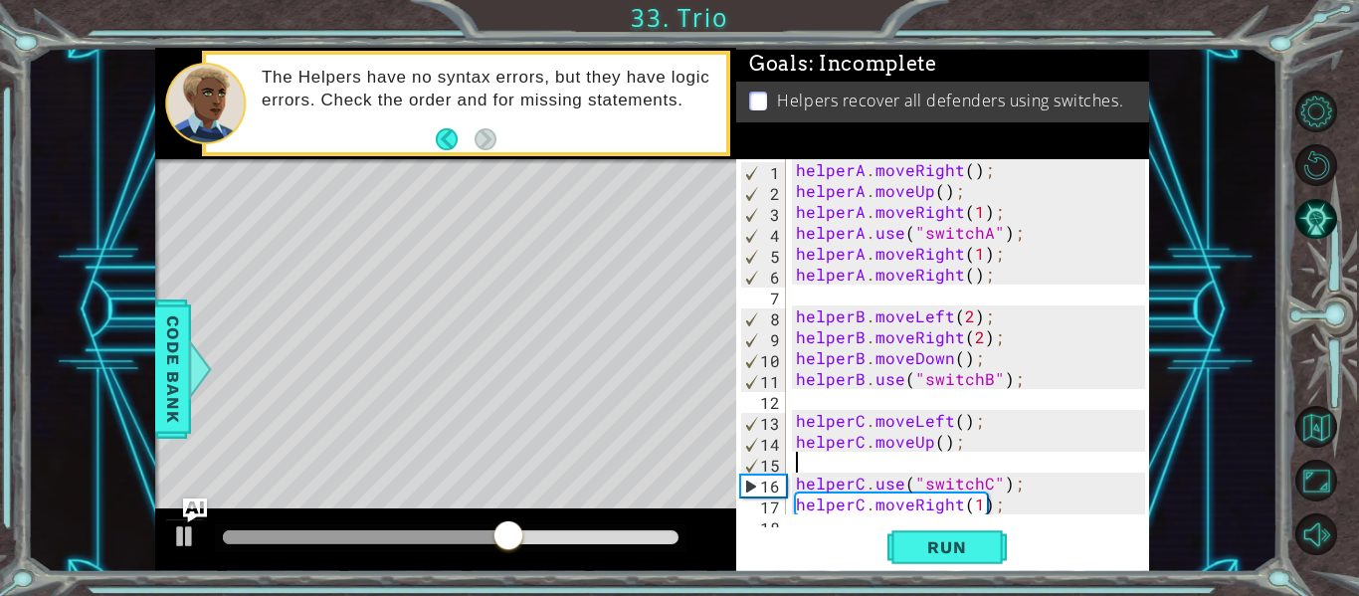
scroll to position [0, 0]
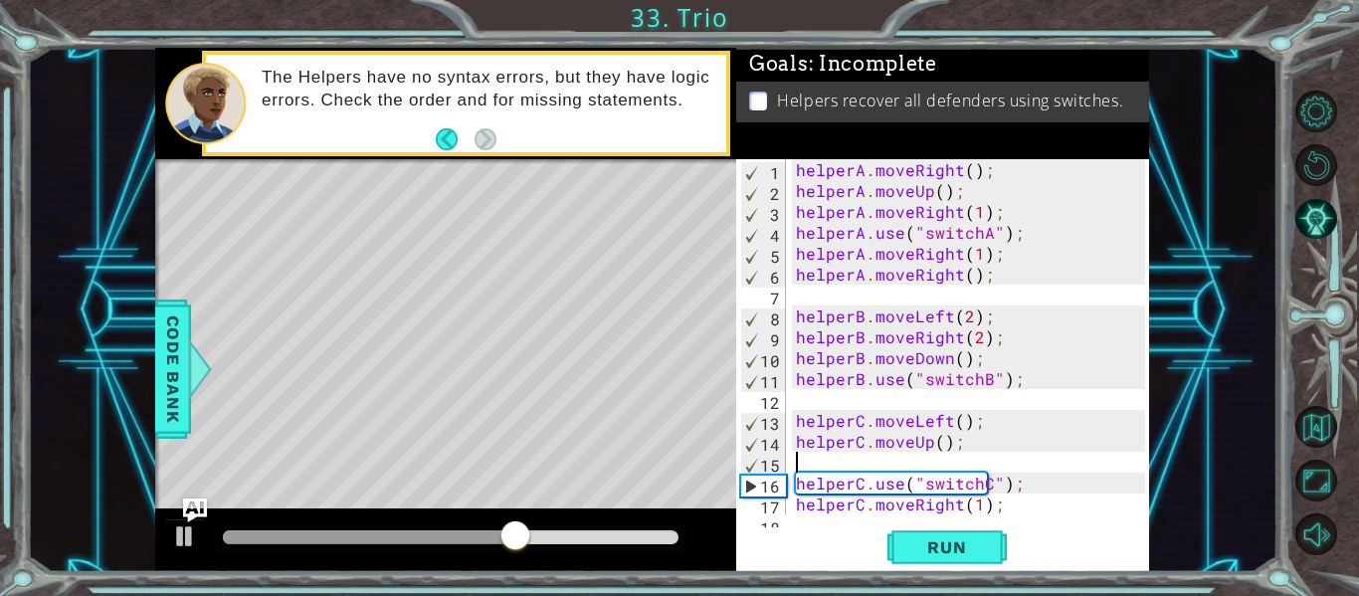
paste textarea "helperC.moveRight(1);"
click at [1014, 506] on div "helperA . moveRight ( ) ; helperA . moveUp ( ) ; helperA . moveRight ( 1 ) ; he…" at bounding box center [973, 357] width 363 height 397
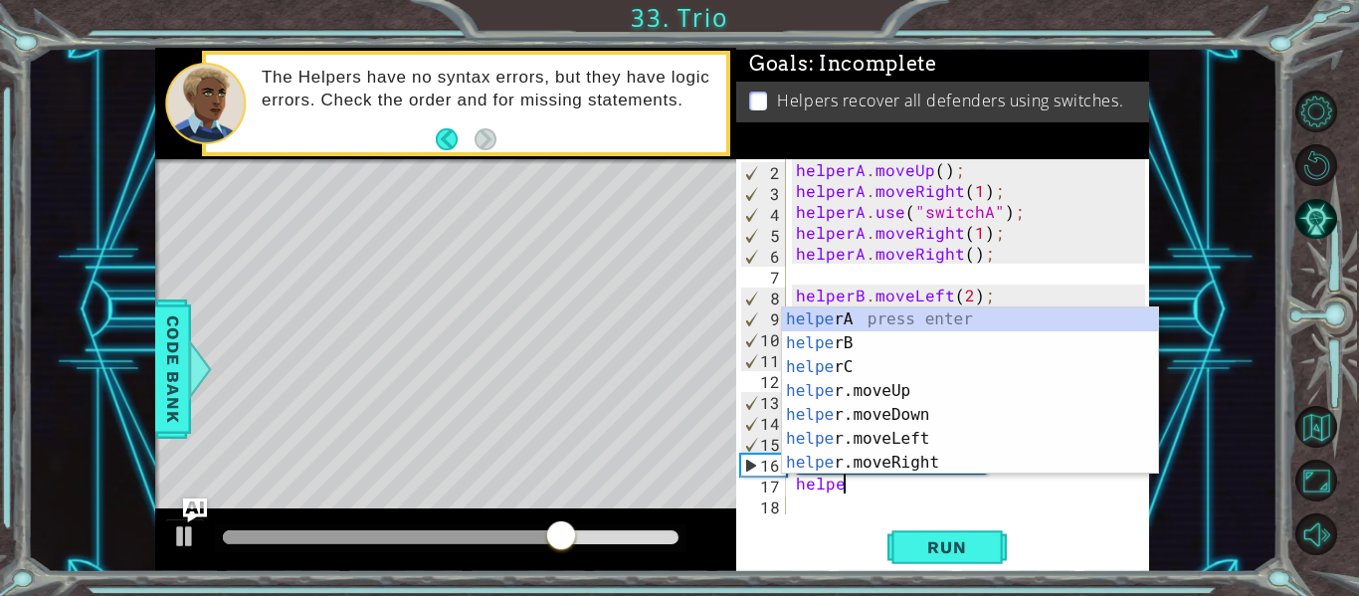
type textarea "h"
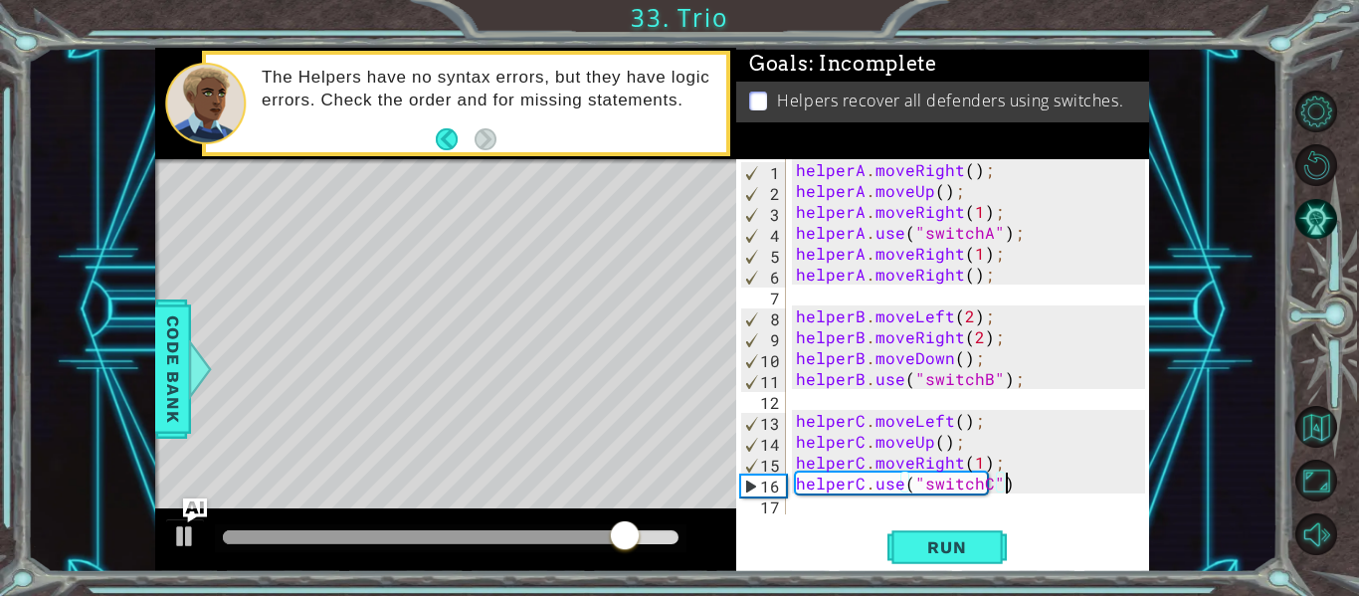
type textarea "helperC.use("switchC");"
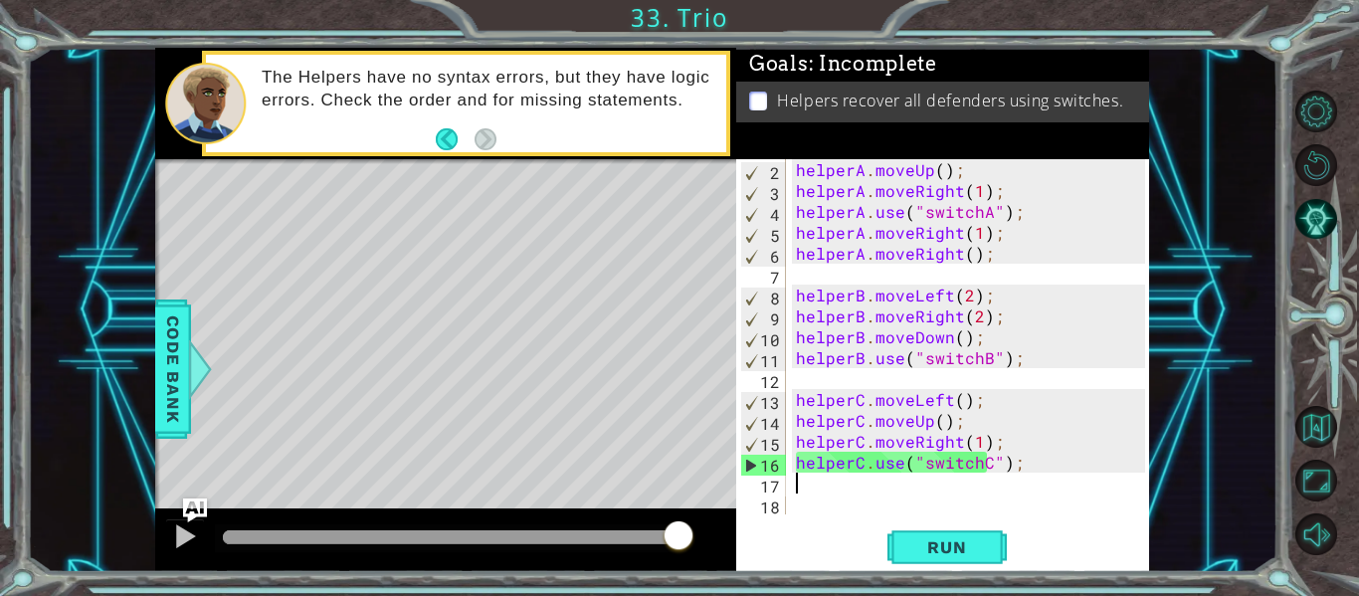
click at [991, 247] on div "helperA . moveUp ( ) ; helperA . moveRight ( 1 ) ; helperA . use ( "switchA" ) …" at bounding box center [973, 357] width 363 height 397
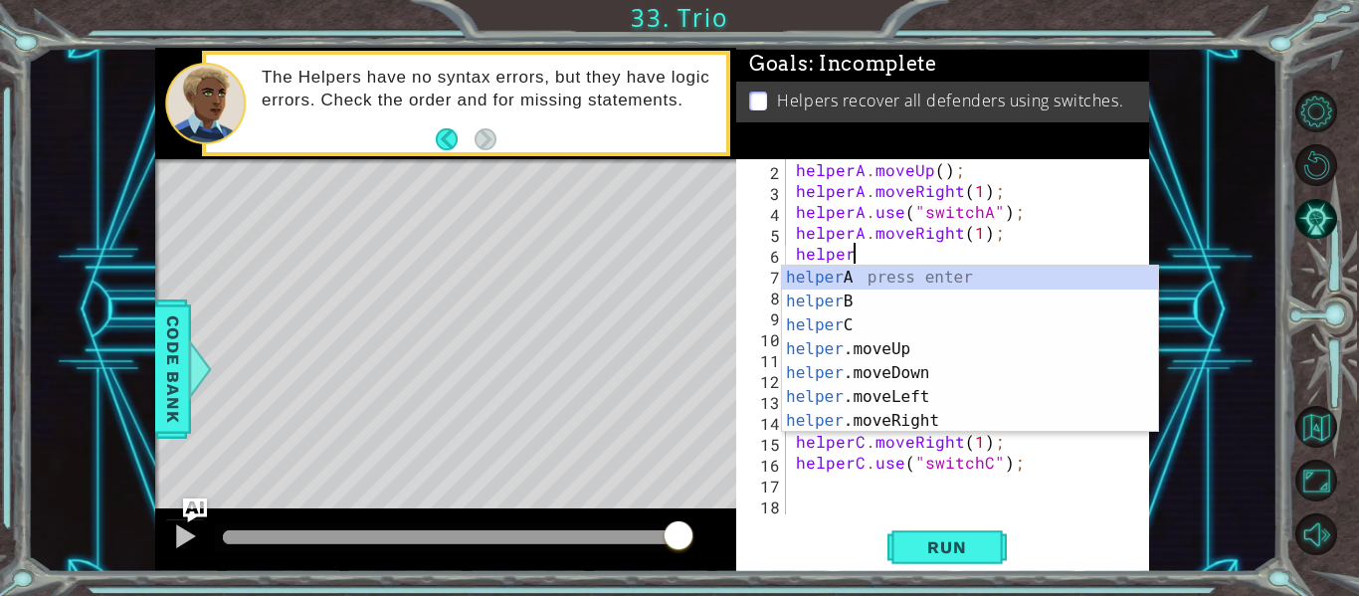
type textarea "h"
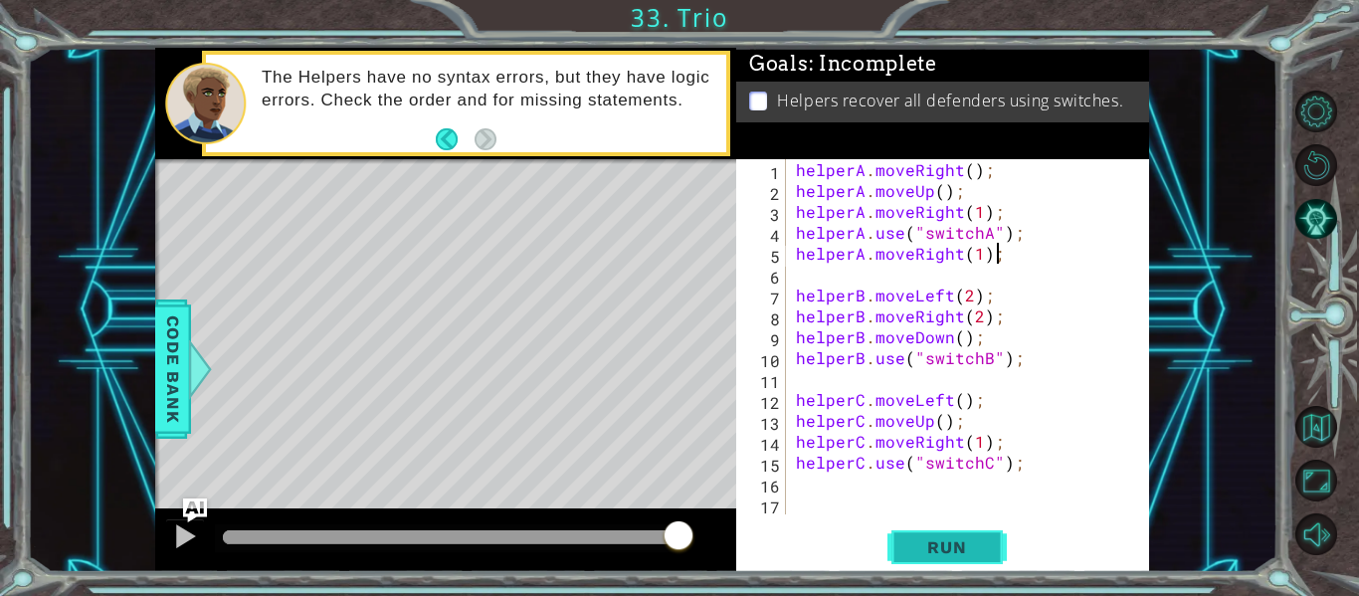
click at [905, 554] on button "Run" at bounding box center [946, 547] width 119 height 41
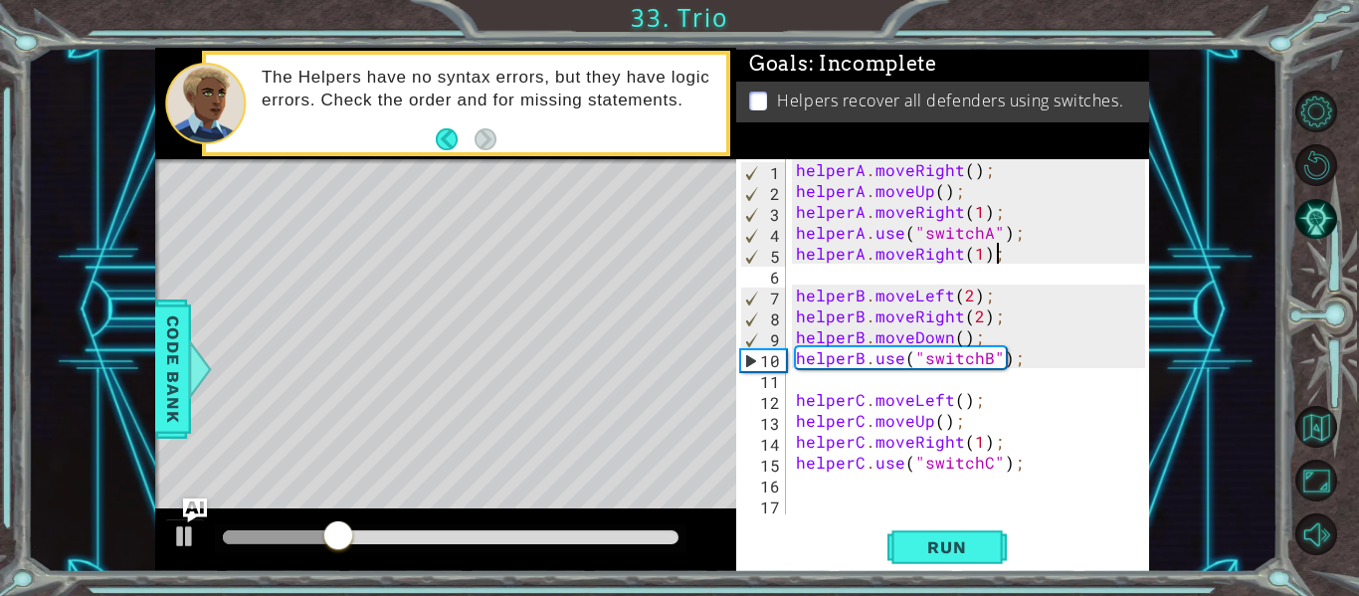
click at [965, 322] on div "helperA . moveRight ( ) ; helperA . moveUp ( ) ; helperA . moveRight ( 1 ) ; he…" at bounding box center [973, 357] width 363 height 397
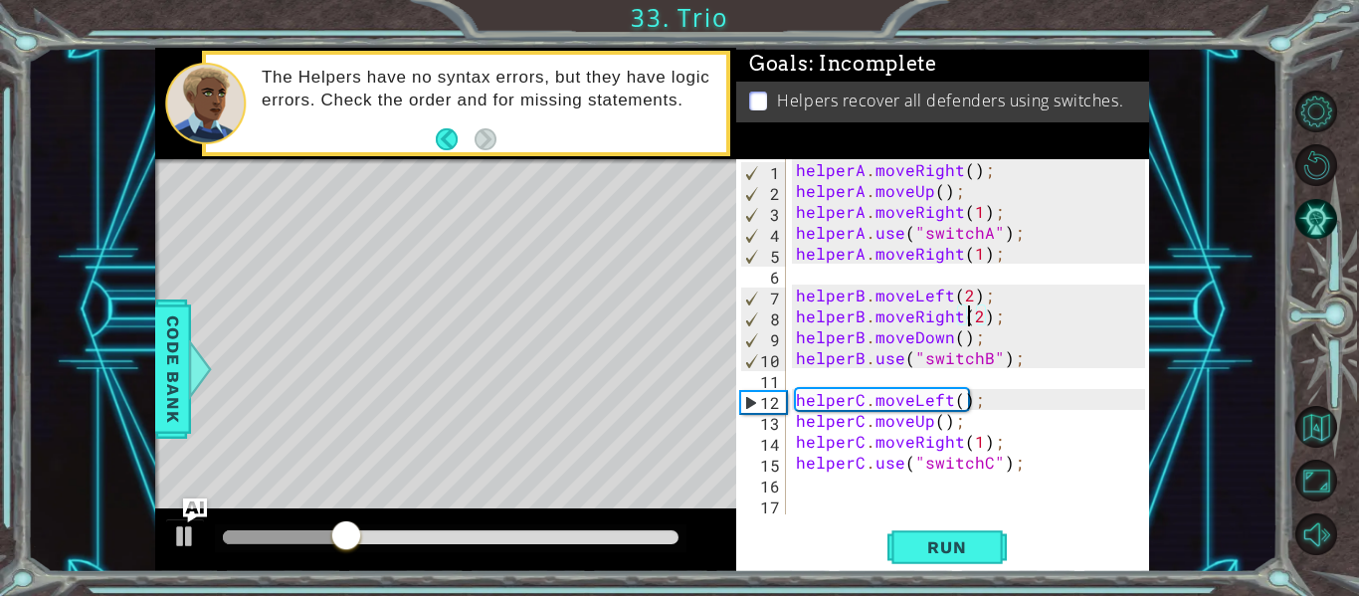
click at [996, 325] on div "helperA . moveRight ( ) ; helperA . moveUp ( ) ; helperA . moveRight ( 1 ) ; he…" at bounding box center [973, 357] width 363 height 397
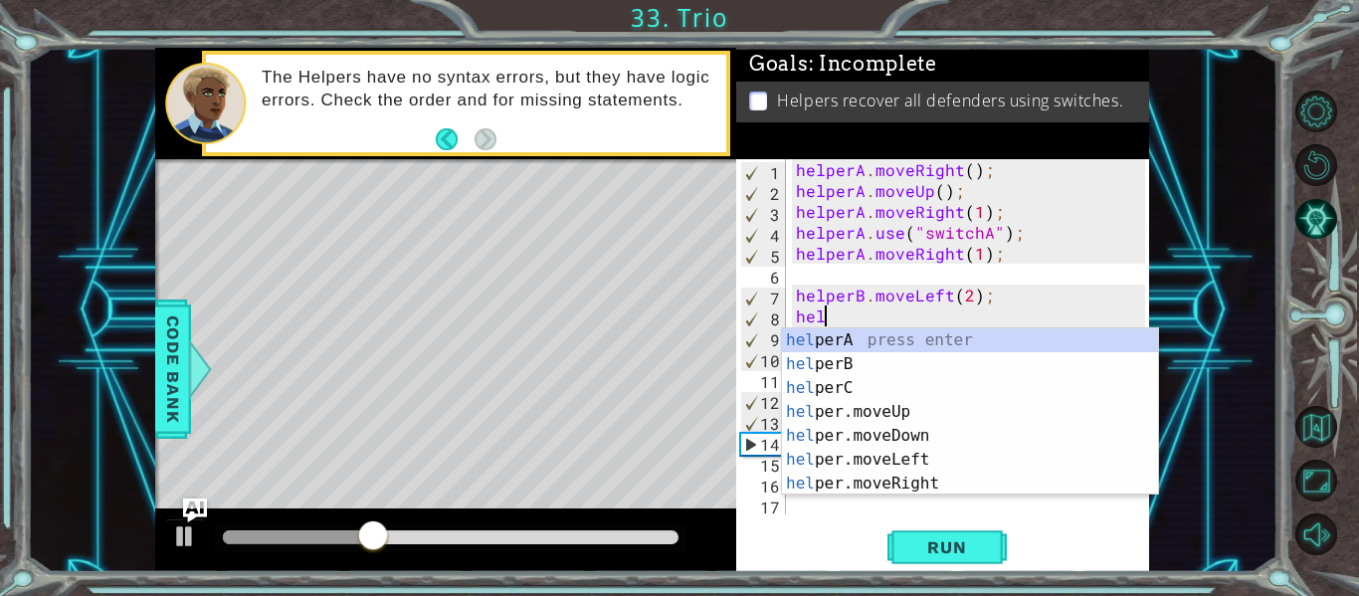
type textarea "h"
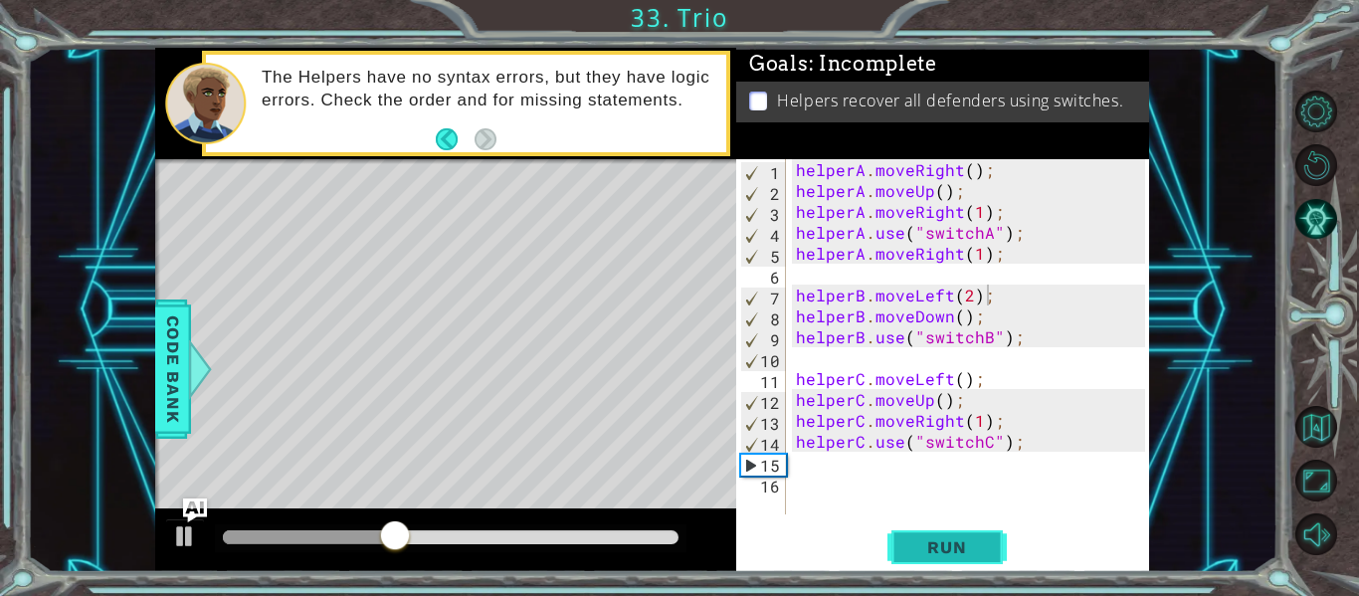
click at [984, 539] on span "Run" at bounding box center [946, 547] width 79 height 20
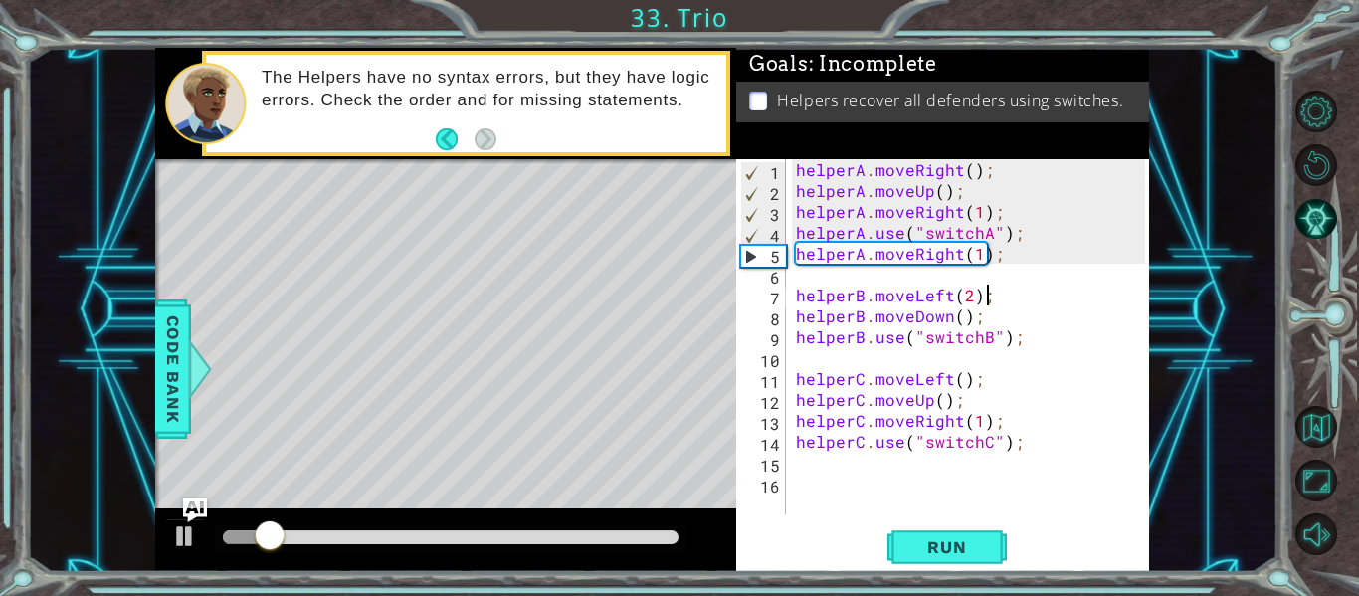
click at [990, 320] on div "helperA . moveRight ( ) ; helperA . moveUp ( ) ; helperA . moveRight ( 1 ) ; he…" at bounding box center [973, 357] width 363 height 397
type textarea "helperB.moveDown();"
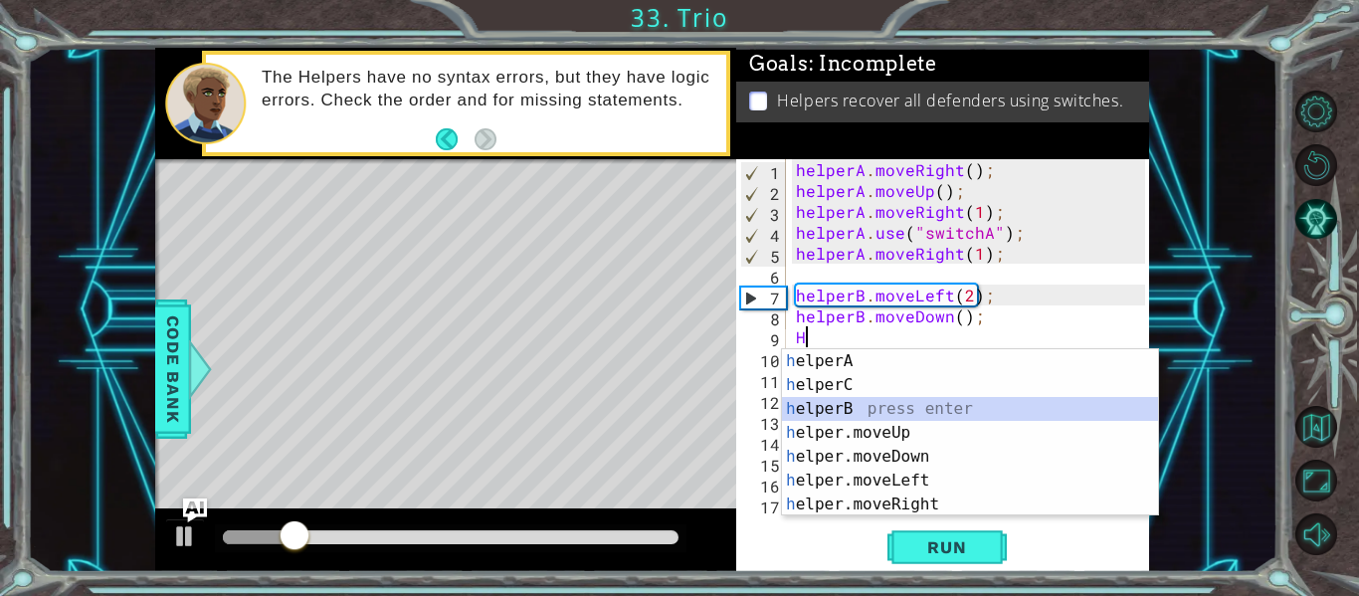
click at [900, 409] on div "h elperA press enter h elperC press enter h elperB press enter h elper.moveUp p…" at bounding box center [970, 456] width 376 height 215
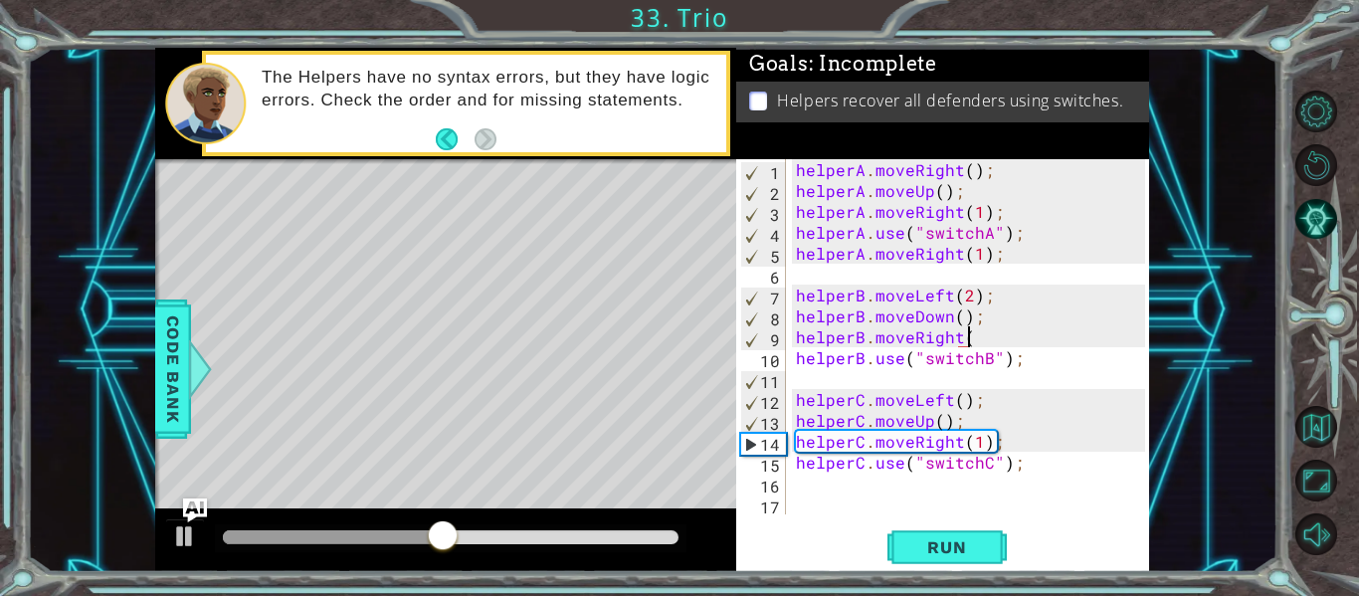
scroll to position [0, 10]
type textarea "helperB.moveRight();"
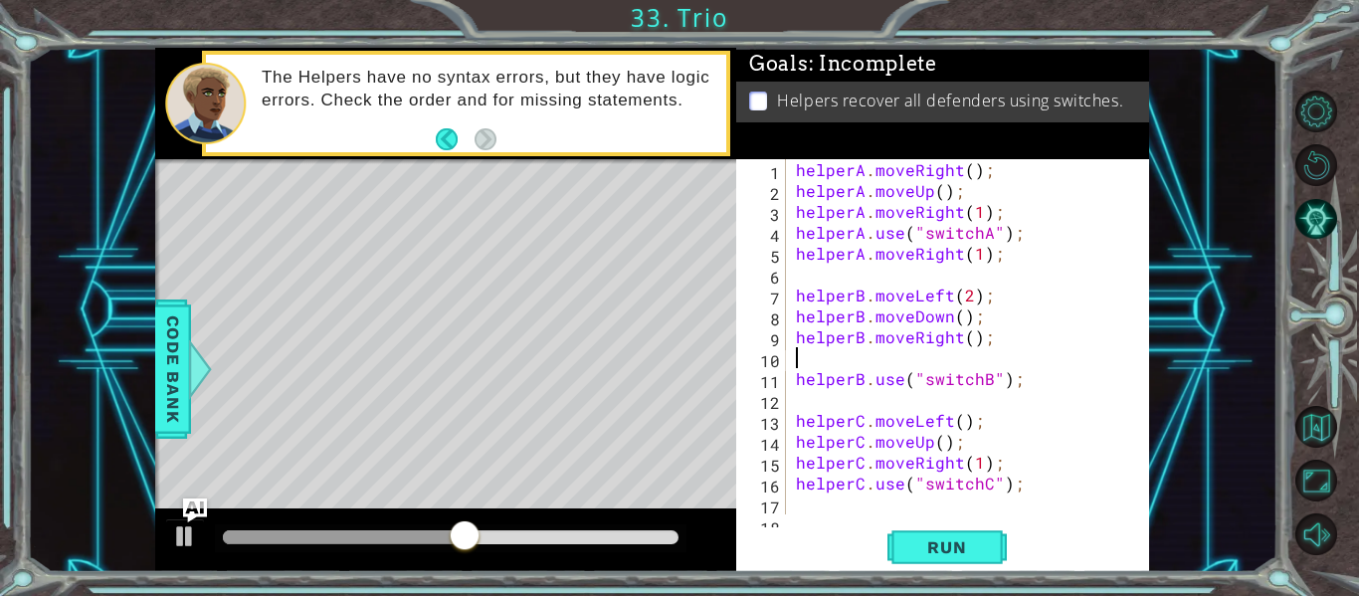
scroll to position [0, 0]
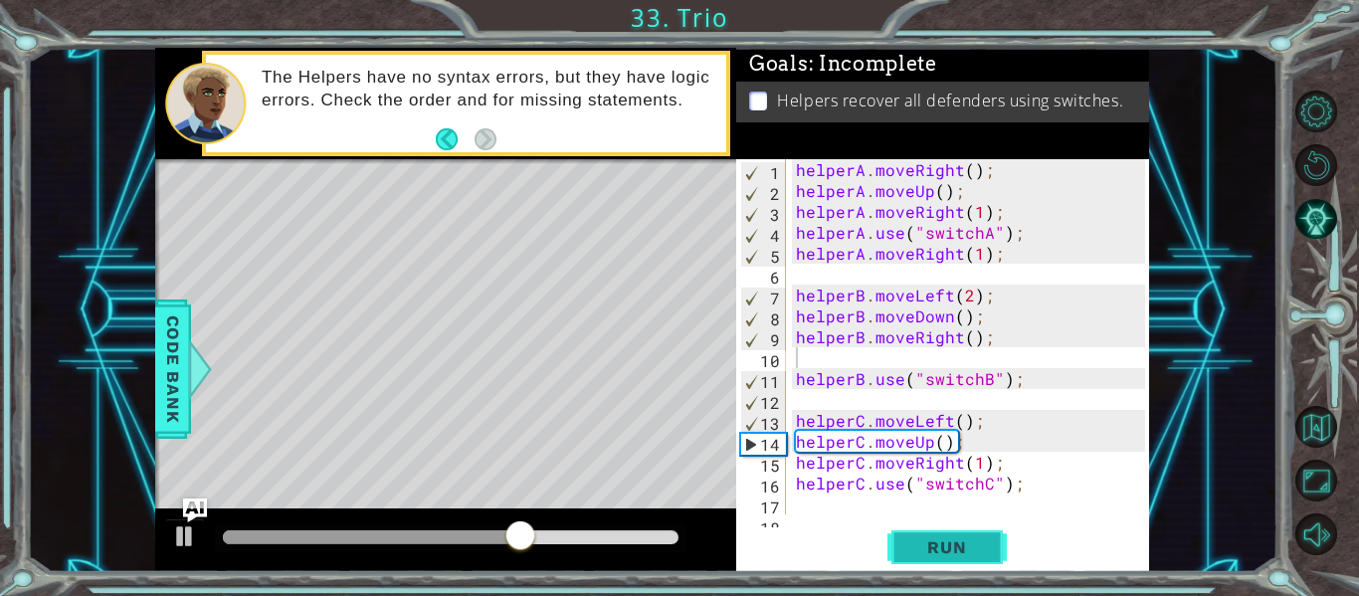
click at [972, 554] on span "Run" at bounding box center [946, 547] width 79 height 20
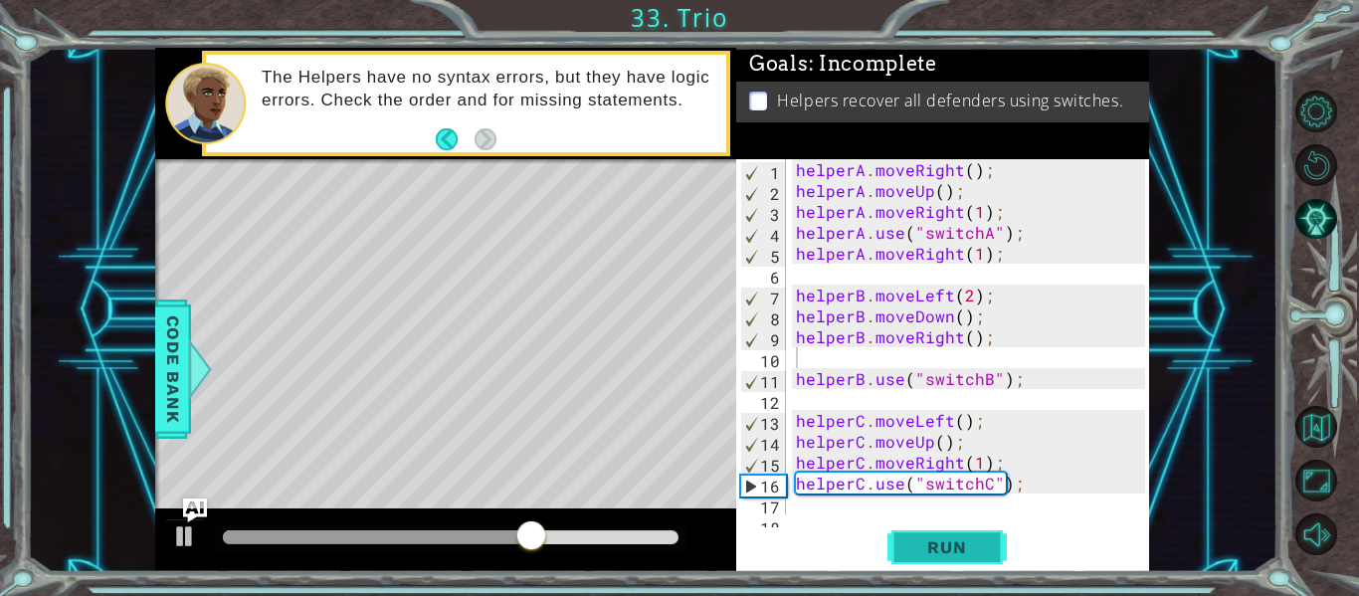
click at [972, 554] on span "Run" at bounding box center [946, 547] width 79 height 20
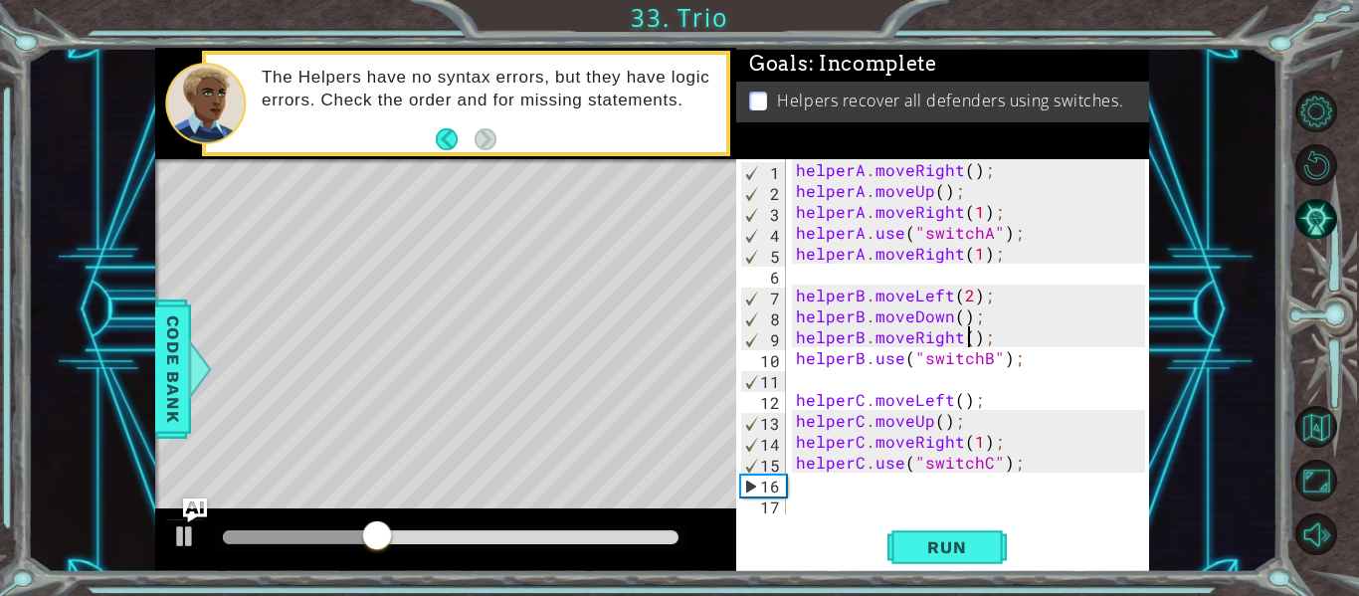
click at [967, 342] on div "helperA . moveRight ( ) ; helperA . moveUp ( ) ; helperA . moveRight ( 1 ) ; he…" at bounding box center [973, 357] width 363 height 397
type textarea "helperB.moveRight(2);"
click at [968, 551] on span "Run" at bounding box center [946, 547] width 79 height 20
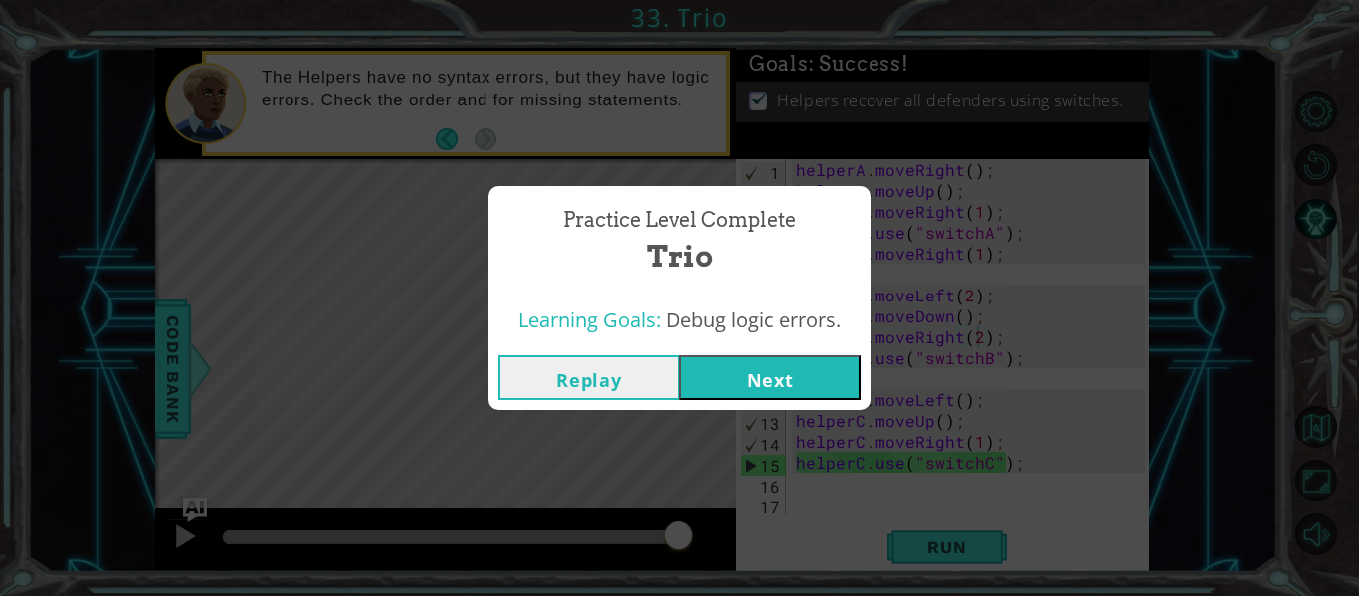
click at [838, 377] on button "Next" at bounding box center [769, 377] width 181 height 45
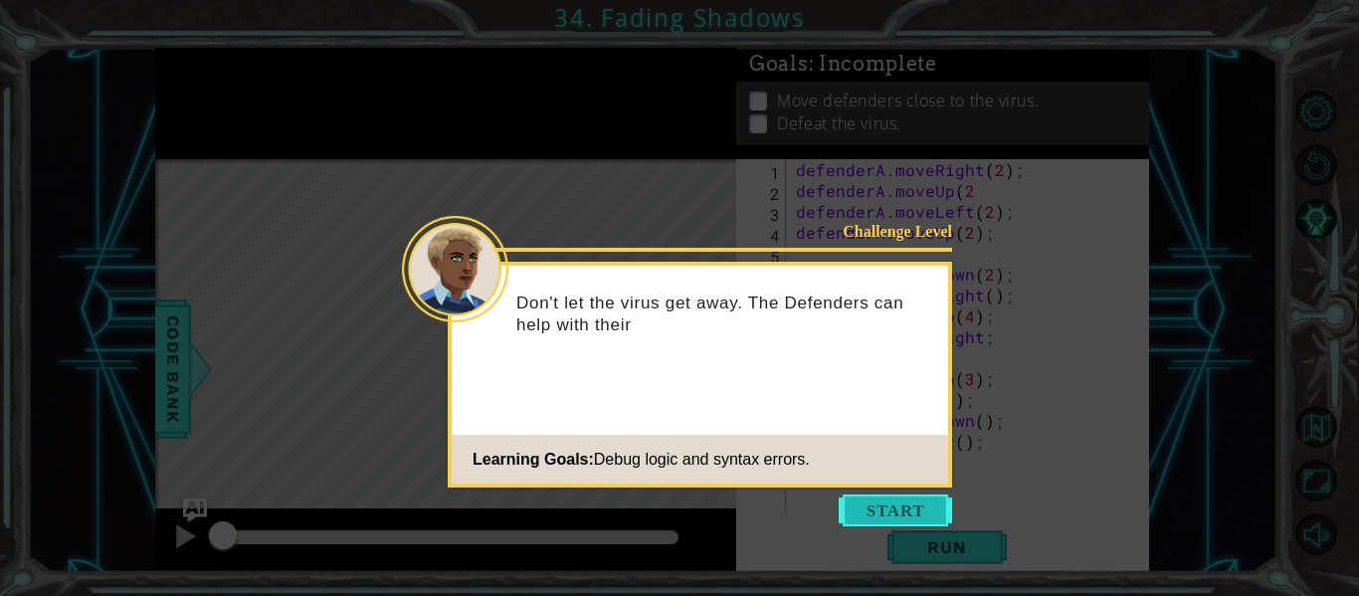
click at [933, 517] on button "Start" at bounding box center [894, 510] width 113 height 32
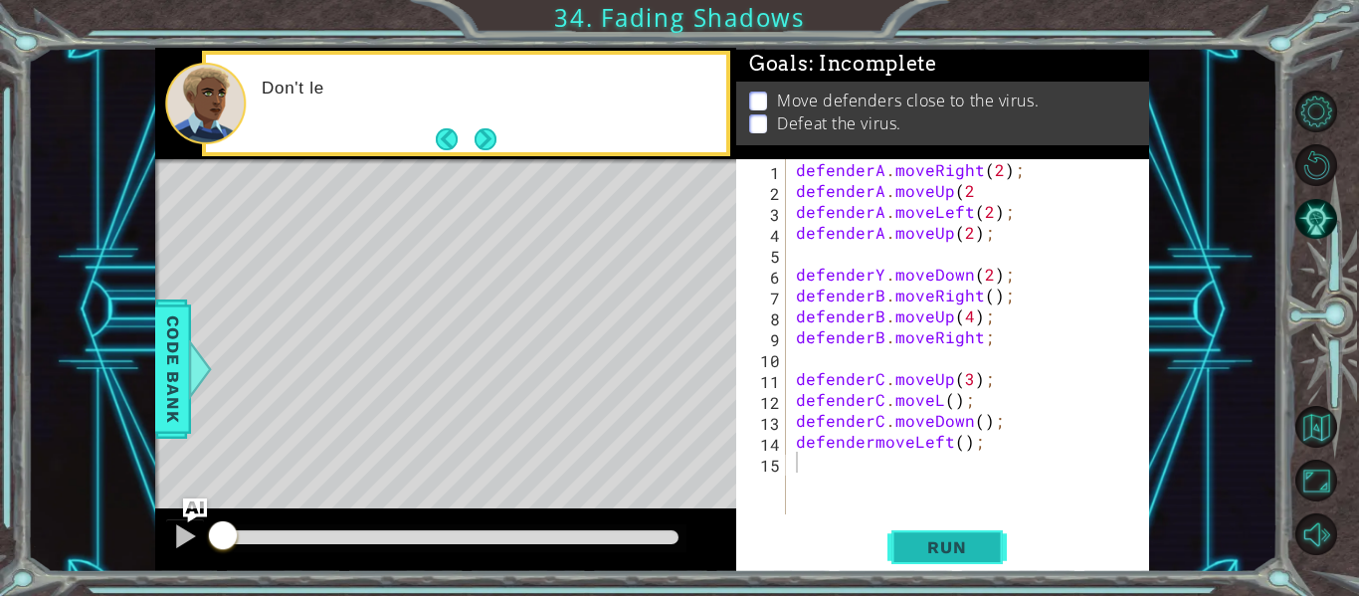
click at [952, 547] on span "Run" at bounding box center [946, 547] width 79 height 20
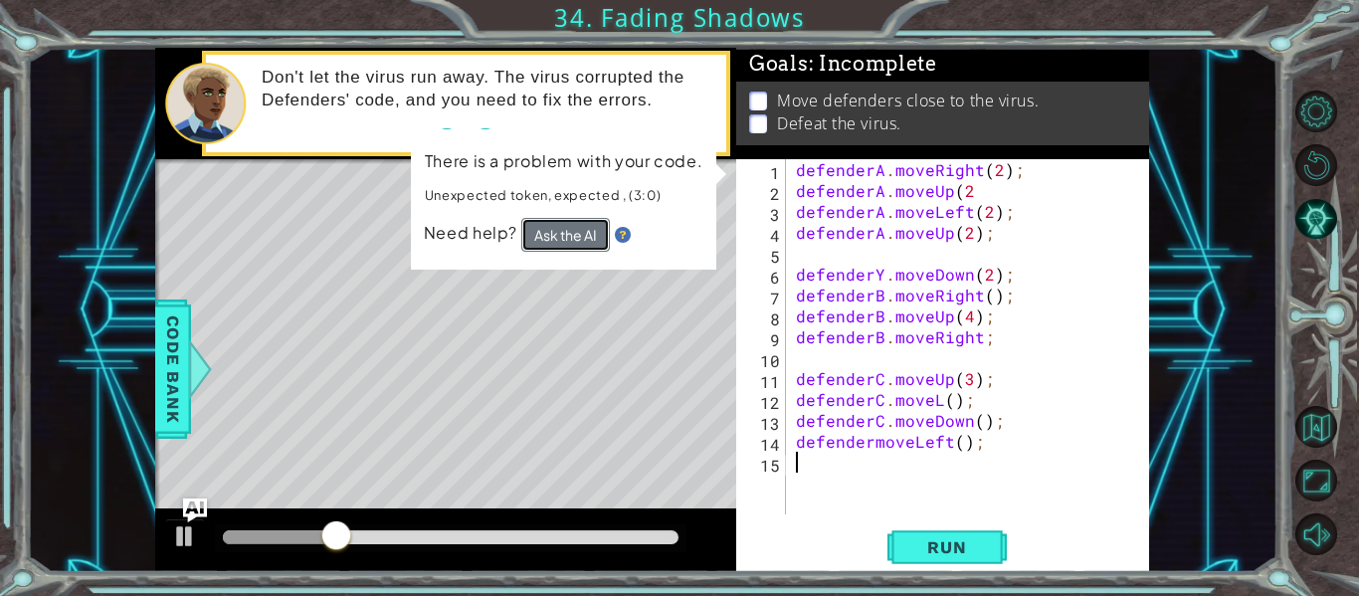
click at [595, 228] on button "Ask the AI" at bounding box center [565, 235] width 89 height 34
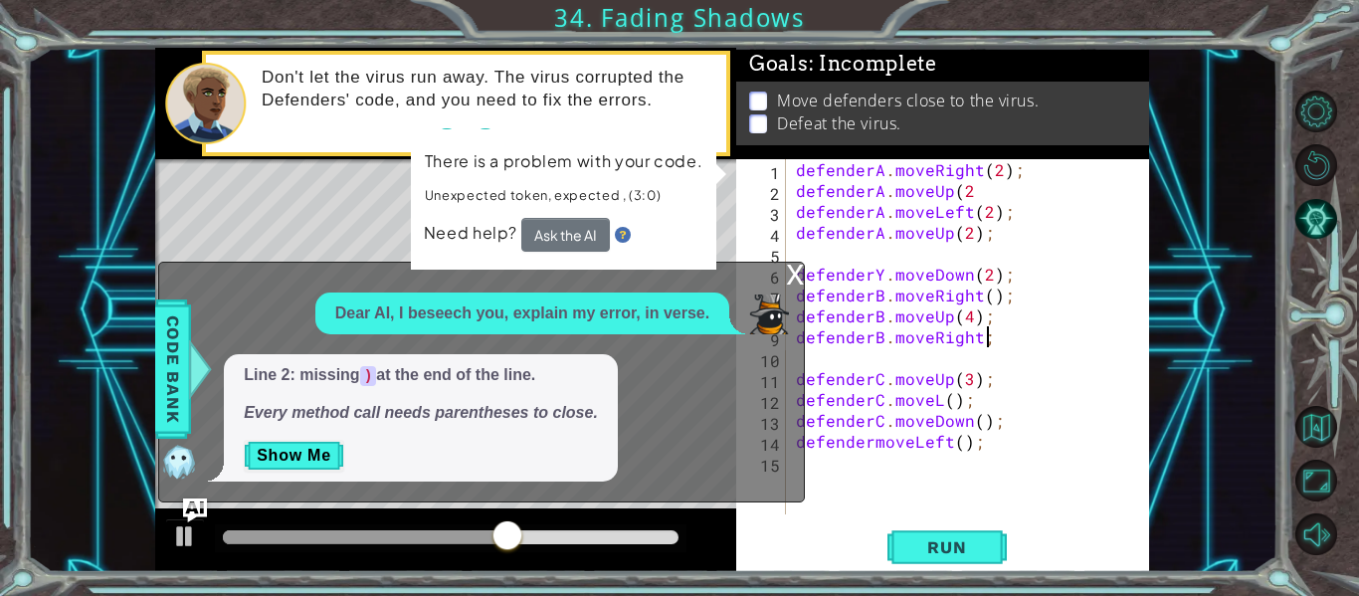
click at [991, 331] on div "defenderA . moveRight ( 2 ) ; defenderA . moveUp ( 2 defenderA . moveLeft ( 2 )…" at bounding box center [973, 357] width 363 height 397
click at [978, 323] on div "defenderA . moveRight ( 2 ) ; defenderA . moveUp ( 2 defenderA . moveLeft ( 2 )…" at bounding box center [973, 357] width 363 height 397
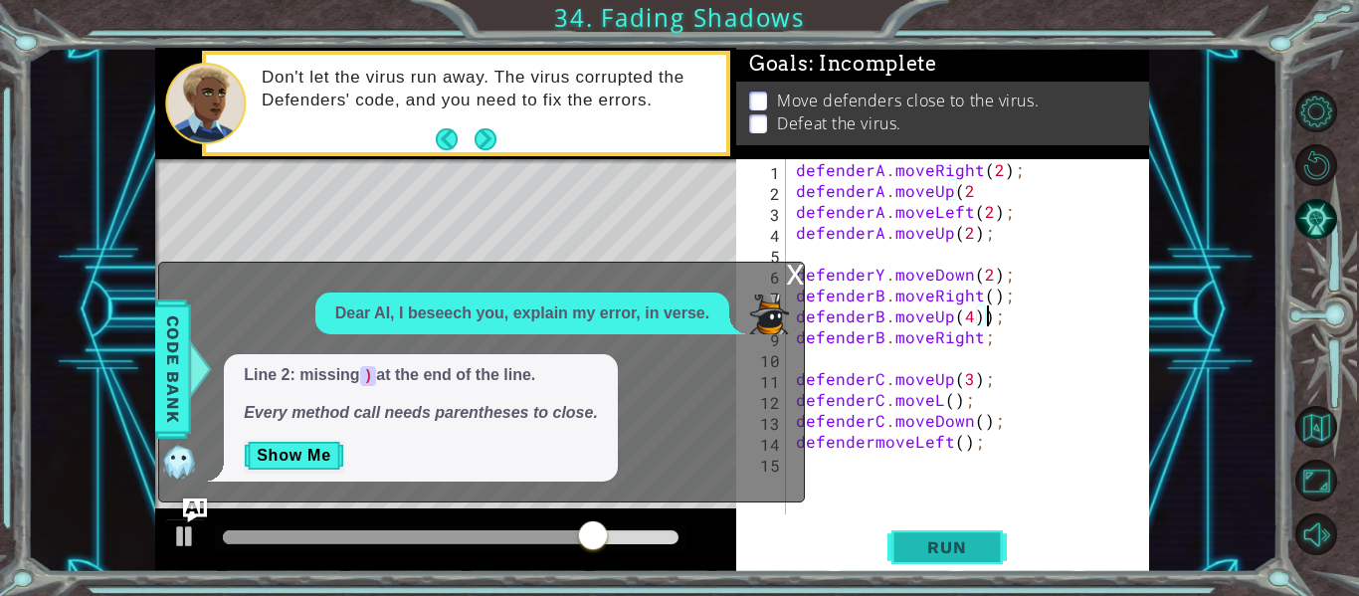
click at [948, 555] on span "Run" at bounding box center [946, 547] width 79 height 20
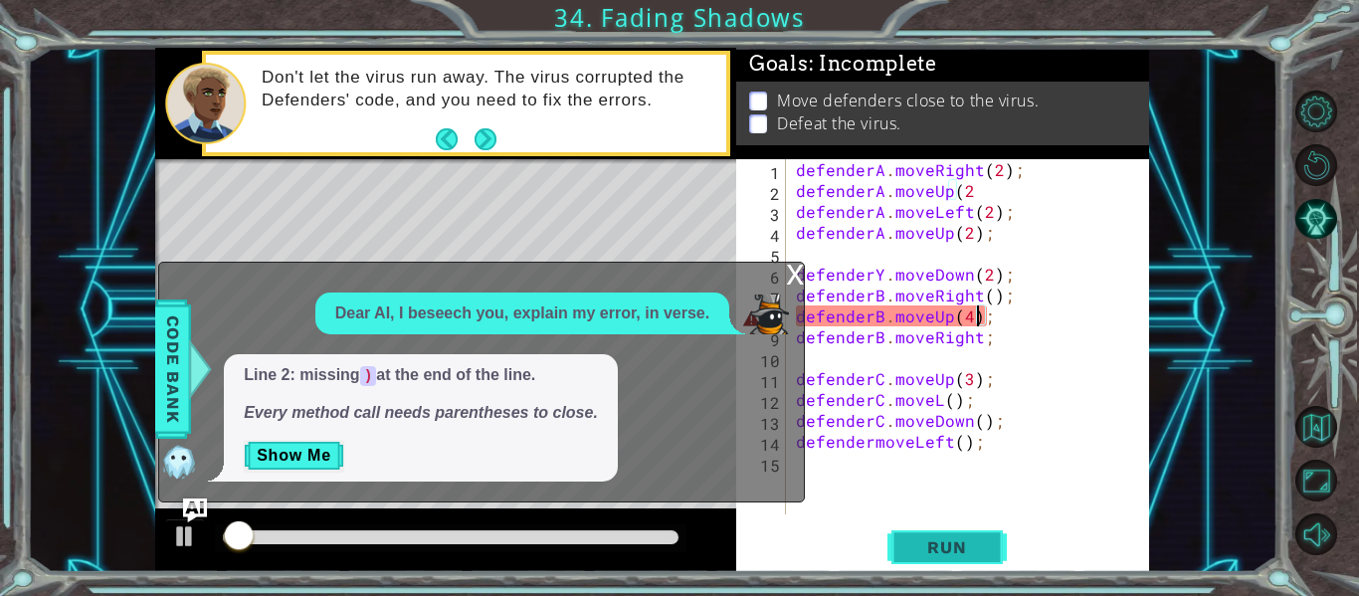
scroll to position [0, 11]
click at [987, 550] on button "Run" at bounding box center [946, 547] width 119 height 41
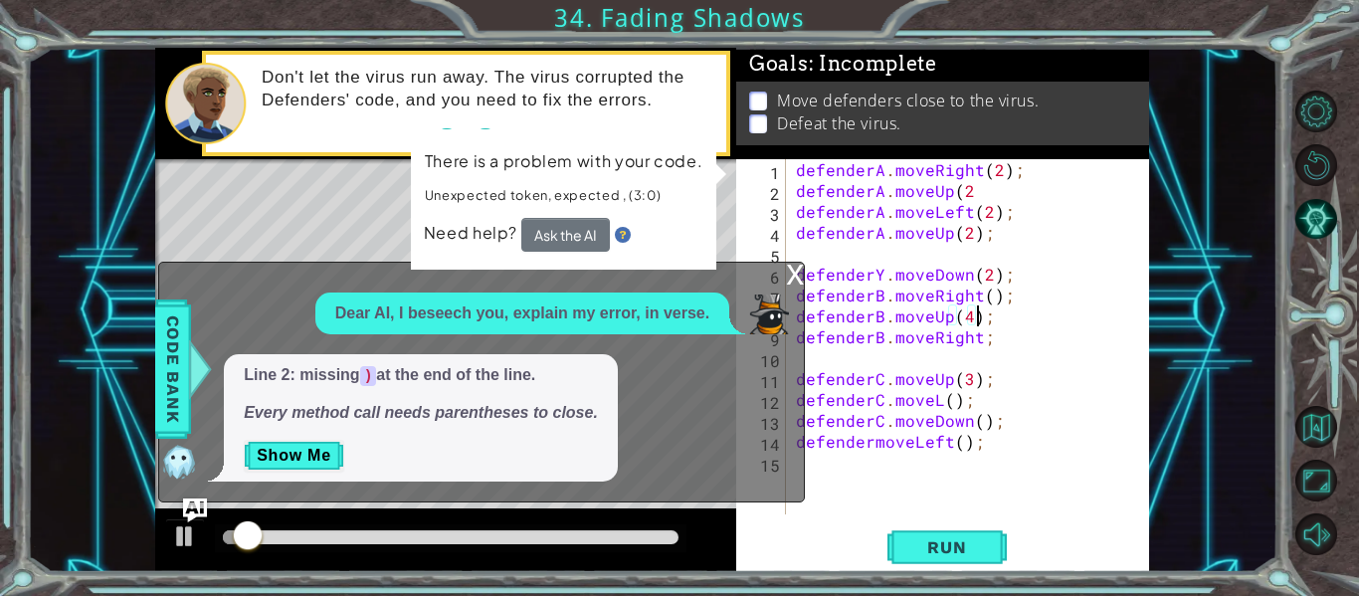
click at [1005, 316] on div "defenderA . moveRight ( 2 ) ; defenderA . moveUp ( 2 defenderA . moveLeft ( 2 )…" at bounding box center [973, 357] width 363 height 397
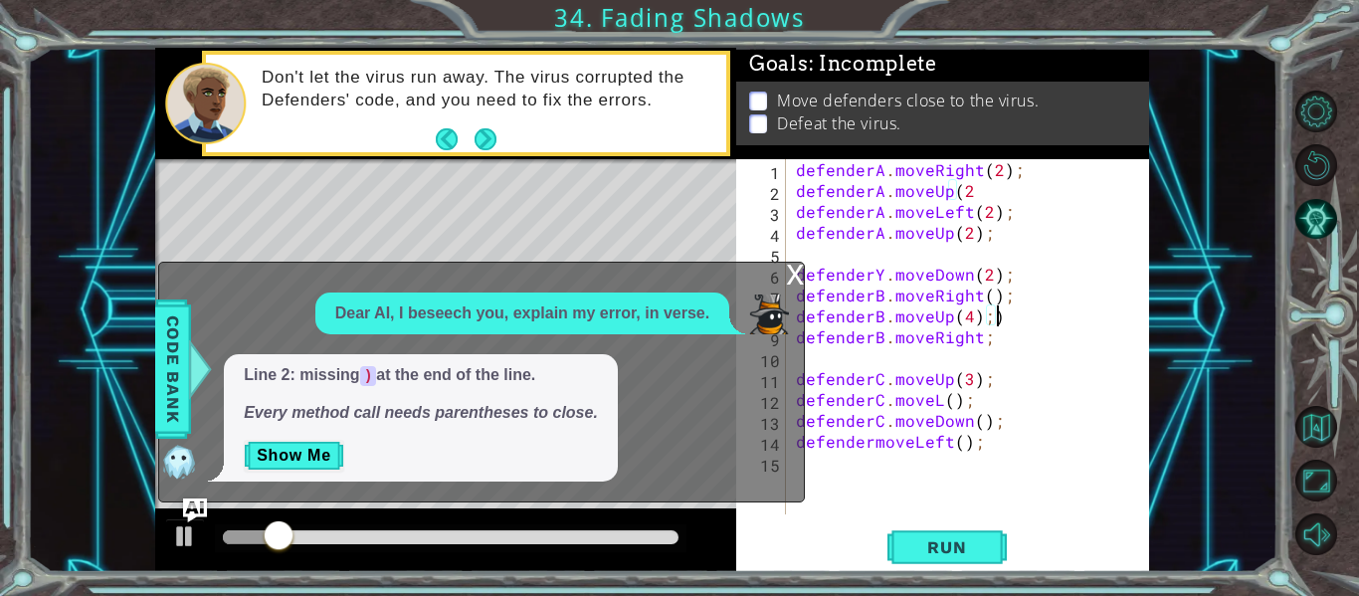
scroll to position [0, 12]
click at [972, 573] on div "1 2 3 4 5 6 7 8 9 10 11 12 13 defenderA . moveRight ( 2 ) ; defenderA . moveUp …" at bounding box center [679, 298] width 1359 height 596
click at [970, 552] on span "Run" at bounding box center [946, 547] width 79 height 20
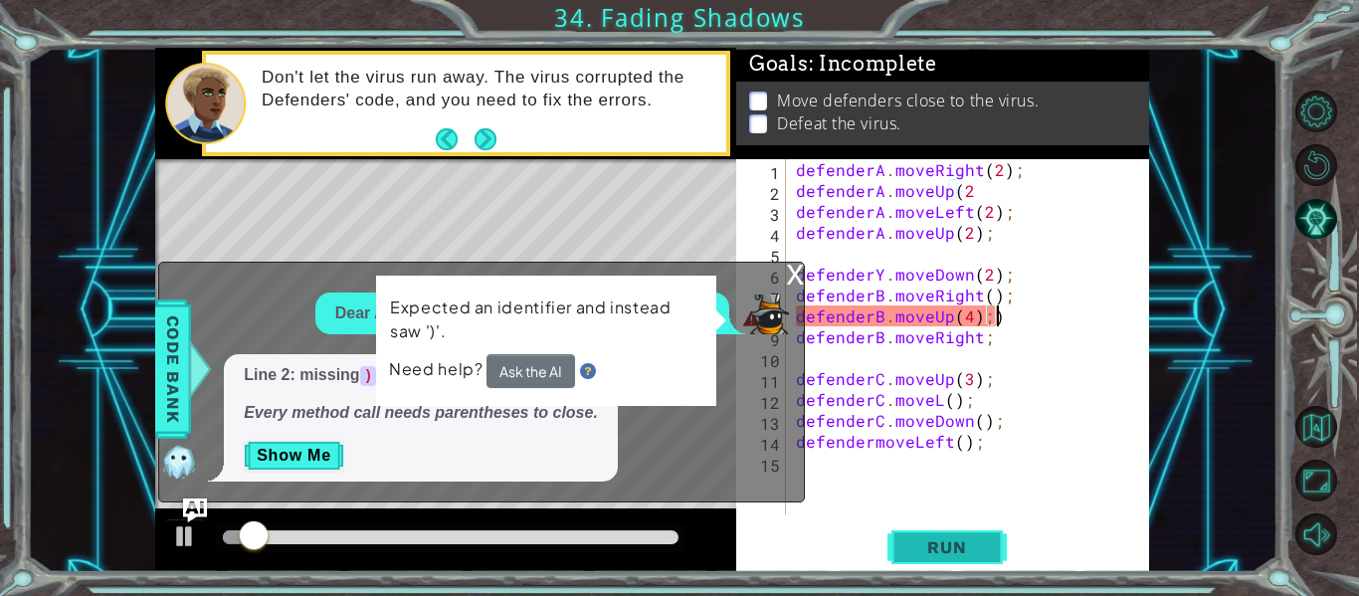
type textarea "defenderB.moveUp(4);"
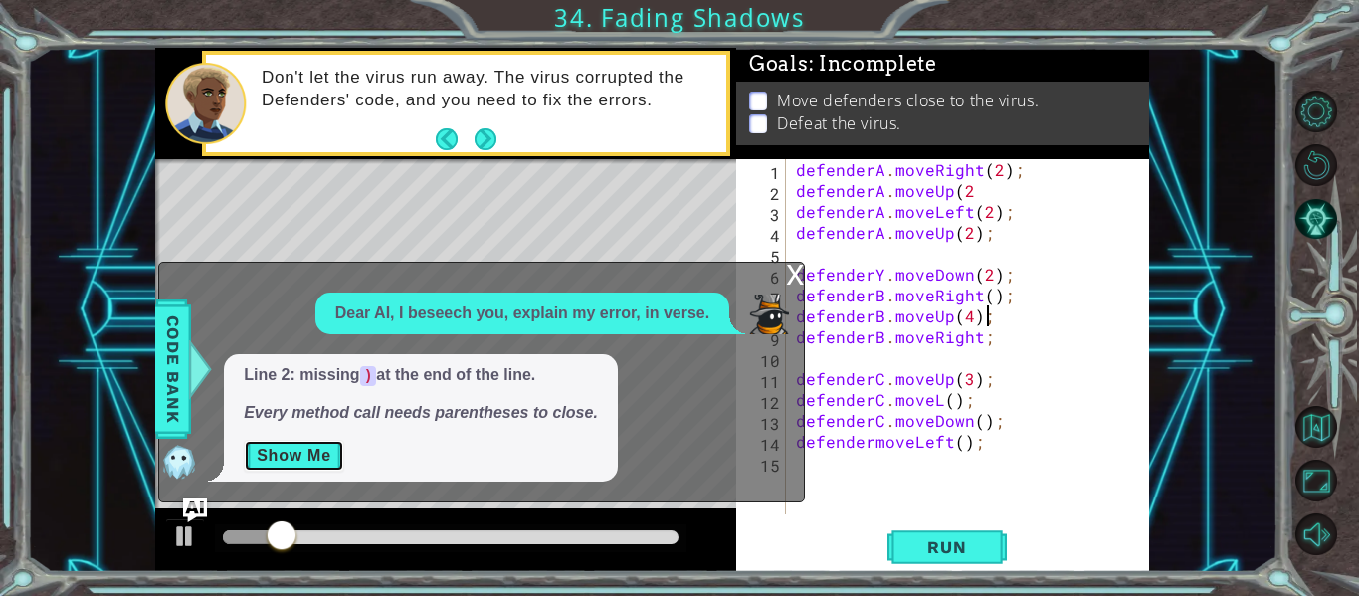
click at [319, 452] on button "Show Me" at bounding box center [294, 456] width 100 height 32
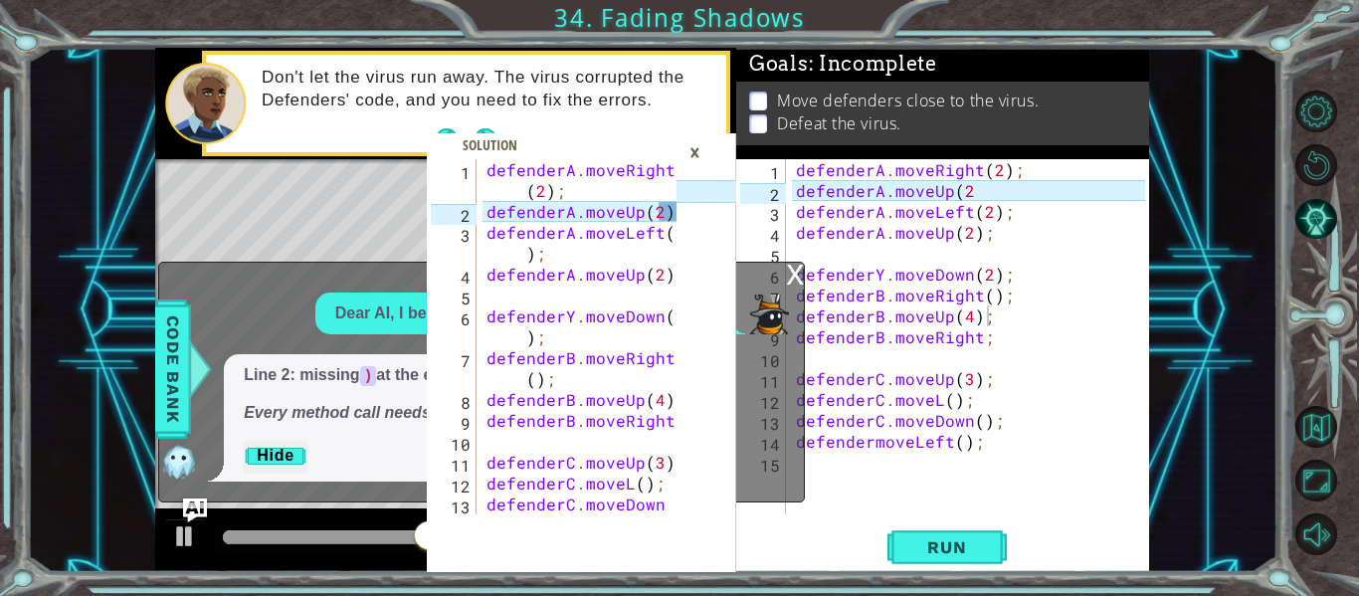
click at [994, 322] on div "defenderA . moveRight ( 2 ) ; defenderA . moveUp ( 2 defenderA . moveLeft ( 2 )…" at bounding box center [973, 357] width 363 height 397
click at [952, 549] on span "Run" at bounding box center [946, 547] width 79 height 20
click at [980, 316] on div "defenderA . moveRight ( 2 ) ; defenderA . moveUp ( 2 defenderA . moveLeft ( 2 )…" at bounding box center [973, 357] width 363 height 397
click at [954, 549] on span "Run" at bounding box center [946, 547] width 79 height 20
click at [1251, 311] on div "1 2 3 4 5 6 7 8 9 10 11 12 13 defenderA . moveRight ( 2 ) ; defenderA . moveUp …" at bounding box center [652, 310] width 1250 height 524
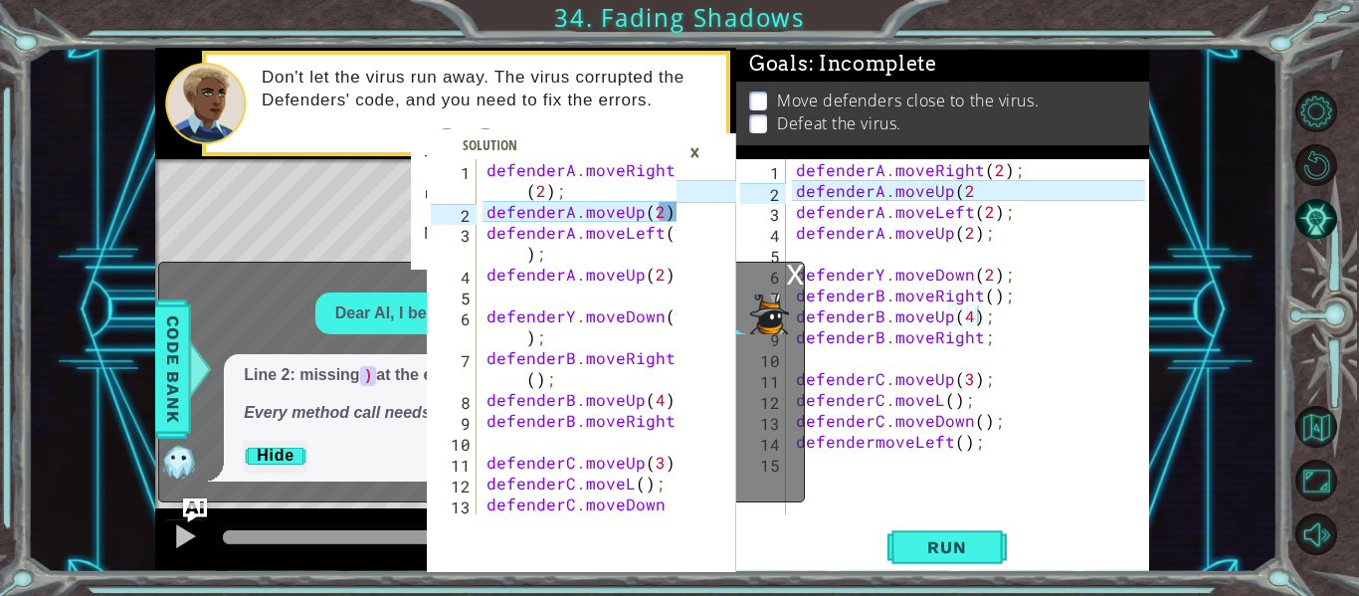
click at [1020, 327] on div "defenderA . moveRight ( 2 ) ; defenderA . moveUp ( 2 defenderA . moveLeft ( 2 )…" at bounding box center [973, 357] width 363 height 397
click at [1004, 317] on div "defenderA . moveRight ( 2 ) ; defenderA . moveUp ( 2 defenderA . moveLeft ( 2 )…" at bounding box center [973, 357] width 363 height 397
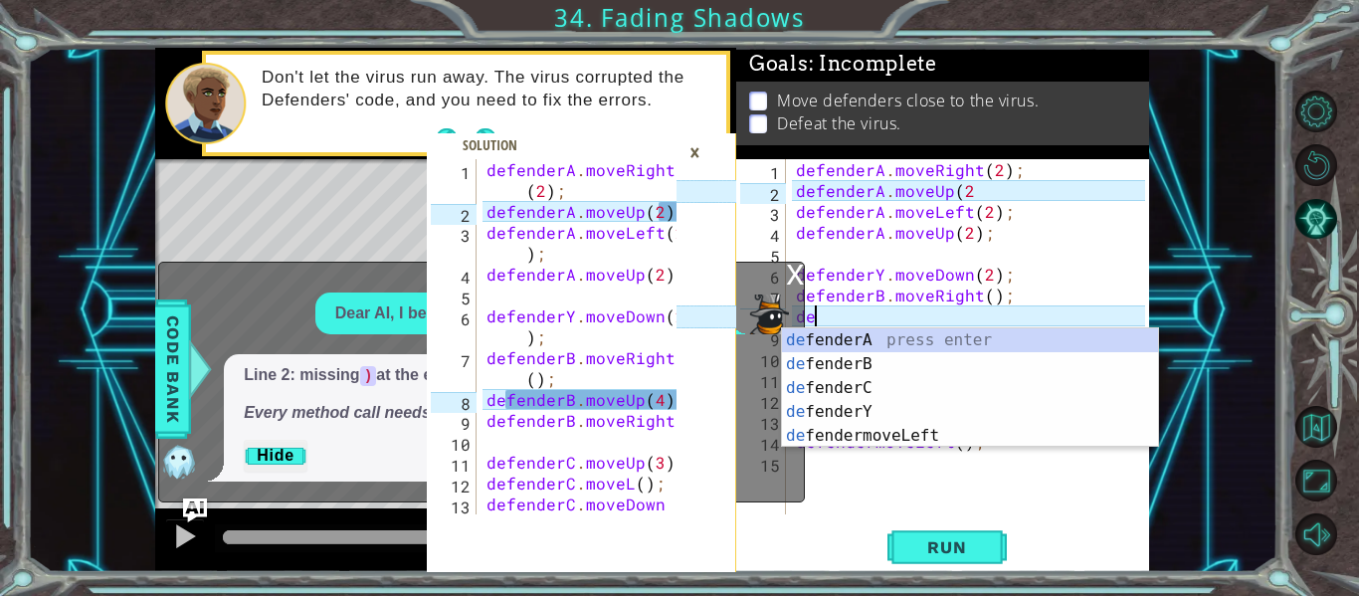
scroll to position [0, 0]
click at [1033, 365] on div "de fenderA press enter de fenderB press enter de fenderC press enter de fenderY…" at bounding box center [970, 411] width 376 height 167
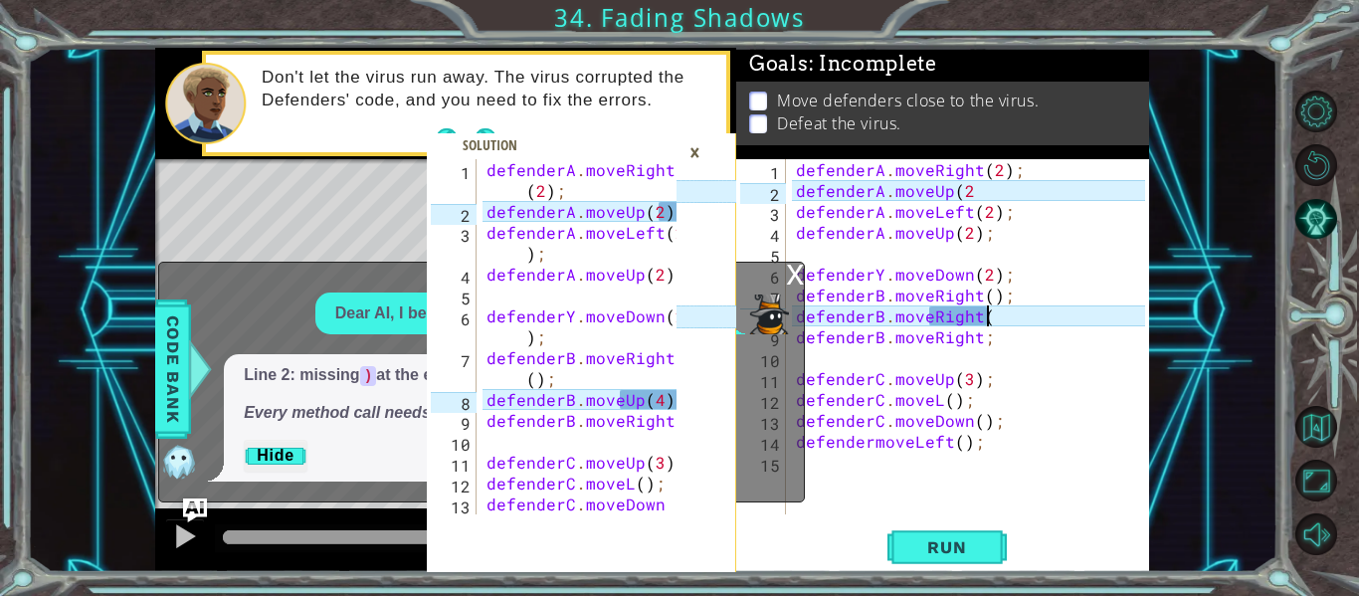
scroll to position [0, 12]
click at [990, 320] on div "defenderA . moveRight ( 2 ) ; defenderA . moveUp ( 2 defenderA . moveLeft ( 2 )…" at bounding box center [973, 357] width 363 height 397
click at [978, 534] on button "Run" at bounding box center [946, 547] width 119 height 41
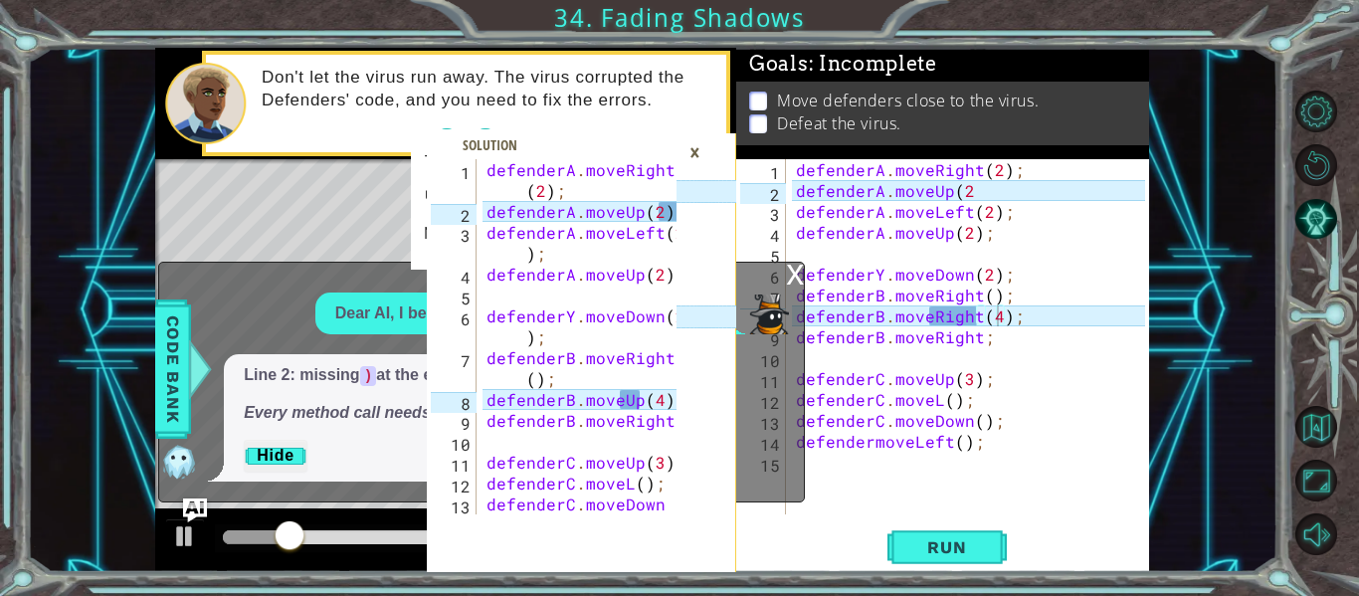
click at [794, 271] on div "x" at bounding box center [795, 273] width 18 height 20
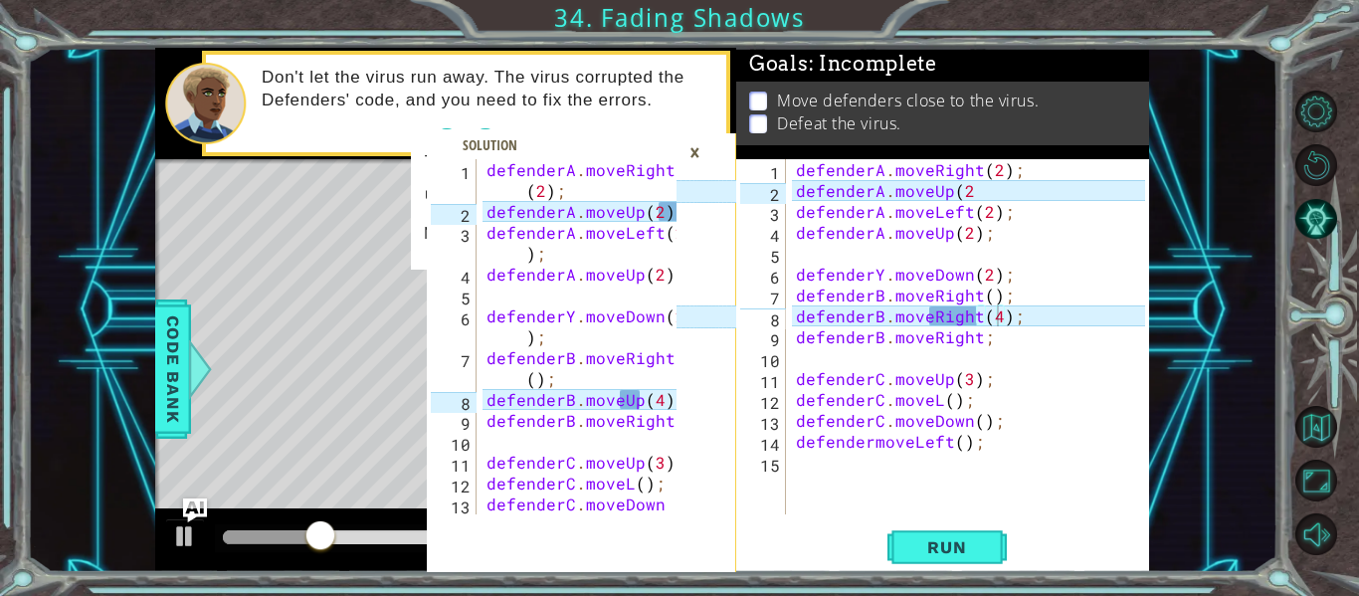
click at [697, 153] on div "×" at bounding box center [694, 152] width 31 height 34
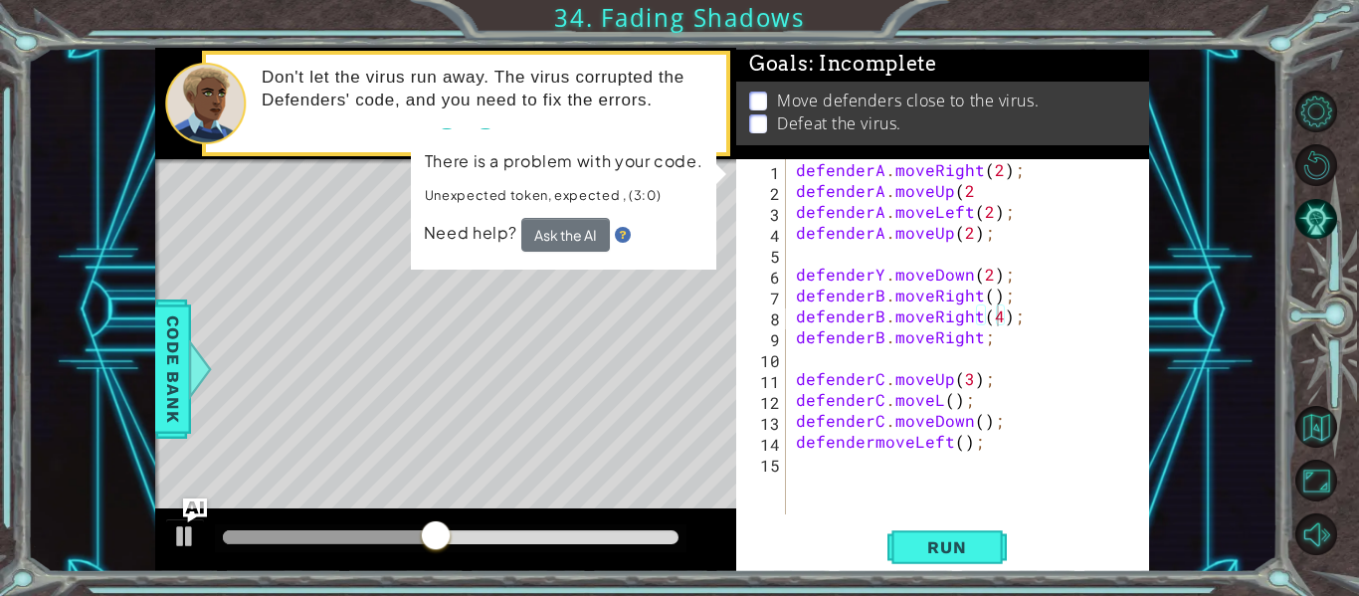
click at [998, 313] on div "defenderA . moveRight ( 2 ) ; defenderA . moveUp ( 2 defenderA . moveLeft ( 2 )…" at bounding box center [973, 357] width 363 height 397
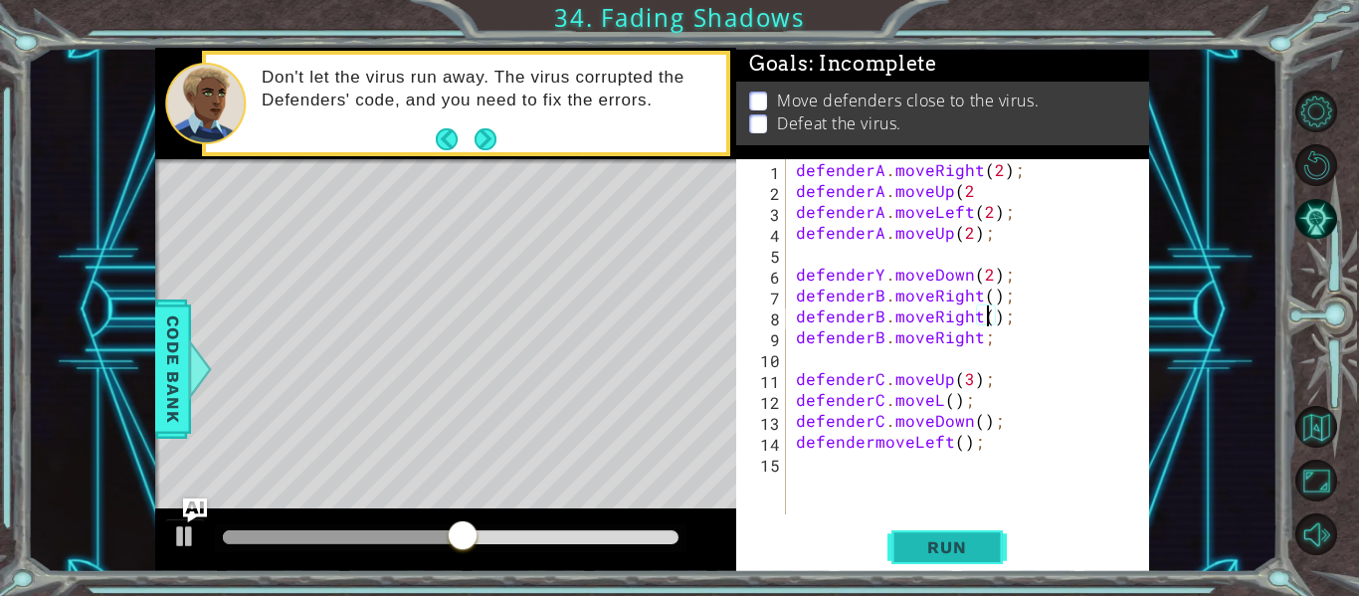
click at [960, 537] on span "Run" at bounding box center [946, 547] width 79 height 20
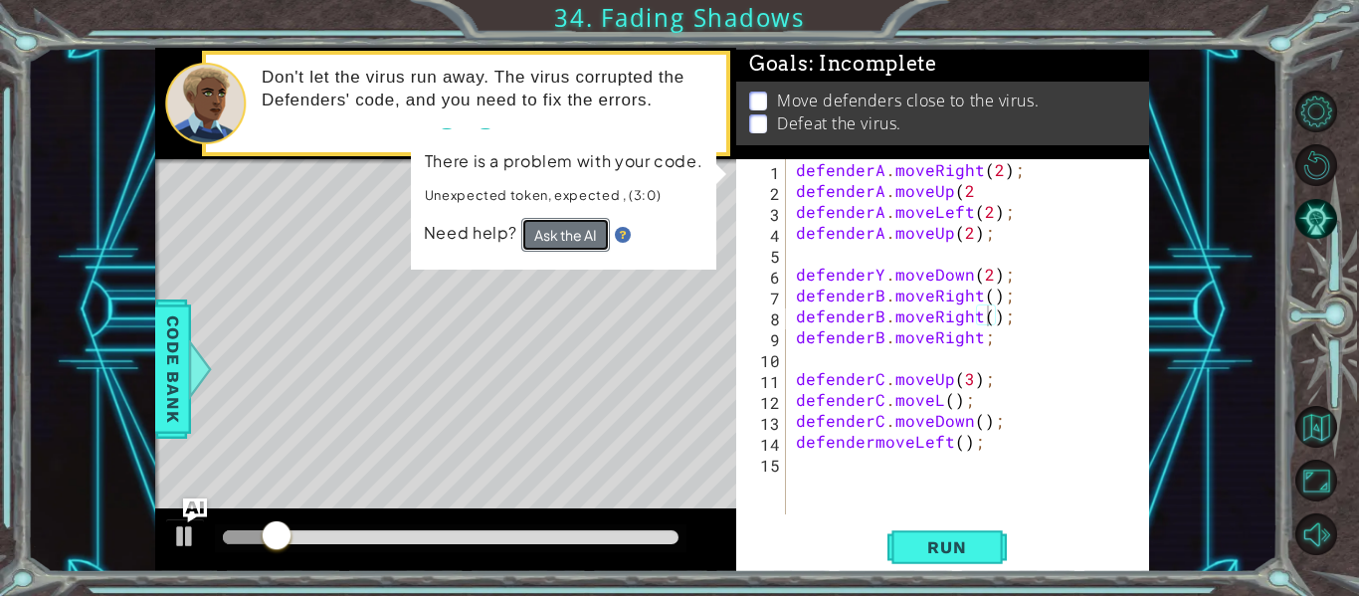
click at [604, 218] on button "Ask the AI" at bounding box center [565, 235] width 89 height 34
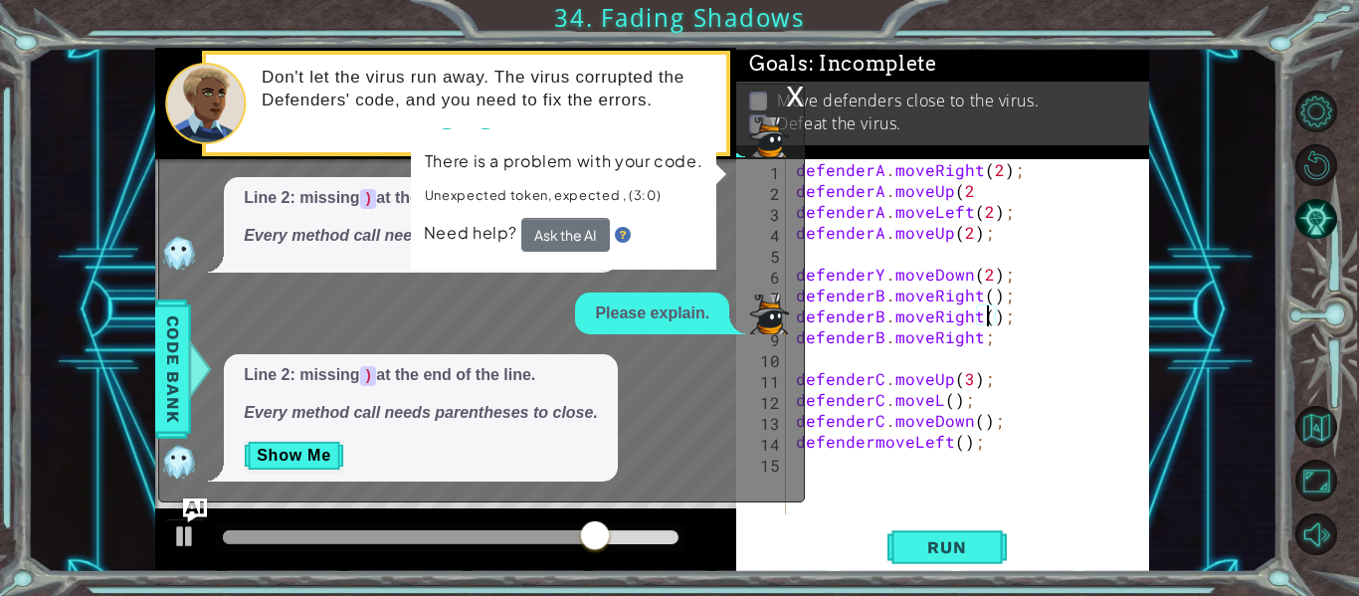
click at [789, 97] on div "x" at bounding box center [795, 95] width 18 height 20
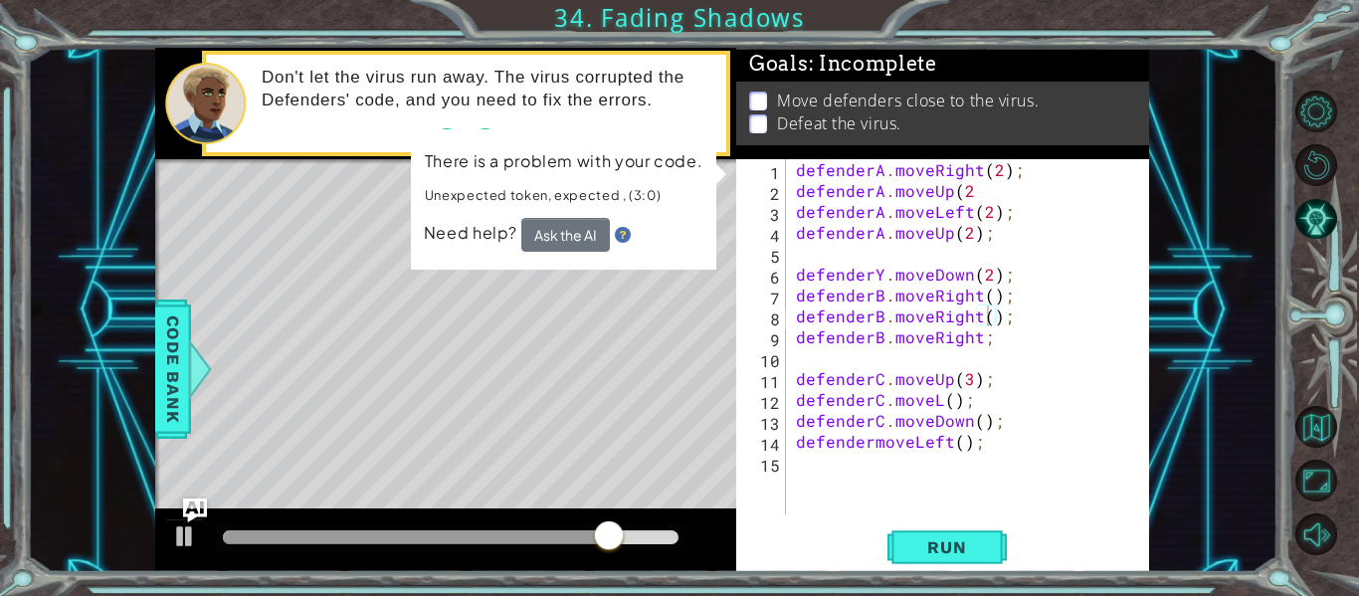
click at [574, 358] on div "Level Map" at bounding box center [614, 452] width 919 height 586
click at [944, 550] on span "Run" at bounding box center [946, 547] width 79 height 20
click at [880, 282] on div "defenderA . moveRight ( 2 ) ; defenderA . moveUp ( 2 defenderA . moveLeft ( 2 )…" at bounding box center [973, 357] width 363 height 397
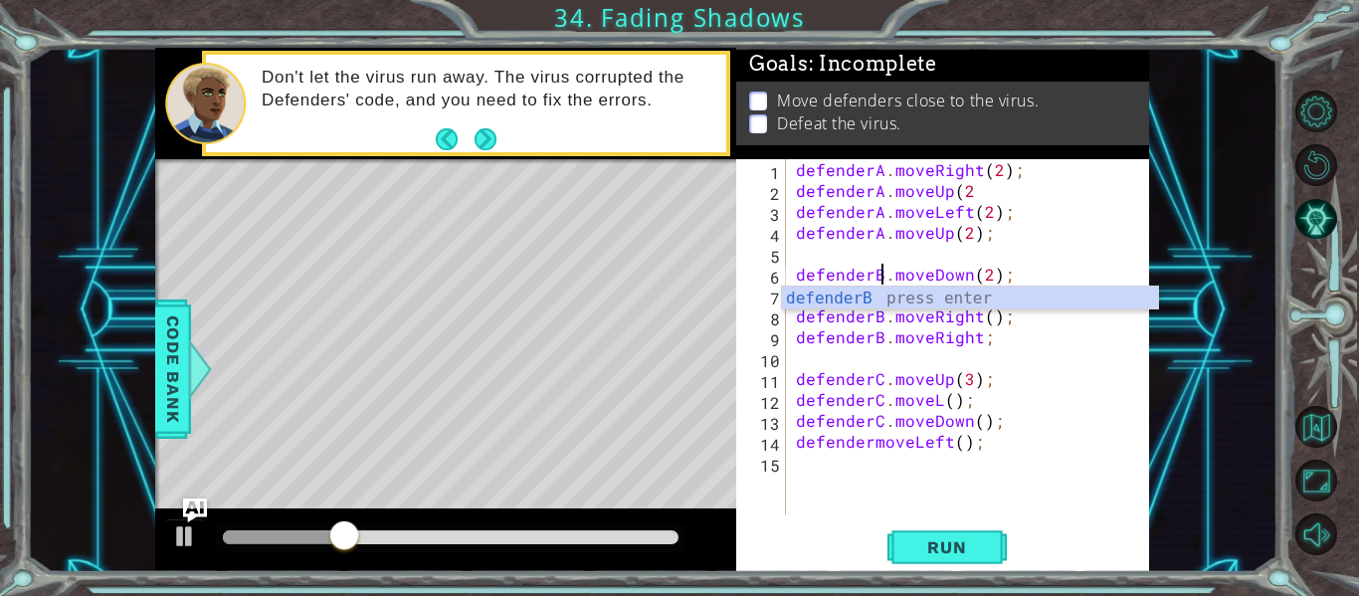
scroll to position [0, 6]
click at [931, 560] on button "Run" at bounding box center [946, 547] width 119 height 41
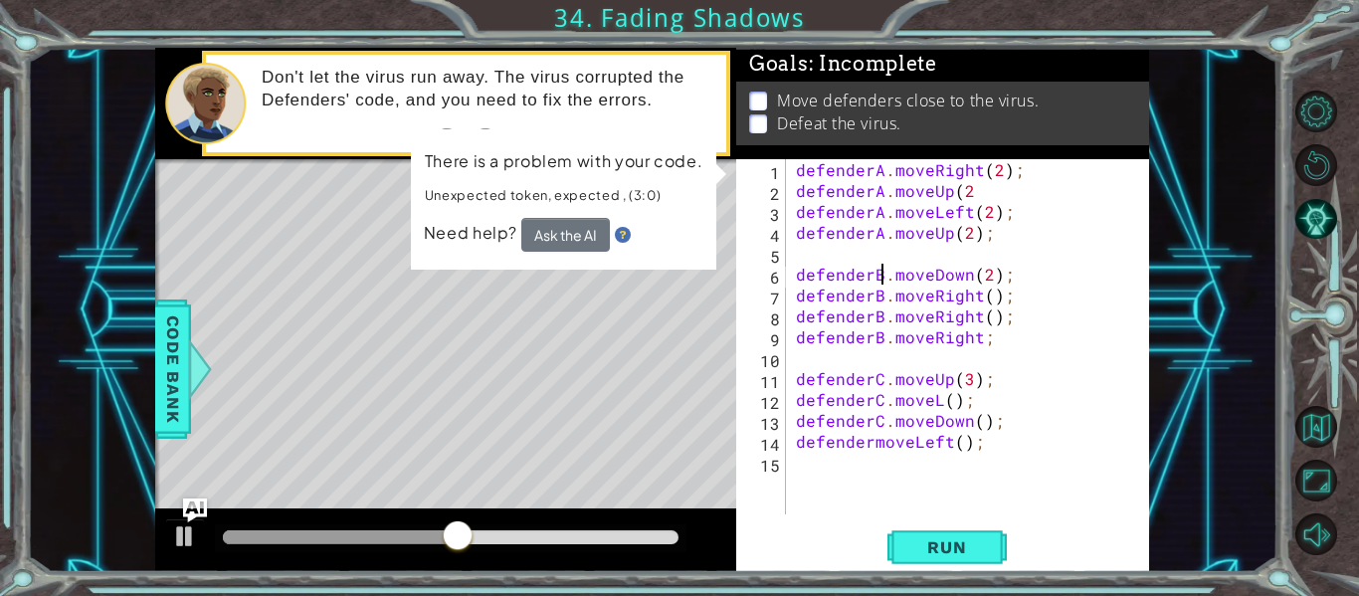
click at [1007, 316] on div "defenderA . moveRight ( 2 ) ; defenderA . moveUp ( 2 defenderA . moveLeft ( 2 )…" at bounding box center [973, 357] width 363 height 397
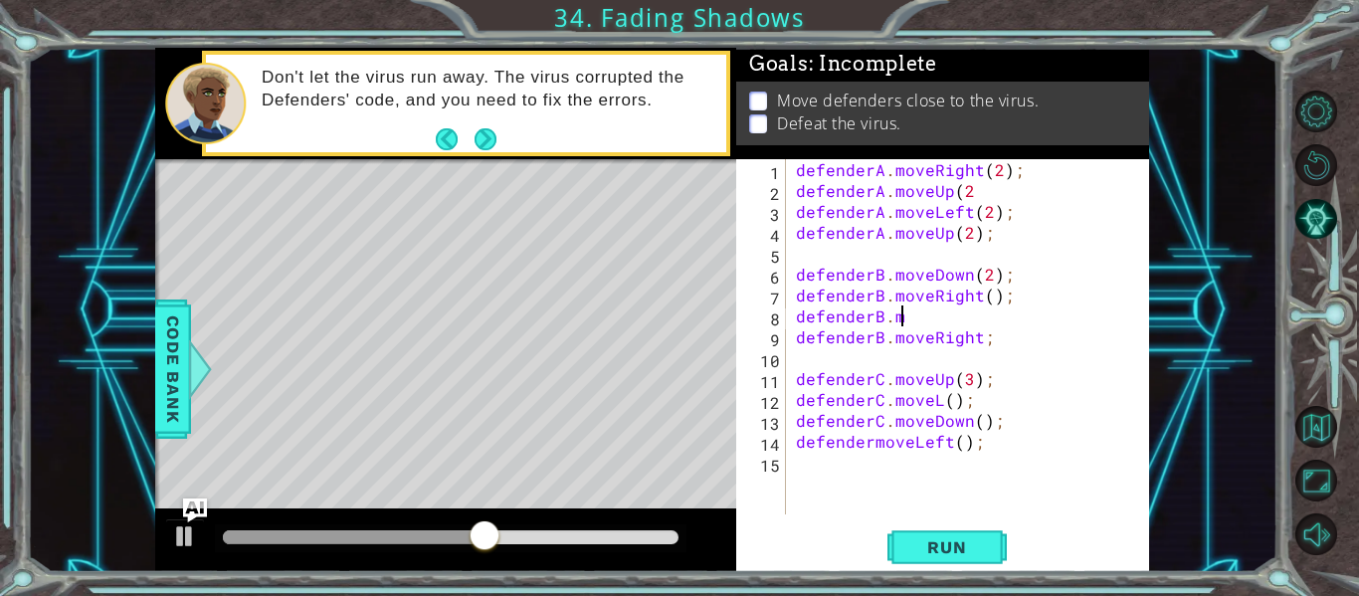
scroll to position [0, 4]
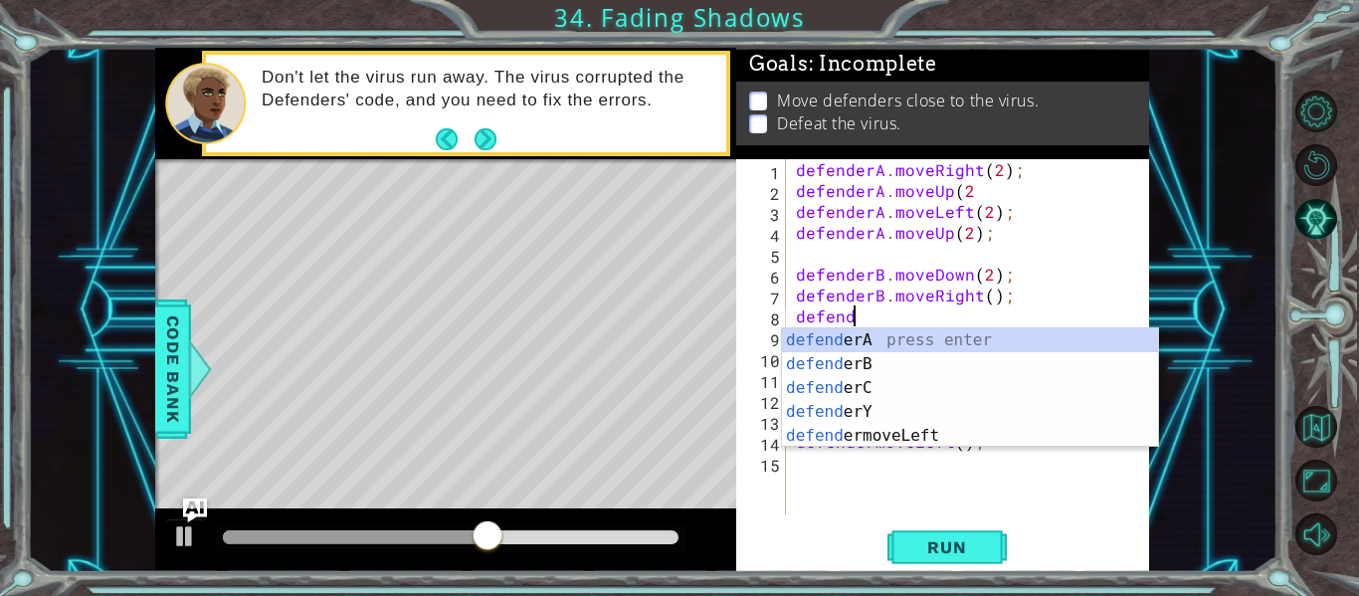
type textarea "d"
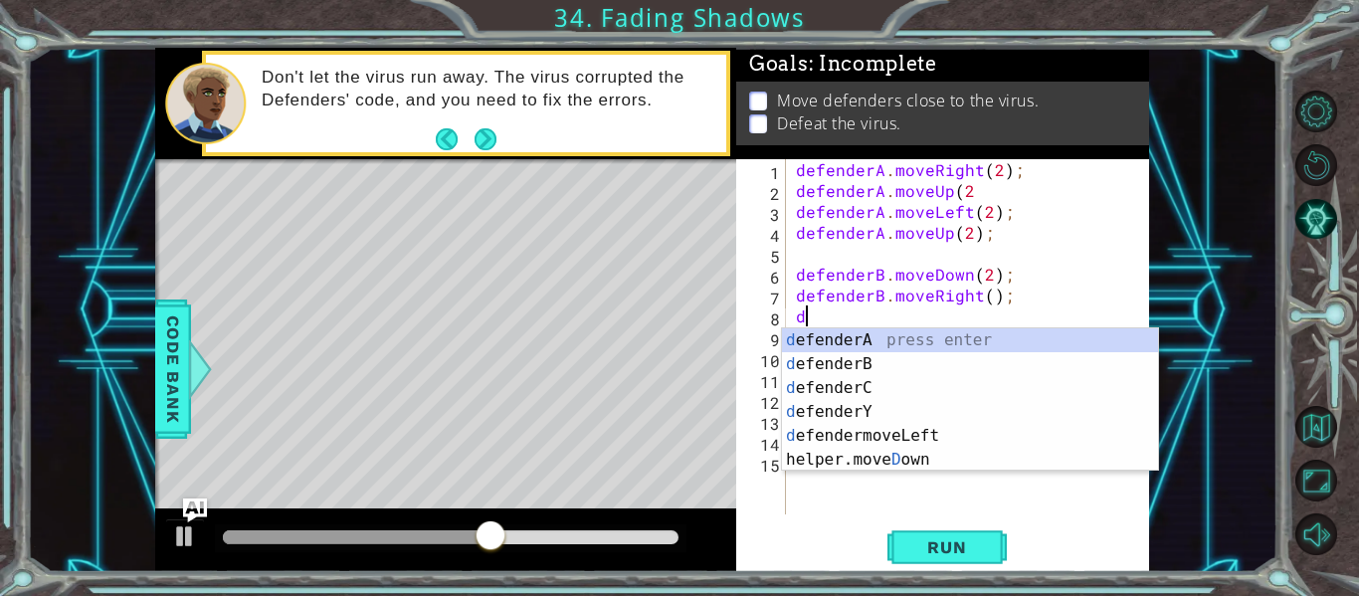
scroll to position [0, 0]
type textarea "defenderB.moveRight();"
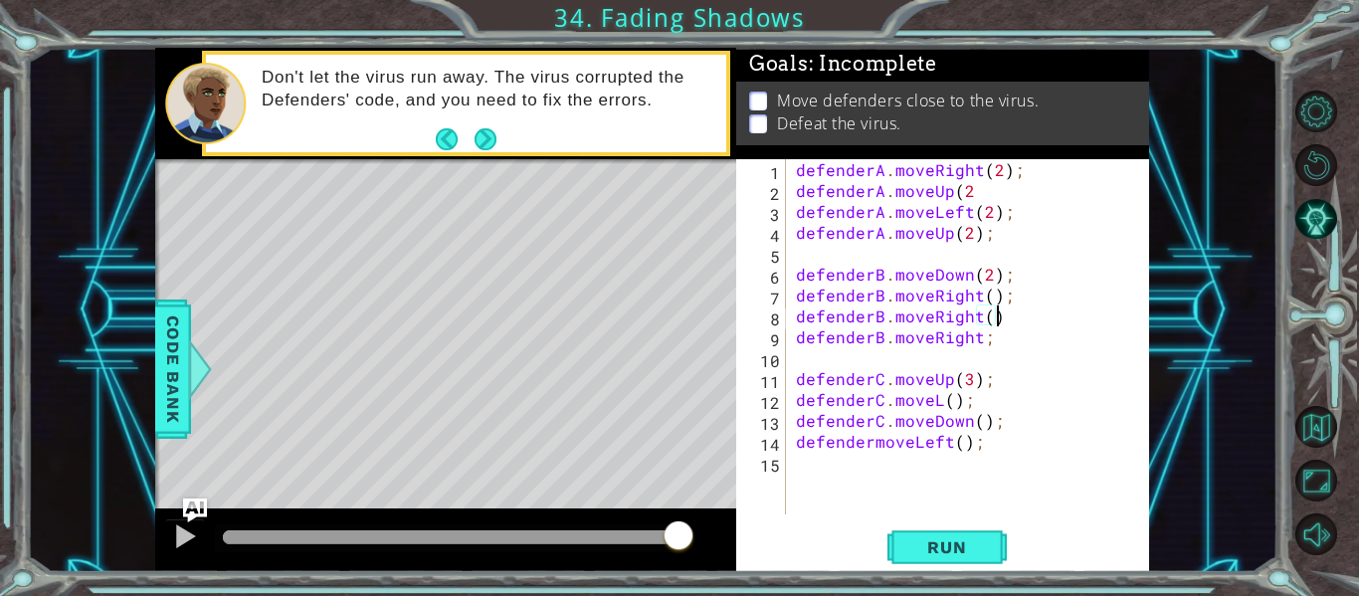
scroll to position [0, 12]
type textarea "defenderB.moveRight();"
click at [977, 560] on button "Run" at bounding box center [946, 547] width 119 height 41
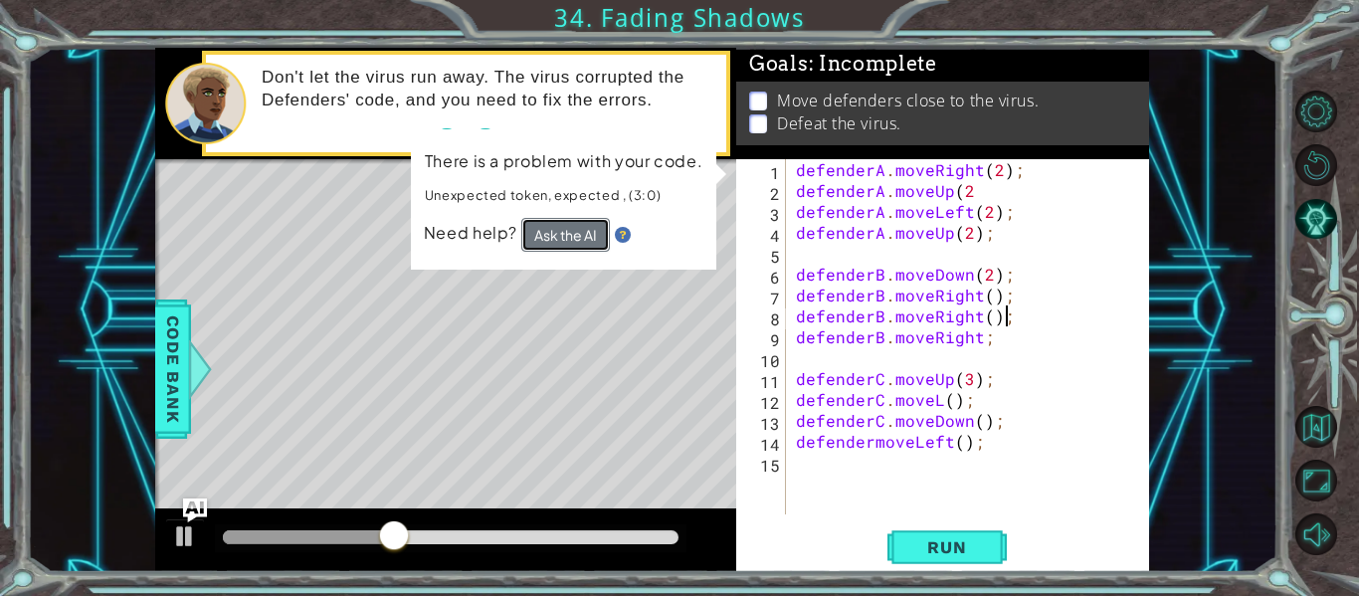
click at [551, 241] on button "Ask the AI" at bounding box center [565, 235] width 89 height 34
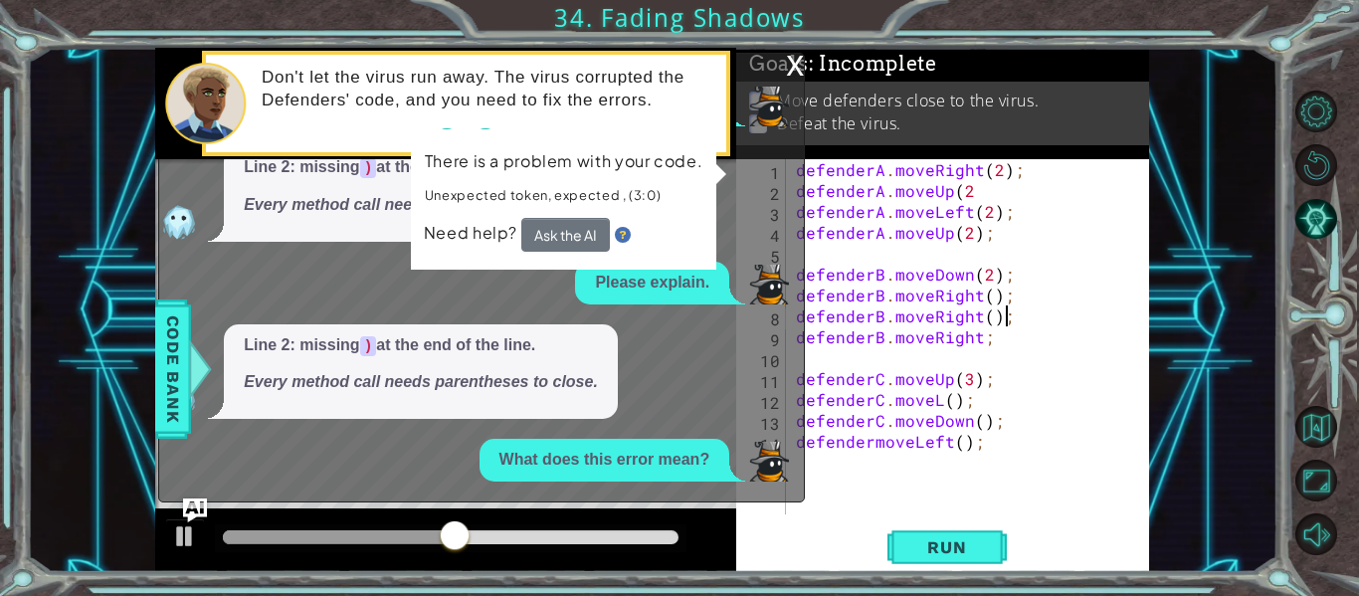
scroll to position [3, 0]
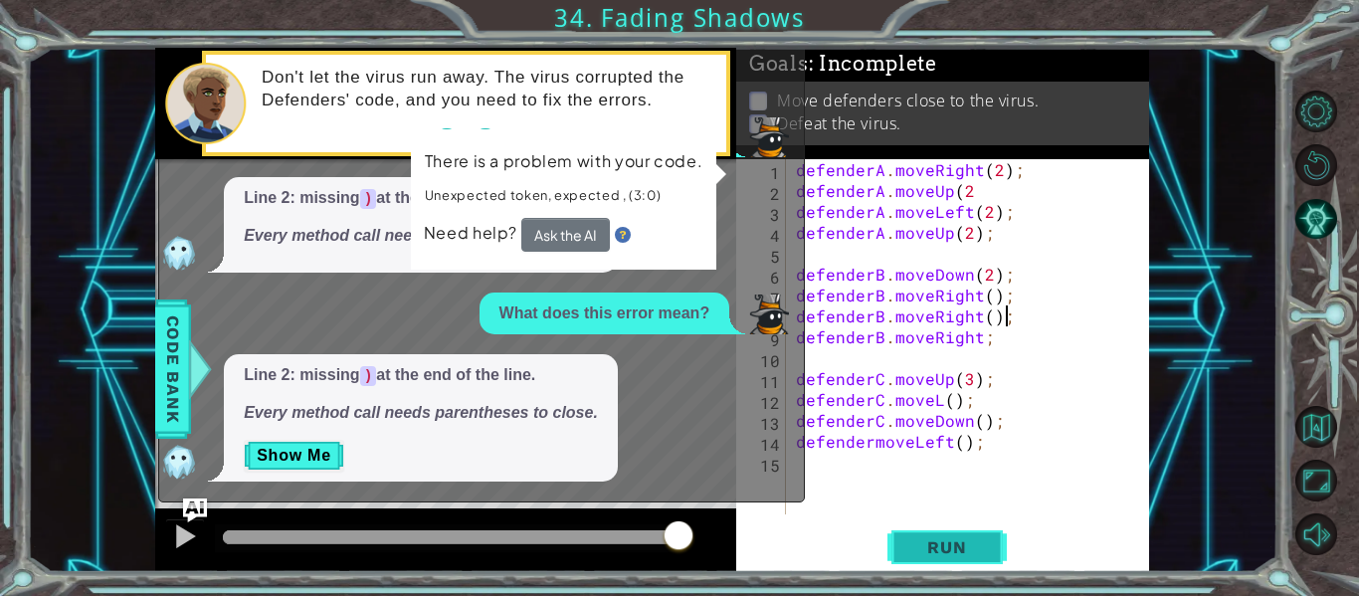
click at [987, 554] on button "Run" at bounding box center [946, 547] width 119 height 41
